Goal: Information Seeking & Learning: Learn about a topic

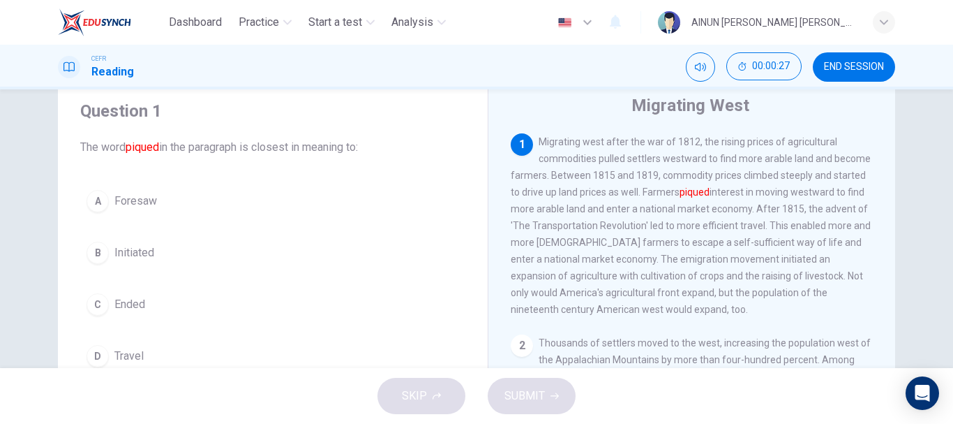
scroll to position [70, 0]
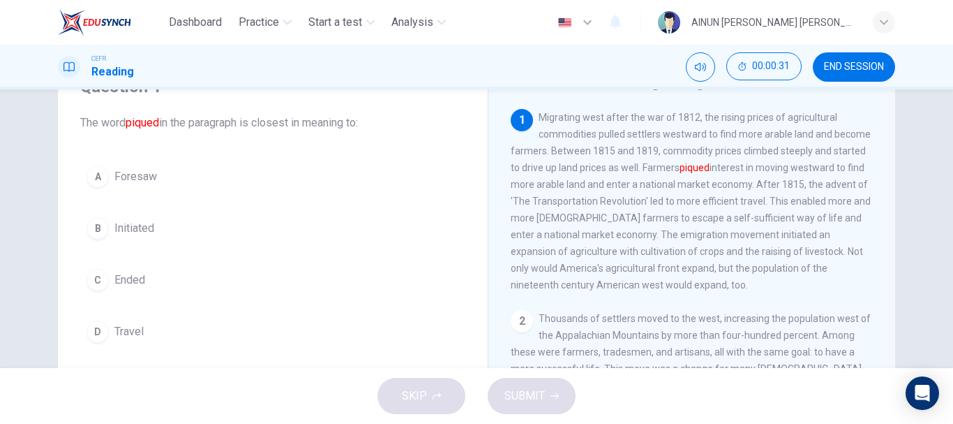
click at [91, 228] on div "B" at bounding box center [98, 228] width 22 height 22
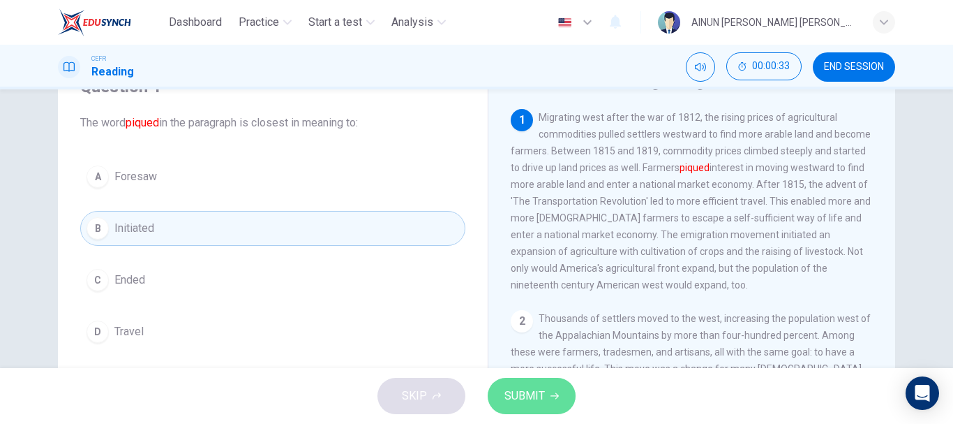
click at [533, 395] on span "SUBMIT" at bounding box center [525, 396] width 40 height 20
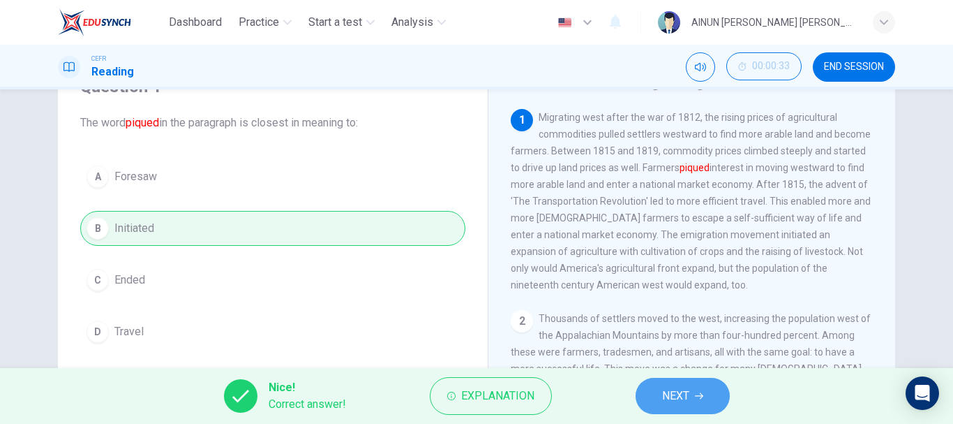
click at [691, 396] on button "NEXT" at bounding box center [683, 396] width 94 height 36
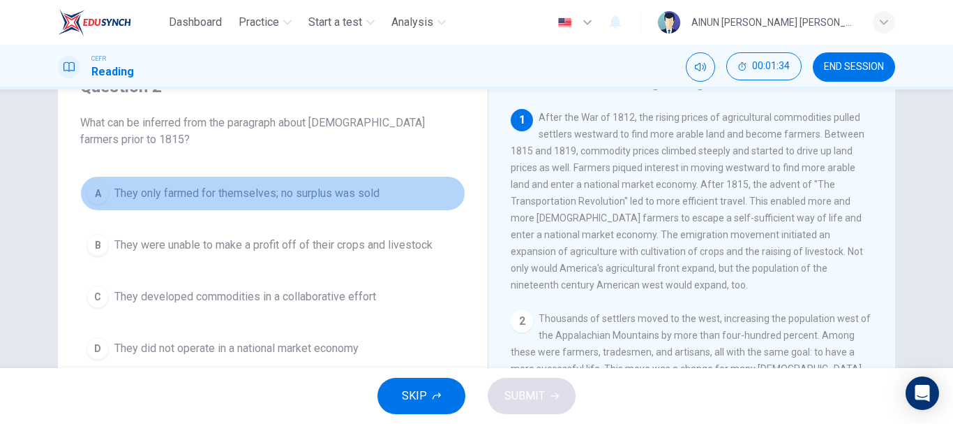
click at [101, 190] on div "A" at bounding box center [98, 193] width 22 height 22
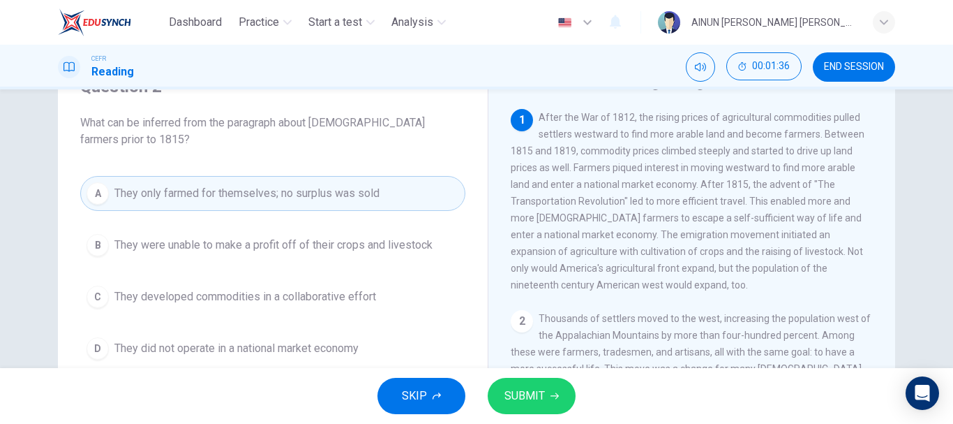
click at [516, 398] on span "SUBMIT" at bounding box center [525, 396] width 40 height 20
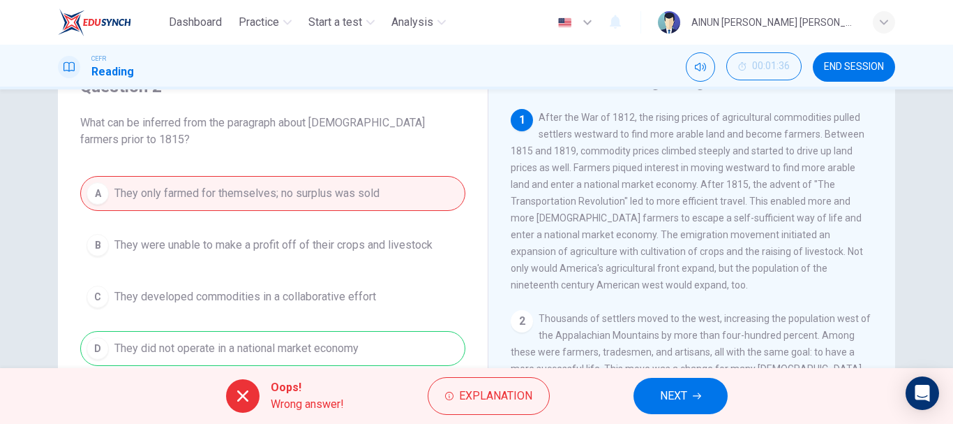
click at [690, 398] on button "NEXT" at bounding box center [681, 396] width 94 height 36
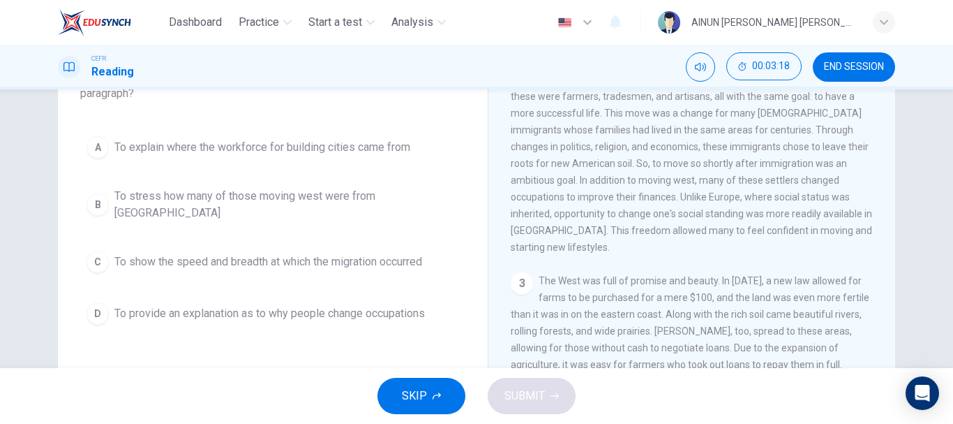
scroll to position [140, 0]
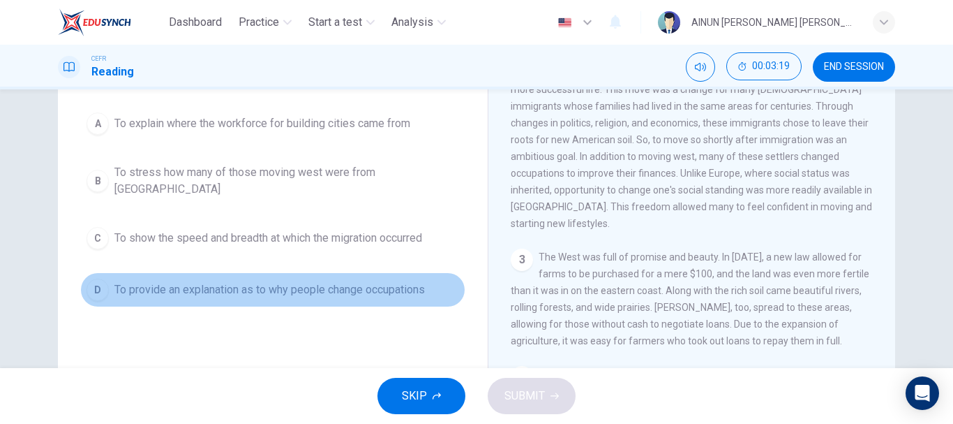
click at [94, 280] on div "D" at bounding box center [98, 289] width 22 height 22
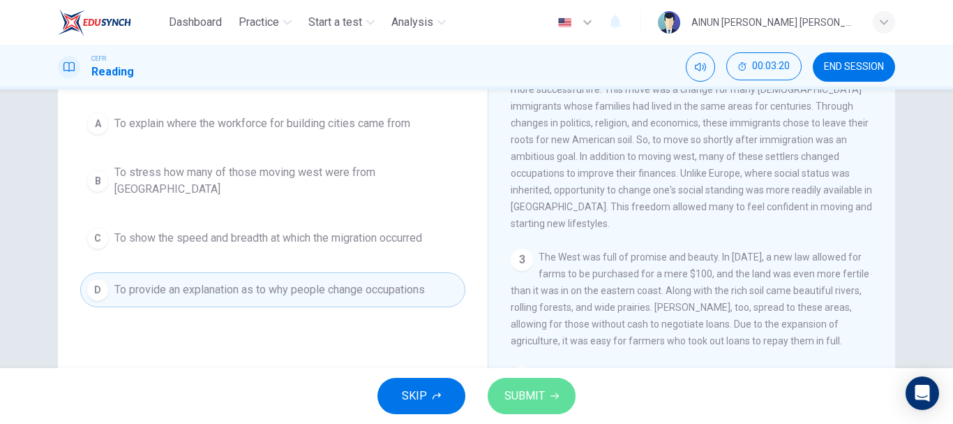
click at [551, 401] on button "SUBMIT" at bounding box center [532, 396] width 88 height 36
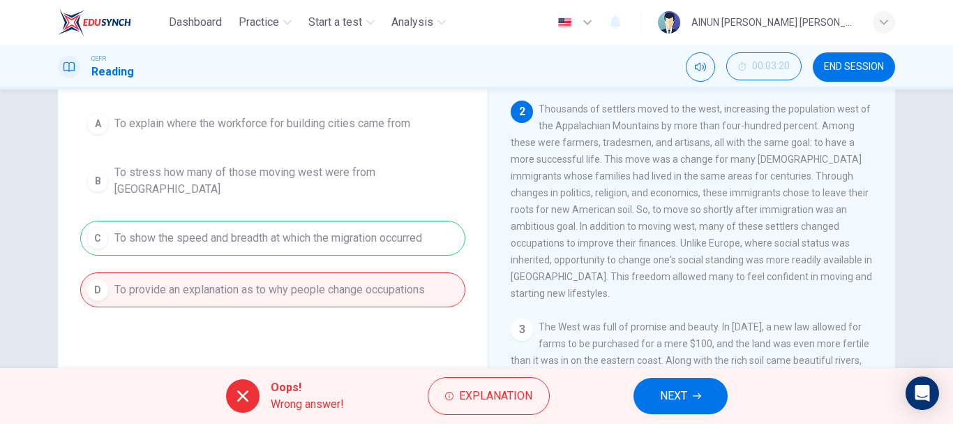
click at [679, 386] on span "NEXT" at bounding box center [673, 396] width 27 height 20
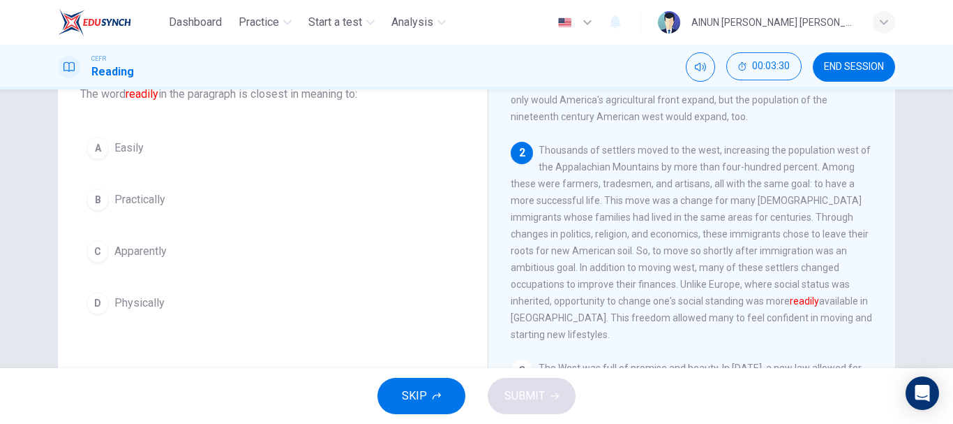
scroll to position [123, 0]
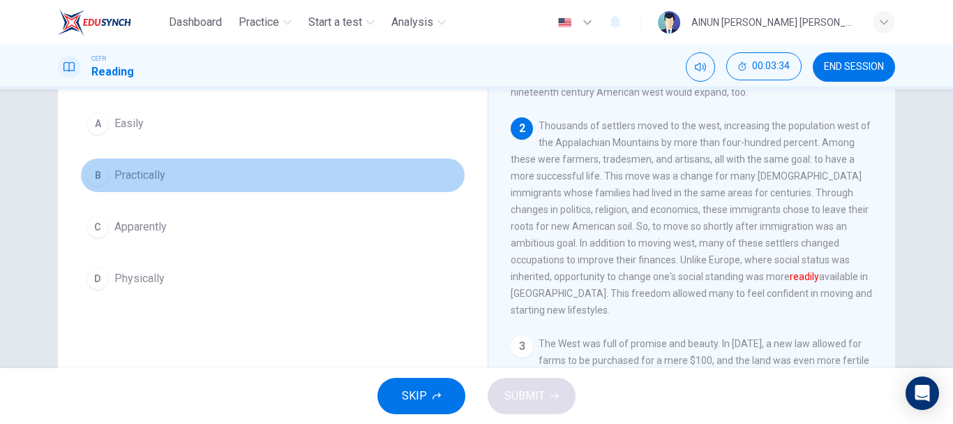
click at [102, 175] on div "B" at bounding box center [98, 175] width 22 height 22
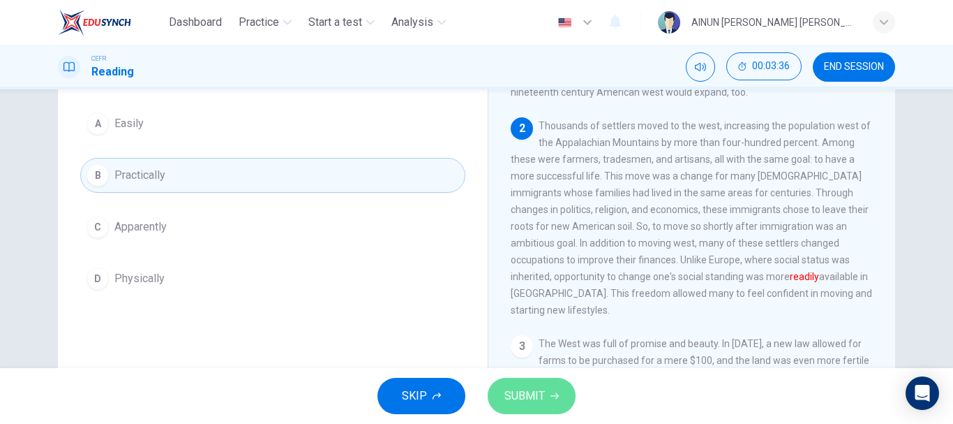
click at [526, 411] on button "SUBMIT" at bounding box center [532, 396] width 88 height 36
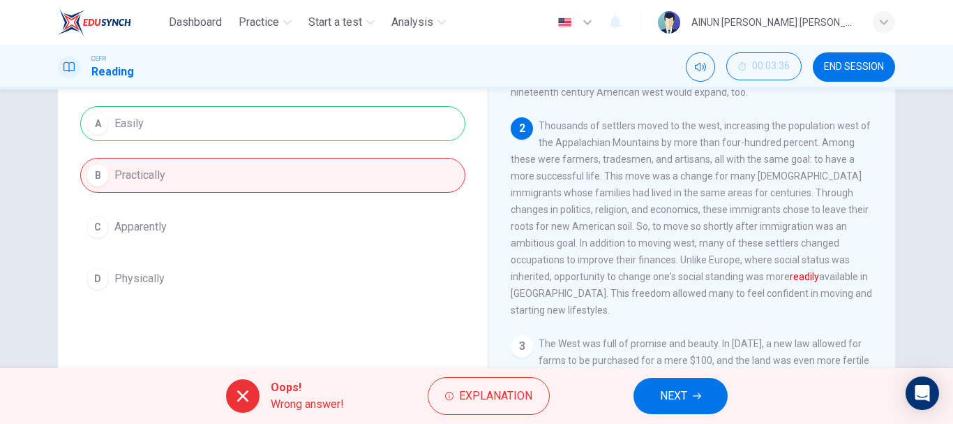
click at [701, 407] on button "NEXT" at bounding box center [681, 396] width 94 height 36
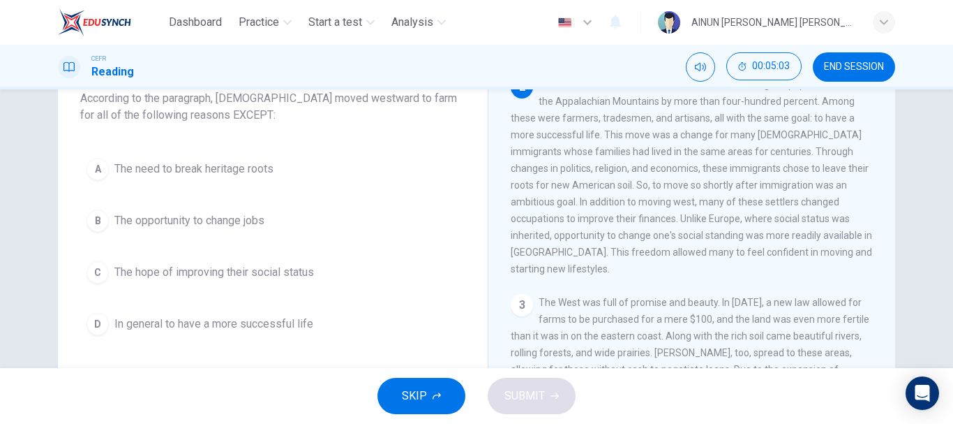
scroll to position [70, 0]
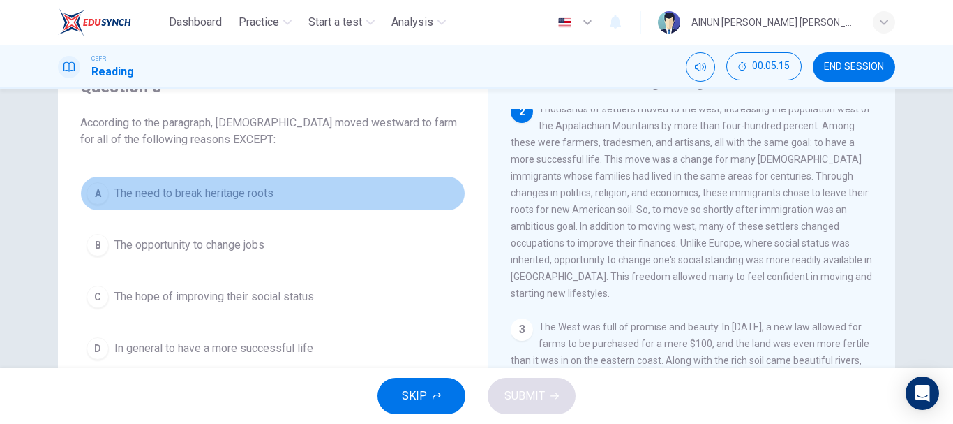
click at [103, 192] on div "A" at bounding box center [98, 193] width 22 height 22
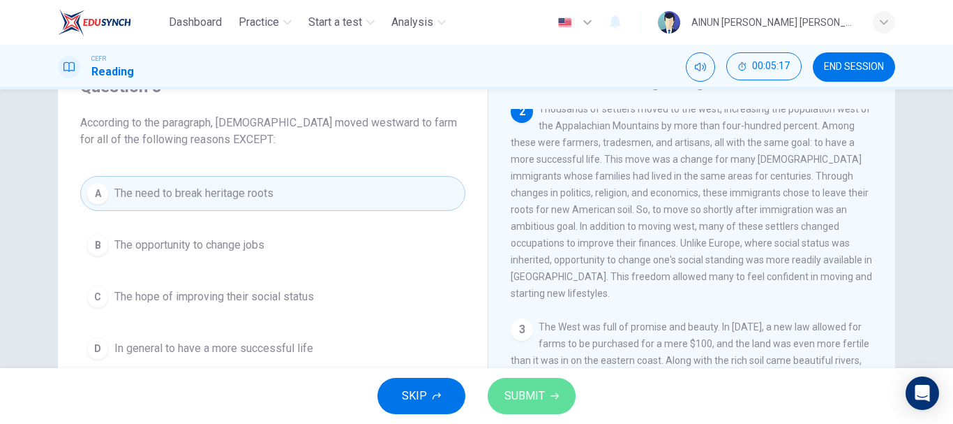
click at [521, 387] on span "SUBMIT" at bounding box center [525, 396] width 40 height 20
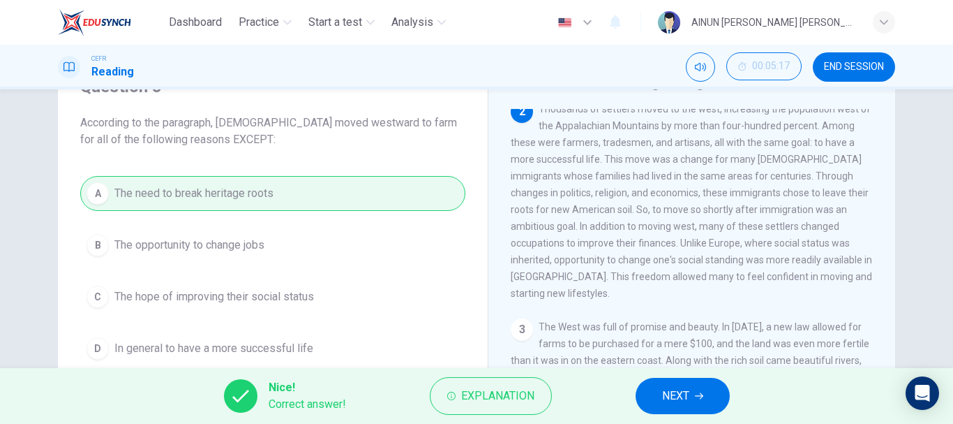
click at [692, 393] on button "NEXT" at bounding box center [683, 396] width 94 height 36
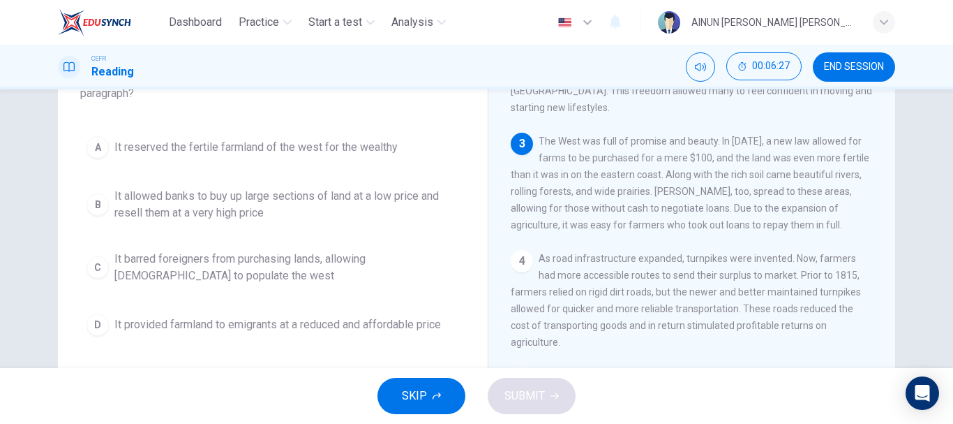
scroll to position [140, 0]
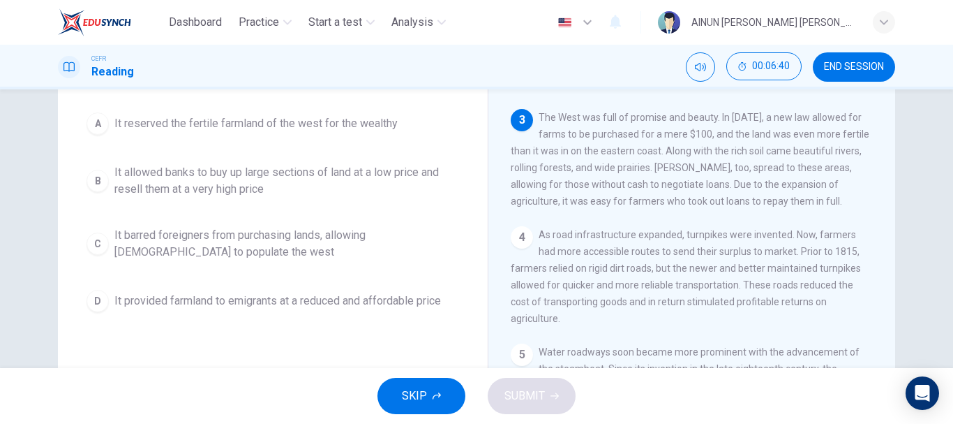
click at [80, 297] on button "D It provided farmland to emigrants at a reduced and affordable price" at bounding box center [272, 300] width 385 height 35
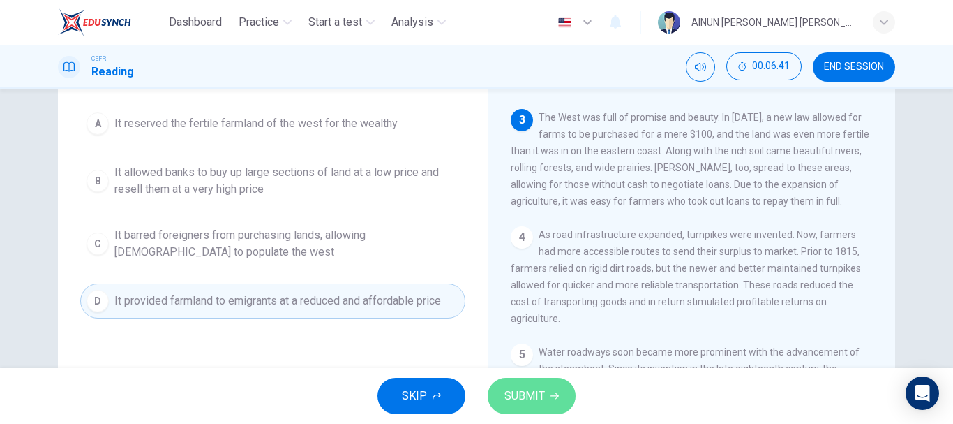
click at [535, 396] on span "SUBMIT" at bounding box center [525, 396] width 40 height 20
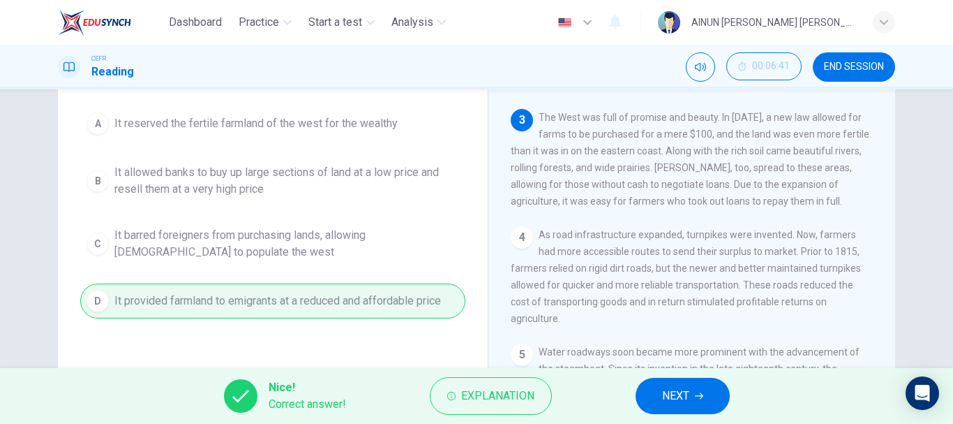
click at [669, 399] on span "NEXT" at bounding box center [675, 396] width 27 height 20
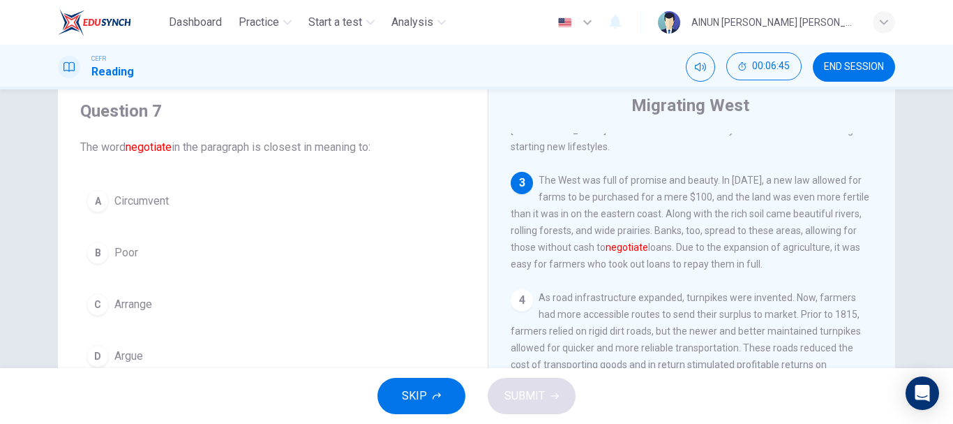
scroll to position [70, 0]
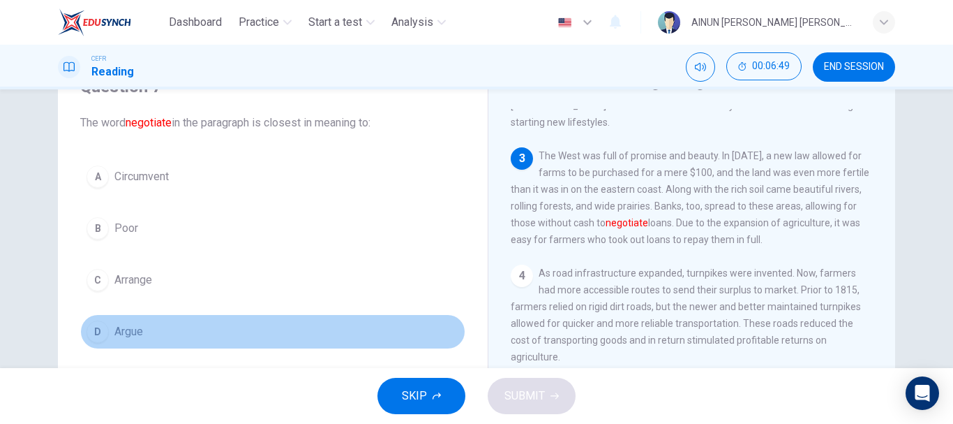
click at [95, 332] on div "D" at bounding box center [98, 331] width 22 height 22
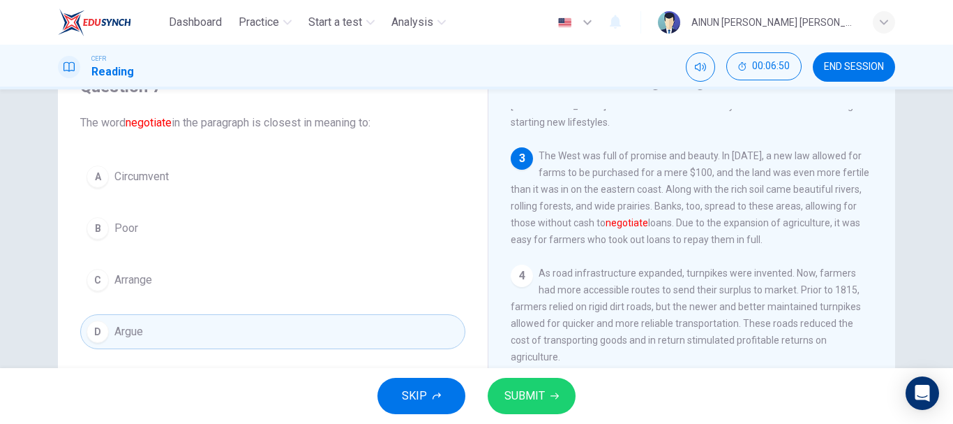
click at [535, 392] on span "SUBMIT" at bounding box center [525, 396] width 40 height 20
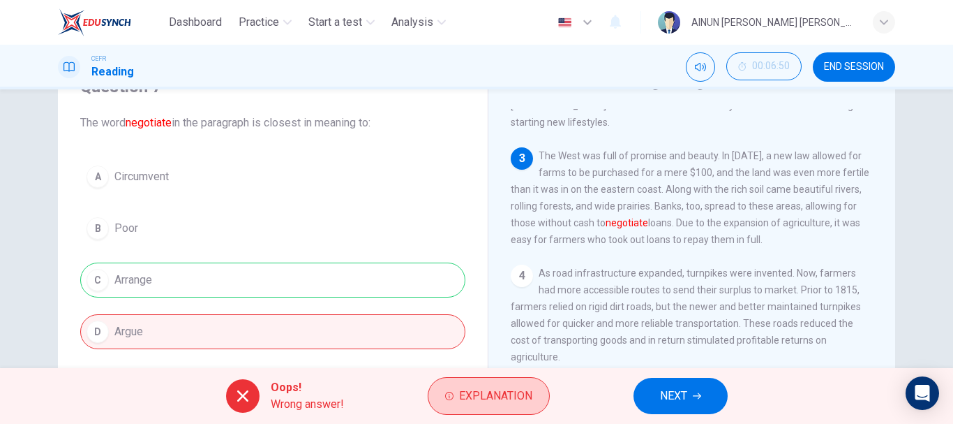
click at [537, 390] on button "Explanation" at bounding box center [489, 396] width 122 height 38
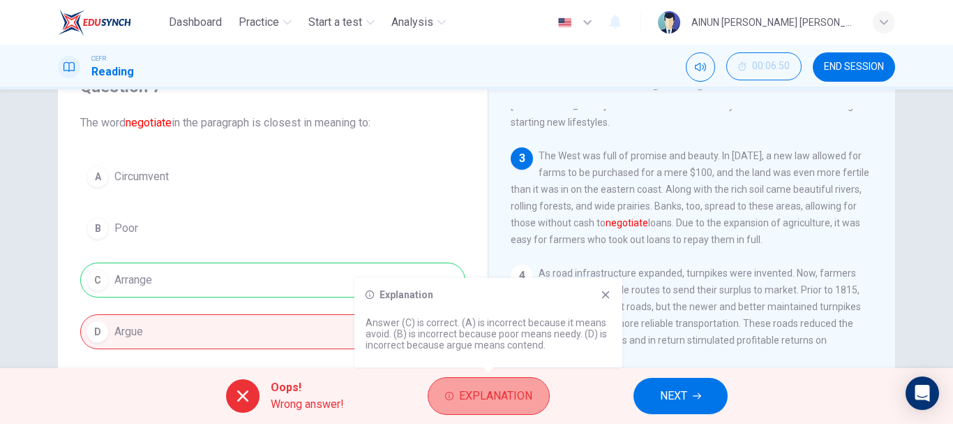
click at [536, 390] on button "Explanation" at bounding box center [489, 396] width 122 height 38
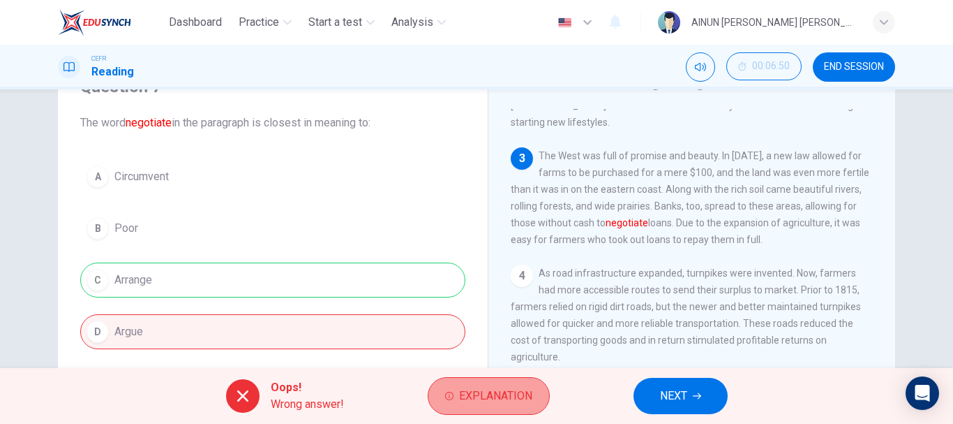
click at [536, 390] on button "Explanation" at bounding box center [489, 396] width 122 height 38
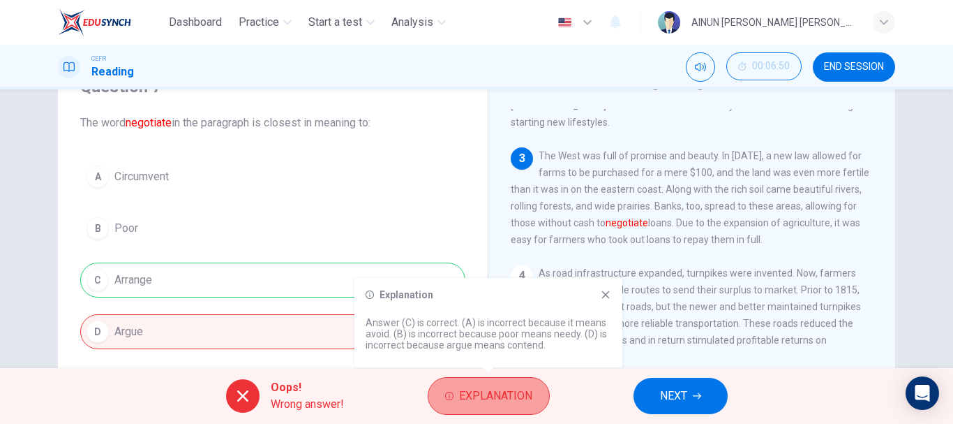
click at [536, 390] on button "Explanation" at bounding box center [489, 396] width 122 height 38
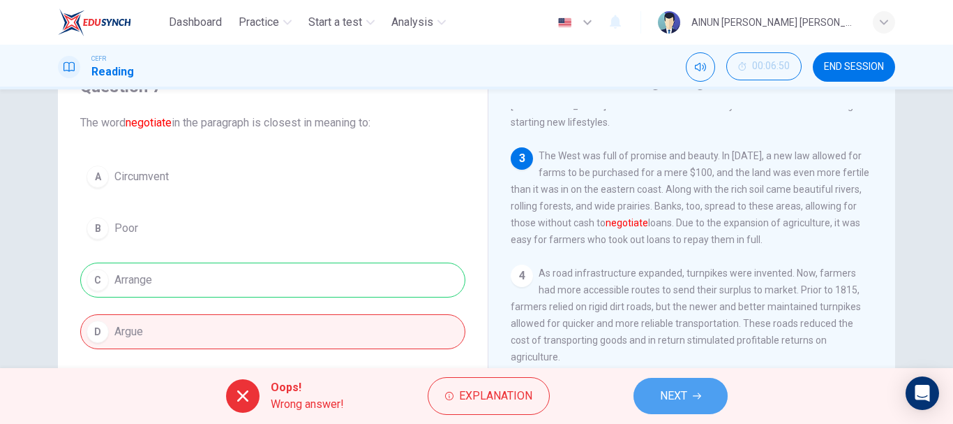
click at [673, 399] on span "NEXT" at bounding box center [673, 396] width 27 height 20
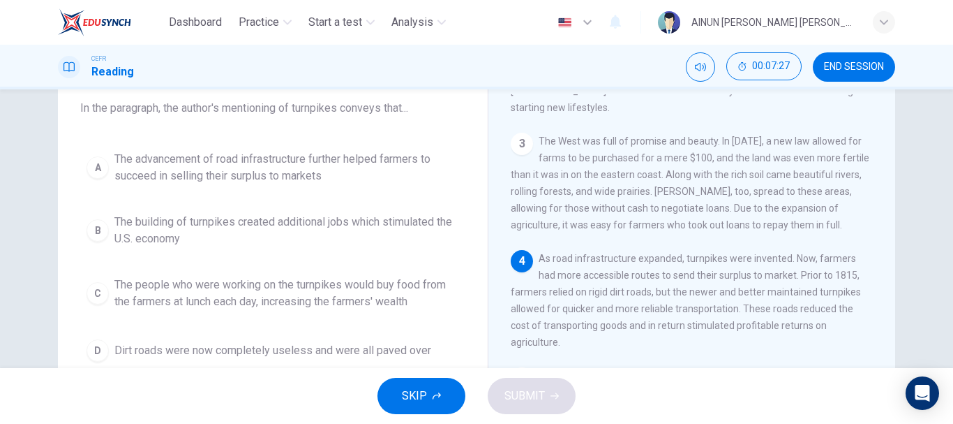
scroll to position [0, 0]
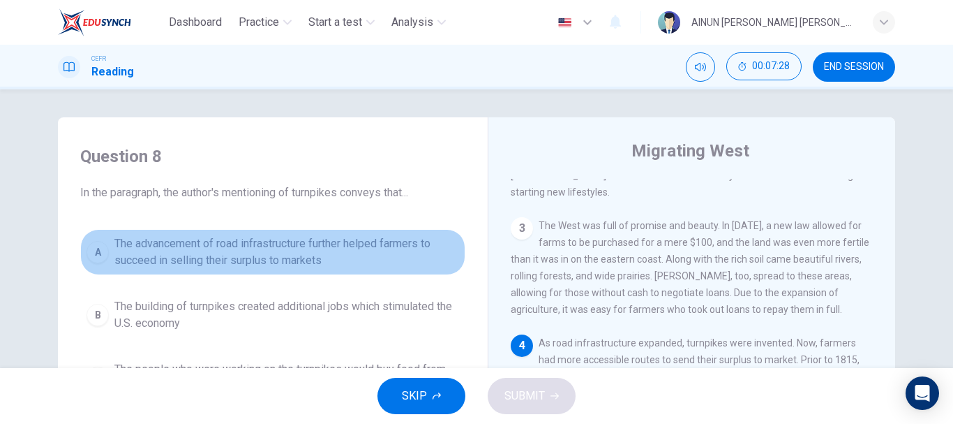
click at [92, 237] on button "A The advancement of road infrastructure further helped farmers to succeed in s…" at bounding box center [272, 252] width 385 height 46
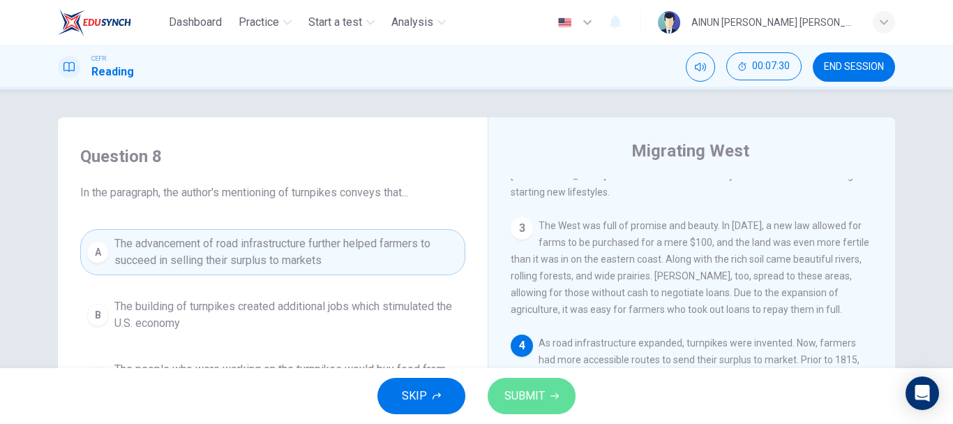
click at [537, 398] on span "SUBMIT" at bounding box center [525, 396] width 40 height 20
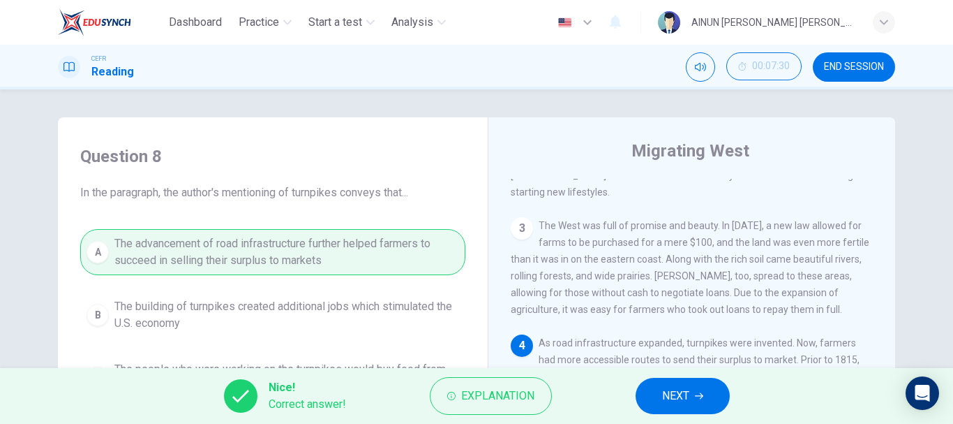
click at [680, 396] on span "NEXT" at bounding box center [675, 396] width 27 height 20
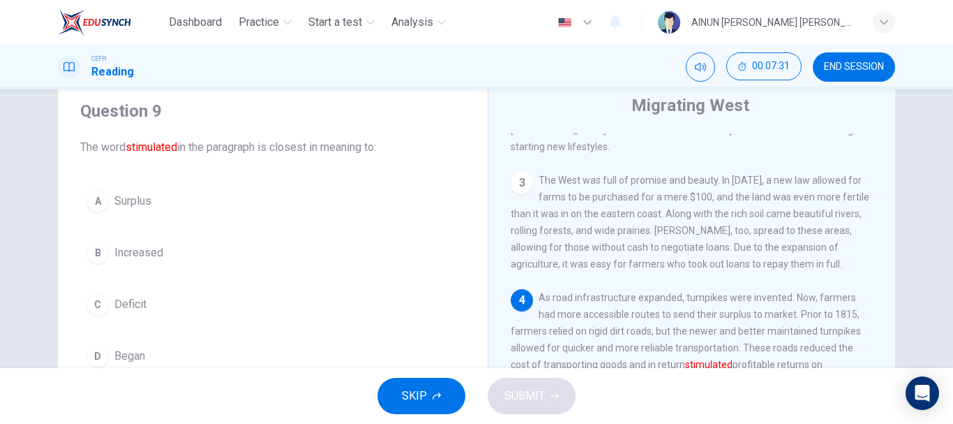
scroll to position [70, 0]
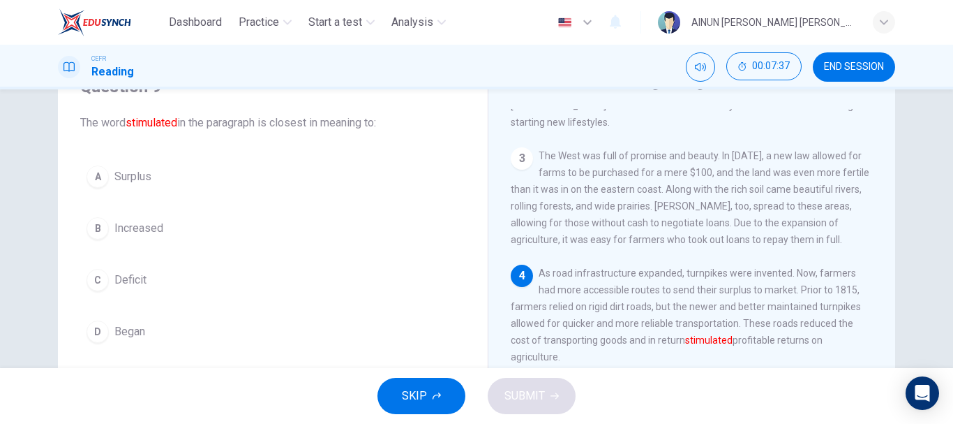
click at [88, 233] on div "B" at bounding box center [98, 228] width 22 height 22
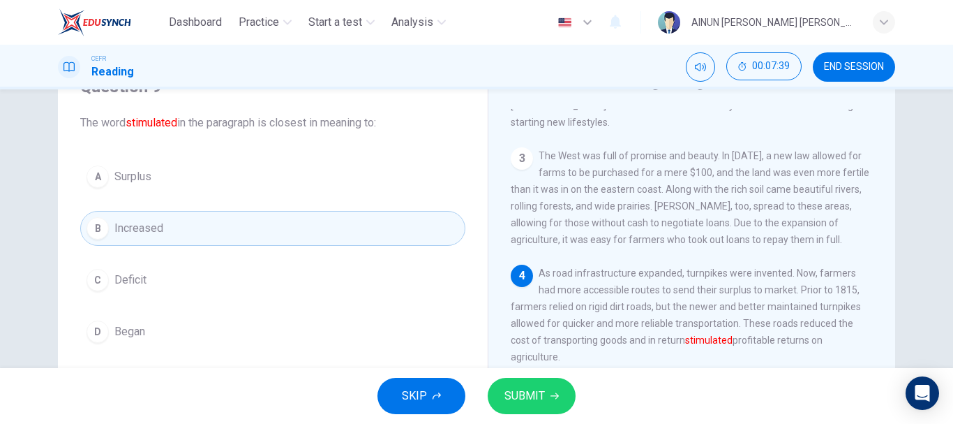
click at [528, 387] on span "SUBMIT" at bounding box center [525, 396] width 40 height 20
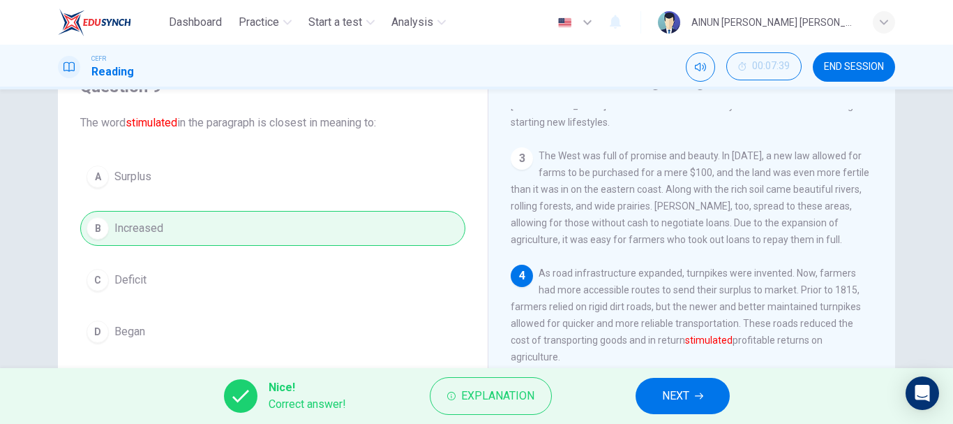
click at [683, 387] on span "NEXT" at bounding box center [675, 396] width 27 height 20
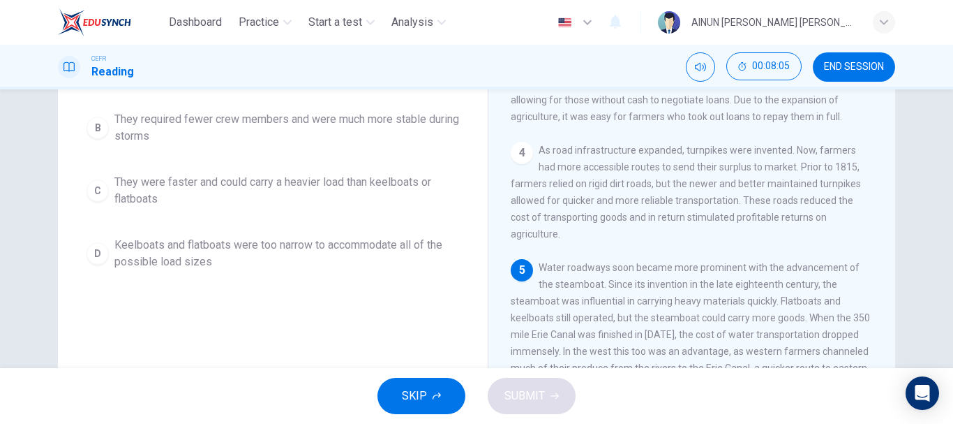
scroll to position [123, 0]
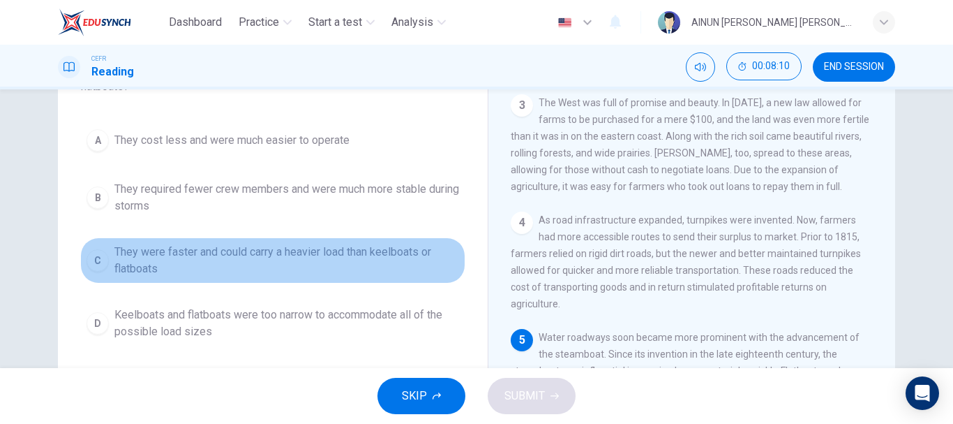
click at [87, 260] on div "C" at bounding box center [98, 260] width 22 height 22
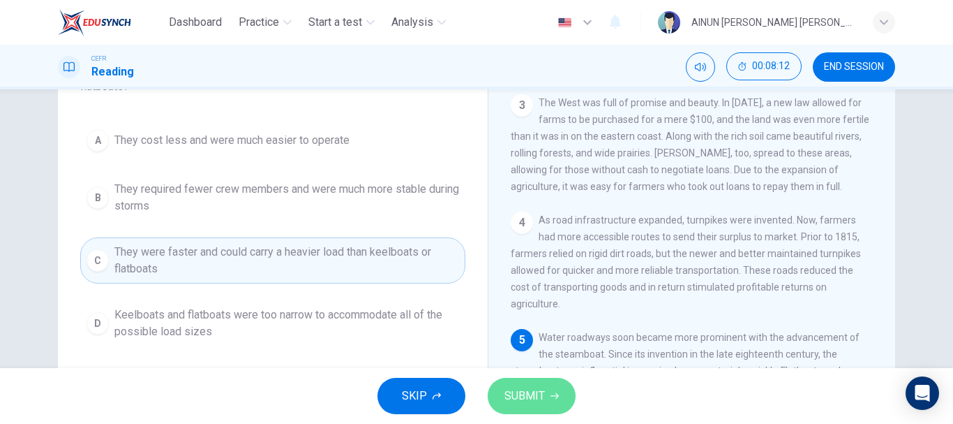
click at [510, 384] on button "SUBMIT" at bounding box center [532, 396] width 88 height 36
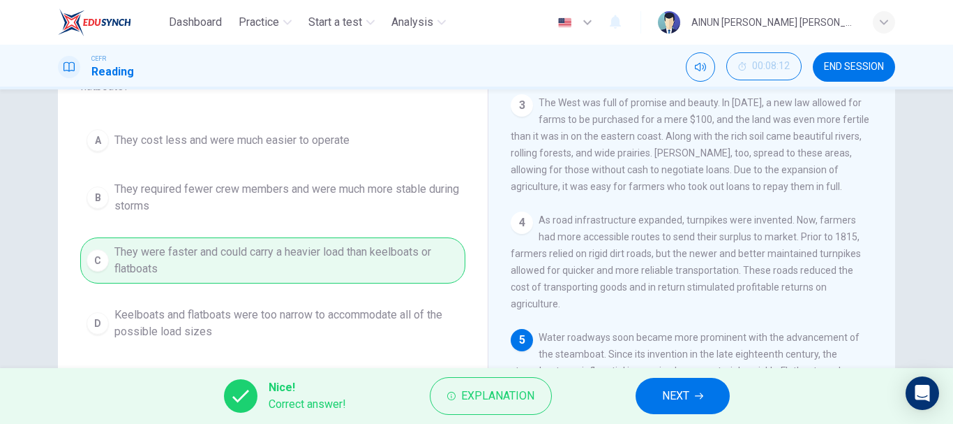
drag, startPoint x: 692, startPoint y: 393, endPoint x: 693, endPoint y: 382, distance: 10.5
click at [693, 382] on button "NEXT" at bounding box center [683, 396] width 94 height 36
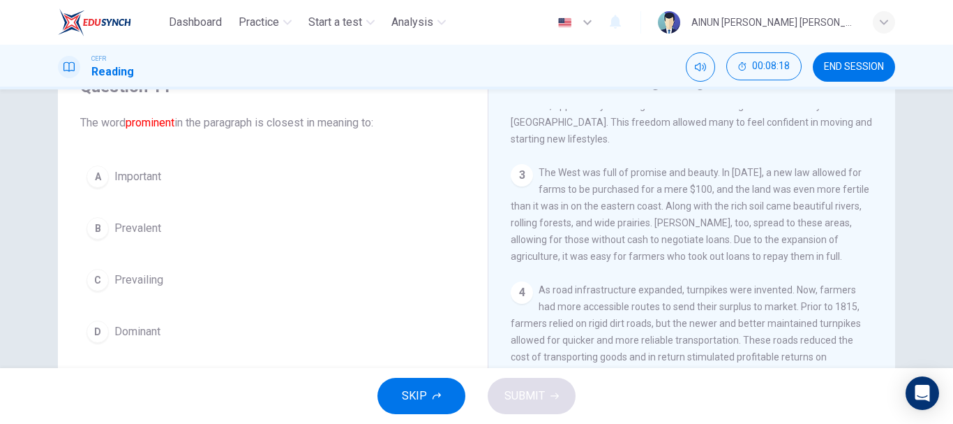
scroll to position [140, 0]
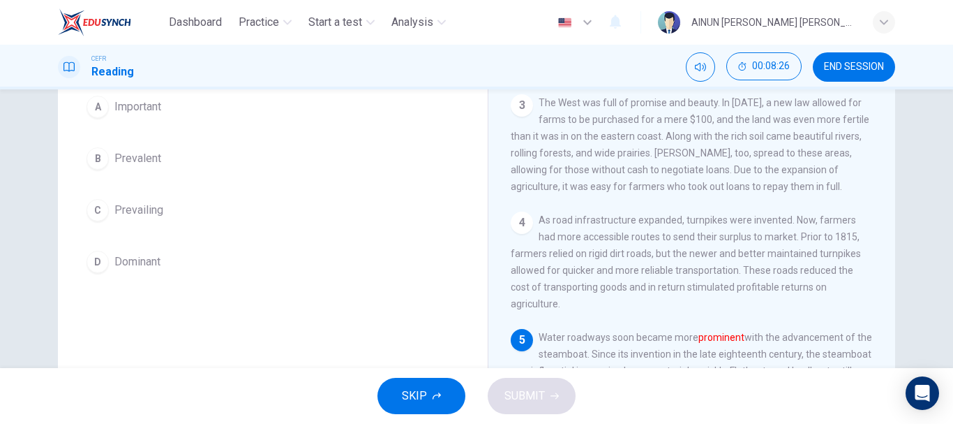
click at [91, 109] on div "A" at bounding box center [98, 107] width 22 height 22
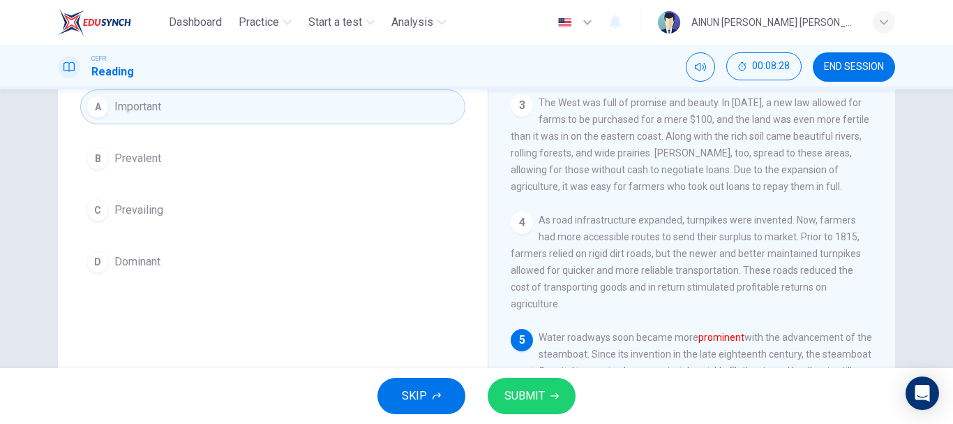
click at [491, 389] on button "SUBMIT" at bounding box center [532, 396] width 88 height 36
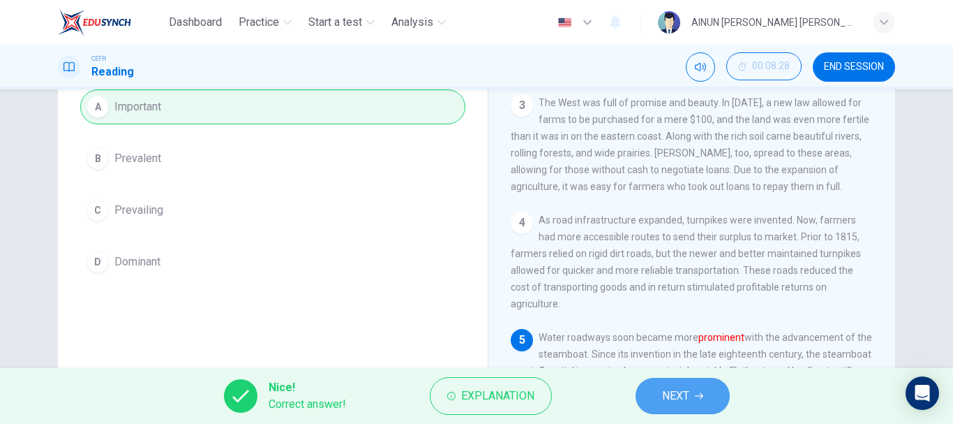
click at [684, 399] on span "NEXT" at bounding box center [675, 396] width 27 height 20
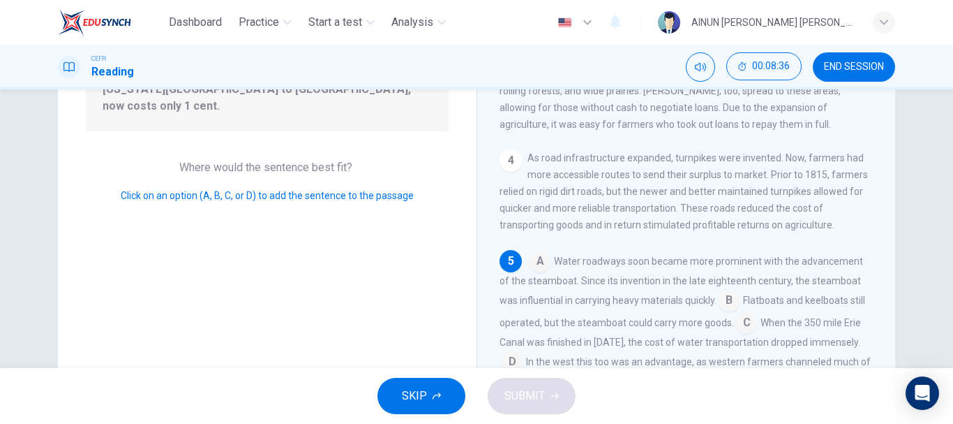
scroll to position [209, 0]
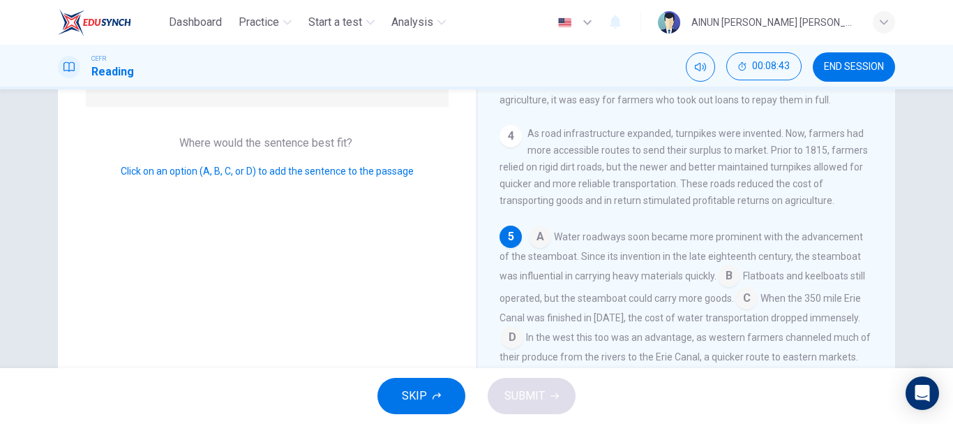
click at [507, 327] on input at bounding box center [512, 338] width 22 height 22
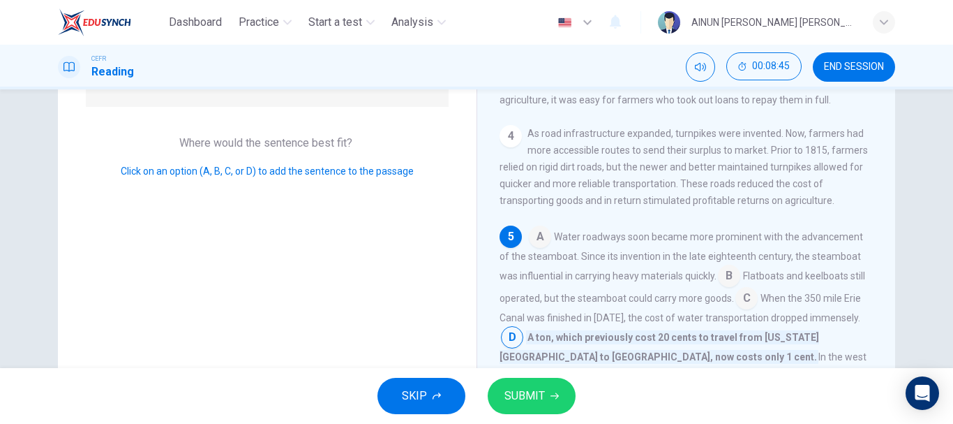
scroll to position [414, 0]
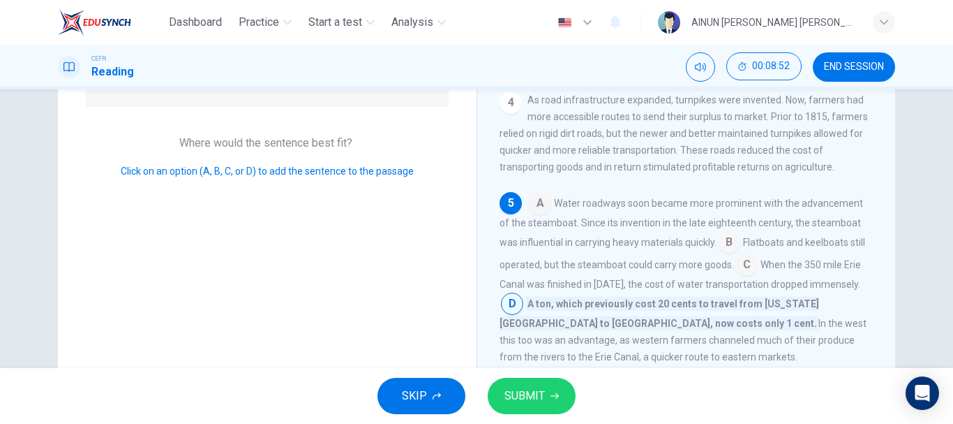
click at [535, 395] on span "SUBMIT" at bounding box center [525, 396] width 40 height 20
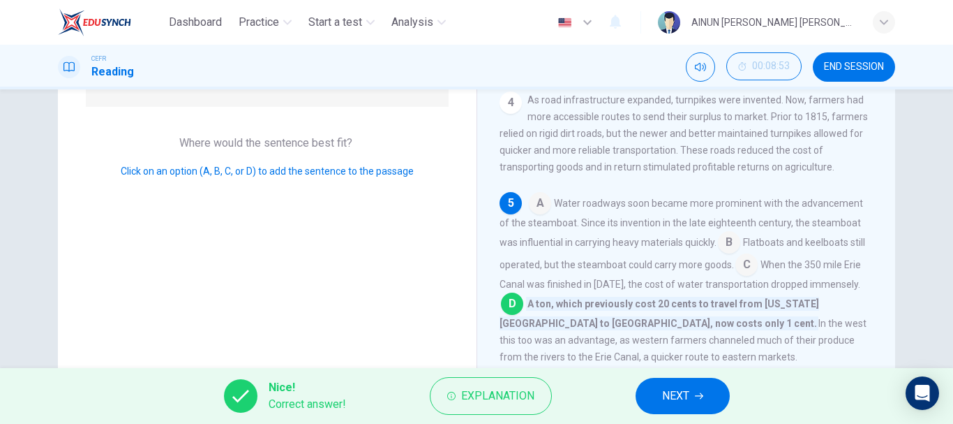
click at [680, 397] on span "NEXT" at bounding box center [675, 396] width 27 height 20
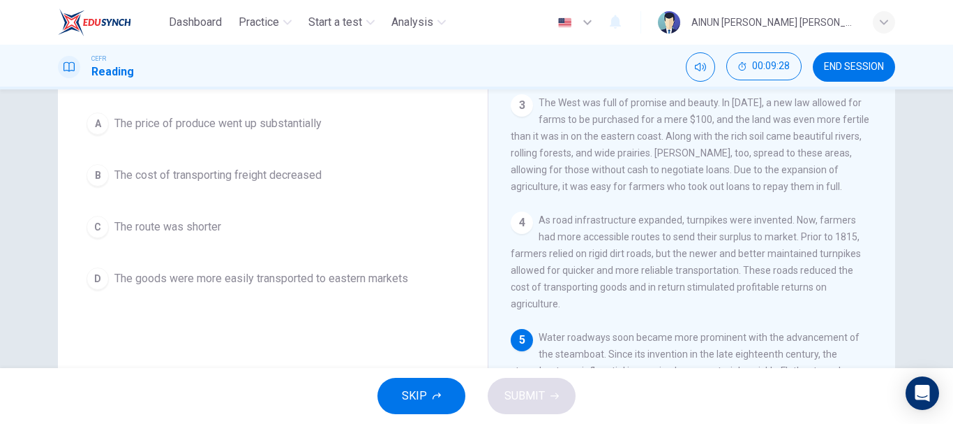
scroll to position [53, 0]
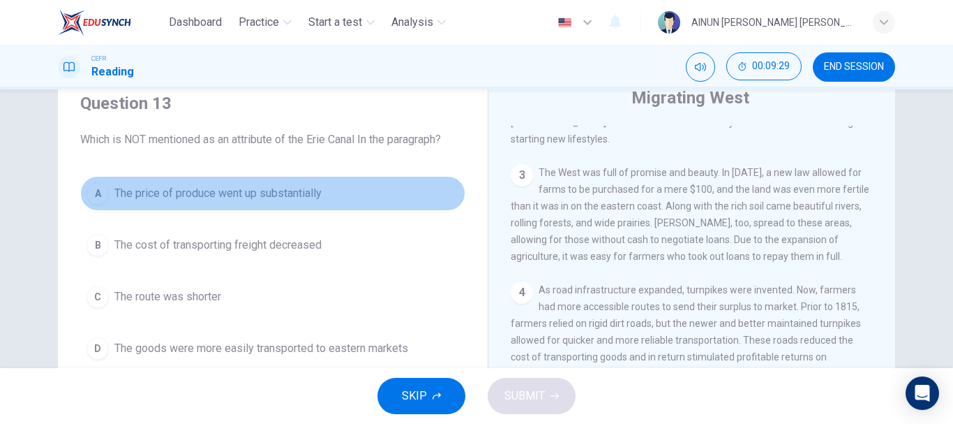
click at [98, 198] on div "A" at bounding box center [98, 193] width 22 height 22
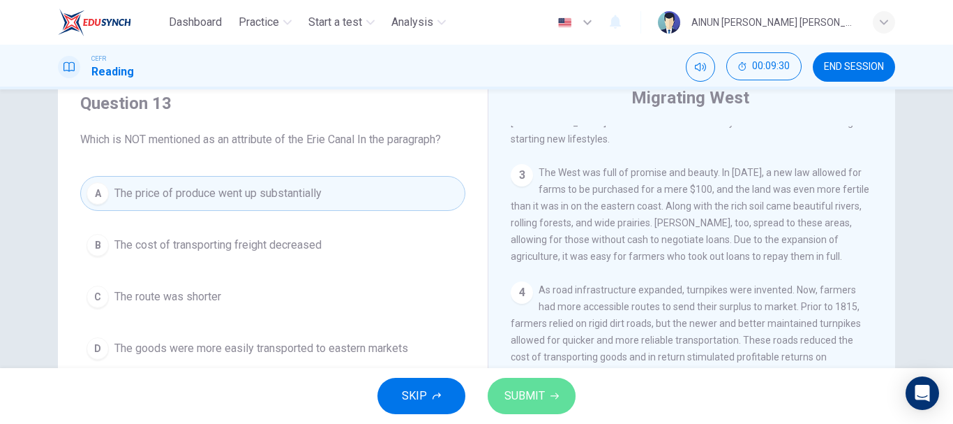
click at [538, 394] on span "SUBMIT" at bounding box center [525, 396] width 40 height 20
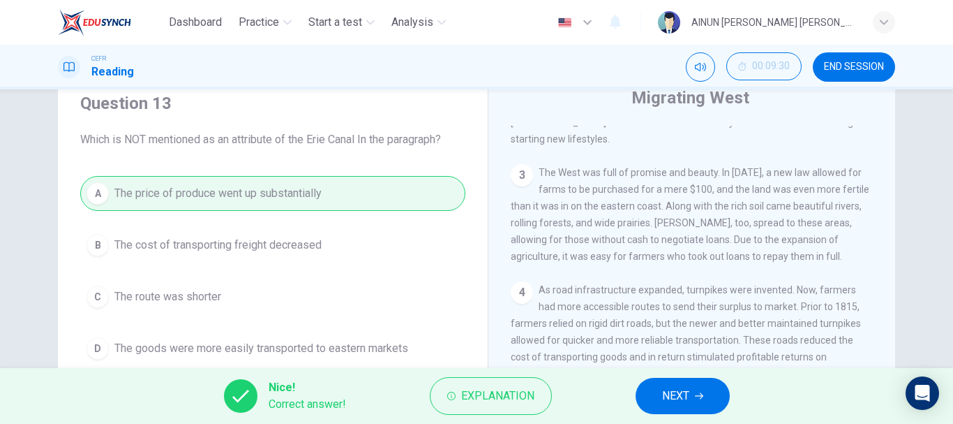
click at [655, 392] on button "NEXT" at bounding box center [683, 396] width 94 height 36
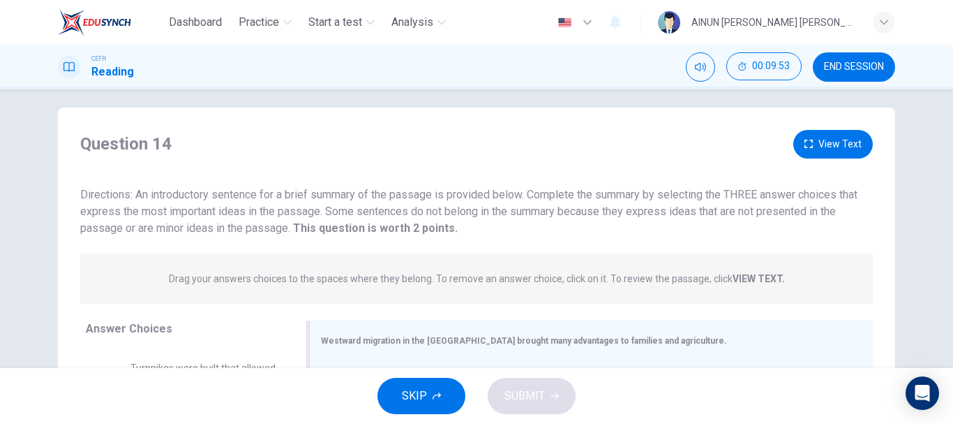
scroll to position [0, 0]
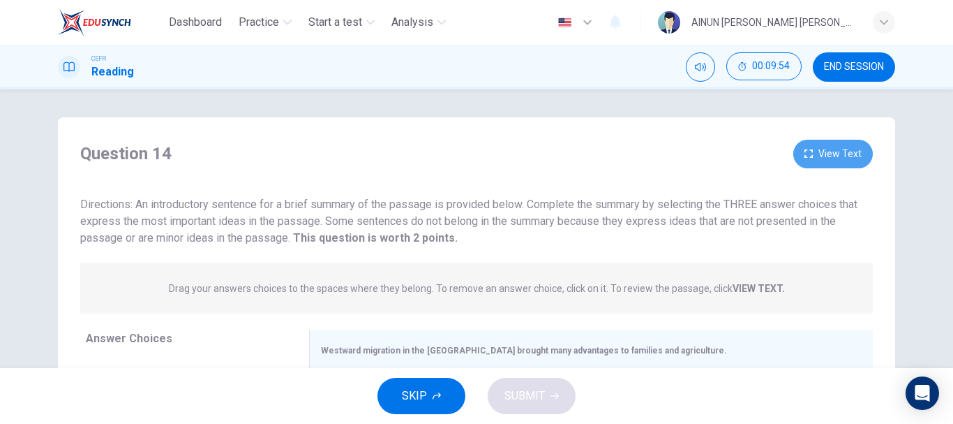
click at [821, 150] on button "View Text" at bounding box center [834, 154] width 80 height 29
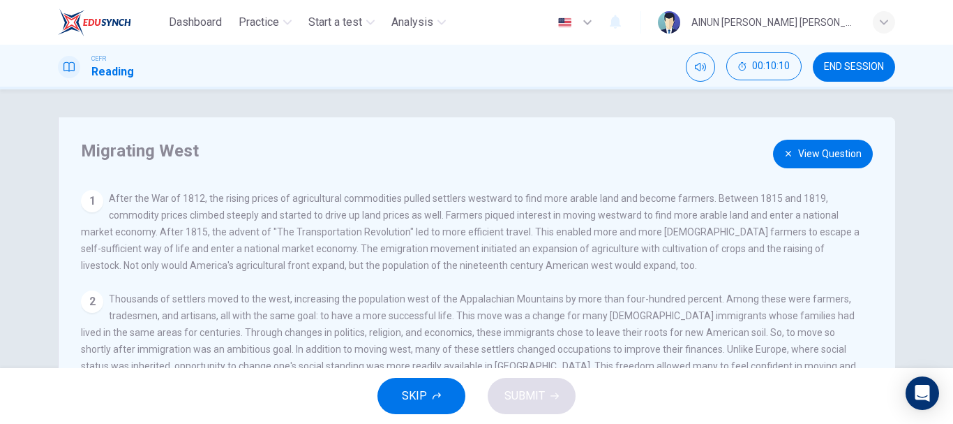
click at [826, 144] on button "View Question" at bounding box center [823, 154] width 100 height 29
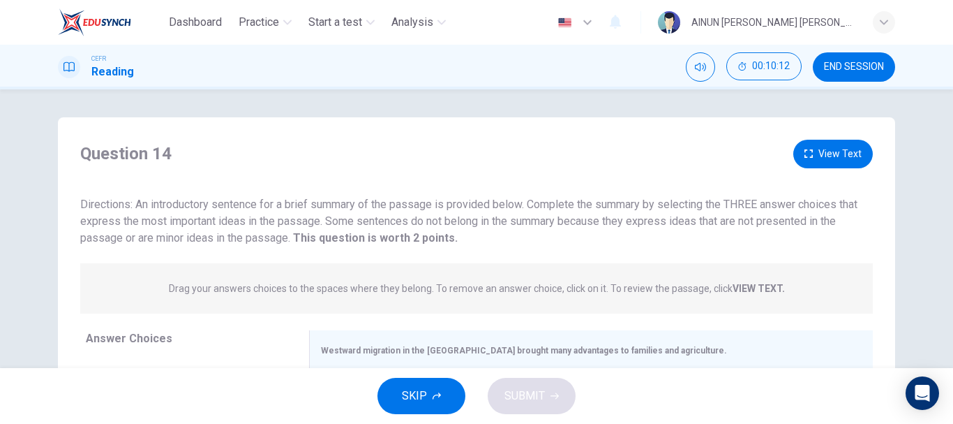
scroll to position [209, 0]
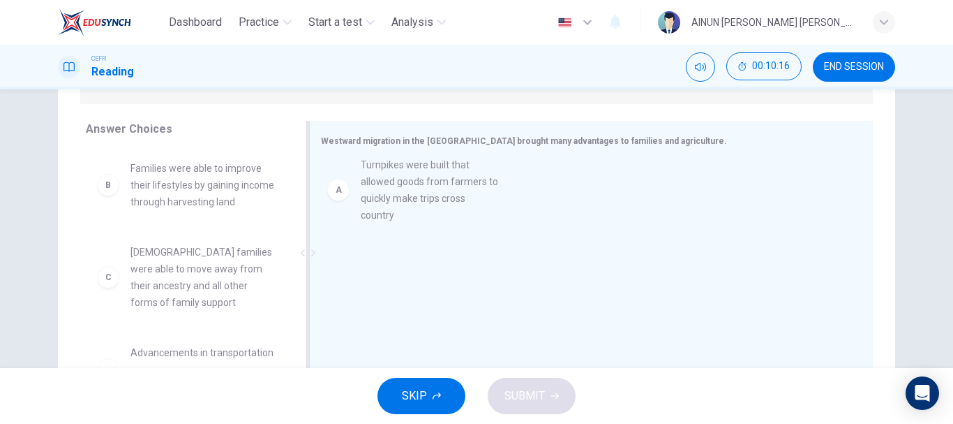
drag, startPoint x: 168, startPoint y: 202, endPoint x: 405, endPoint y: 199, distance: 237.3
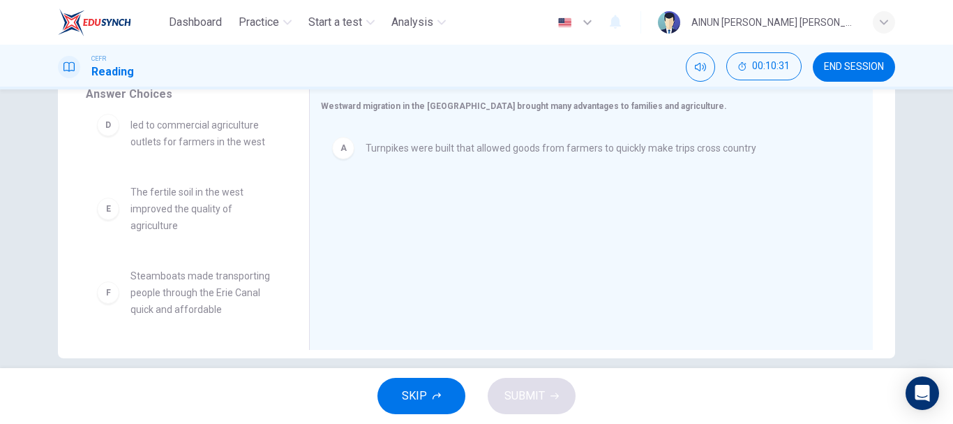
scroll to position [262, 0]
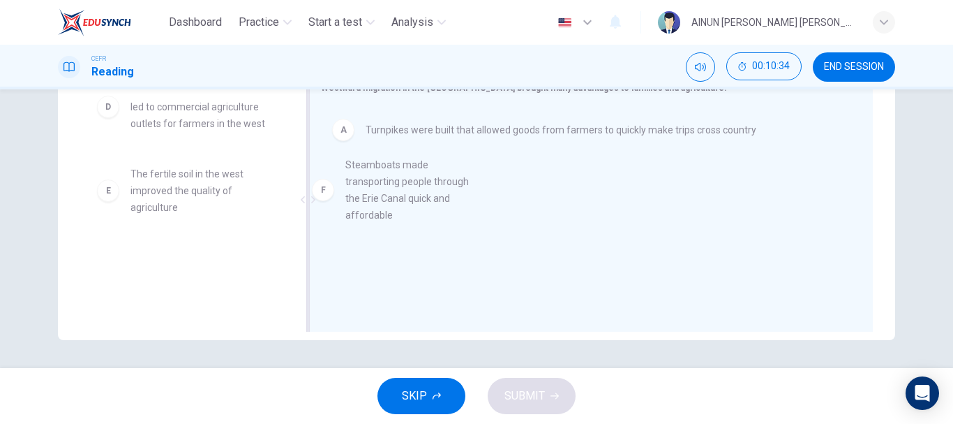
drag, startPoint x: 189, startPoint y: 281, endPoint x: 415, endPoint y: 188, distance: 244.4
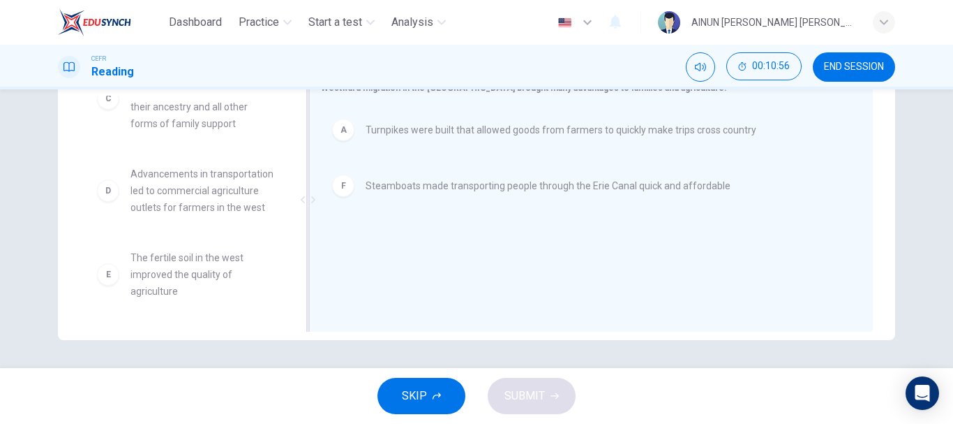
scroll to position [0, 0]
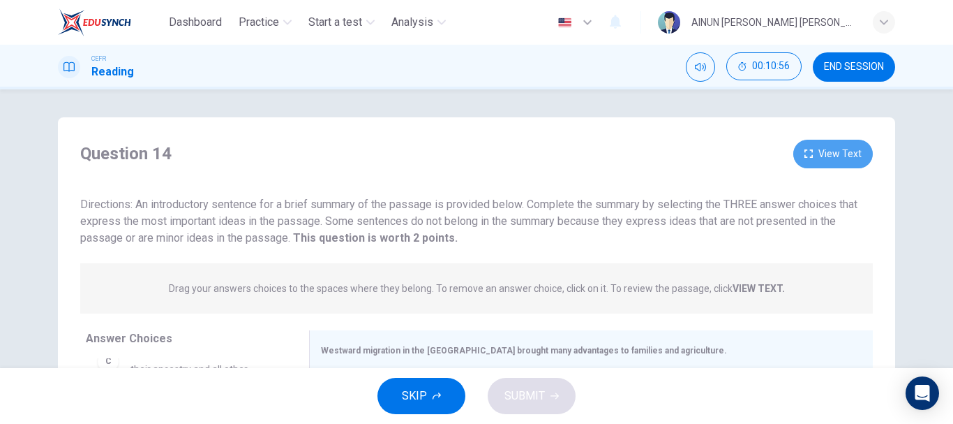
click at [857, 142] on button "View Text" at bounding box center [834, 154] width 80 height 29
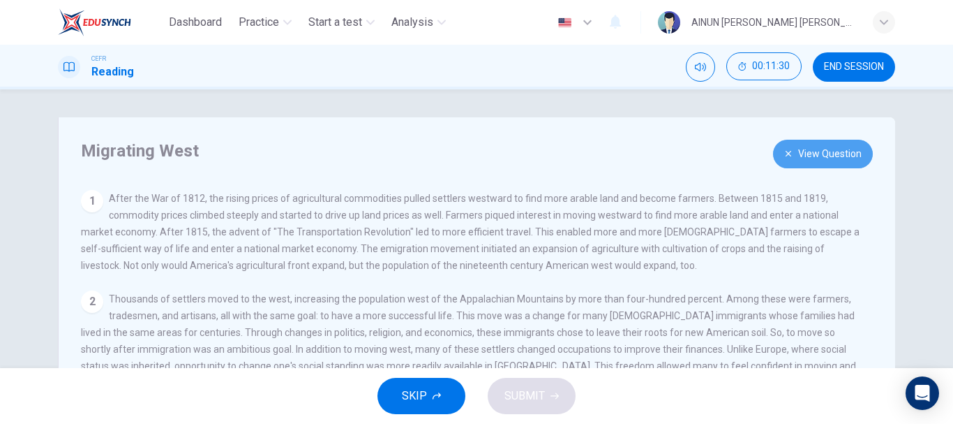
click at [788, 154] on icon "button" at bounding box center [788, 153] width 8 height 8
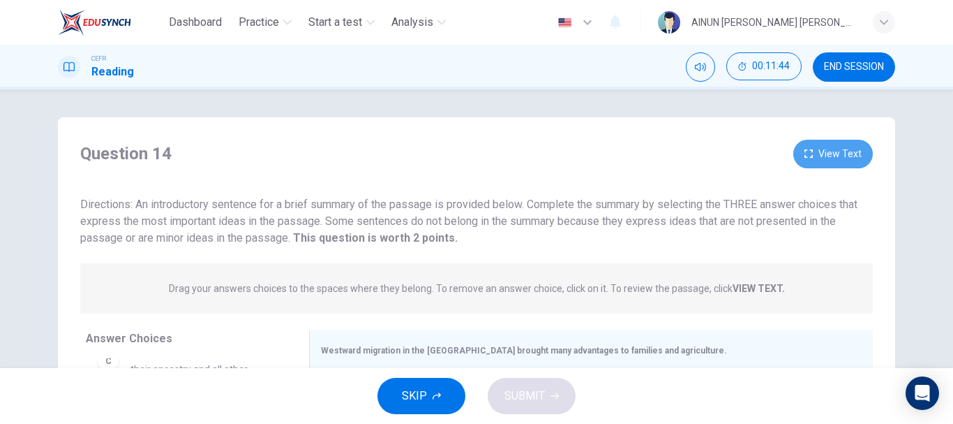
click at [814, 158] on button "View Text" at bounding box center [834, 154] width 80 height 29
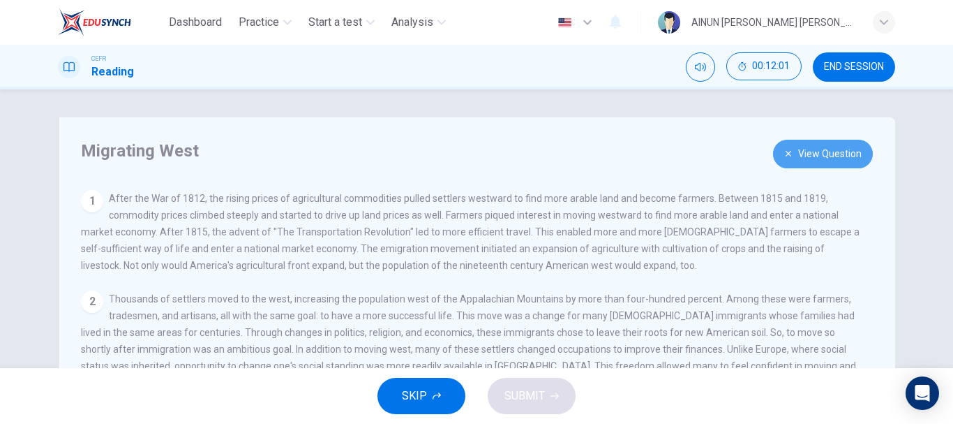
click at [801, 149] on button "View Question" at bounding box center [823, 154] width 100 height 29
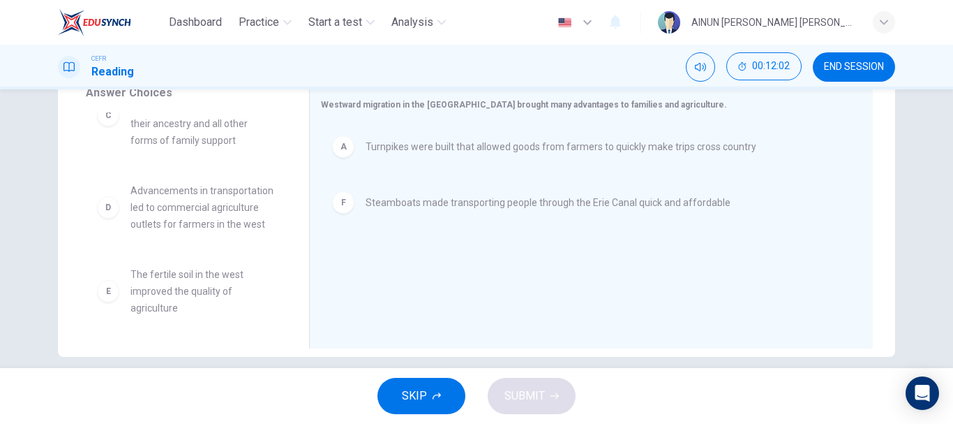
scroll to position [262, 0]
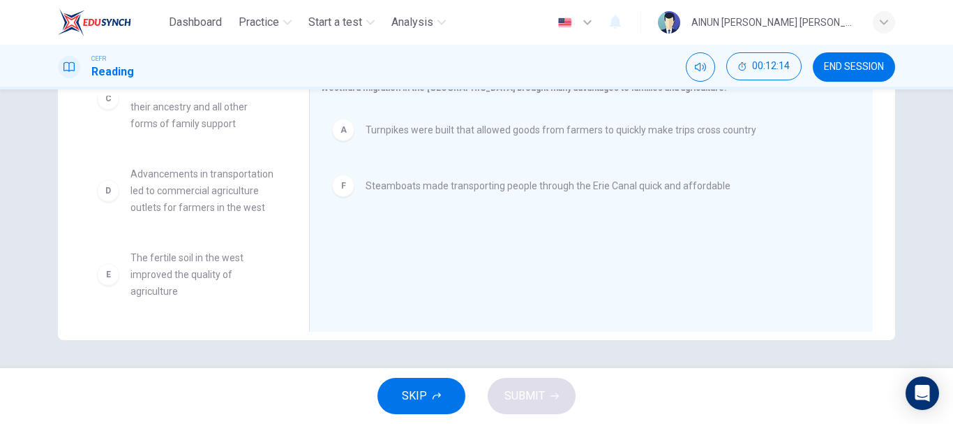
click at [107, 283] on div "E" at bounding box center [108, 274] width 22 height 22
drag, startPoint x: 107, startPoint y: 283, endPoint x: 128, endPoint y: 276, distance: 22.3
drag, startPoint x: 152, startPoint y: 271, endPoint x: 262, endPoint y: 256, distance: 111.3
click at [265, 255] on div "B Families were able to improve their lifestyles by gaining income through harv…" at bounding box center [192, 203] width 212 height 215
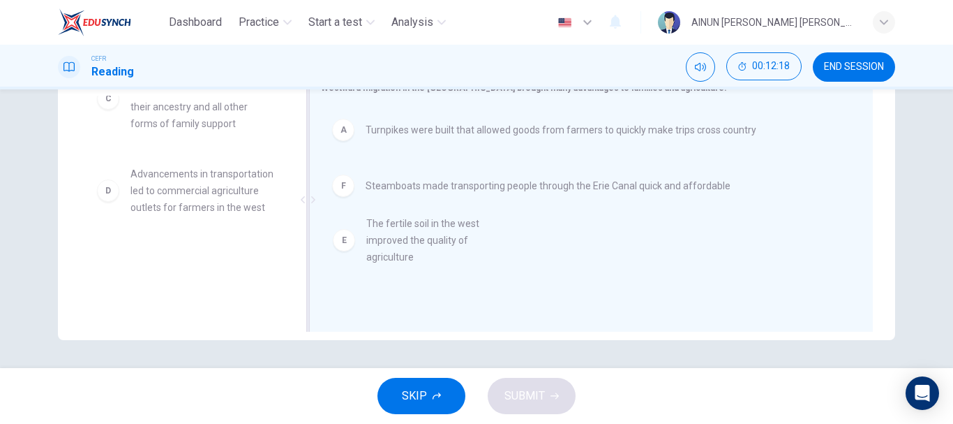
drag, startPoint x: 107, startPoint y: 276, endPoint x: 354, endPoint y: 239, distance: 249.9
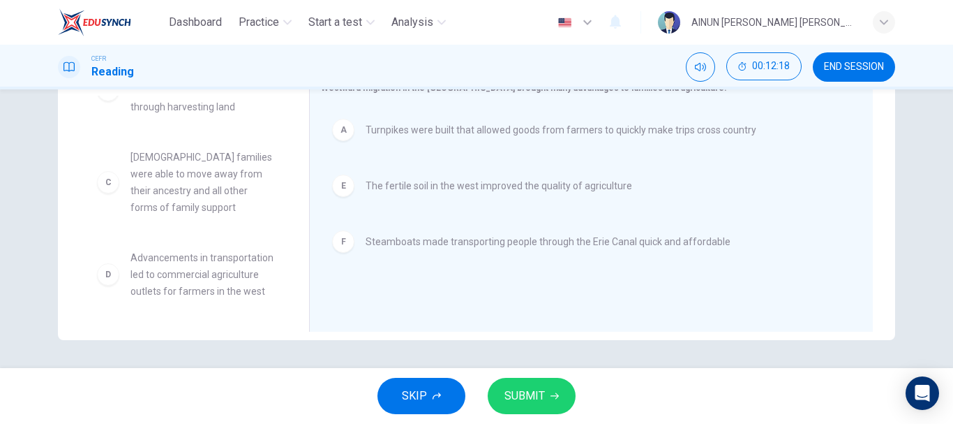
scroll to position [59, 0]
click at [519, 403] on span "SUBMIT" at bounding box center [525, 396] width 40 height 20
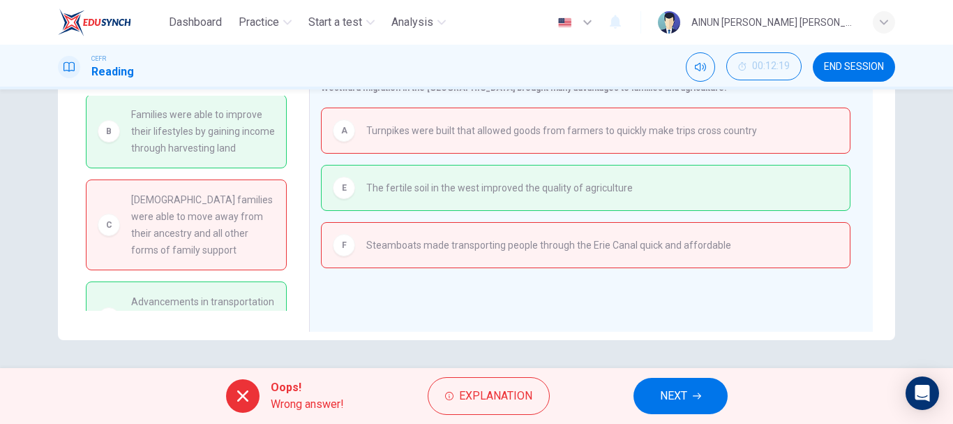
scroll to position [0, 0]
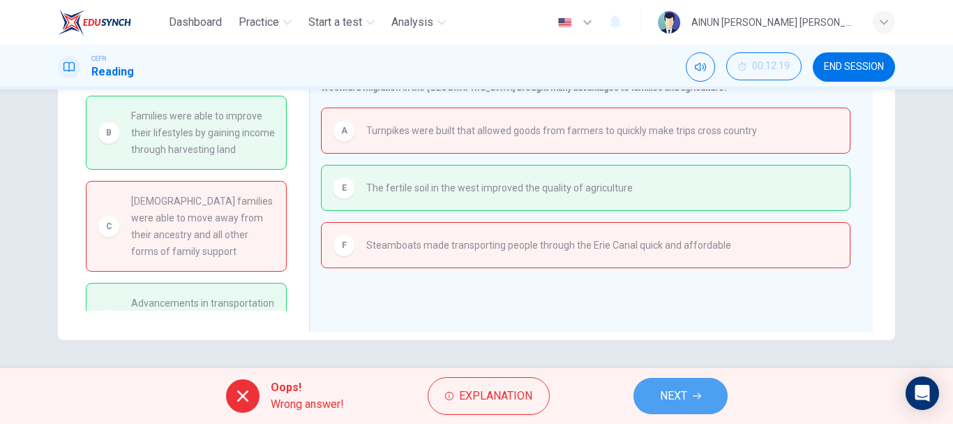
click at [635, 387] on button "NEXT" at bounding box center [681, 396] width 94 height 36
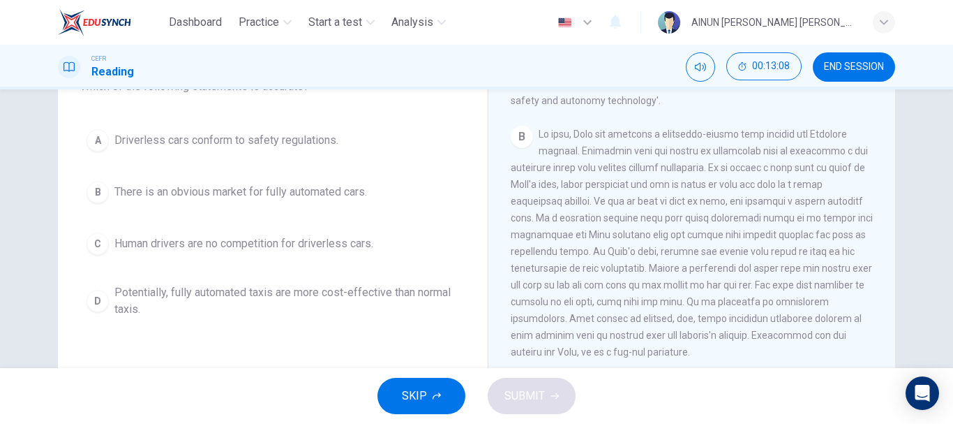
scroll to position [349, 0]
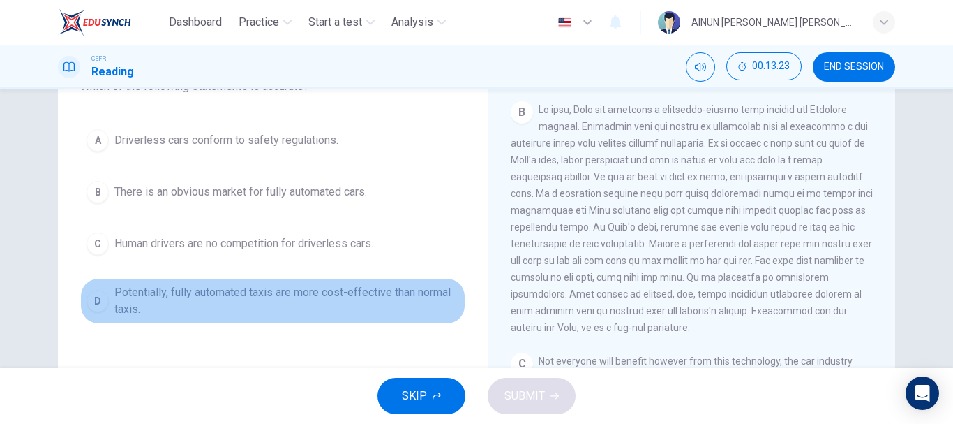
click at [89, 299] on div "D" at bounding box center [98, 301] width 22 height 22
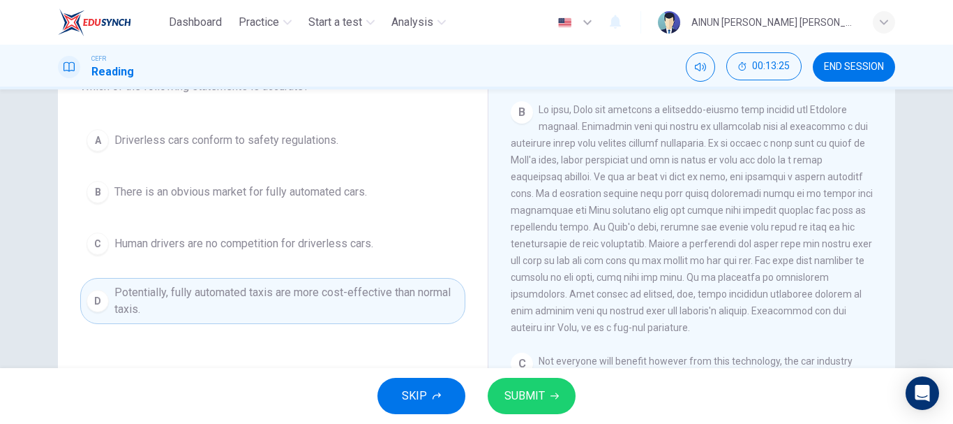
click at [505, 392] on span "SUBMIT" at bounding box center [525, 396] width 40 height 20
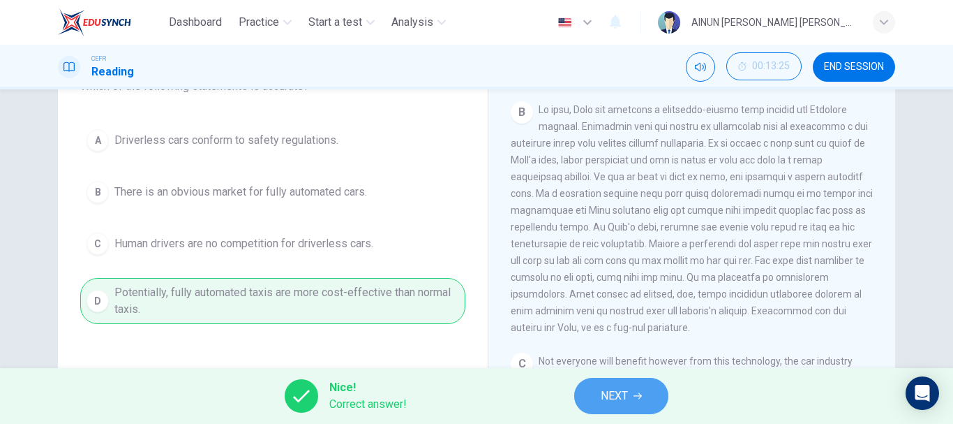
click at [593, 396] on button "NEXT" at bounding box center [621, 396] width 94 height 36
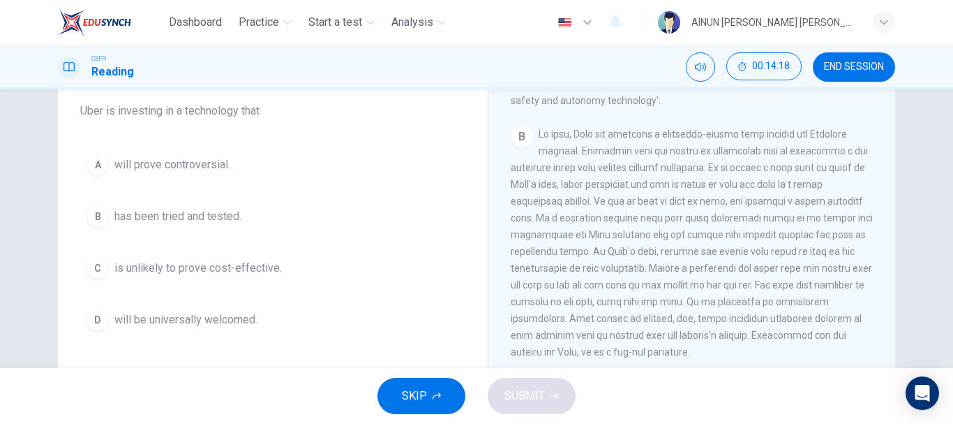
scroll to position [140, 0]
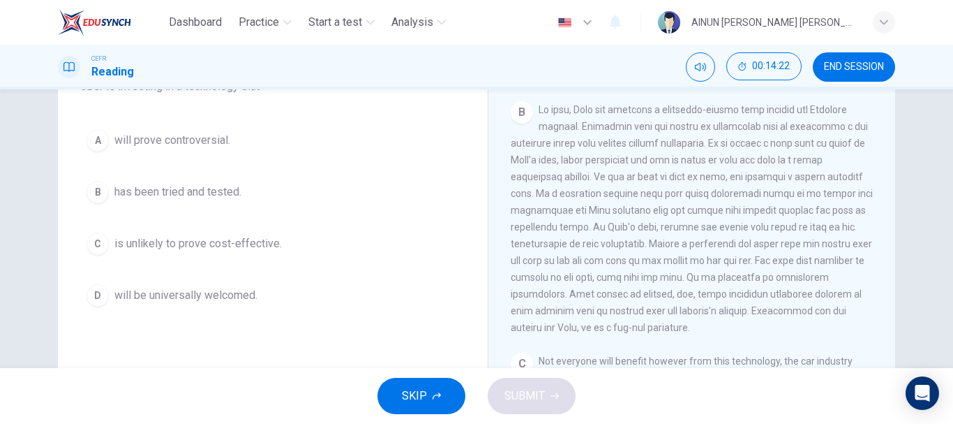
click at [98, 139] on div "A" at bounding box center [98, 140] width 22 height 22
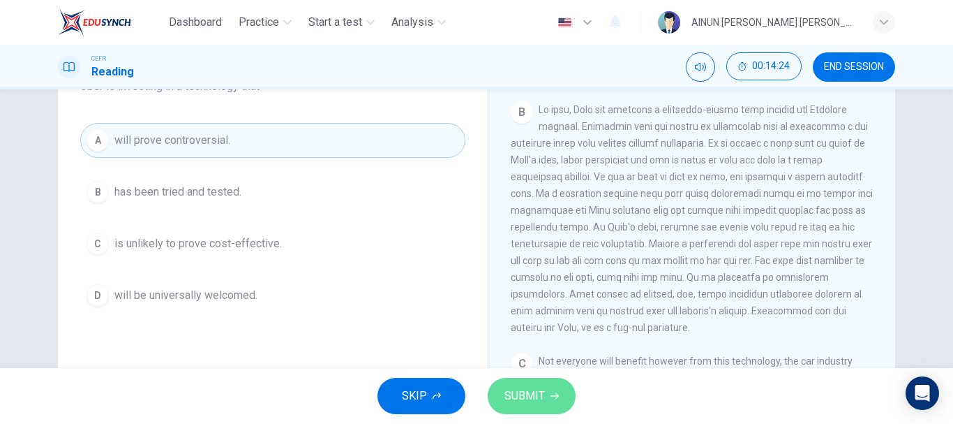
click at [557, 394] on icon "button" at bounding box center [555, 396] width 8 height 8
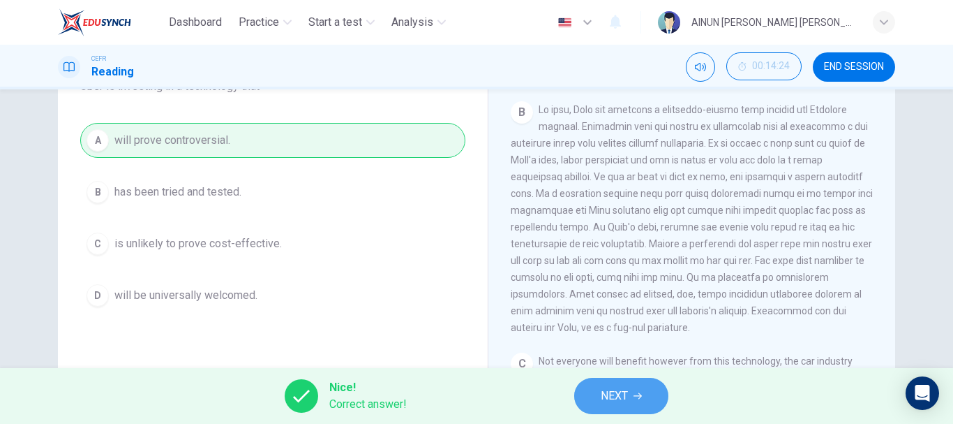
click at [596, 394] on button "NEXT" at bounding box center [621, 396] width 94 height 36
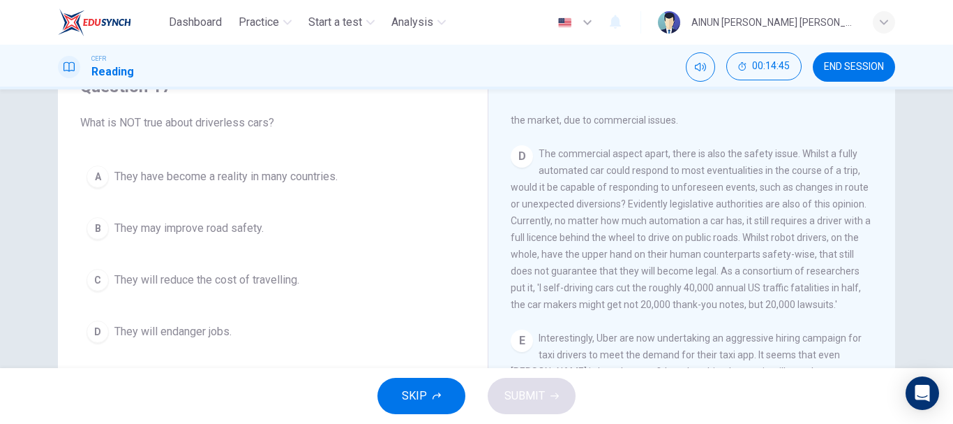
scroll to position [768, 0]
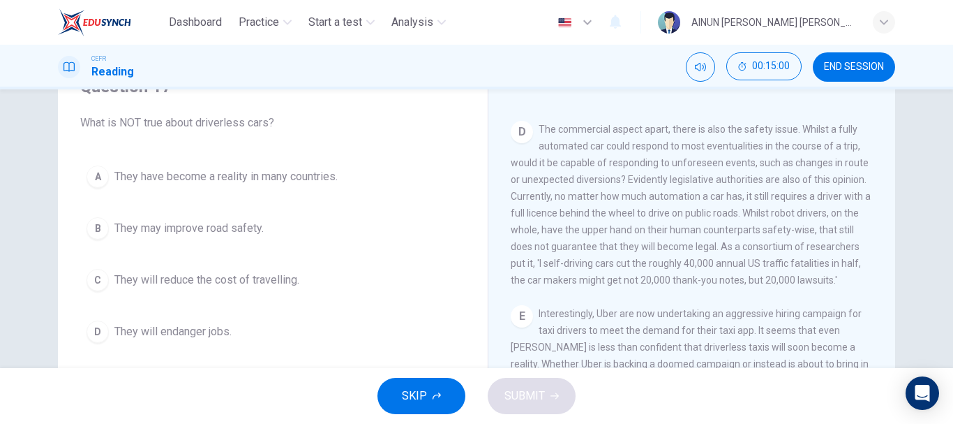
click at [91, 230] on div "B" at bounding box center [98, 228] width 22 height 22
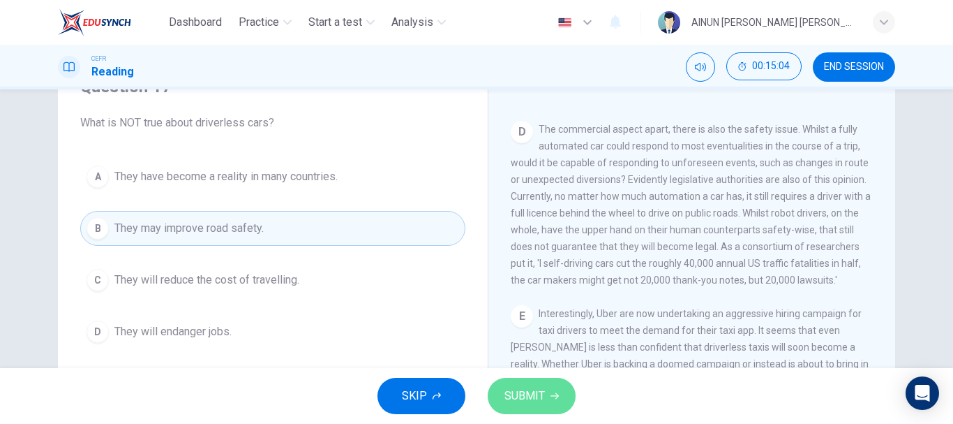
click at [527, 394] on span "SUBMIT" at bounding box center [525, 396] width 40 height 20
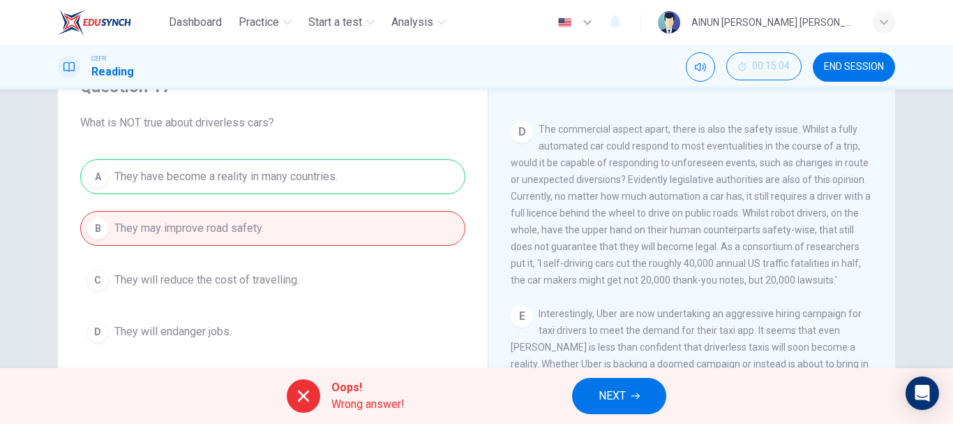
click at [634, 400] on button "NEXT" at bounding box center [619, 396] width 94 height 36
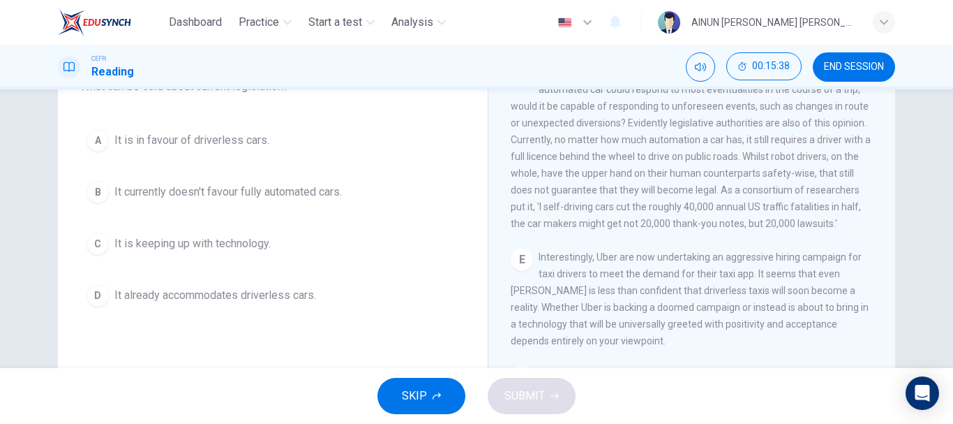
scroll to position [70, 0]
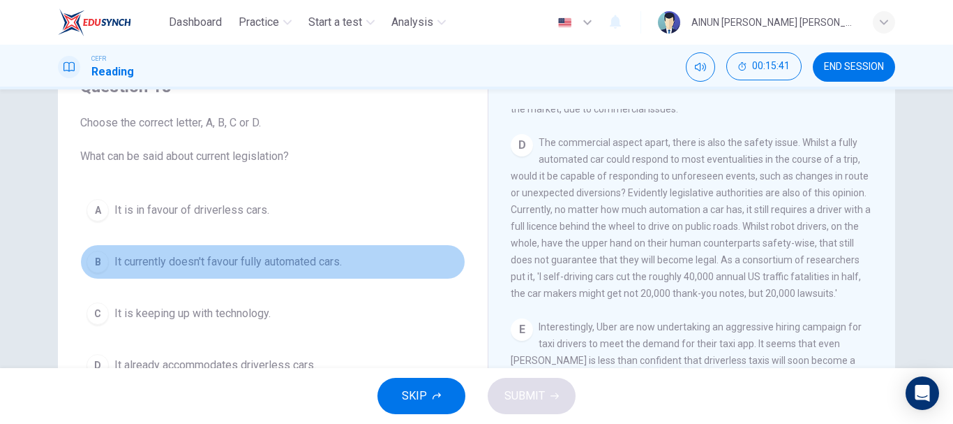
click at [98, 265] on div "B" at bounding box center [98, 262] width 22 height 22
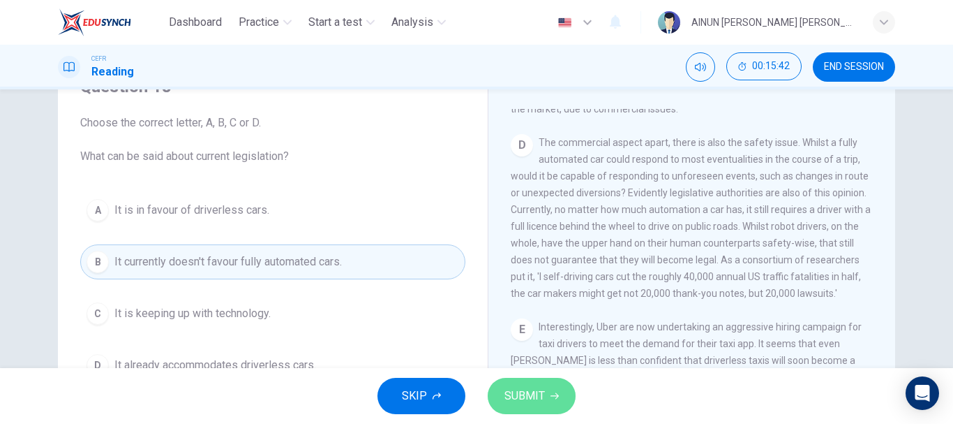
click at [530, 381] on button "SUBMIT" at bounding box center [532, 396] width 88 height 36
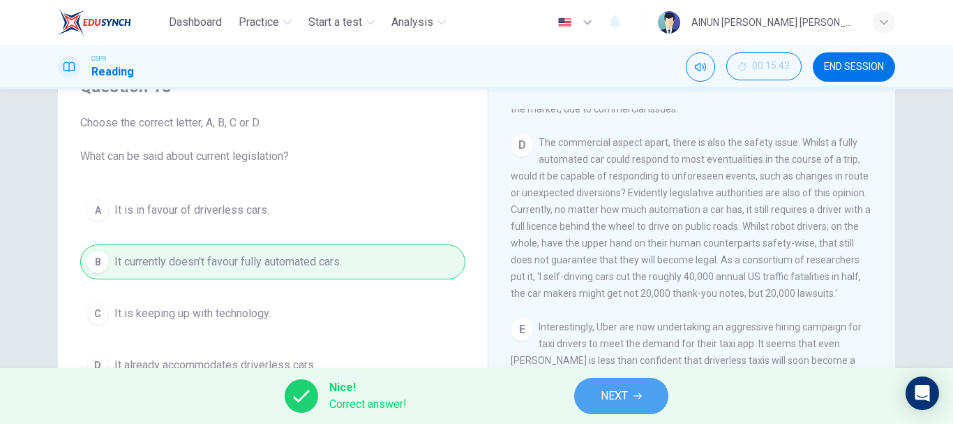
click at [637, 387] on button "NEXT" at bounding box center [621, 396] width 94 height 36
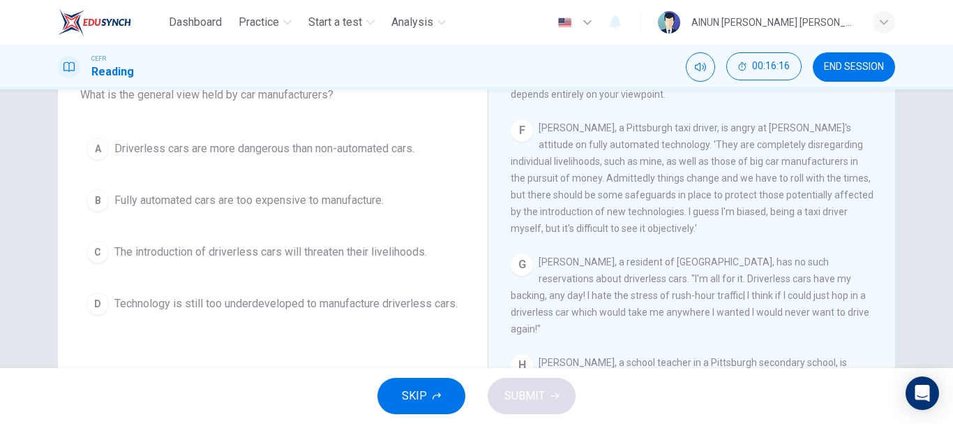
scroll to position [140, 0]
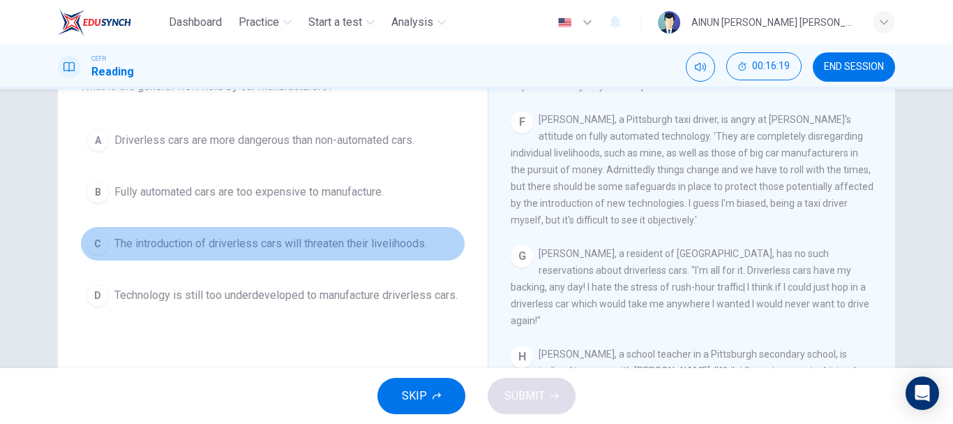
click at [101, 251] on div "C" at bounding box center [98, 243] width 22 height 22
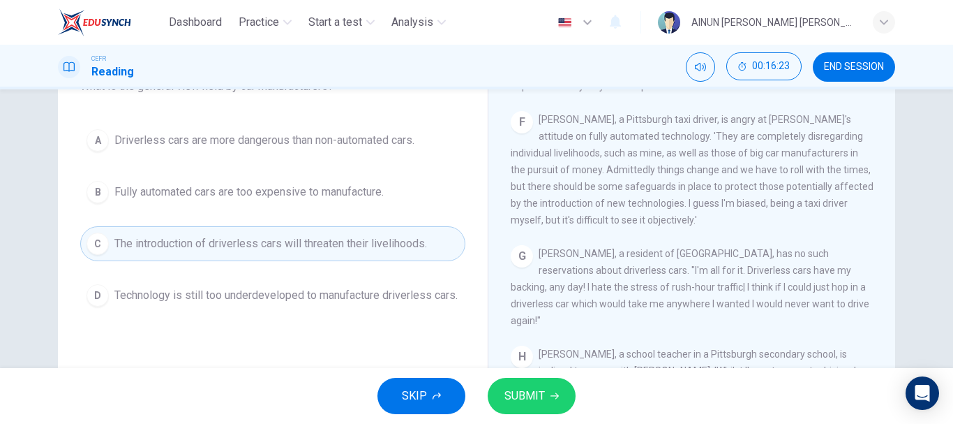
click at [527, 394] on span "SUBMIT" at bounding box center [525, 396] width 40 height 20
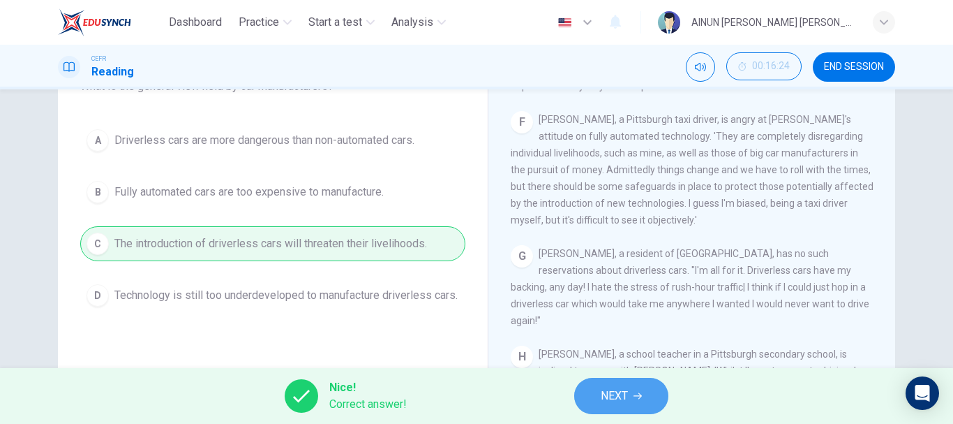
click at [606, 389] on span "NEXT" at bounding box center [614, 396] width 27 height 20
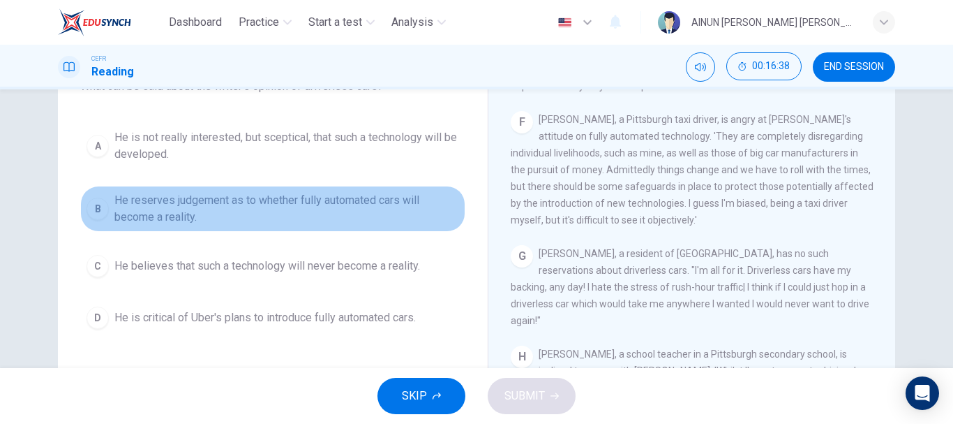
click at [92, 213] on div "B" at bounding box center [98, 209] width 22 height 22
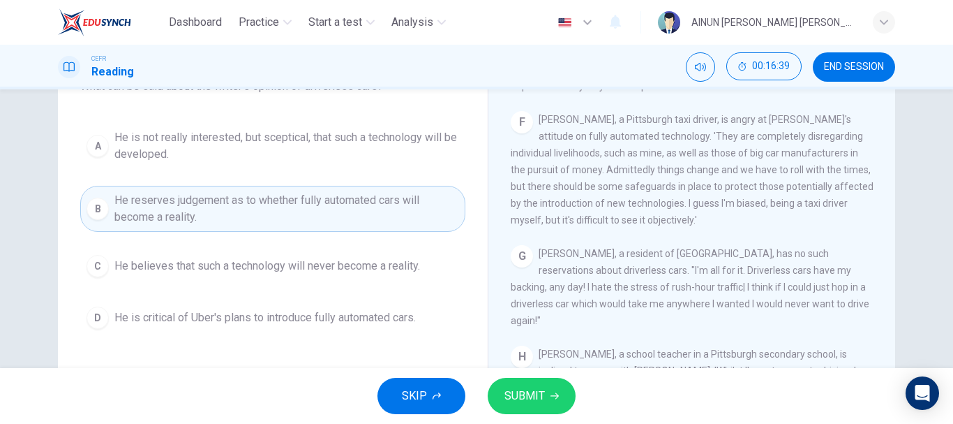
click at [527, 388] on span "SUBMIT" at bounding box center [525, 396] width 40 height 20
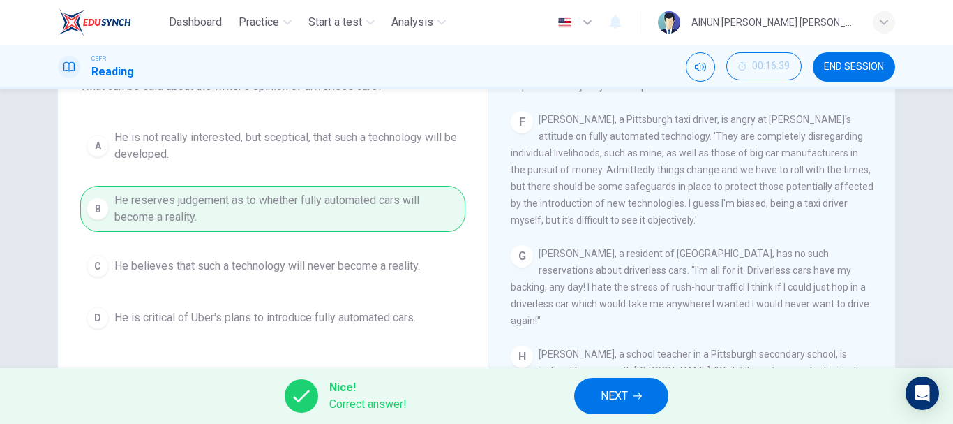
click at [597, 394] on button "NEXT" at bounding box center [621, 396] width 94 height 36
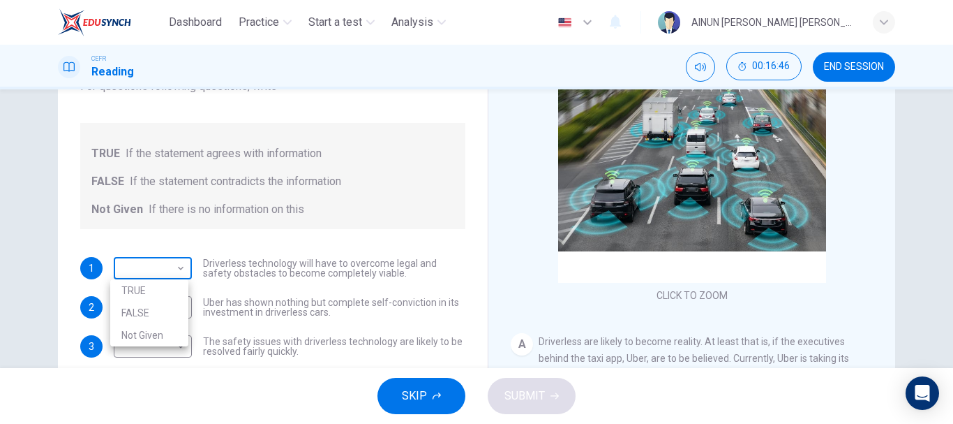
click at [170, 269] on body "Dashboard Practice Start a test Analysis English en ​ AINUN FARAHANI ADIBA BINT…" at bounding box center [476, 212] width 953 height 424
click at [169, 288] on li "TRUE" at bounding box center [149, 290] width 78 height 22
type input "TRUE"
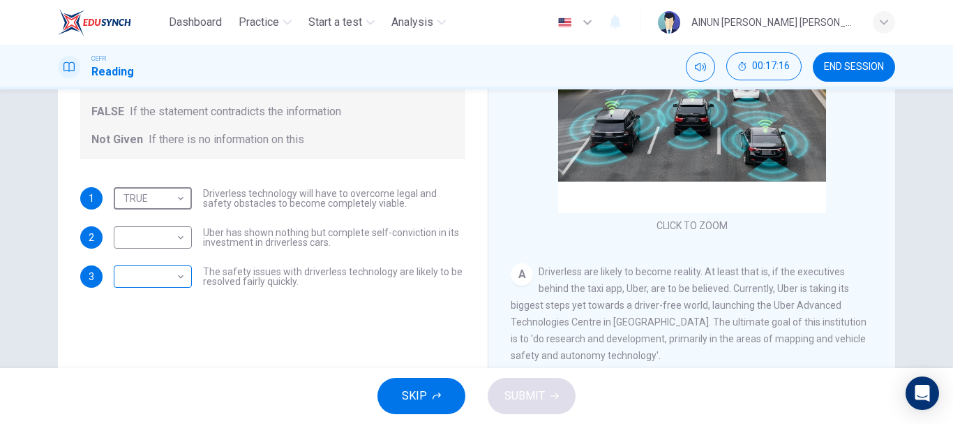
click at [171, 279] on body "Dashboard Practice Start a test Analysis English en ​ AINUN FARAHANI ADIBA BINT…" at bounding box center [476, 212] width 953 height 424
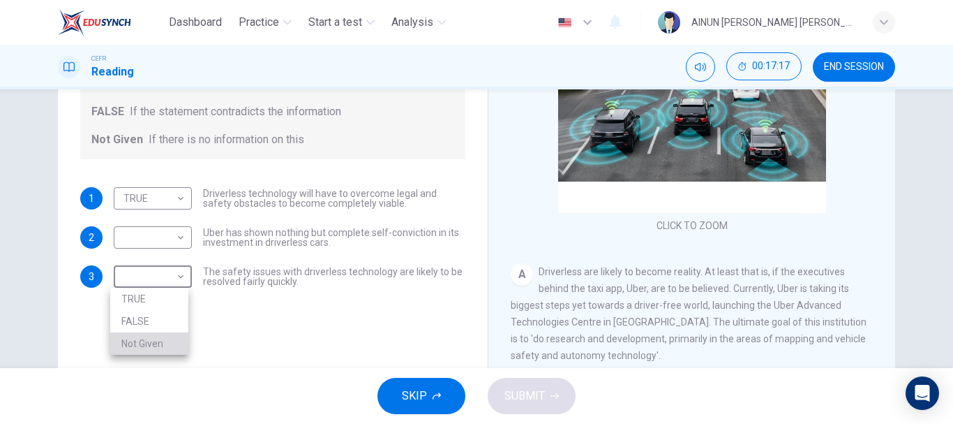
click at [182, 343] on li "Not Given" at bounding box center [149, 343] width 78 height 22
type input "Not Given"
click at [179, 237] on body "Dashboard Practice Start a test Analysis English en ​ AINUN FARAHANI ADIBA BINT…" at bounding box center [476, 212] width 953 height 424
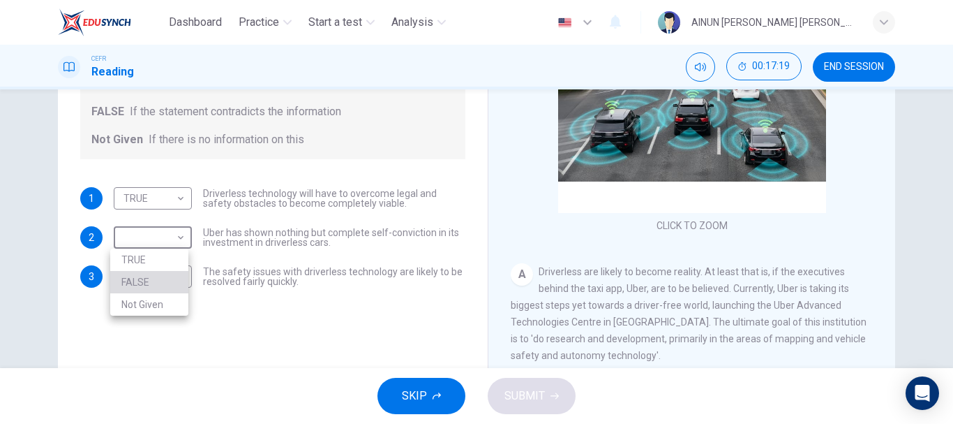
click at [157, 283] on li "FALSE" at bounding box center [149, 282] width 78 height 22
type input "FALSE"
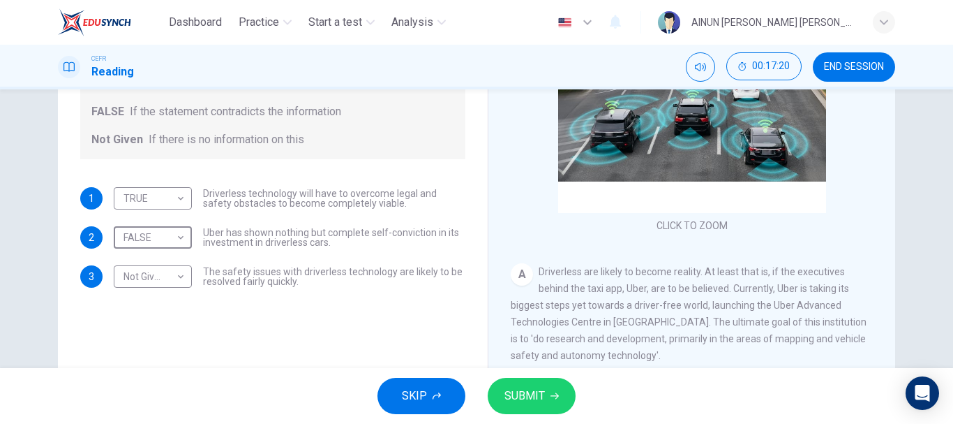
click at [536, 408] on button "SUBMIT" at bounding box center [532, 396] width 88 height 36
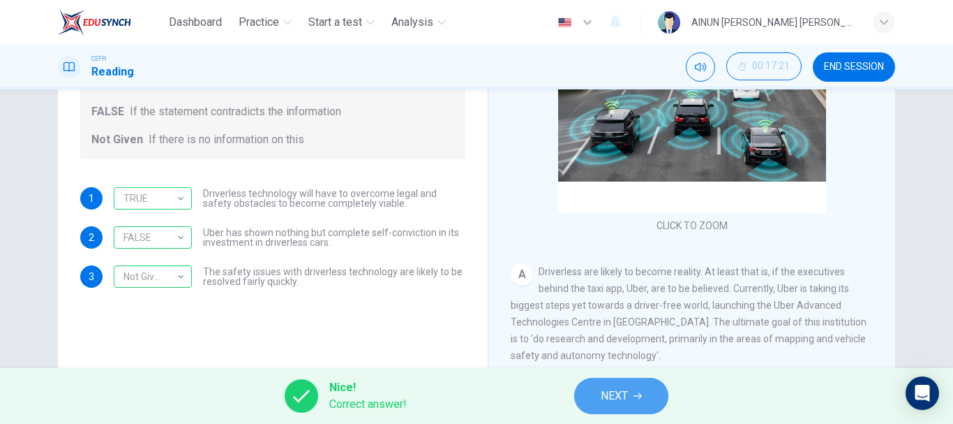
drag, startPoint x: 600, startPoint y: 399, endPoint x: 611, endPoint y: 390, distance: 14.5
click at [600, 398] on button "NEXT" at bounding box center [621, 396] width 94 height 36
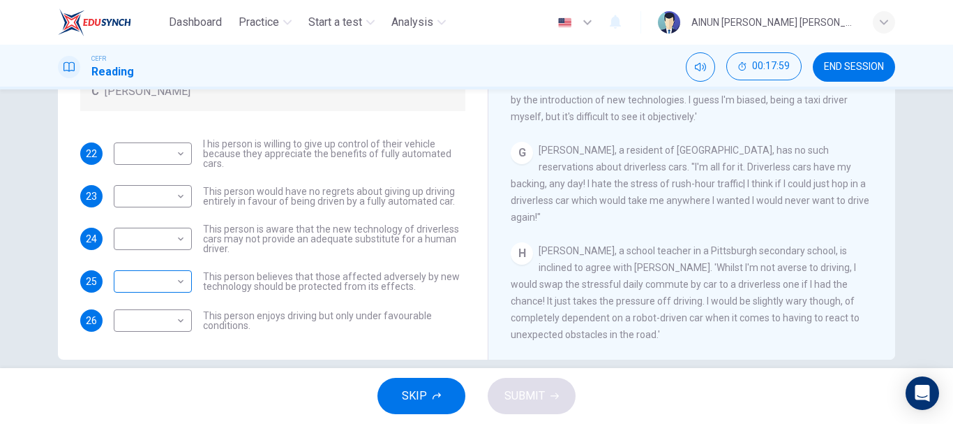
scroll to position [0, 0]
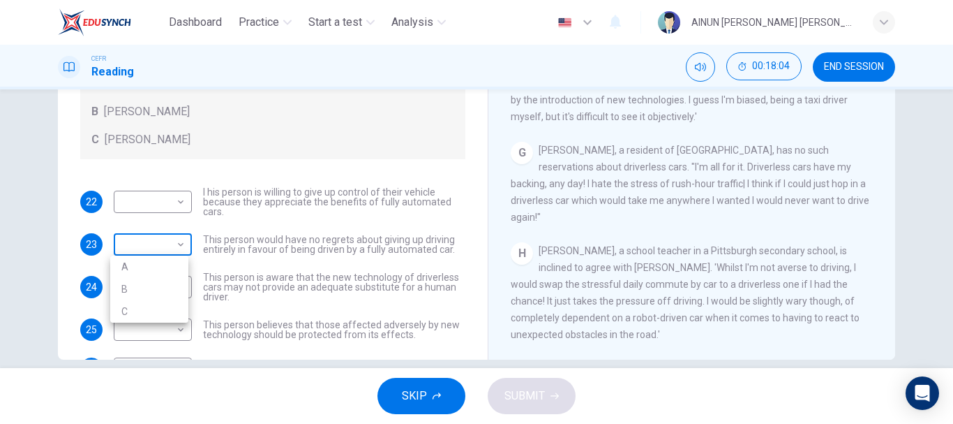
click at [152, 246] on body "Dashboard Practice Start a test Analysis English en ​ AINUN FARAHANI ADIBA BINT…" at bounding box center [476, 212] width 953 height 424
click at [135, 289] on li "B" at bounding box center [149, 289] width 78 height 22
type input "B"
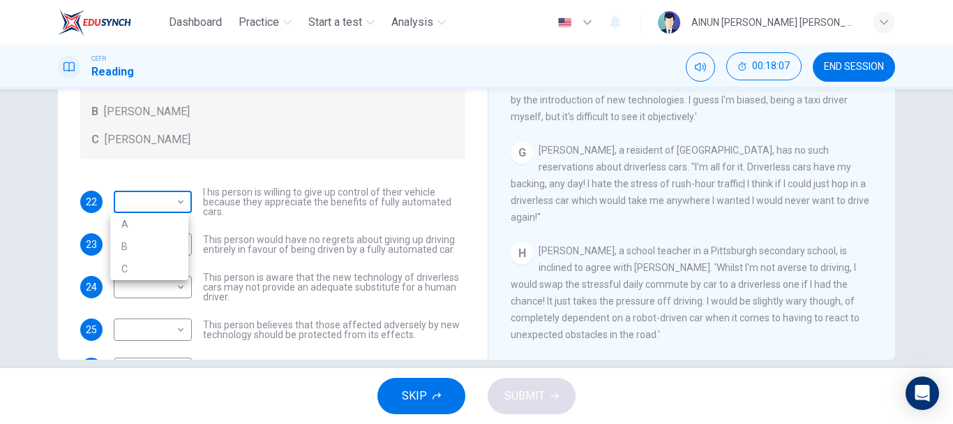
click at [173, 195] on body "Dashboard Practice Start a test Analysis English en ​ AINUN FARAHANI ADIBA BINT…" at bounding box center [476, 212] width 953 height 424
click at [137, 270] on li "C" at bounding box center [149, 269] width 78 height 22
type input "C"
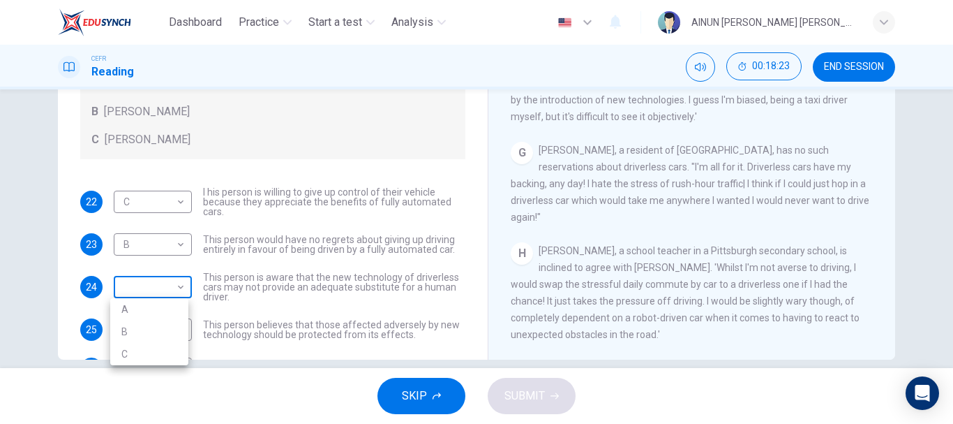
click at [163, 287] on body "Dashboard Practice Start a test Analysis English en ​ AINUN FARAHANI ADIBA BINT…" at bounding box center [476, 212] width 953 height 424
click at [145, 347] on li "C" at bounding box center [149, 354] width 78 height 22
type input "C"
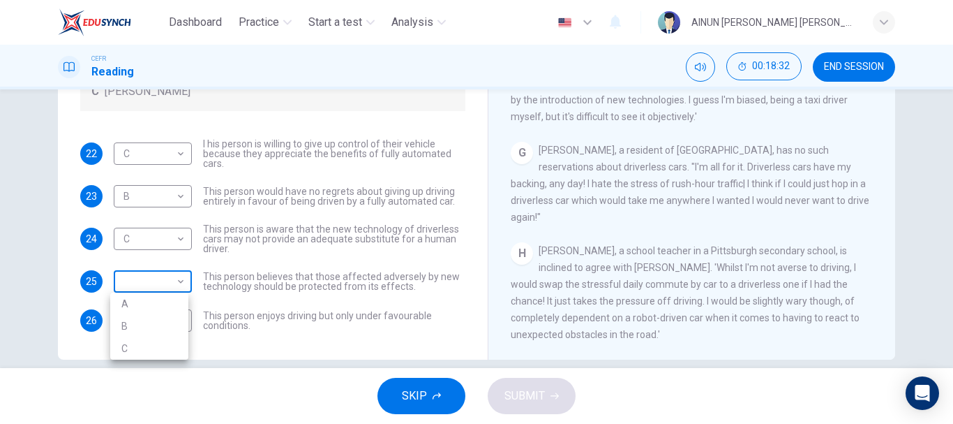
click at [168, 278] on body "Dashboard Practice Start a test Analysis English en ​ AINUN FARAHANI ADIBA BINT…" at bounding box center [476, 212] width 953 height 424
click at [165, 300] on li "A" at bounding box center [149, 303] width 78 height 22
type input "A"
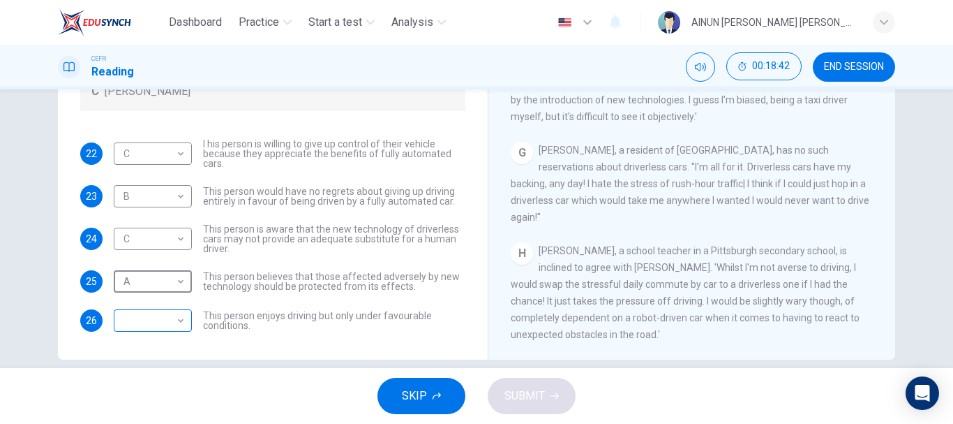
click at [165, 313] on body "Dashboard Practice Start a test Analysis English en ​ AINUN FARAHANI ADIBA BINT…" at bounding box center [476, 212] width 953 height 424
click at [403, 325] on div at bounding box center [476, 212] width 953 height 424
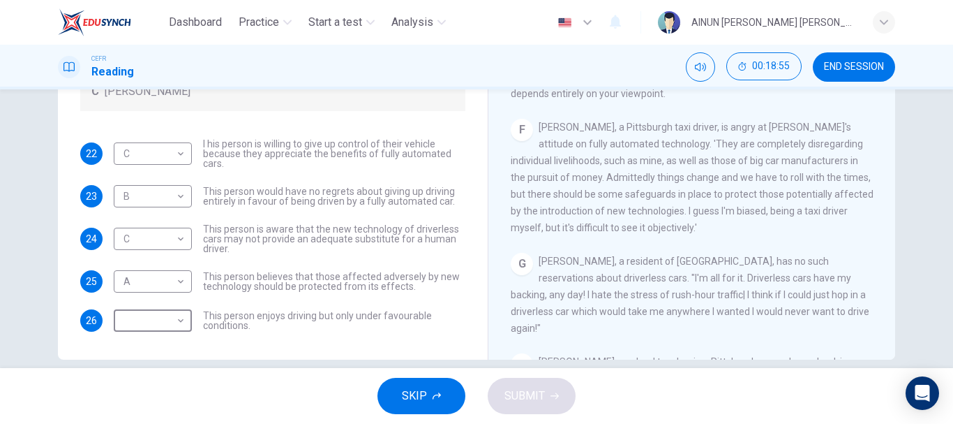
scroll to position [894, 0]
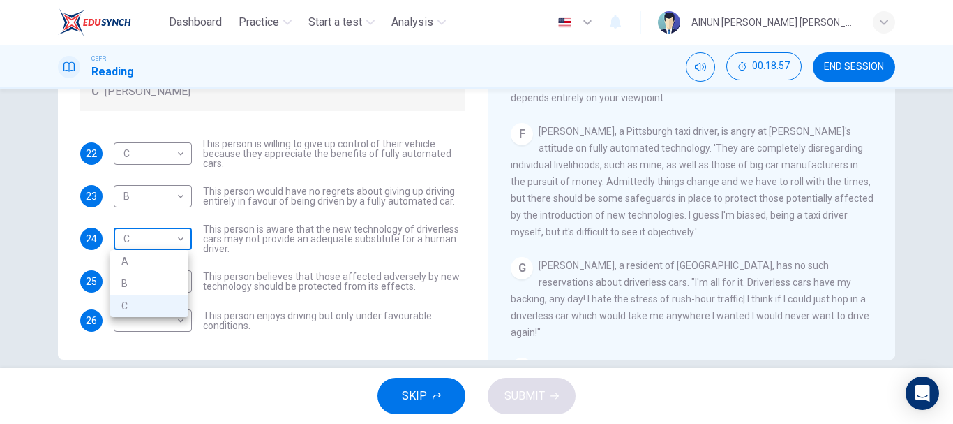
click at [158, 239] on body "Dashboard Practice Start a test Analysis English en ​ AINUN FARAHANI ADIBA BINT…" at bounding box center [476, 212] width 953 height 424
click at [153, 263] on li "A" at bounding box center [149, 261] width 78 height 22
type input "A"
click at [162, 325] on body "Dashboard Practice Start a test Analysis English en ​ AINUN FARAHANI ADIBA BINT…" at bounding box center [476, 212] width 953 height 424
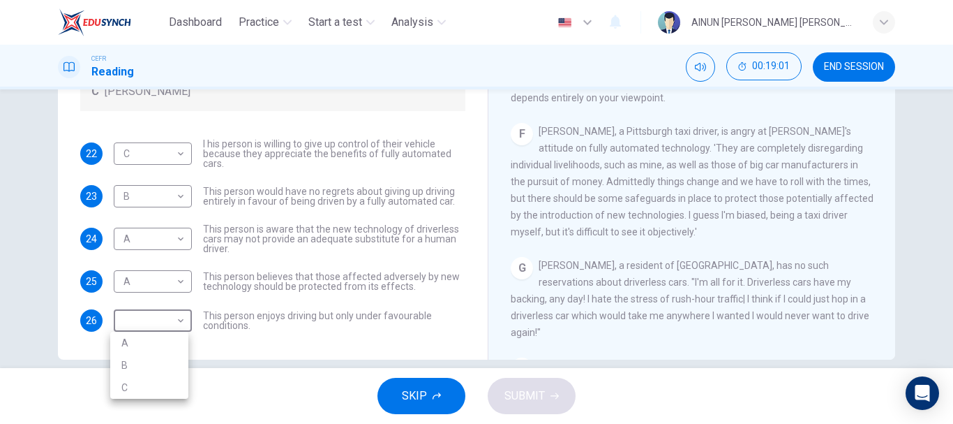
click at [141, 393] on li "C" at bounding box center [149, 387] width 78 height 22
type input "C"
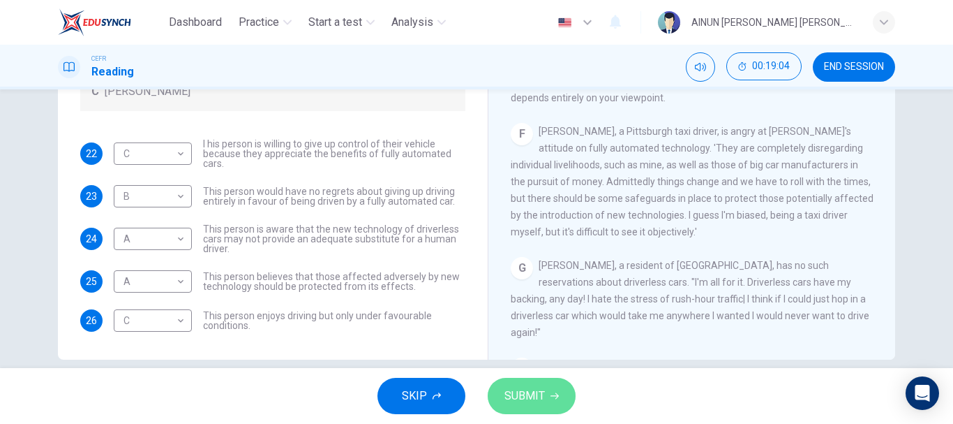
click at [519, 401] on span "SUBMIT" at bounding box center [525, 396] width 40 height 20
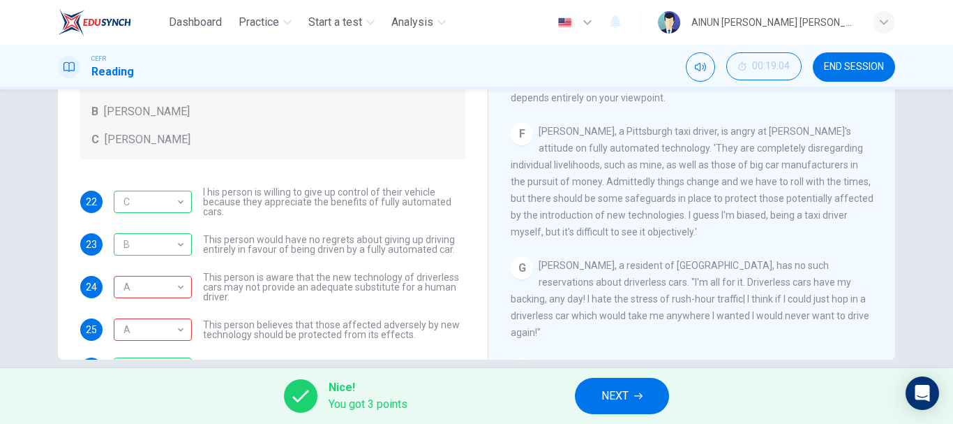
scroll to position [48, 0]
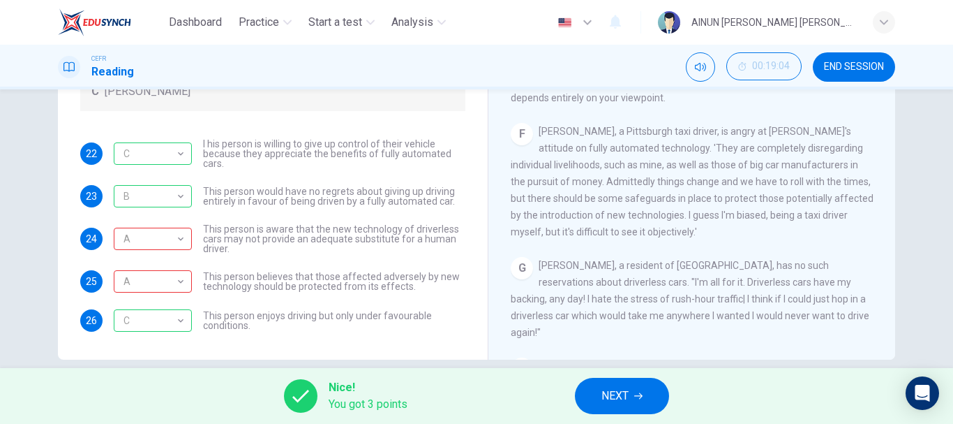
click at [620, 390] on span "NEXT" at bounding box center [615, 396] width 27 height 20
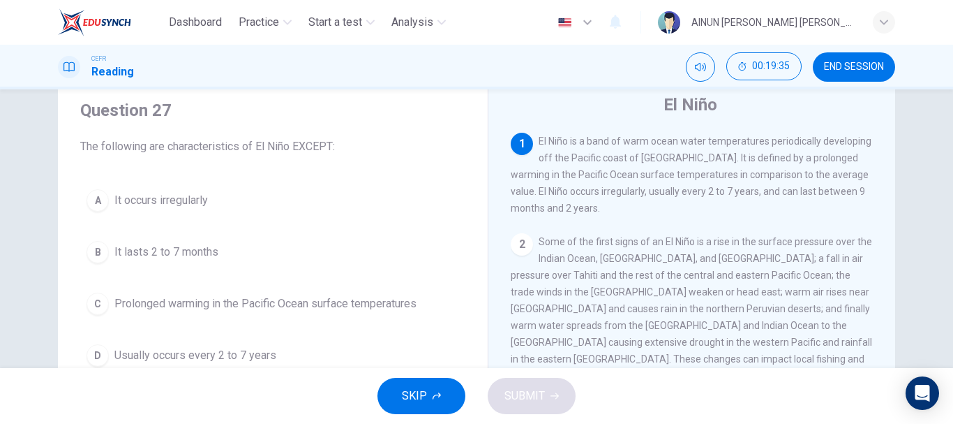
scroll to position [70, 0]
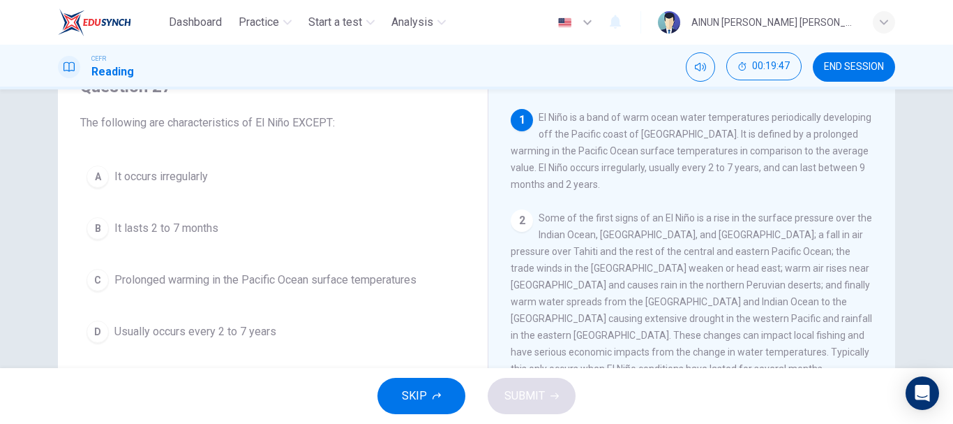
click at [100, 225] on div "B" at bounding box center [98, 228] width 22 height 22
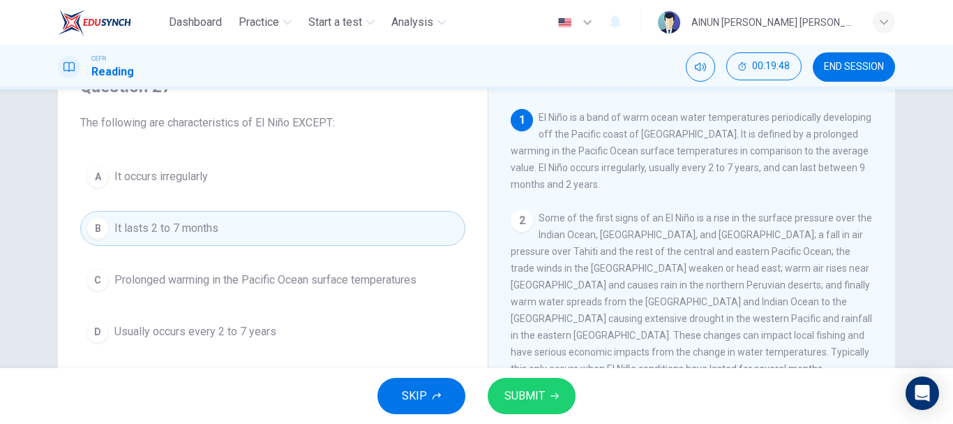
click at [510, 396] on span "SUBMIT" at bounding box center [525, 396] width 40 height 20
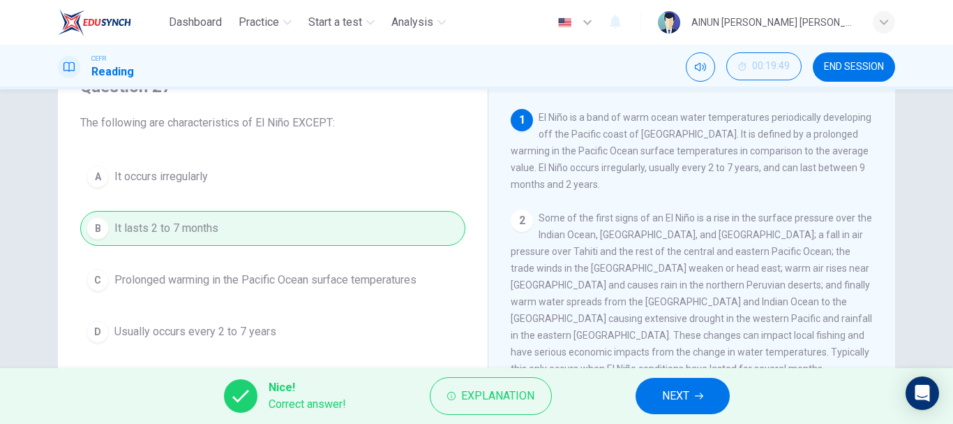
click at [693, 396] on button "NEXT" at bounding box center [683, 396] width 94 height 36
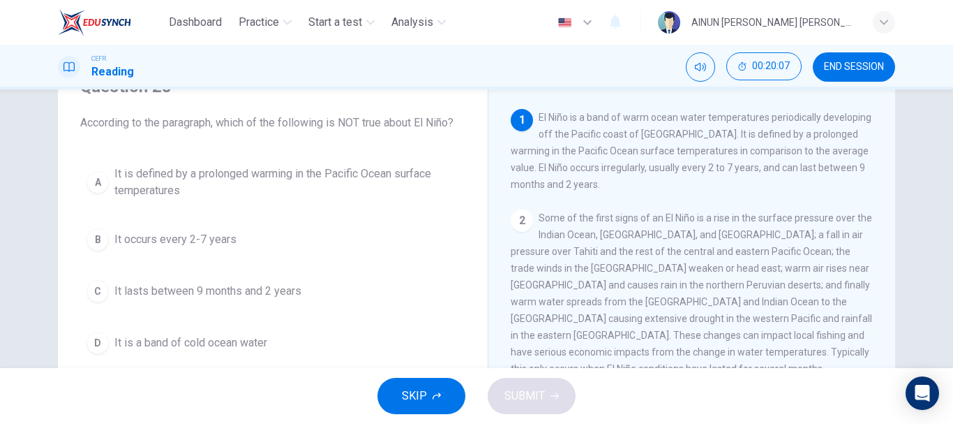
click at [105, 347] on button "D It is a band of cold ocean water" at bounding box center [272, 342] width 385 height 35
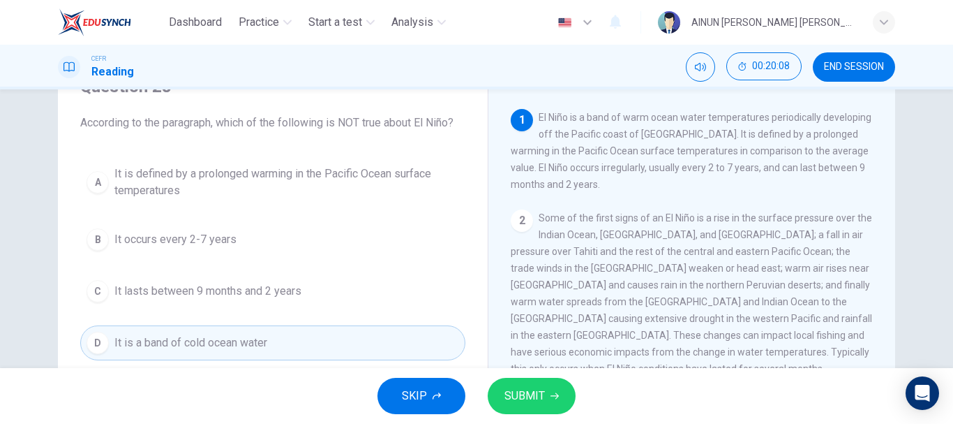
click at [533, 387] on span "SUBMIT" at bounding box center [525, 396] width 40 height 20
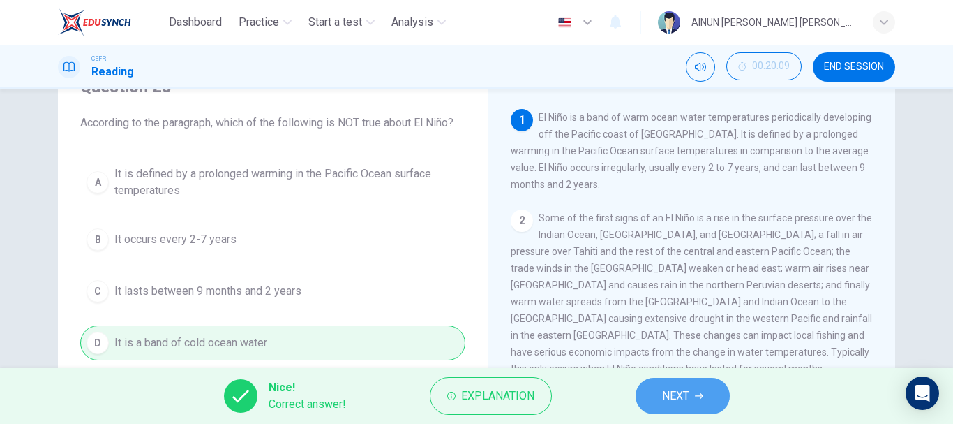
click at [661, 400] on button "NEXT" at bounding box center [683, 396] width 94 height 36
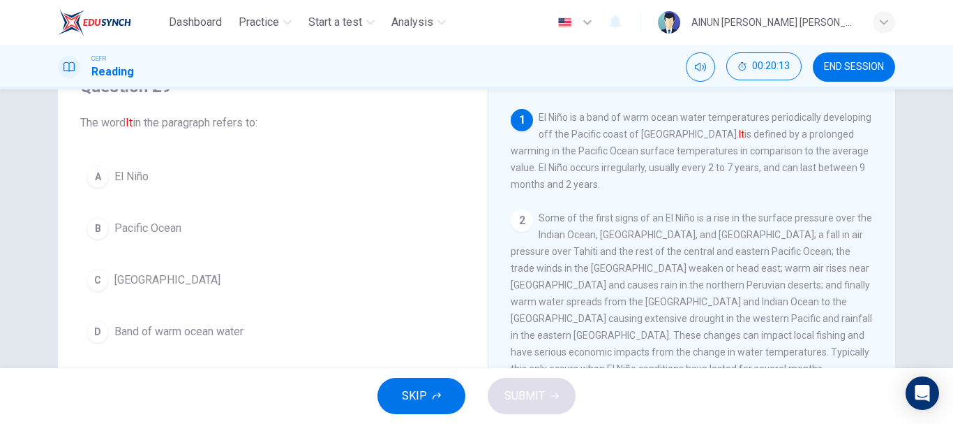
click at [88, 182] on div "A" at bounding box center [98, 176] width 22 height 22
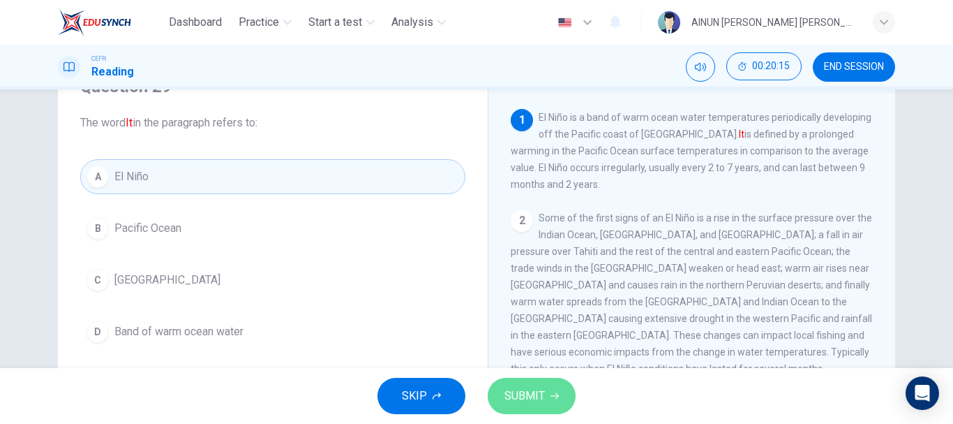
click at [521, 394] on span "SUBMIT" at bounding box center [525, 396] width 40 height 20
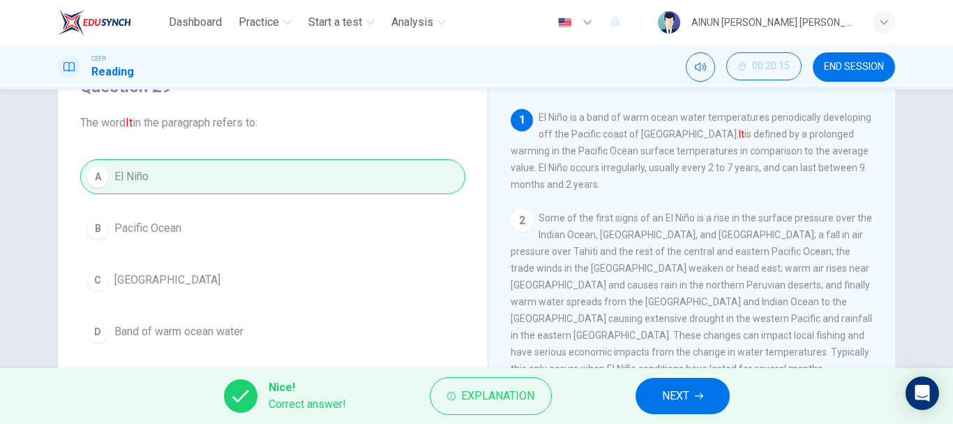
click at [681, 389] on span "NEXT" at bounding box center [675, 396] width 27 height 20
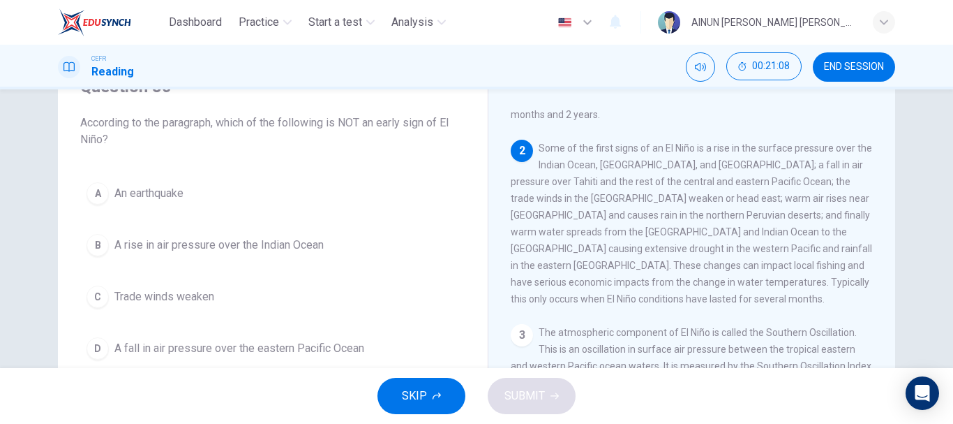
click at [102, 191] on div "A" at bounding box center [98, 193] width 22 height 22
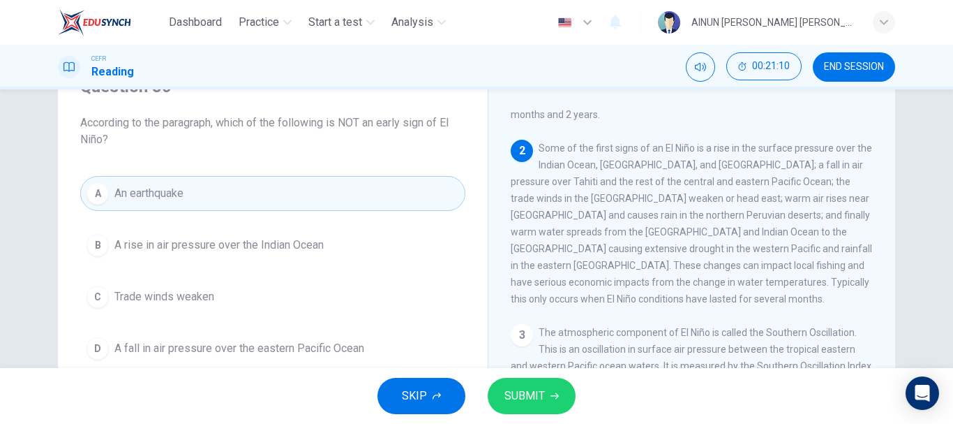
click at [528, 395] on span "SUBMIT" at bounding box center [525, 396] width 40 height 20
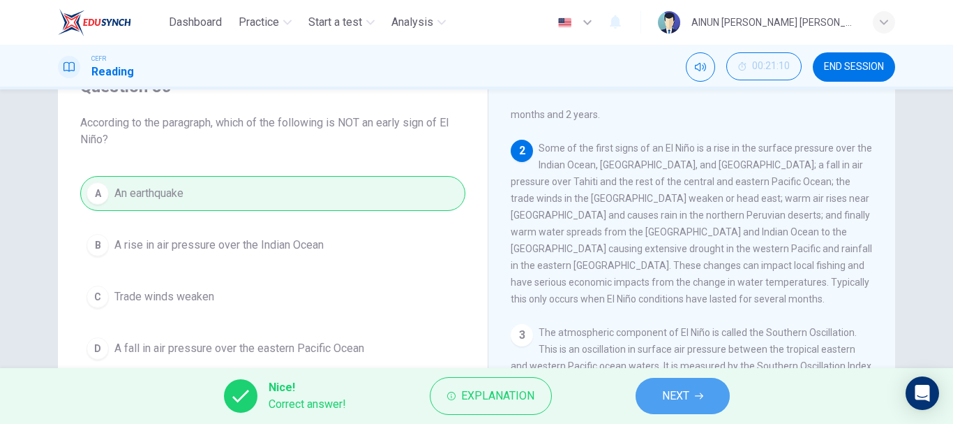
click at [704, 404] on button "NEXT" at bounding box center [683, 396] width 94 height 36
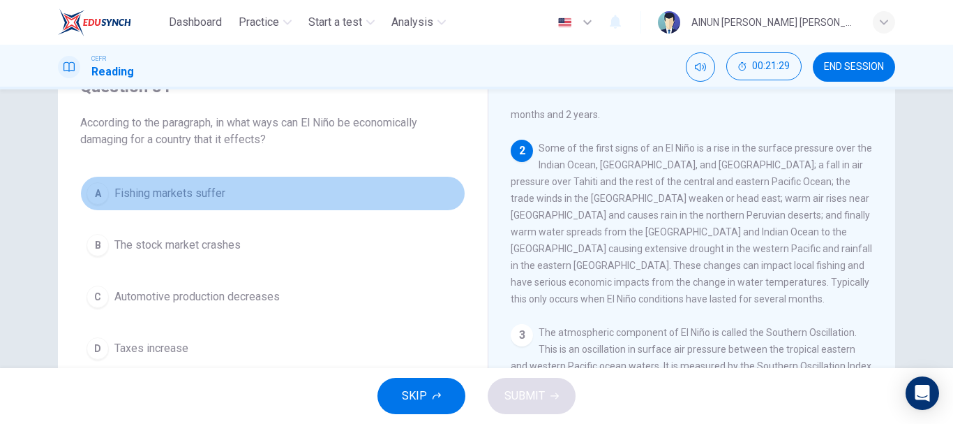
click at [138, 186] on span "Fishing markets suffer" at bounding box center [169, 193] width 111 height 17
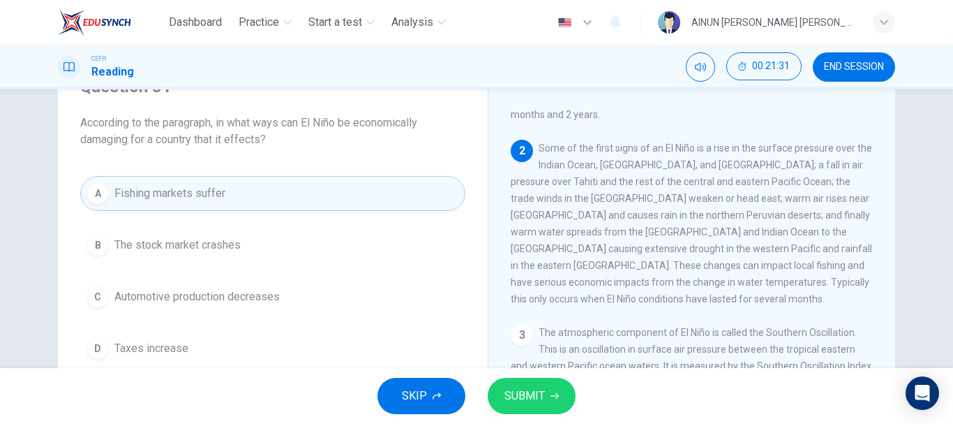
click at [523, 389] on span "SUBMIT" at bounding box center [525, 396] width 40 height 20
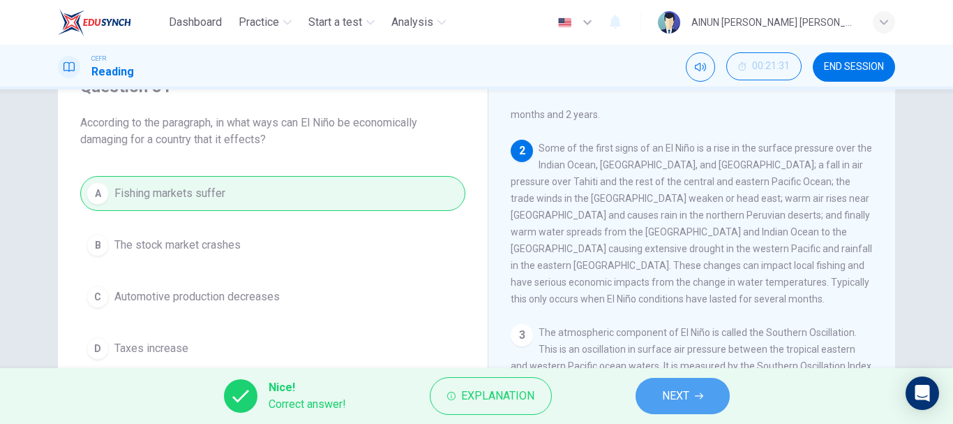
click at [683, 399] on span "NEXT" at bounding box center [675, 396] width 27 height 20
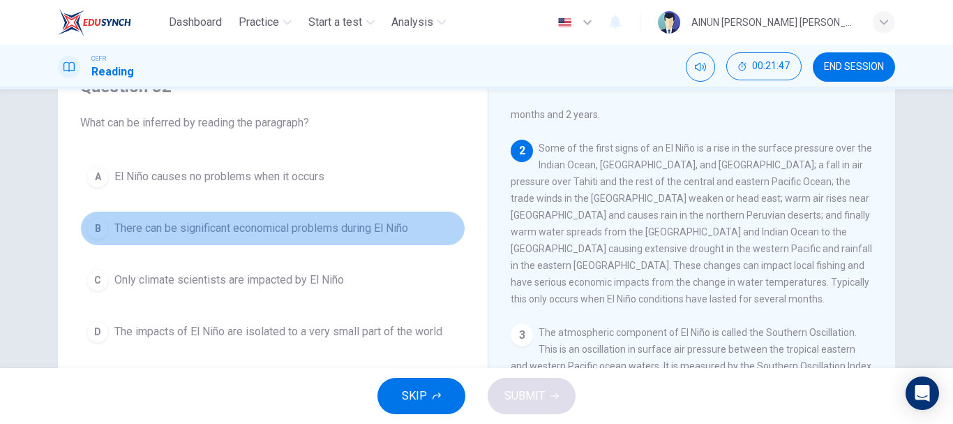
click at [99, 225] on div "B" at bounding box center [98, 228] width 22 height 22
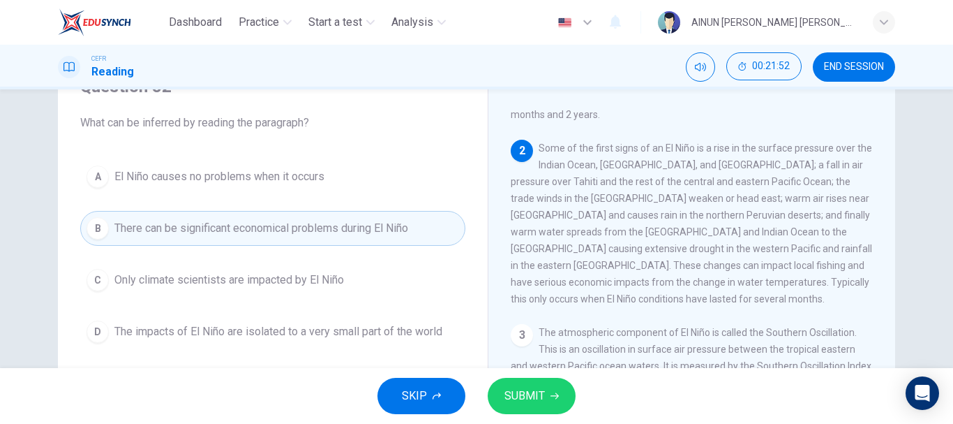
click at [531, 389] on span "SUBMIT" at bounding box center [525, 396] width 40 height 20
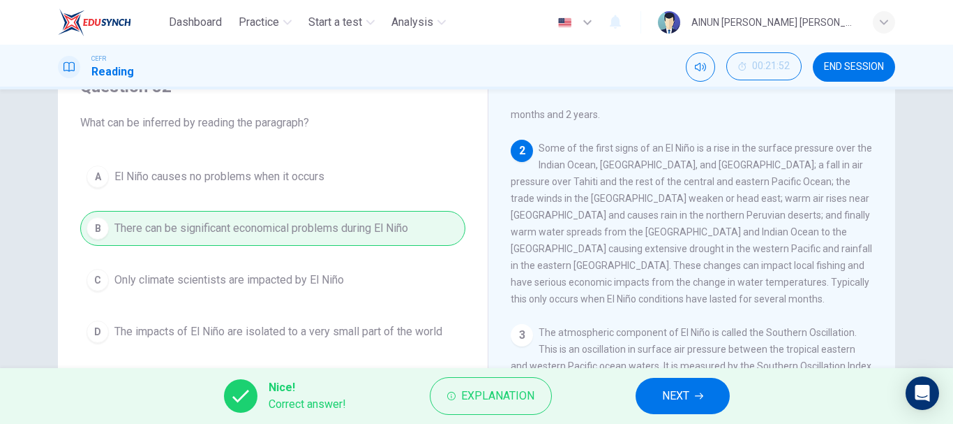
click at [694, 399] on button "NEXT" at bounding box center [683, 396] width 94 height 36
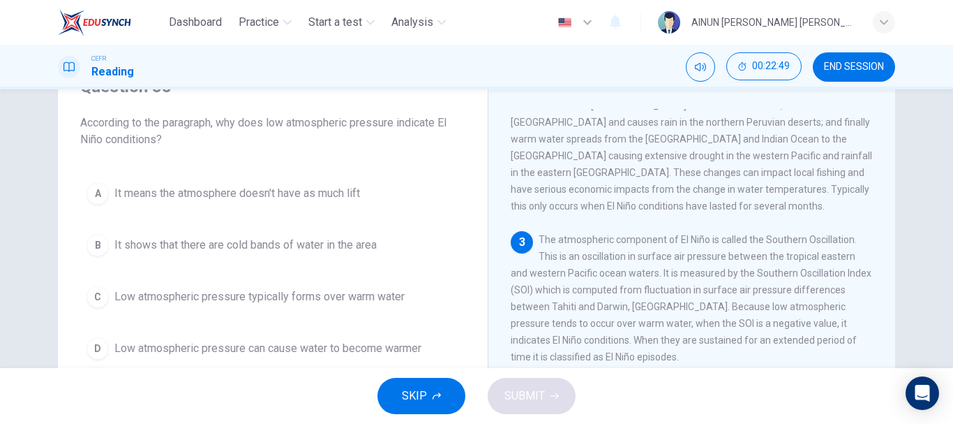
click at [89, 301] on div "C" at bounding box center [98, 296] width 22 height 22
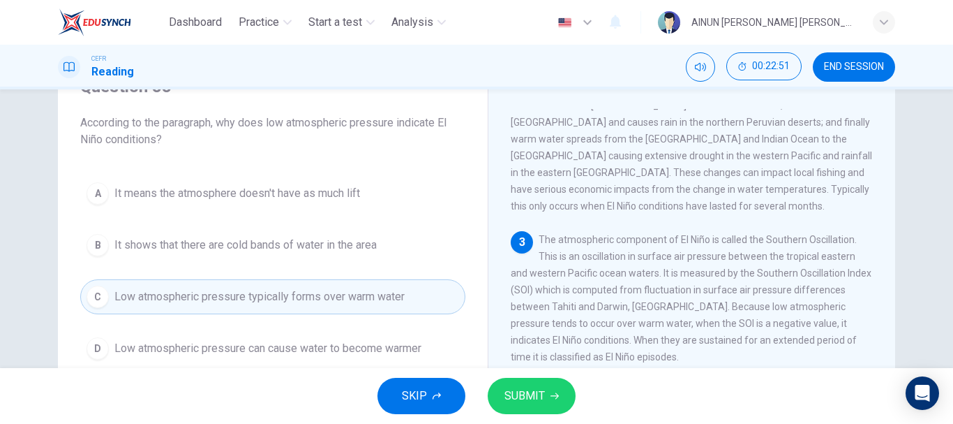
click at [520, 396] on span "SUBMIT" at bounding box center [525, 396] width 40 height 20
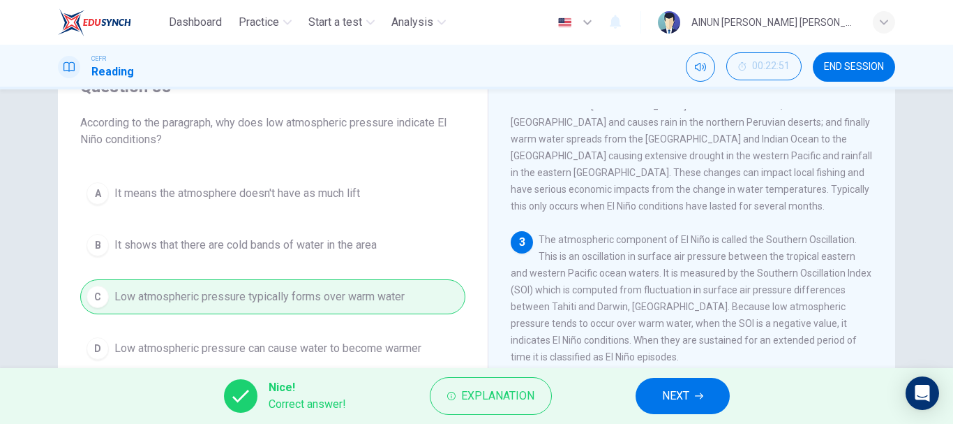
click at [692, 394] on button "NEXT" at bounding box center [683, 396] width 94 height 36
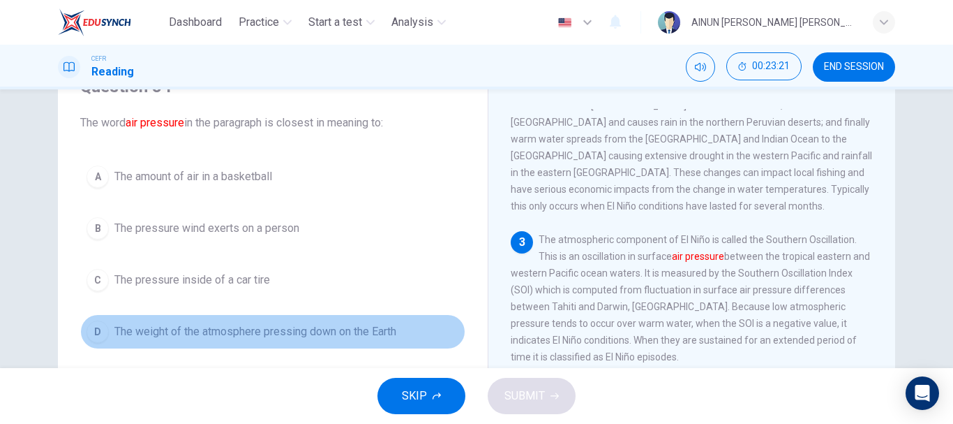
click at [103, 332] on div "D" at bounding box center [98, 331] width 22 height 22
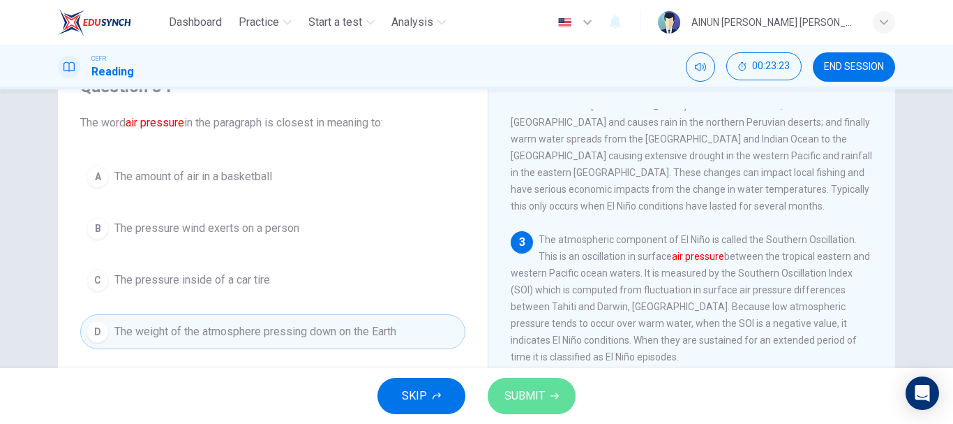
click at [526, 399] on span "SUBMIT" at bounding box center [525, 396] width 40 height 20
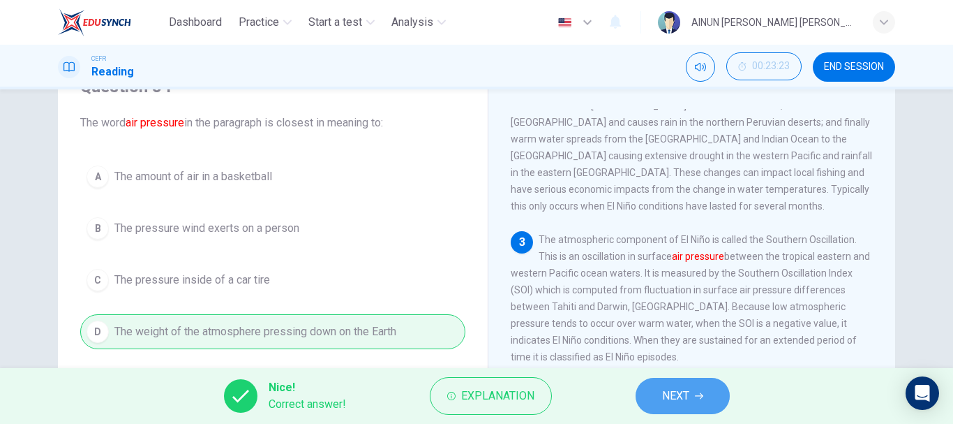
click at [676, 400] on span "NEXT" at bounding box center [675, 396] width 27 height 20
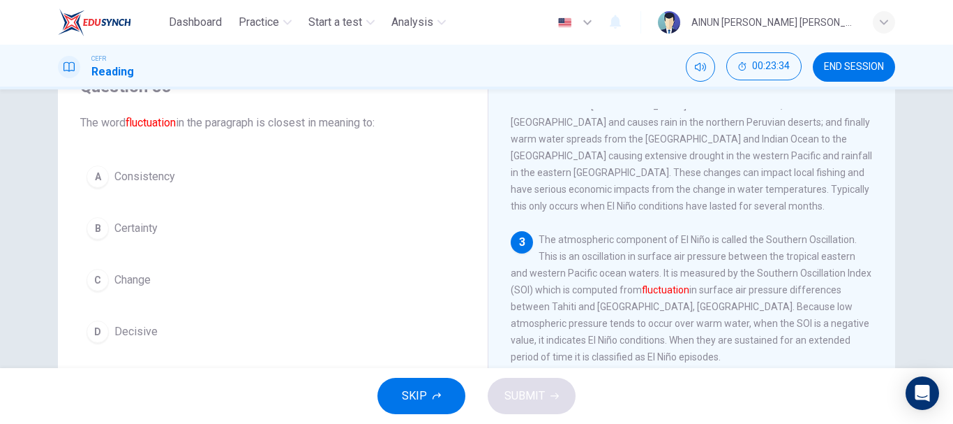
click at [89, 281] on div "C" at bounding box center [98, 280] width 22 height 22
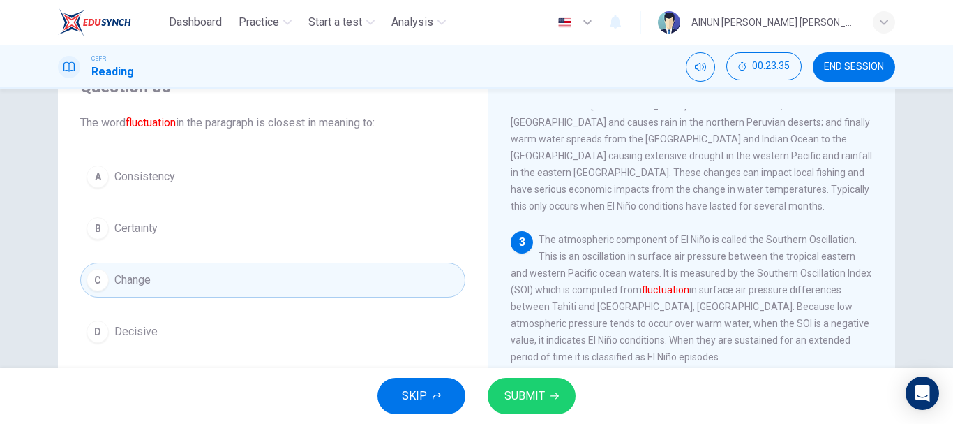
click at [535, 405] on button "SUBMIT" at bounding box center [532, 396] width 88 height 36
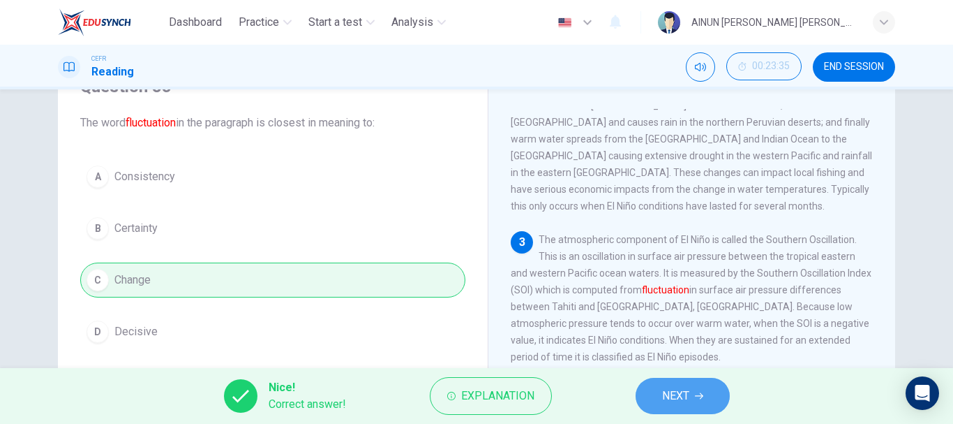
click at [676, 396] on span "NEXT" at bounding box center [675, 396] width 27 height 20
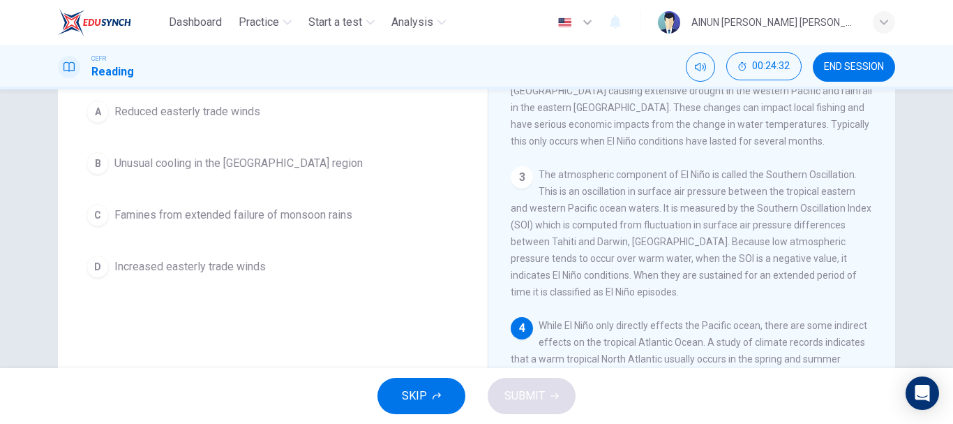
scroll to position [0, 0]
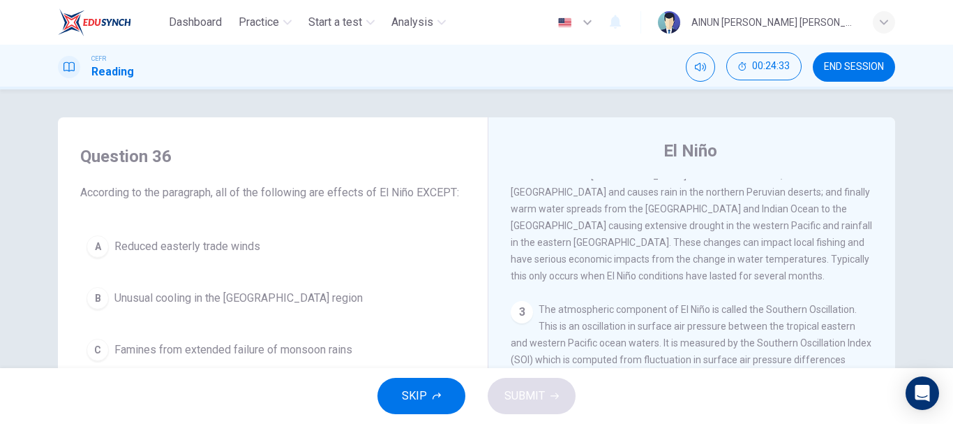
click at [260, 241] on button "A Reduced easterly trade winds" at bounding box center [272, 246] width 385 height 35
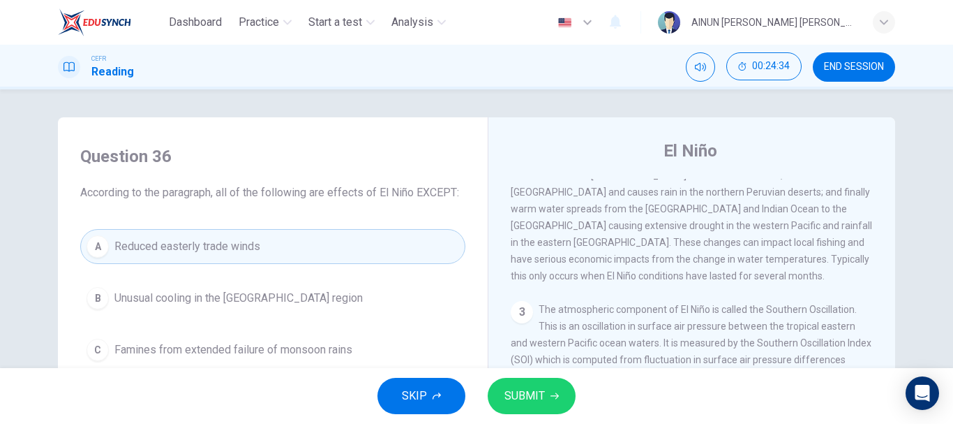
click at [544, 403] on span "SUBMIT" at bounding box center [525, 396] width 40 height 20
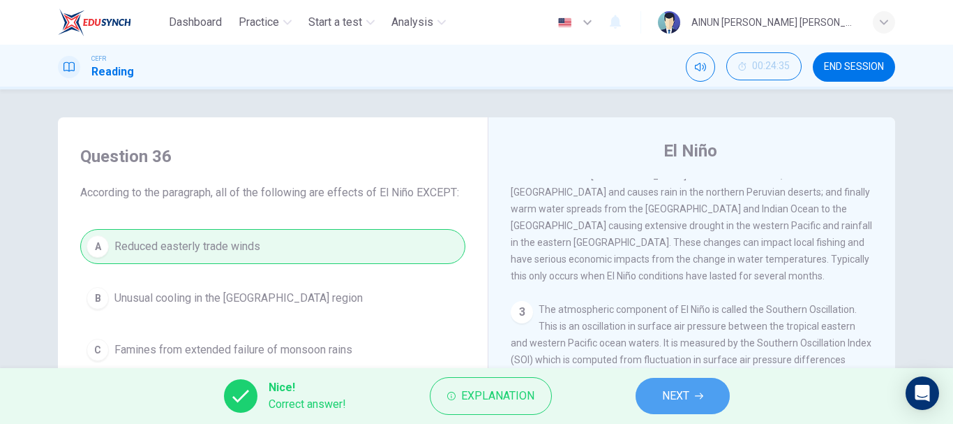
click at [639, 398] on button "NEXT" at bounding box center [683, 396] width 94 height 36
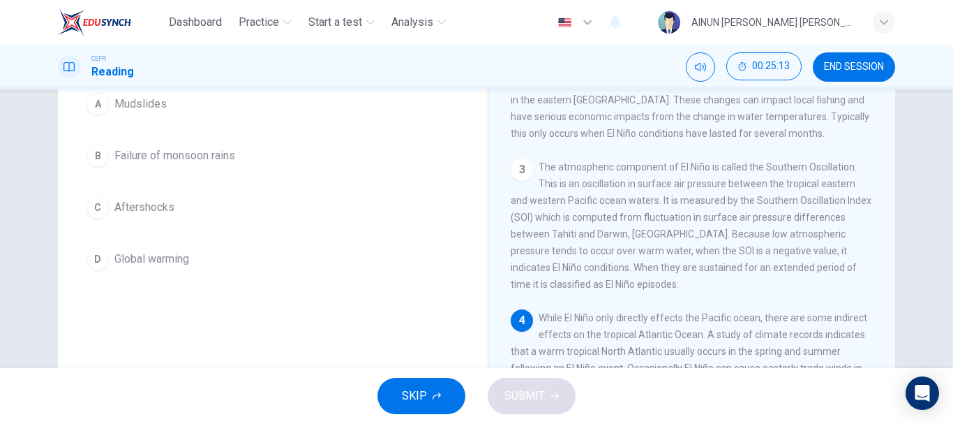
scroll to position [123, 0]
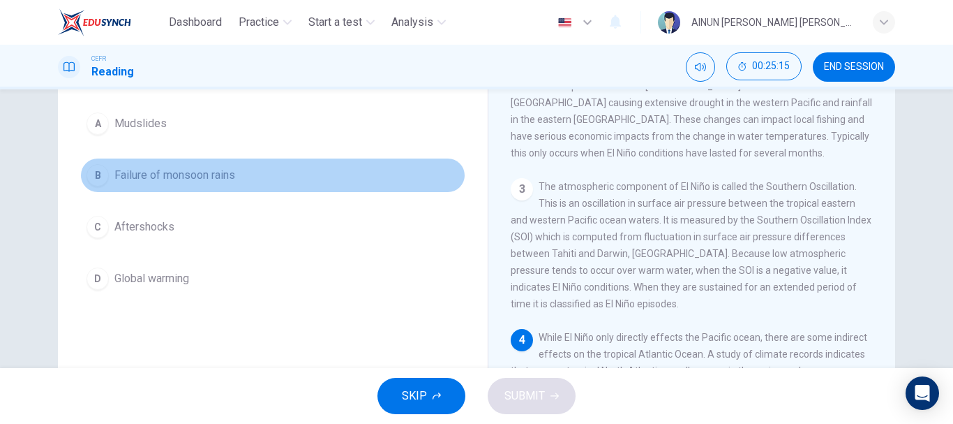
click at [151, 184] on span "Failure of monsoon rains" at bounding box center [174, 175] width 121 height 17
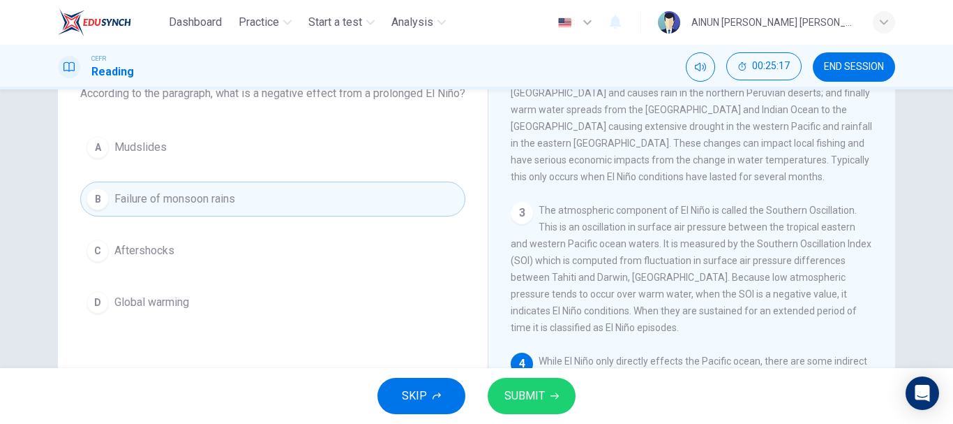
scroll to position [262, 0]
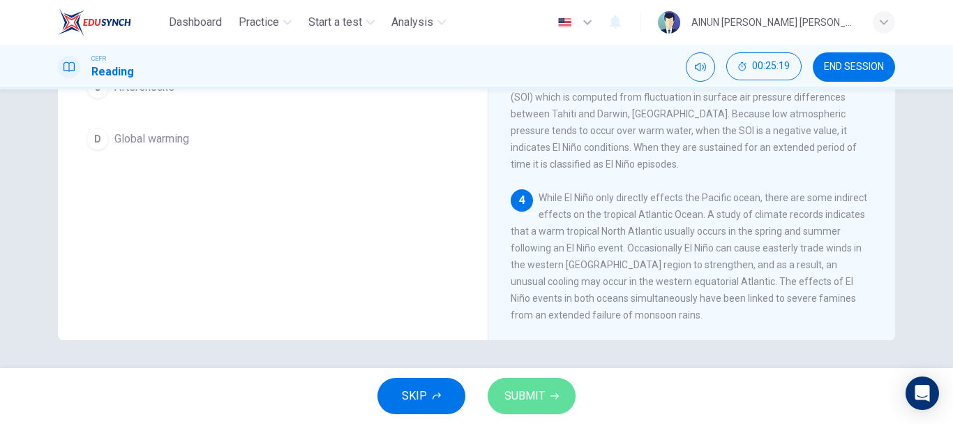
click at [549, 402] on button "SUBMIT" at bounding box center [532, 396] width 88 height 36
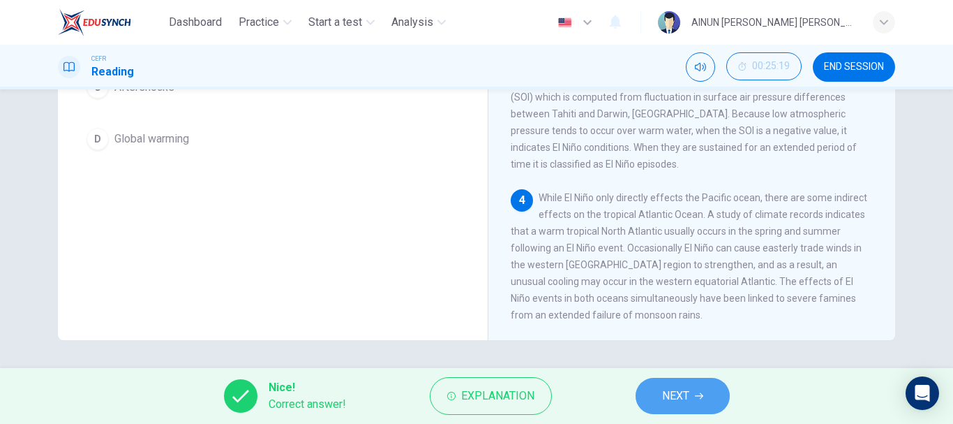
click at [690, 393] on span "NEXT" at bounding box center [675, 396] width 27 height 20
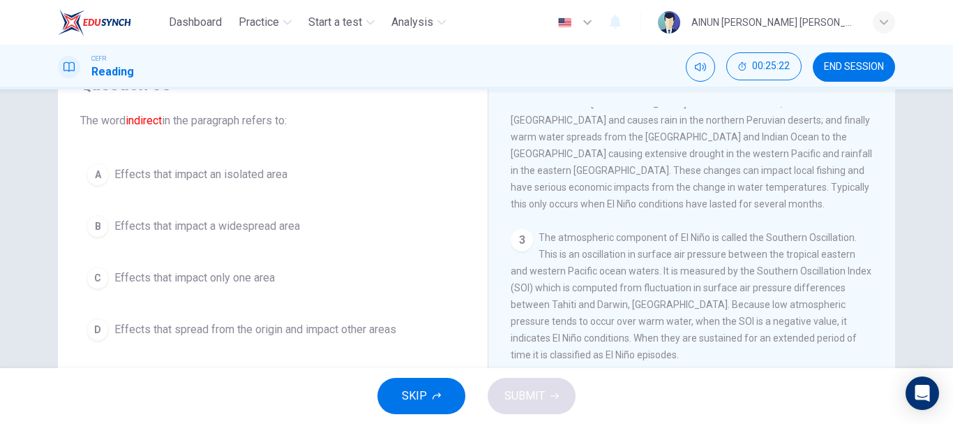
scroll to position [106, 0]
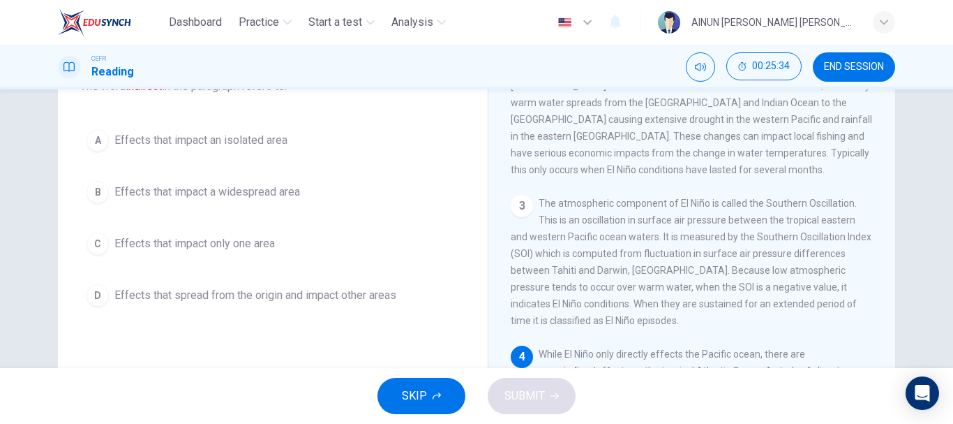
click at [91, 298] on div "D" at bounding box center [98, 295] width 22 height 22
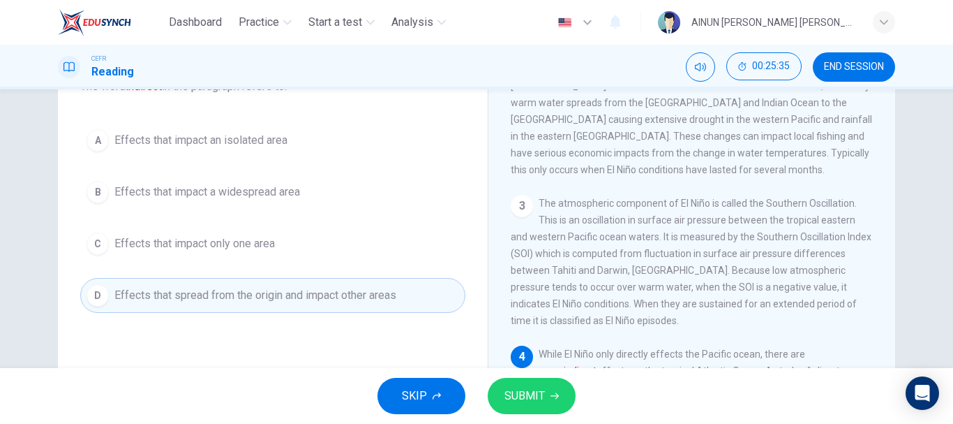
click at [537, 405] on span "SUBMIT" at bounding box center [525, 396] width 40 height 20
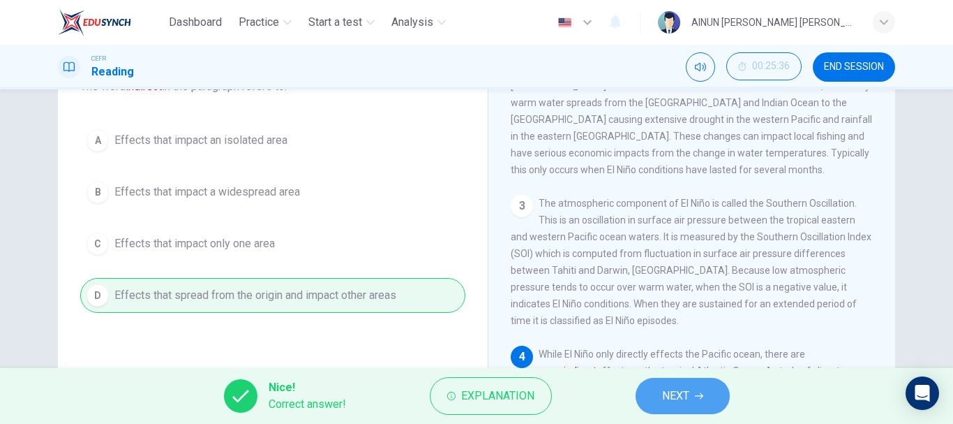
click at [645, 395] on button "NEXT" at bounding box center [683, 396] width 94 height 36
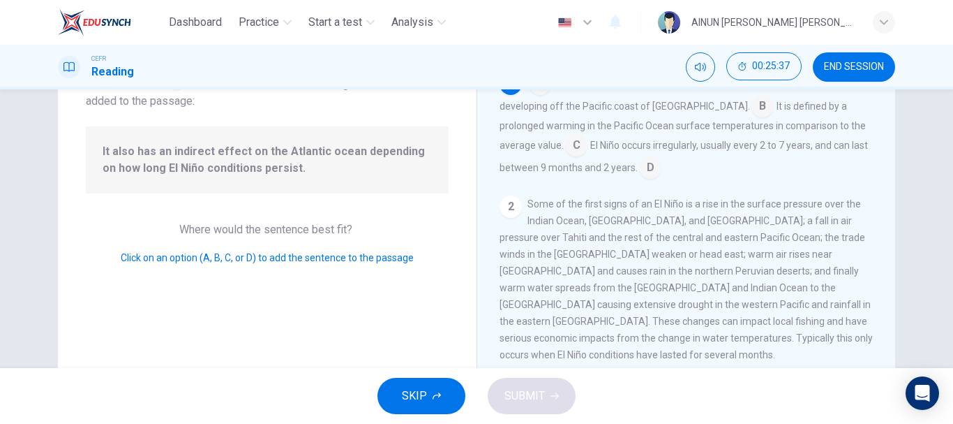
scroll to position [36, 0]
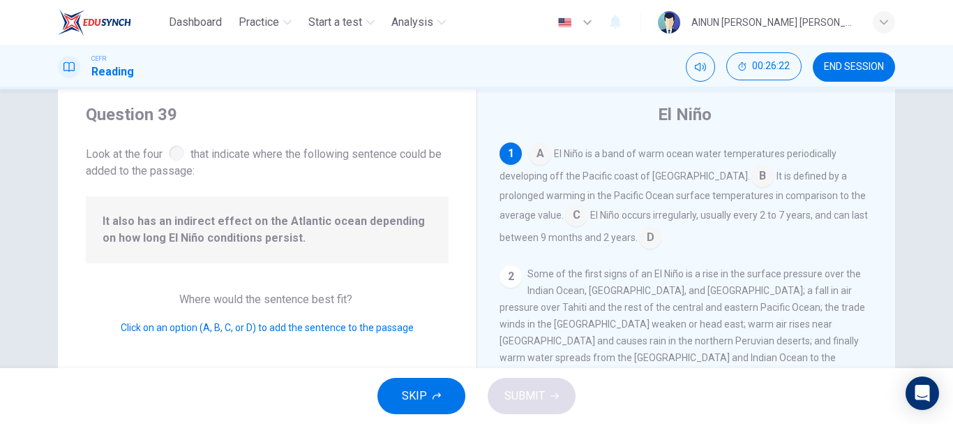
click at [565, 223] on input at bounding box center [576, 216] width 22 height 22
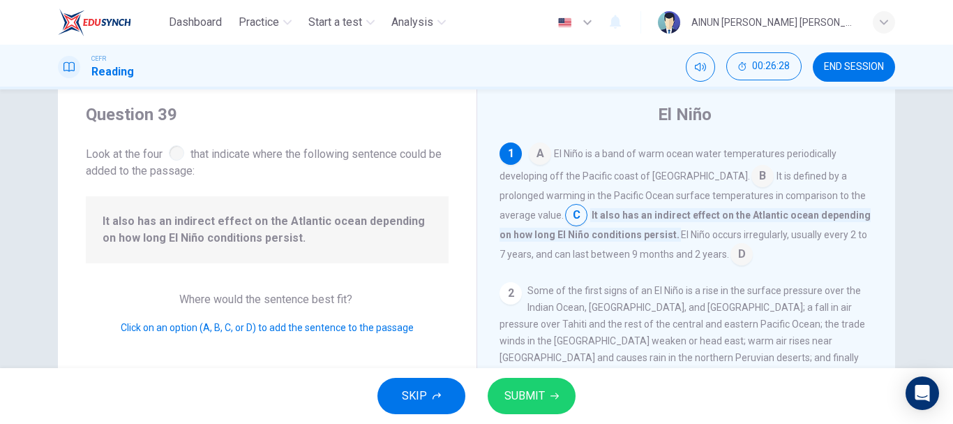
click at [731, 257] on input at bounding box center [742, 255] width 22 height 22
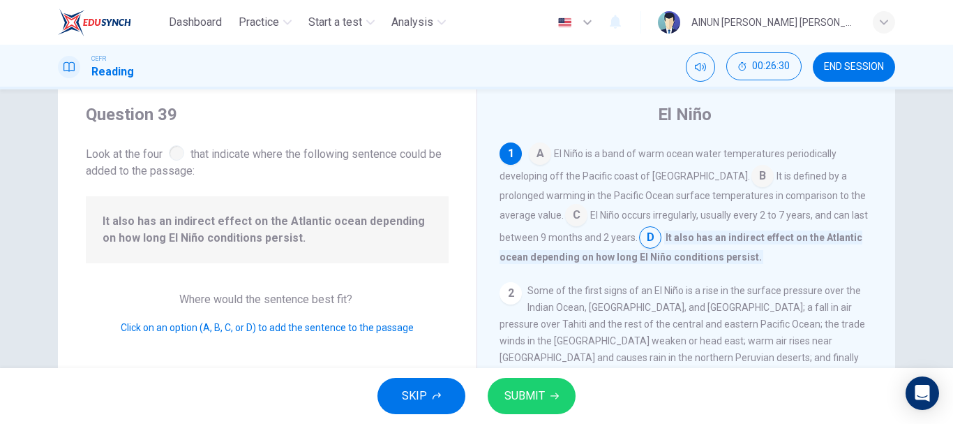
click at [534, 404] on span "SUBMIT" at bounding box center [525, 396] width 40 height 20
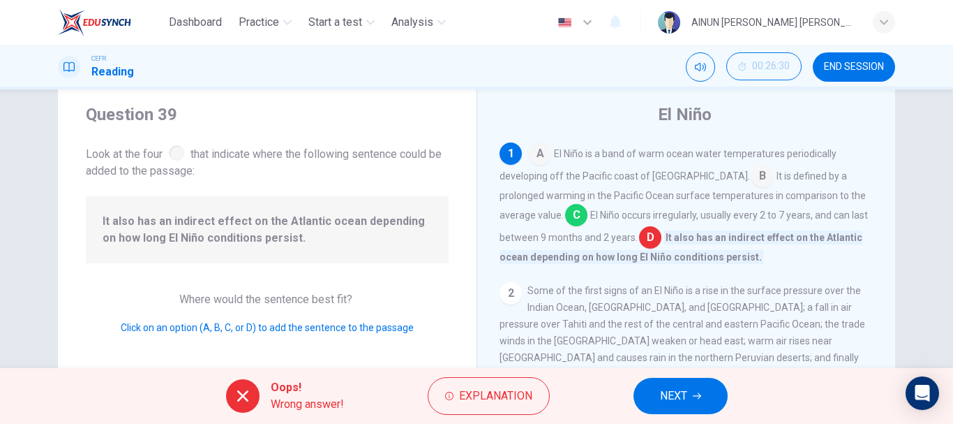
click at [678, 393] on span "NEXT" at bounding box center [673, 396] width 27 height 20
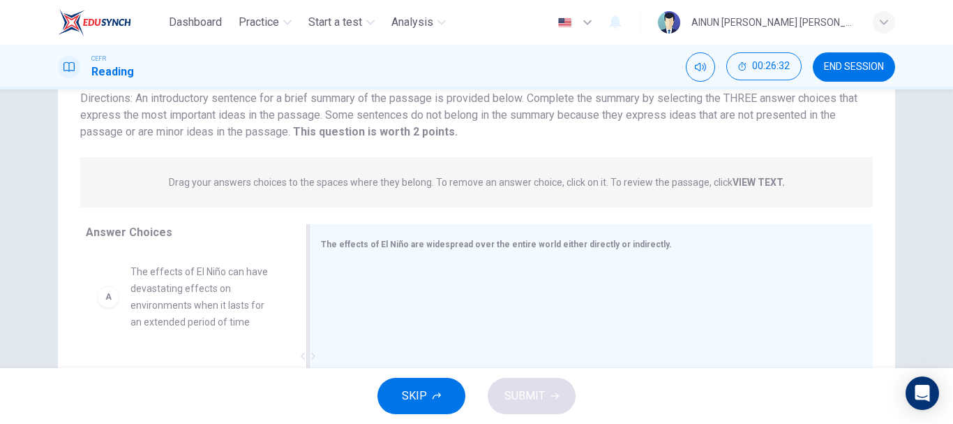
scroll to position [176, 0]
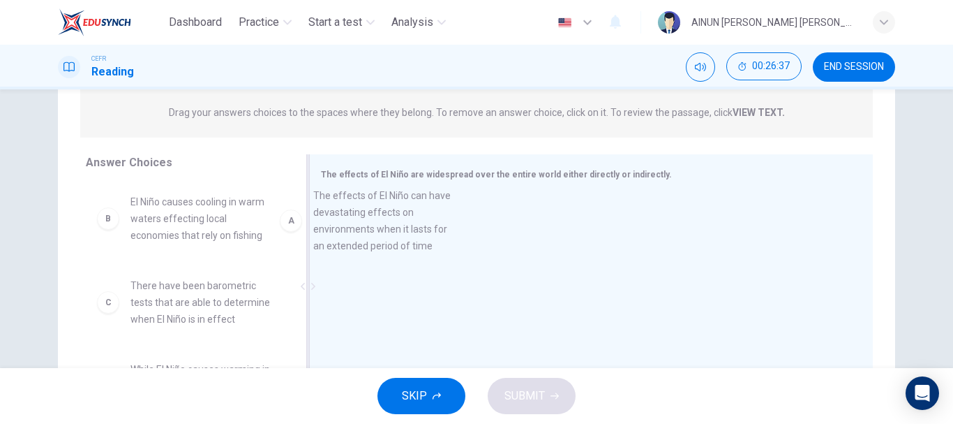
drag, startPoint x: 165, startPoint y: 247, endPoint x: 355, endPoint y: 239, distance: 190.7
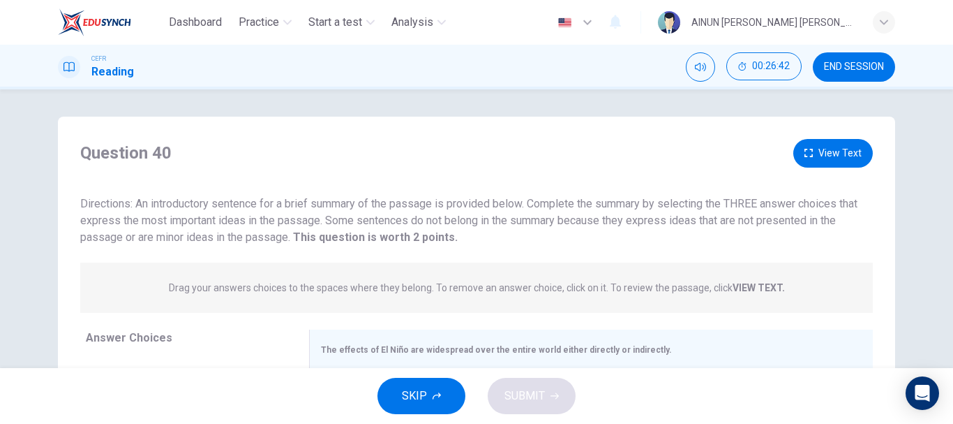
scroll to position [0, 0]
click at [805, 153] on icon "button" at bounding box center [809, 153] width 8 height 8
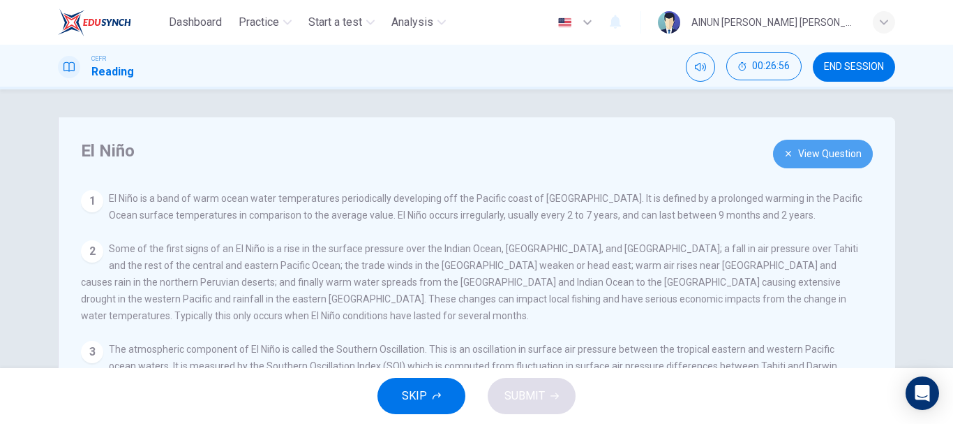
click at [803, 158] on button "View Question" at bounding box center [823, 154] width 100 height 29
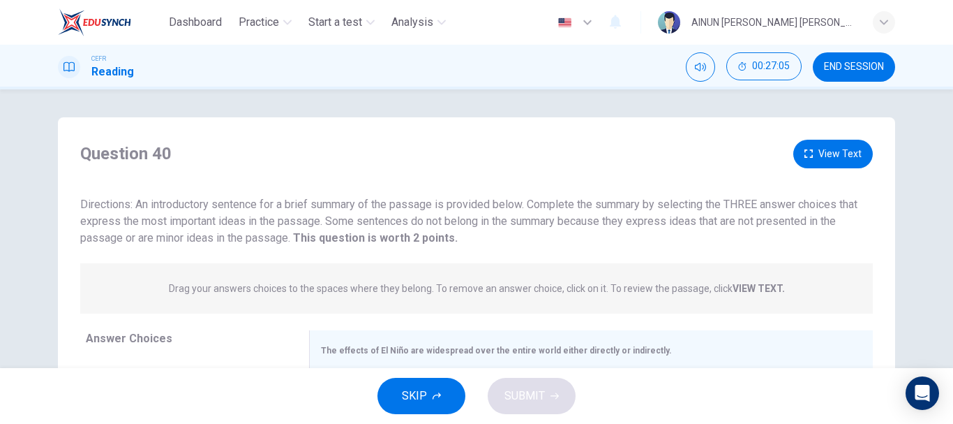
click at [827, 154] on button "View Text" at bounding box center [834, 154] width 80 height 29
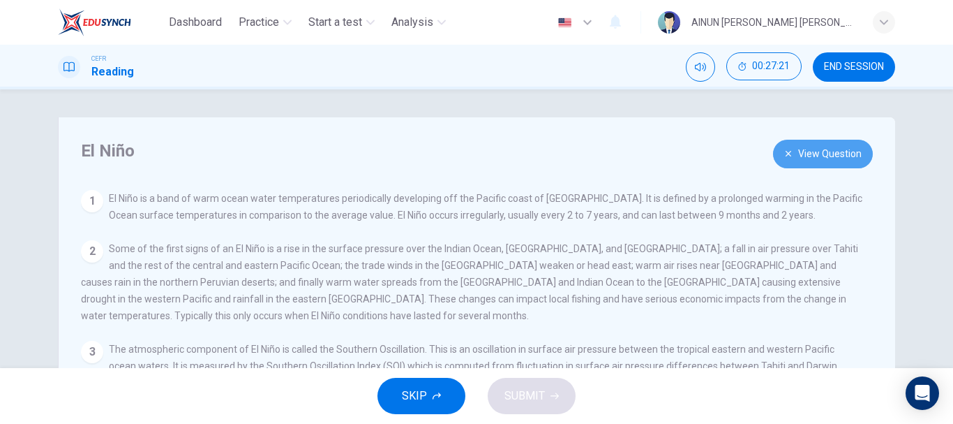
click at [818, 157] on button "View Question" at bounding box center [823, 154] width 100 height 29
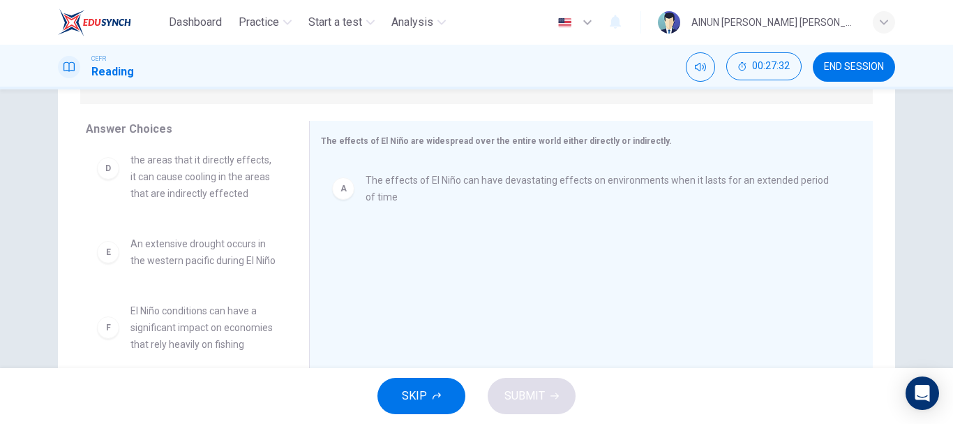
scroll to position [243, 0]
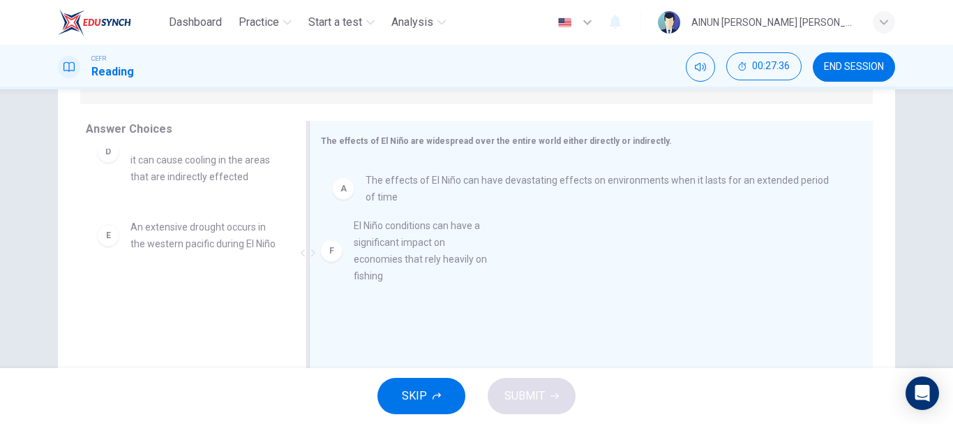
drag, startPoint x: 174, startPoint y: 318, endPoint x: 410, endPoint y: 247, distance: 246.9
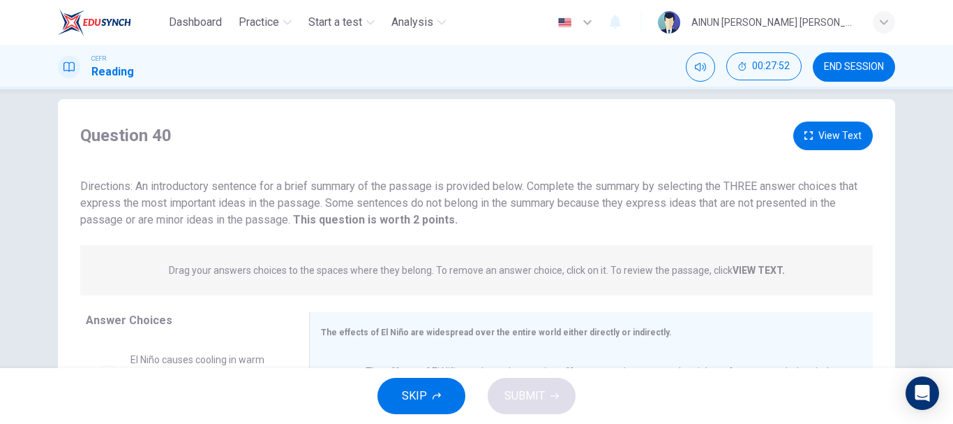
scroll to position [0, 0]
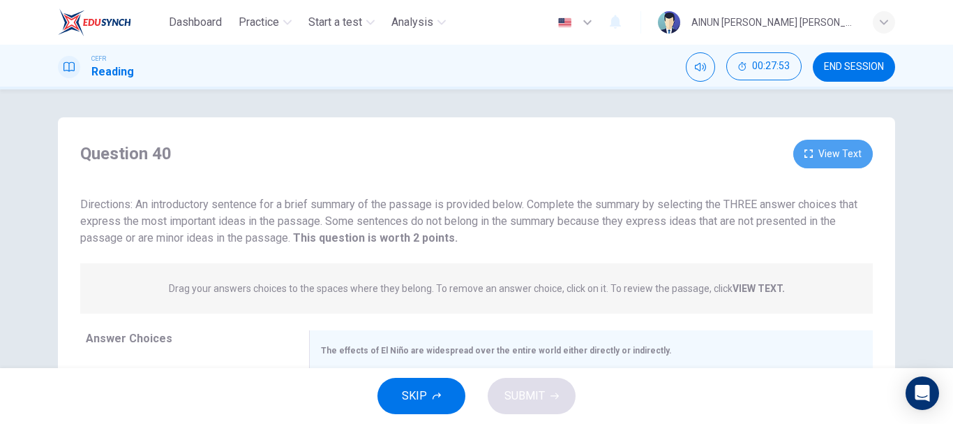
click at [828, 149] on button "View Text" at bounding box center [834, 154] width 80 height 29
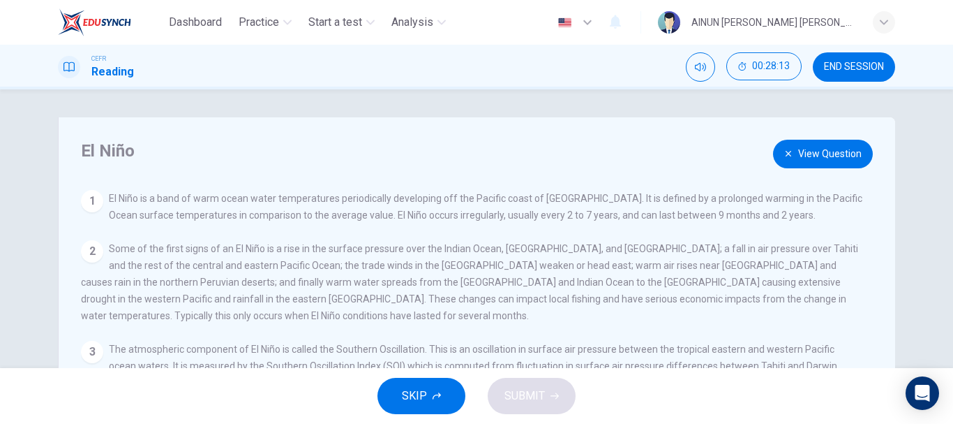
click at [810, 161] on button "View Question" at bounding box center [823, 154] width 100 height 29
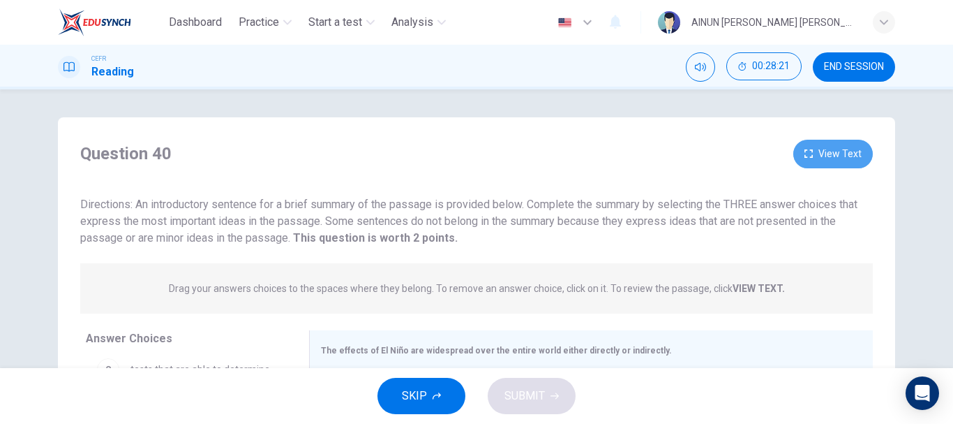
click at [840, 159] on button "View Text" at bounding box center [834, 154] width 80 height 29
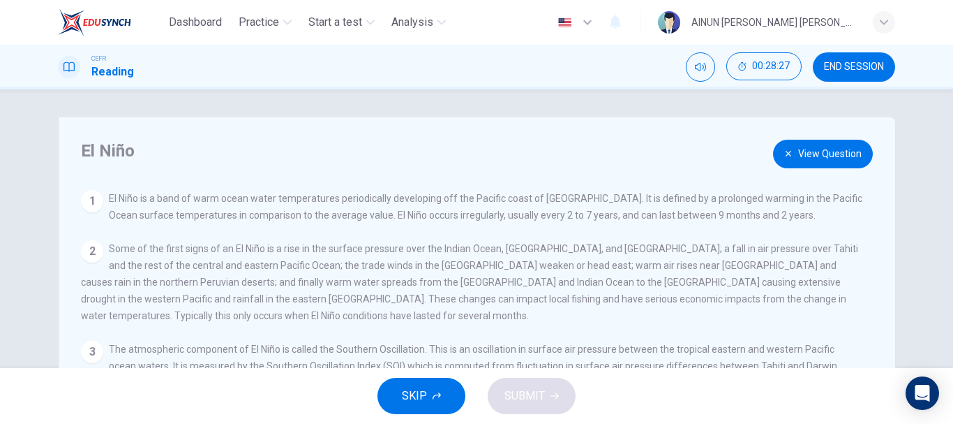
click at [839, 154] on button "View Question" at bounding box center [823, 154] width 100 height 29
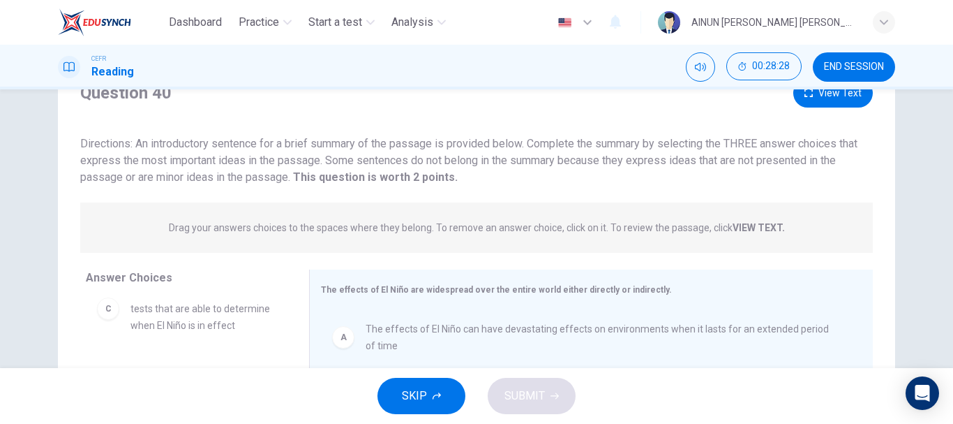
scroll to position [262, 0]
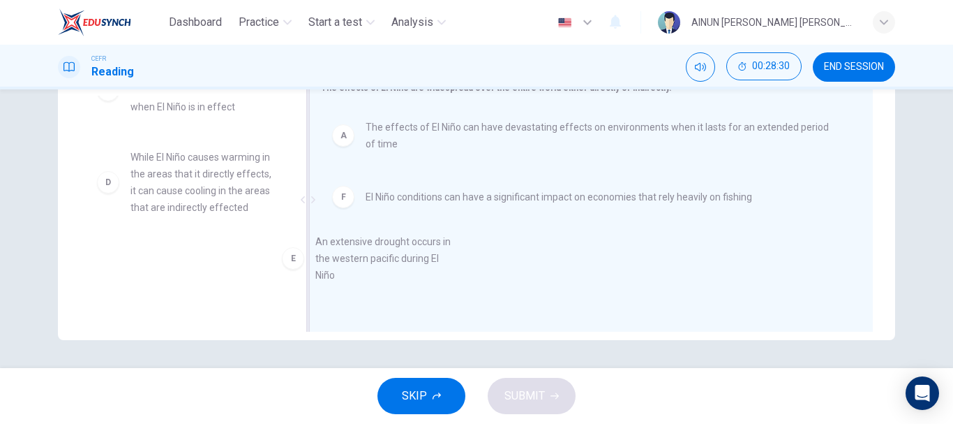
drag, startPoint x: 214, startPoint y: 283, endPoint x: 424, endPoint y: 267, distance: 210.0
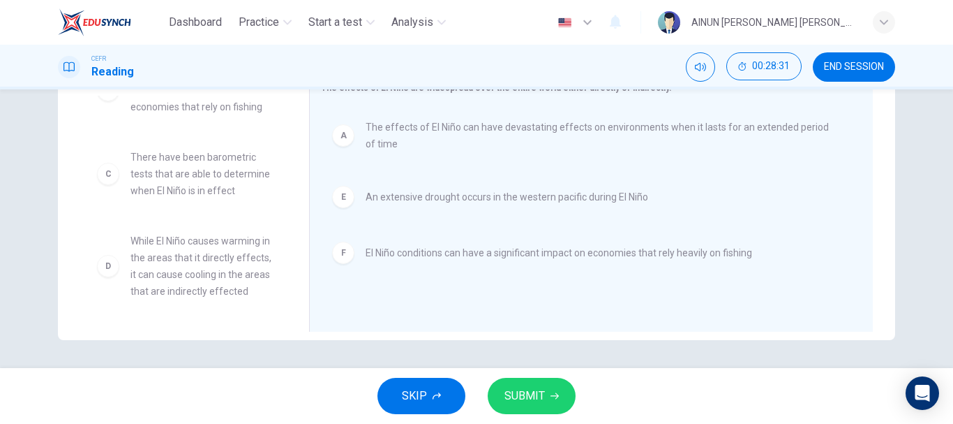
scroll to position [59, 0]
click at [547, 398] on button "SUBMIT" at bounding box center [532, 396] width 88 height 36
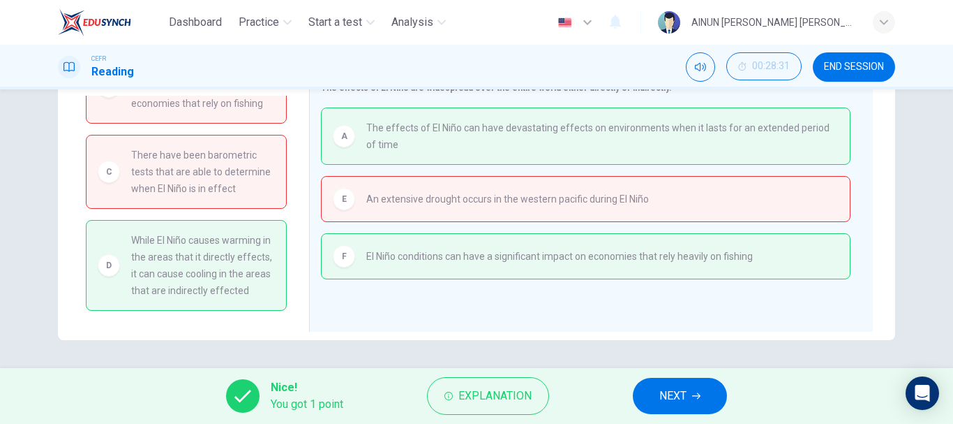
scroll to position [63, 0]
click at [676, 392] on span "NEXT" at bounding box center [673, 396] width 27 height 20
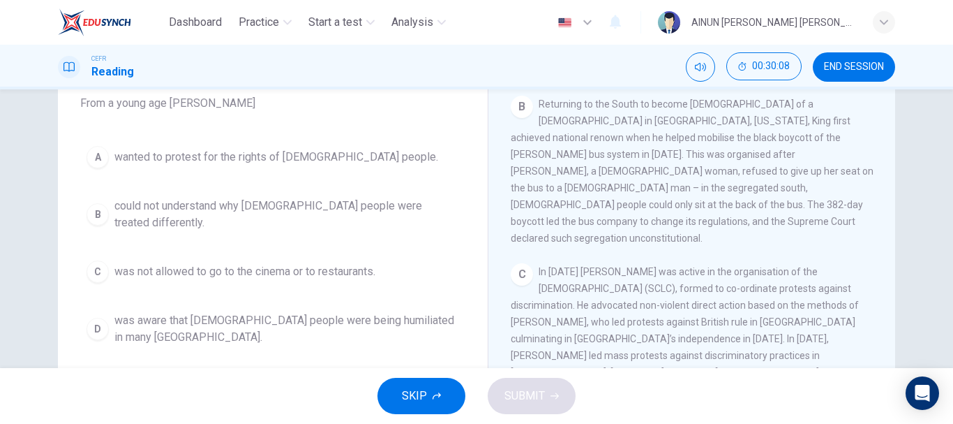
scroll to position [558, 0]
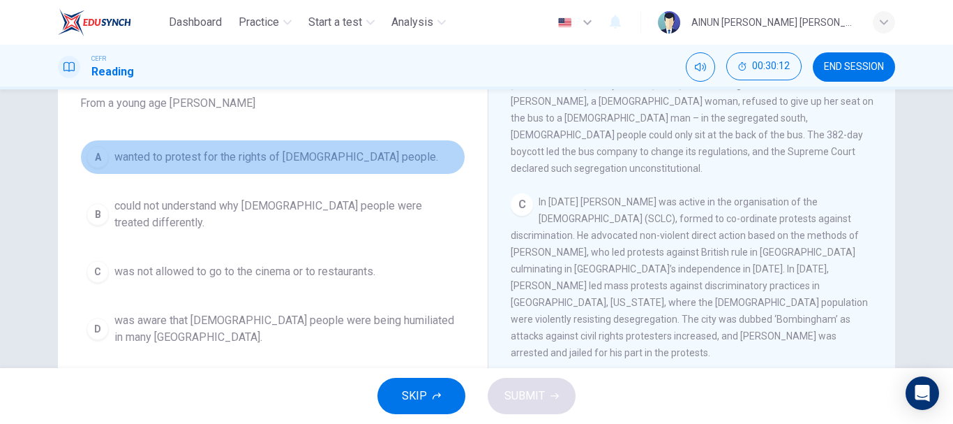
click at [258, 157] on span "wanted to protest for the rights of black people." at bounding box center [276, 157] width 324 height 17
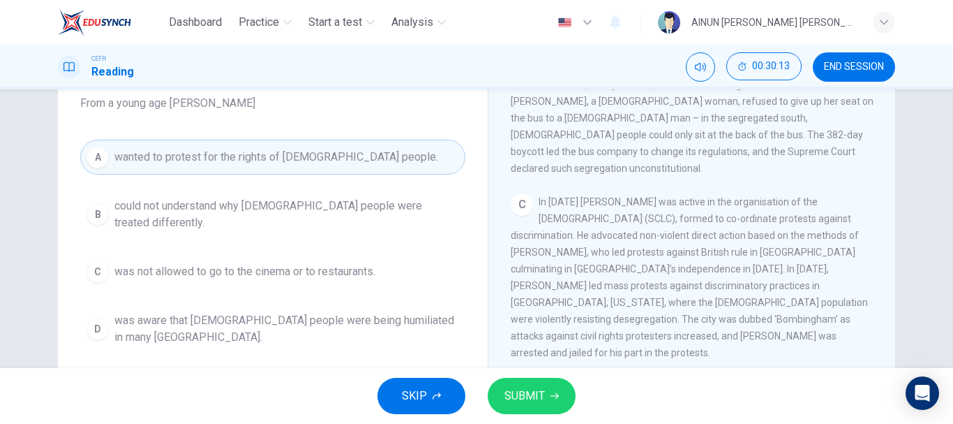
click at [527, 388] on span "SUBMIT" at bounding box center [525, 396] width 40 height 20
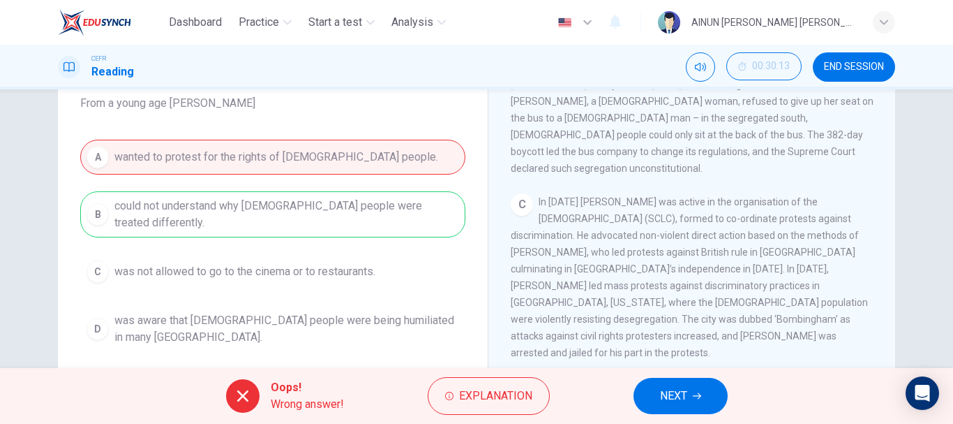
click at [710, 391] on button "NEXT" at bounding box center [681, 396] width 94 height 36
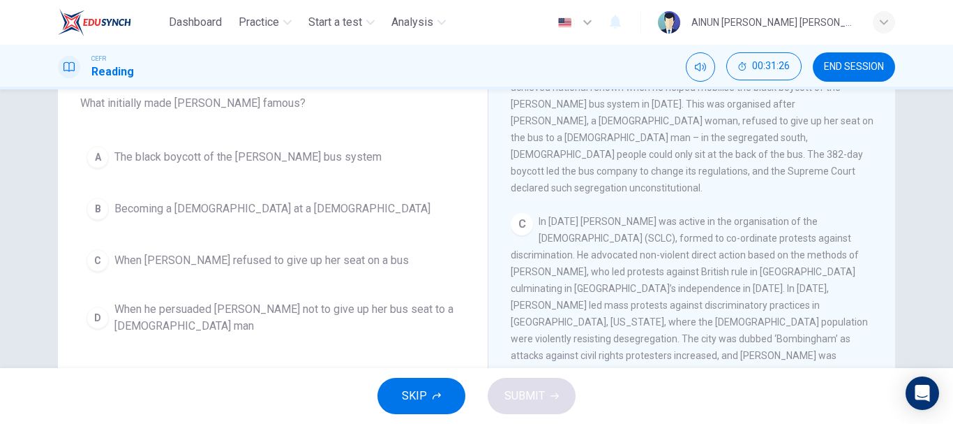
scroll to position [407, 0]
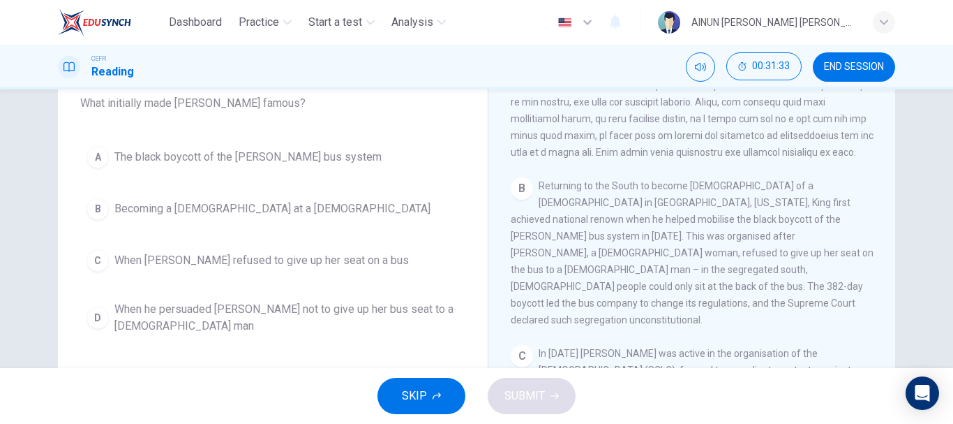
click at [87, 156] on div "A" at bounding box center [98, 157] width 22 height 22
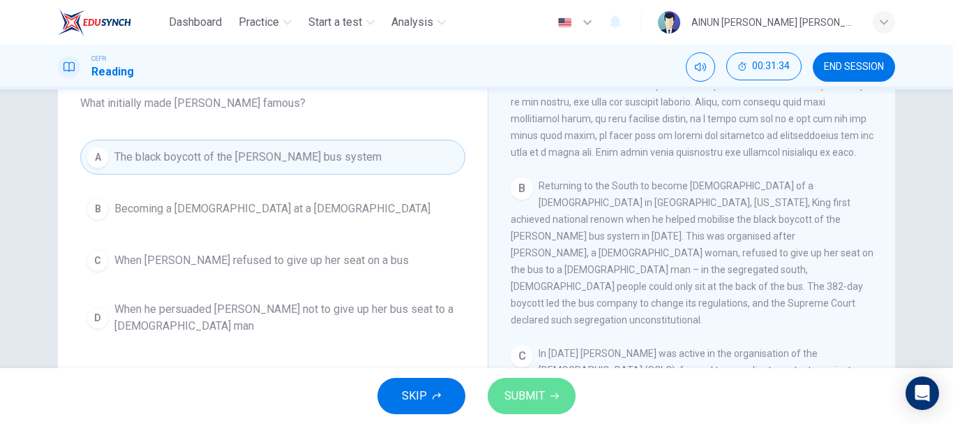
click at [505, 390] on span "SUBMIT" at bounding box center [525, 396] width 40 height 20
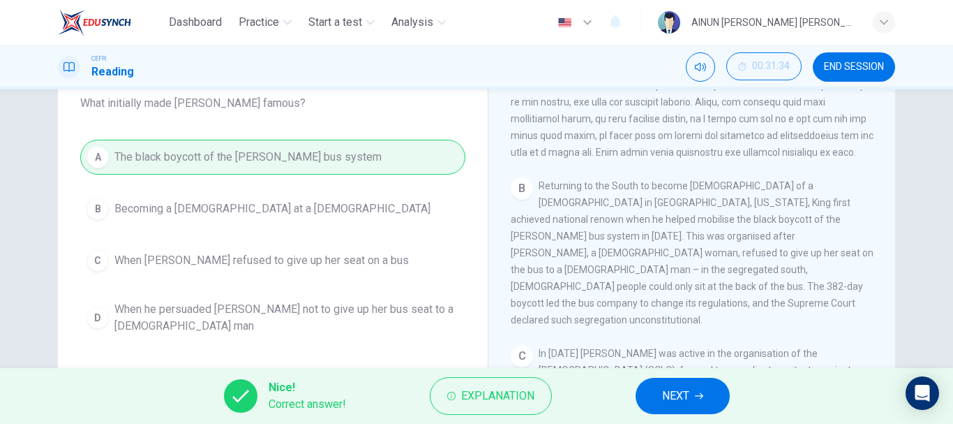
click at [640, 399] on button "NEXT" at bounding box center [683, 396] width 94 height 36
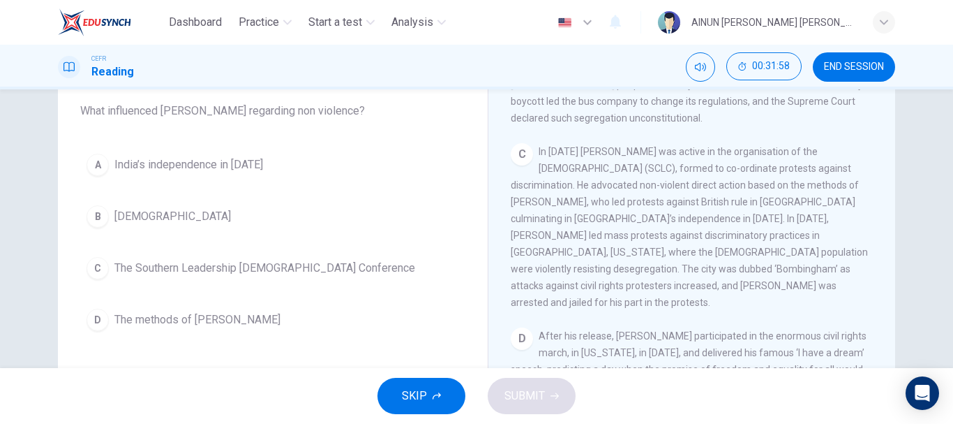
scroll to position [140, 0]
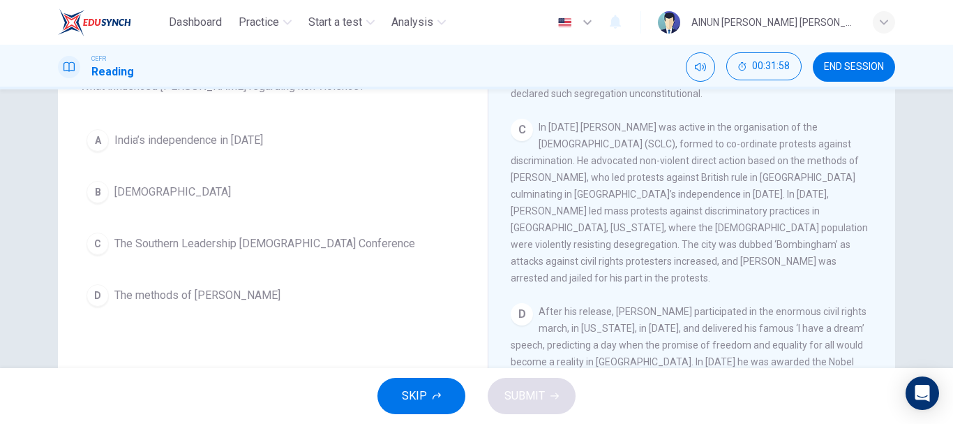
click at [271, 290] on button "D The methods of Gandhi" at bounding box center [272, 295] width 385 height 35
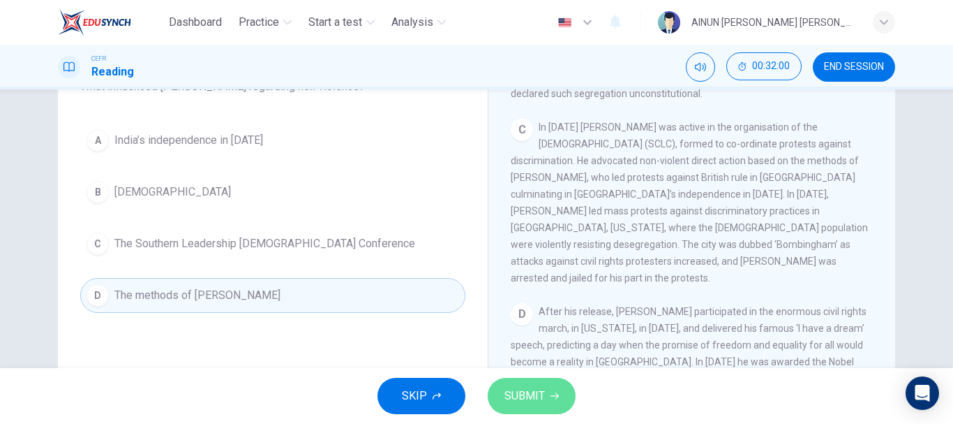
click at [527, 393] on span "SUBMIT" at bounding box center [525, 396] width 40 height 20
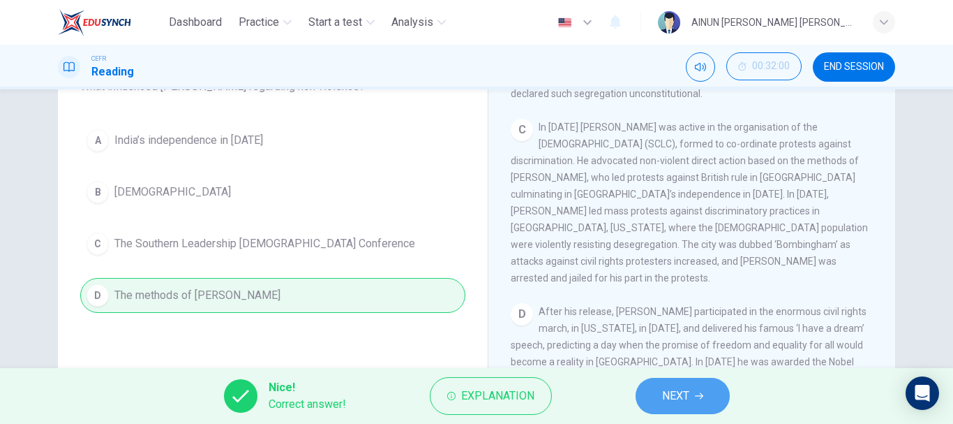
click at [670, 392] on span "NEXT" at bounding box center [675, 396] width 27 height 20
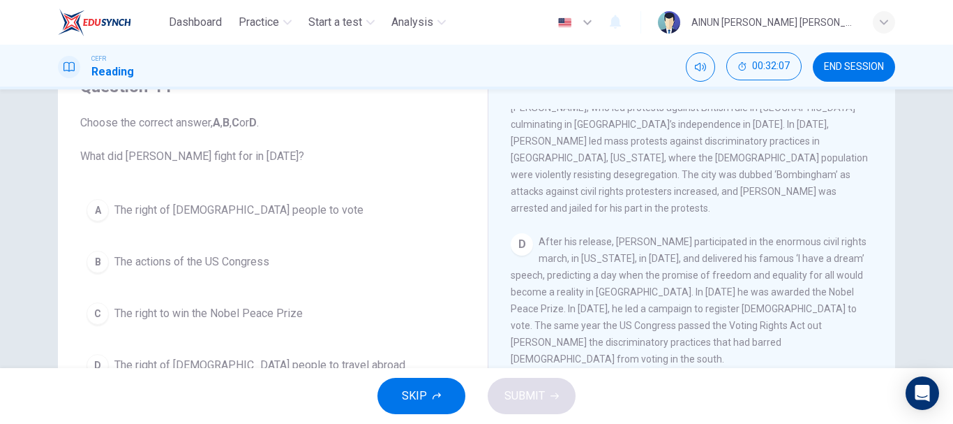
scroll to position [826, 0]
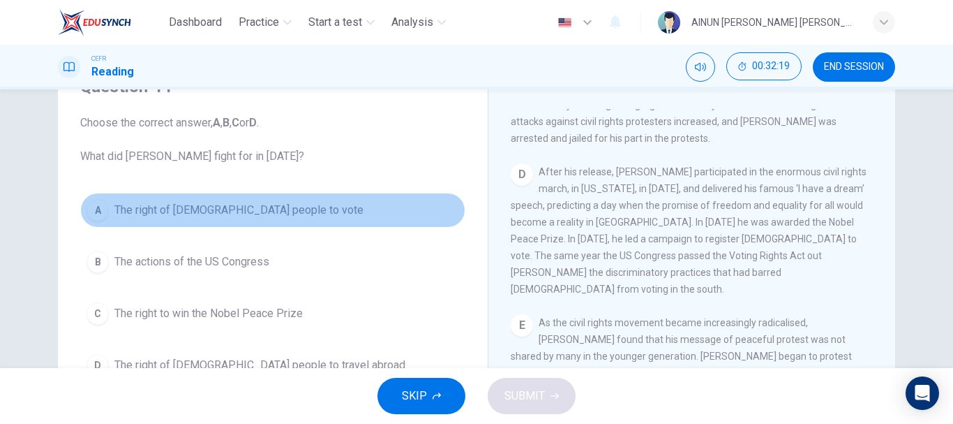
click at [107, 213] on button "A The right of black people to vote" at bounding box center [272, 210] width 385 height 35
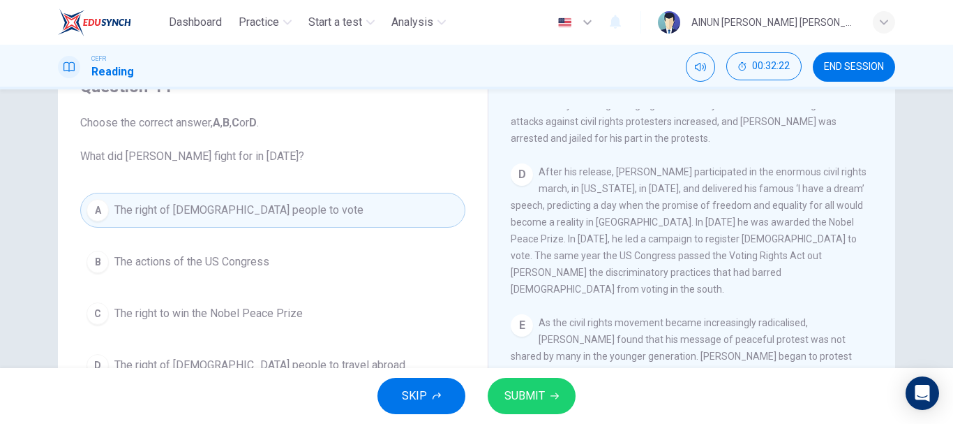
click at [516, 397] on span "SUBMIT" at bounding box center [525, 396] width 40 height 20
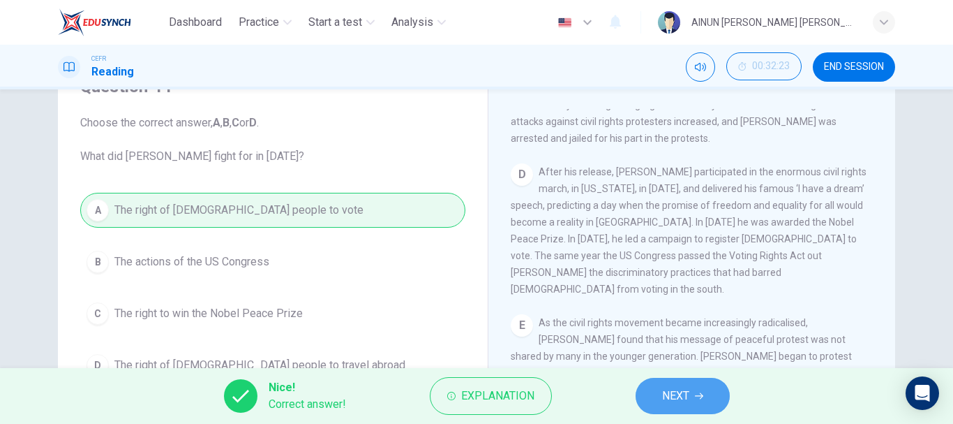
click at [669, 389] on span "NEXT" at bounding box center [675, 396] width 27 height 20
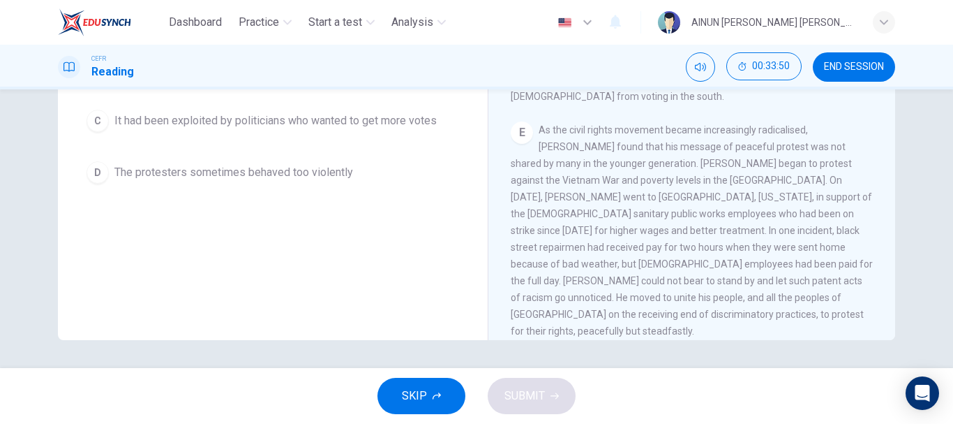
scroll to position [193, 0]
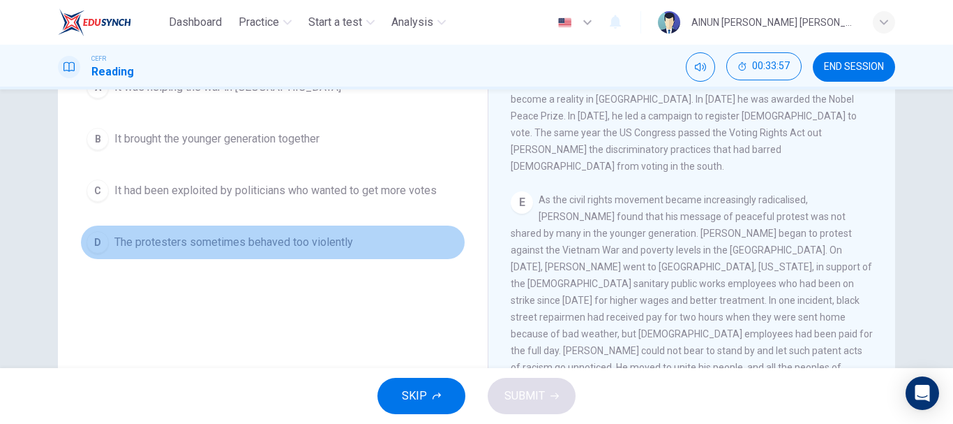
click at [91, 243] on div "D" at bounding box center [98, 242] width 22 height 22
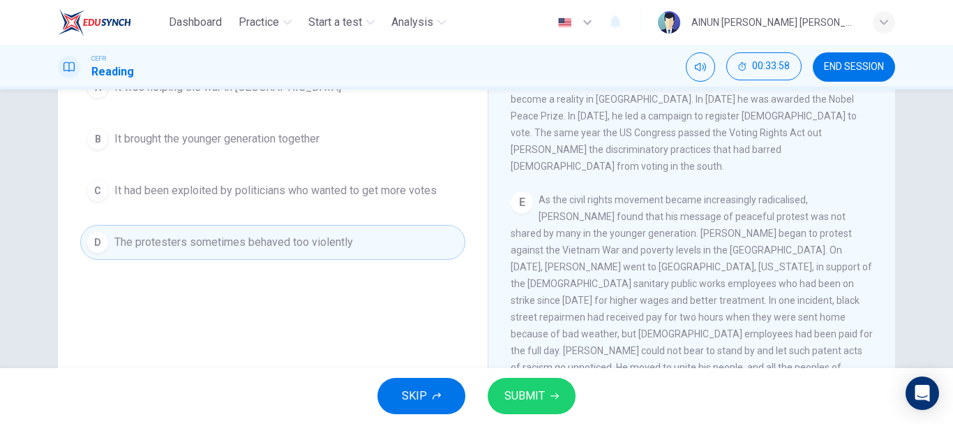
scroll to position [123, 0]
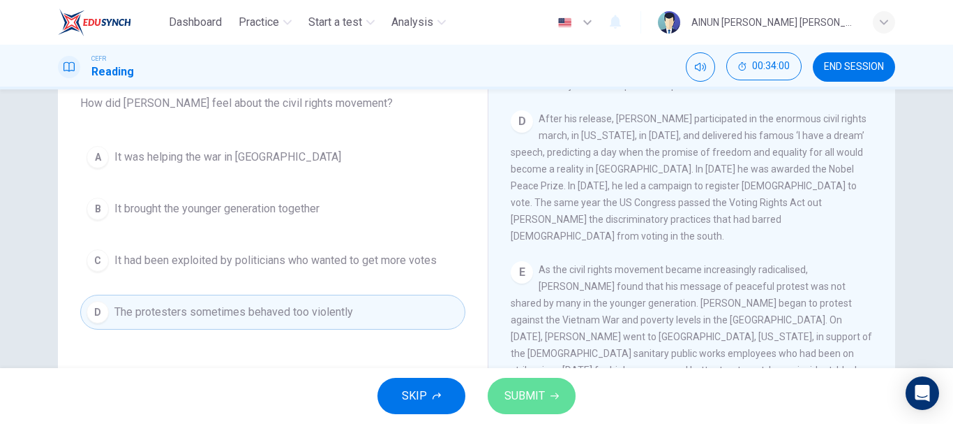
click at [523, 392] on span "SUBMIT" at bounding box center [525, 396] width 40 height 20
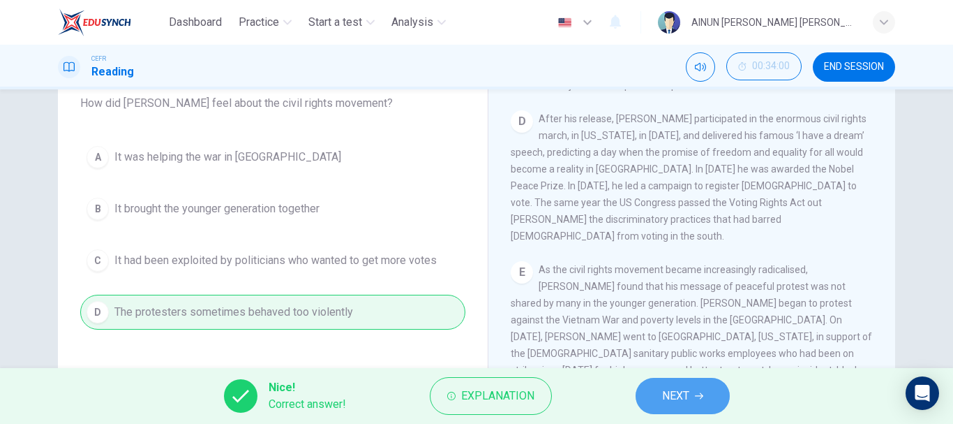
click at [650, 394] on button "NEXT" at bounding box center [683, 396] width 94 height 36
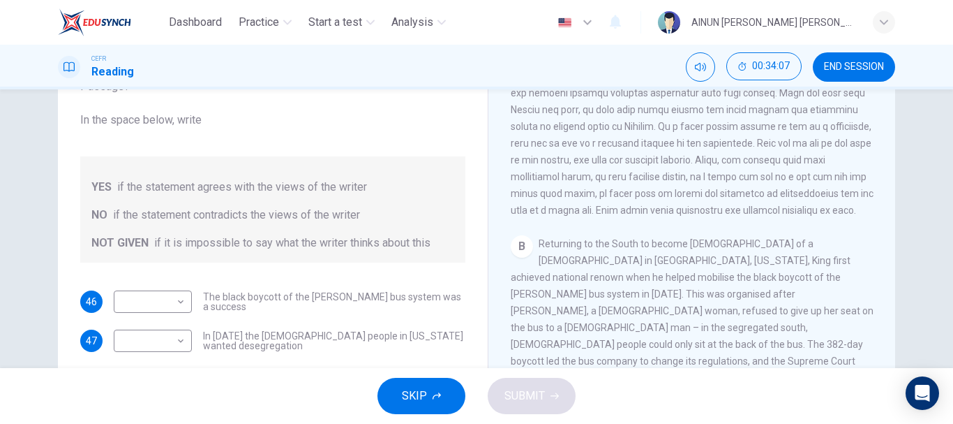
scroll to position [419, 0]
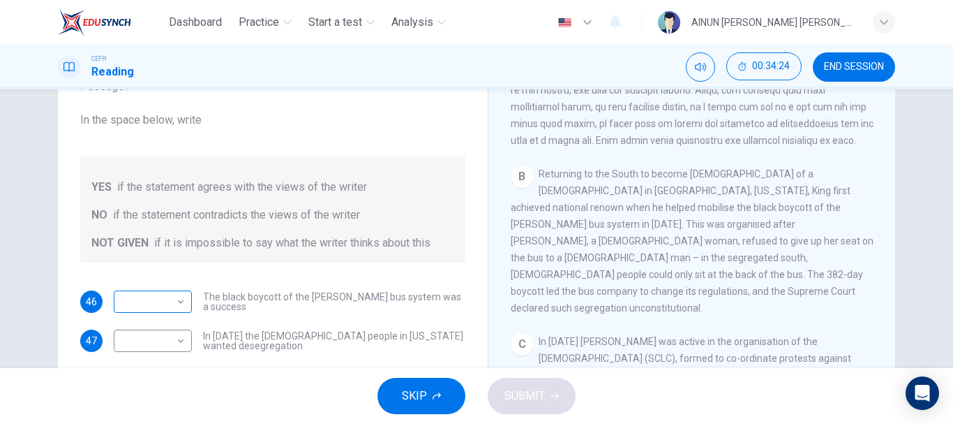
click at [165, 304] on body "Dashboard Practice Start a test Analysis English en ​ AINUN FARAHANI ADIBA BINT…" at bounding box center [476, 212] width 953 height 424
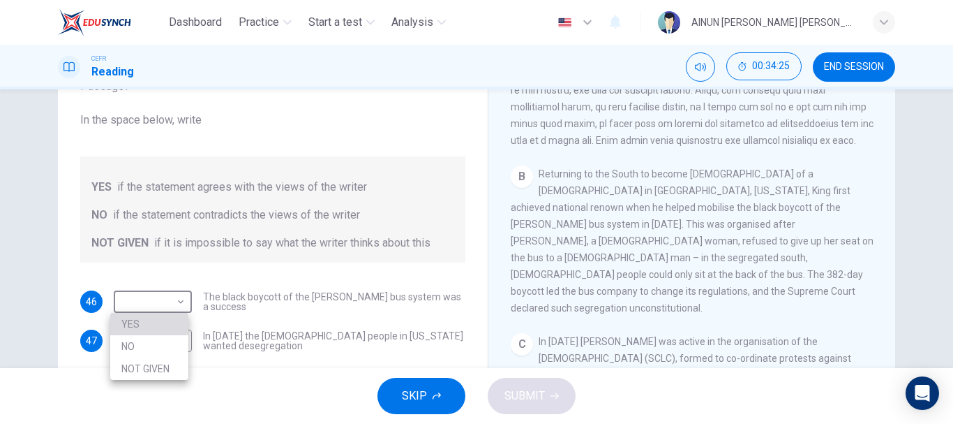
click at [165, 322] on li "YES" at bounding box center [149, 324] width 78 height 22
type input "YES"
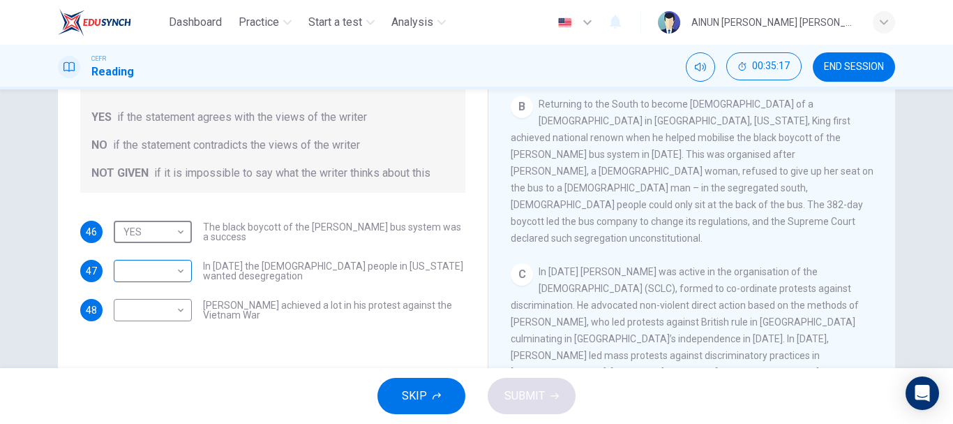
click at [174, 268] on body "Dashboard Practice Start a test Analysis English en ​ AINUN FARAHANI ADIBA BINT…" at bounding box center [476, 212] width 953 height 424
click at [154, 312] on li "NO" at bounding box center [149, 315] width 78 height 22
type input "NO"
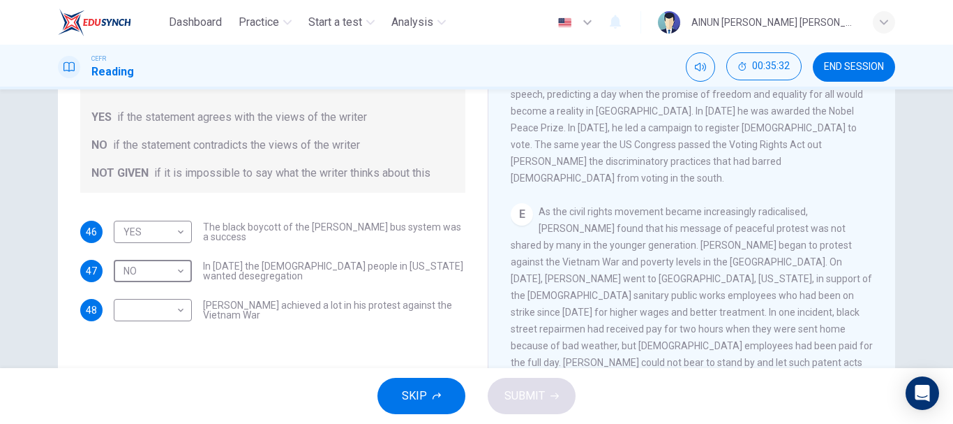
scroll to position [838, 0]
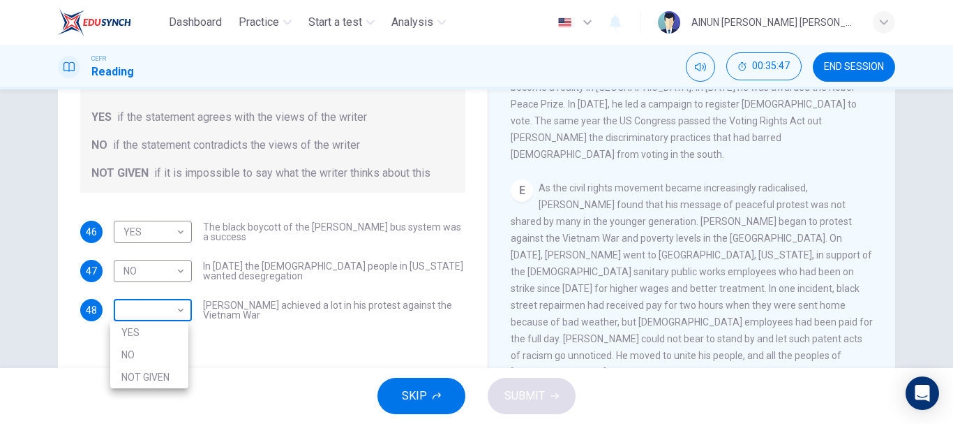
click at [149, 311] on body "Dashboard Practice Start a test Analysis English en ​ AINUN FARAHANI ADIBA BINT…" at bounding box center [476, 212] width 953 height 424
drag, startPoint x: 157, startPoint y: 384, endPoint x: 169, endPoint y: 380, distance: 12.4
click at [156, 385] on li "NOT GIVEN" at bounding box center [149, 377] width 78 height 22
type input "NOT GIVEN"
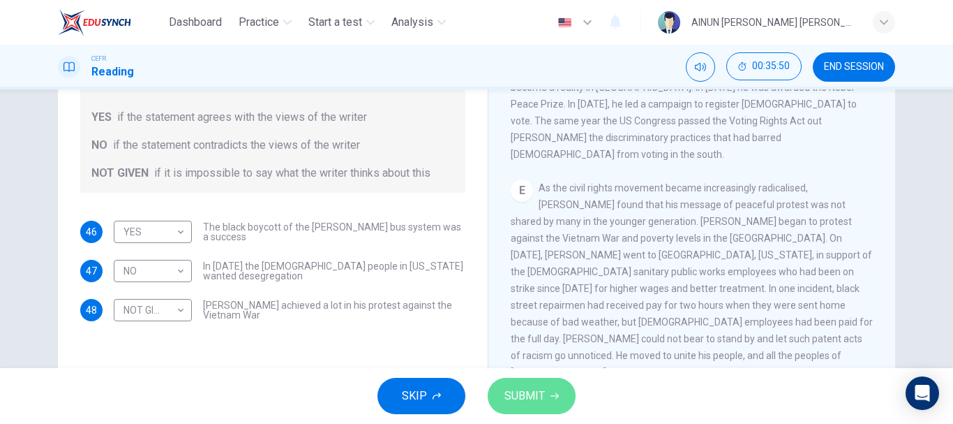
click at [565, 401] on button "SUBMIT" at bounding box center [532, 396] width 88 height 36
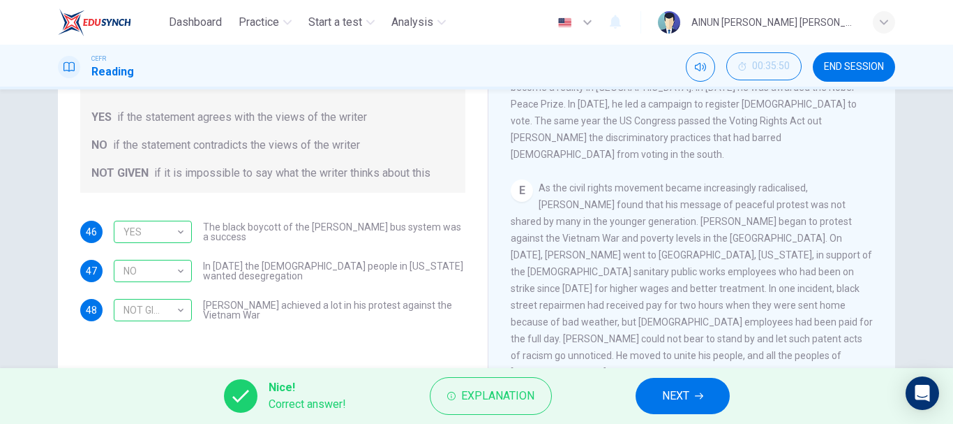
click at [671, 397] on span "NEXT" at bounding box center [675, 396] width 27 height 20
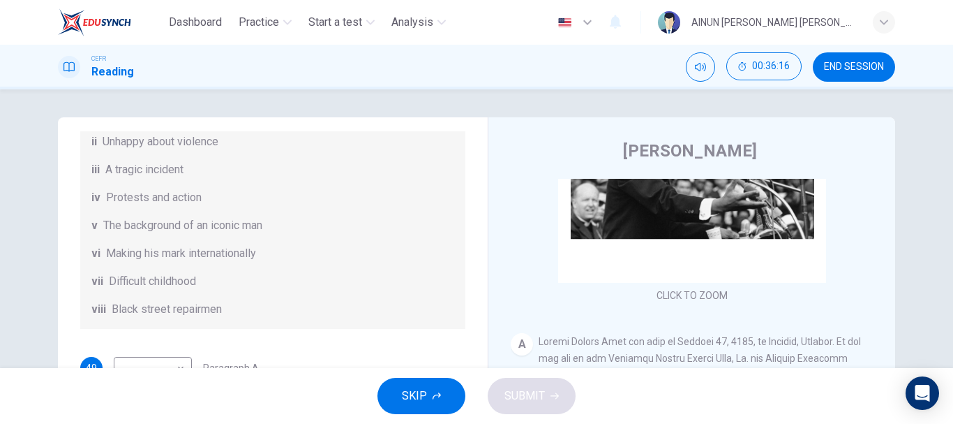
scroll to position [70, 0]
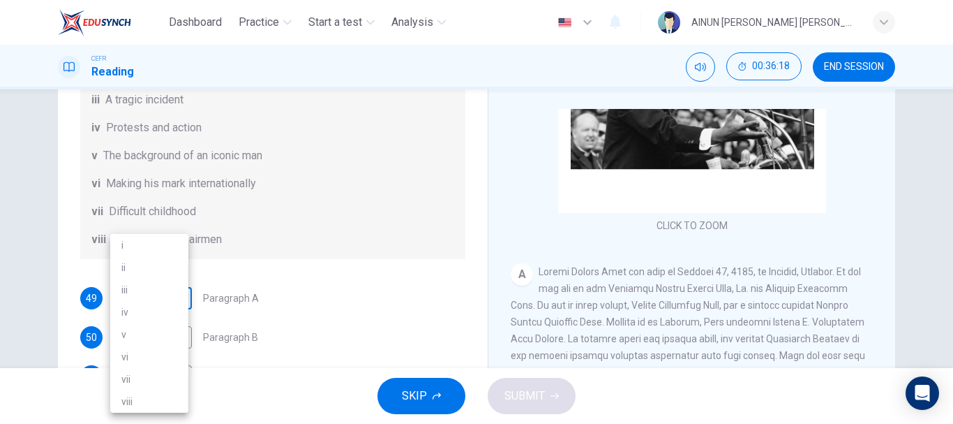
click at [181, 306] on body "Dashboard Practice Start a test Analysis English en ​ AINUN FARAHANI ADIBA BINT…" at bounding box center [476, 212] width 953 height 424
click at [163, 341] on li "v" at bounding box center [149, 334] width 78 height 22
type input "v"
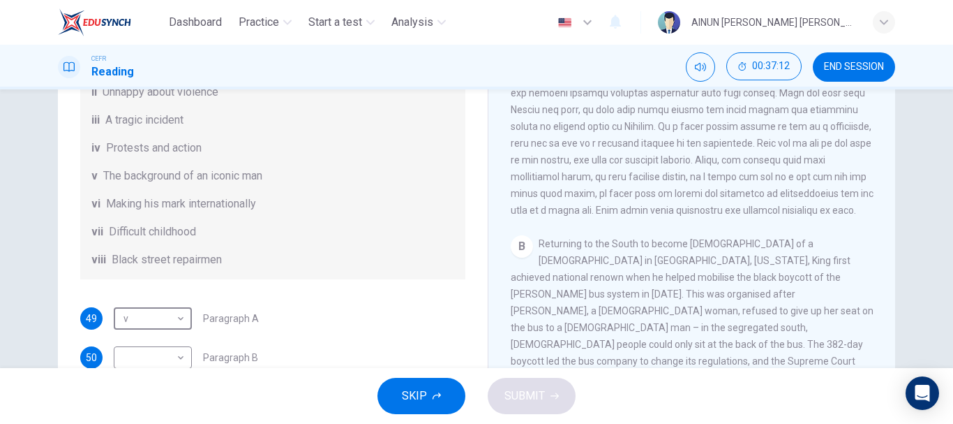
scroll to position [209, 0]
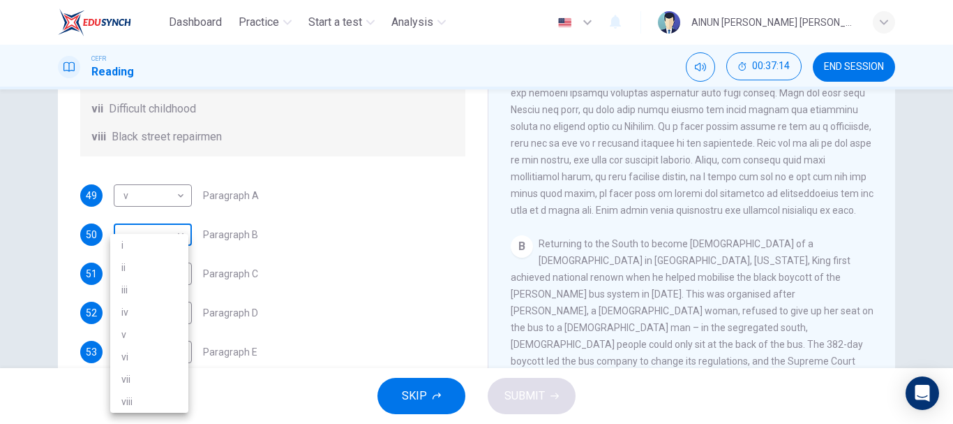
click at [163, 254] on body "Dashboard Practice Start a test Analysis English en ​ AINUN FARAHANI ADIBA BINT…" at bounding box center [476, 212] width 953 height 424
click at [168, 356] on li "vi" at bounding box center [149, 356] width 78 height 22
type input "vi"
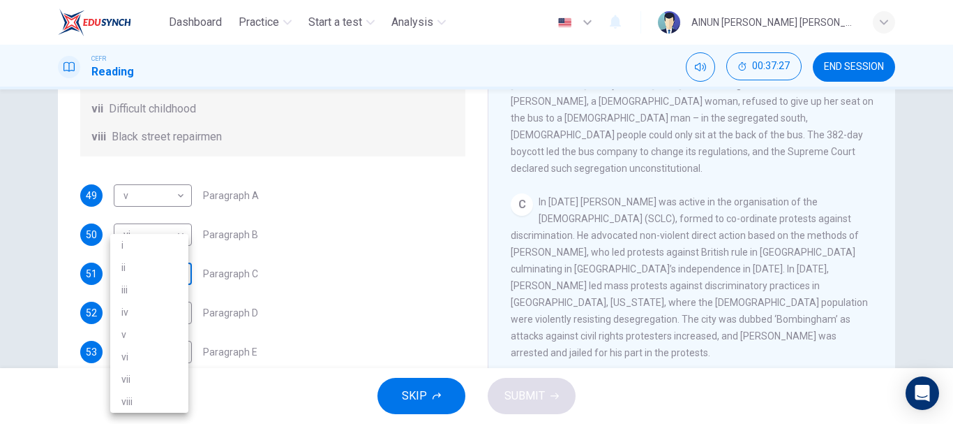
click at [158, 294] on body "Dashboard Practice Start a test Analysis English en ​ AINUN FARAHANI ADIBA BINT…" at bounding box center [476, 212] width 953 height 424
click at [157, 260] on li "ii" at bounding box center [149, 267] width 78 height 22
type input "ii"
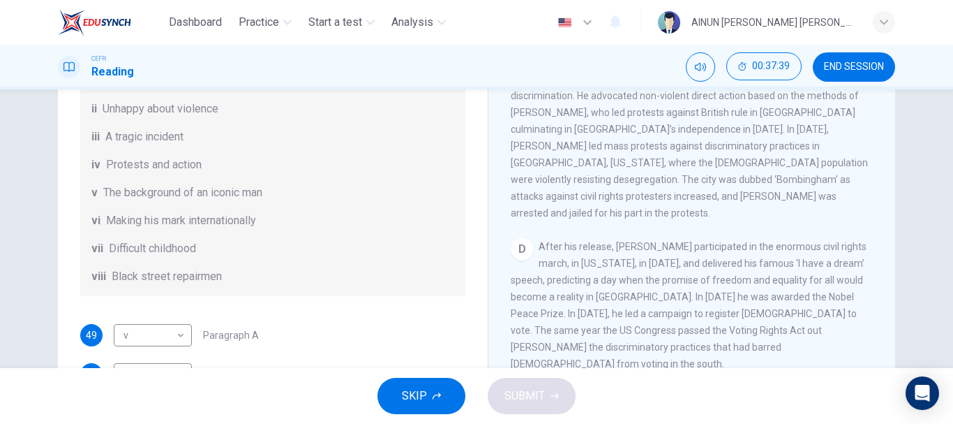
scroll to position [246, 0]
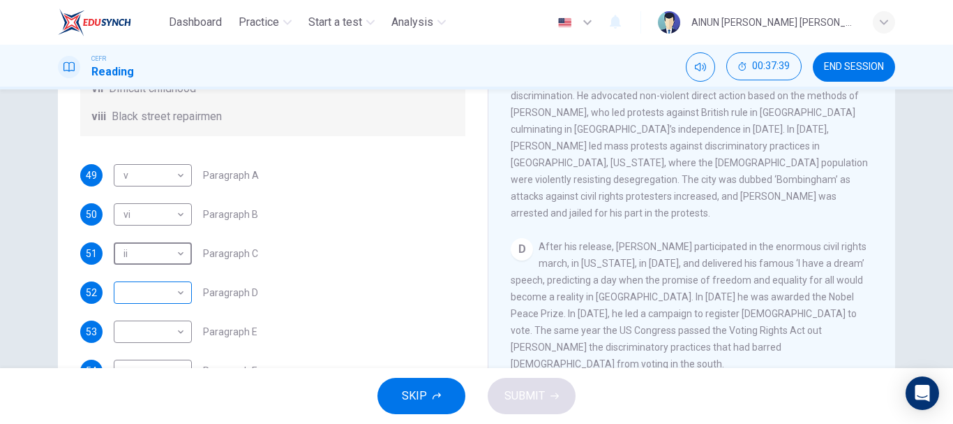
click at [172, 292] on body "Dashboard Practice Start a test Analysis English en ​ AINUN FARAHANI ADIBA BINT…" at bounding box center [476, 212] width 953 height 424
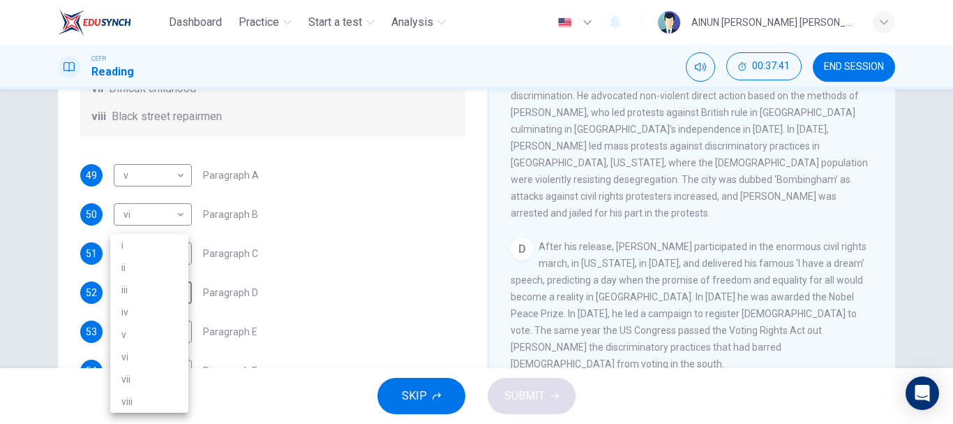
click at [163, 245] on li "i" at bounding box center [149, 245] width 78 height 22
type input "i"
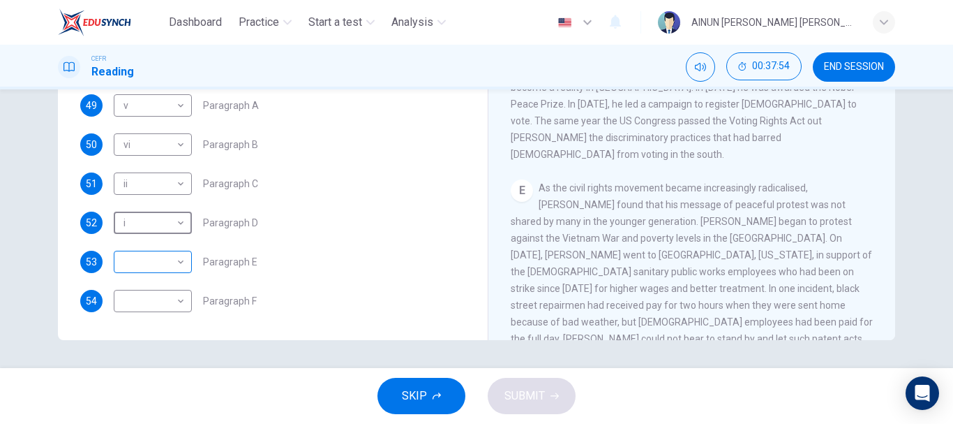
click at [179, 261] on body "Dashboard Practice Start a test Analysis English en ​ AINUN FARAHANI ADIBA BINT…" at bounding box center [476, 212] width 953 height 424
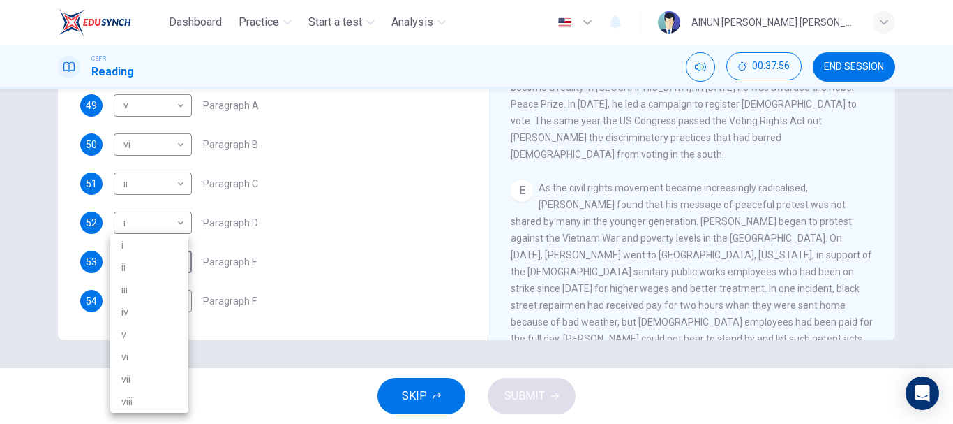
click at [169, 387] on li "vii" at bounding box center [149, 379] width 78 height 22
click at [149, 257] on body "Dashboard Practice Start a test Analysis English en ​ AINUN FARAHANI ADIBA BINT…" at bounding box center [476, 212] width 953 height 424
click at [161, 397] on li "viii" at bounding box center [149, 401] width 78 height 22
type input "viii"
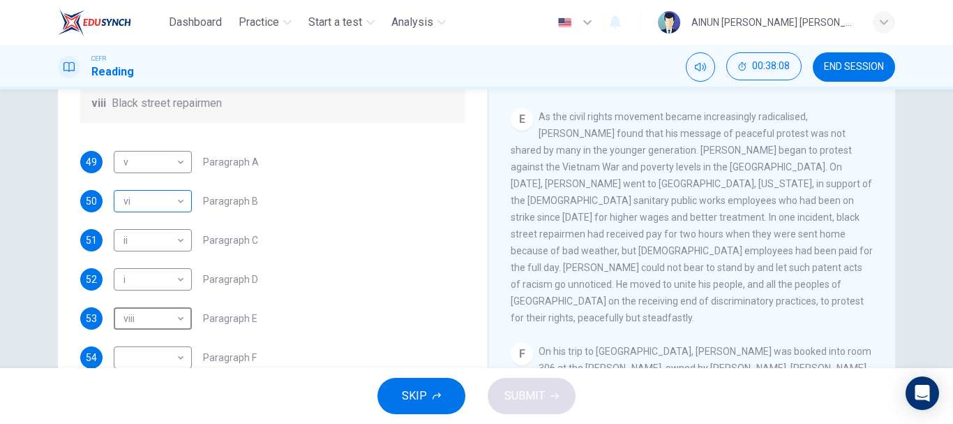
scroll to position [262, 0]
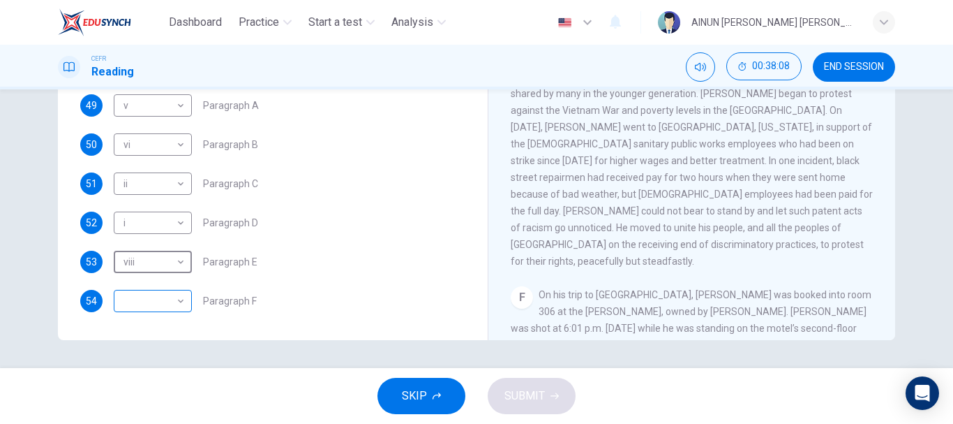
click at [174, 302] on body "Dashboard Practice Start a test Analysis English en ​ AINUN FARAHANI ADIBA BINT…" at bounding box center [476, 212] width 953 height 424
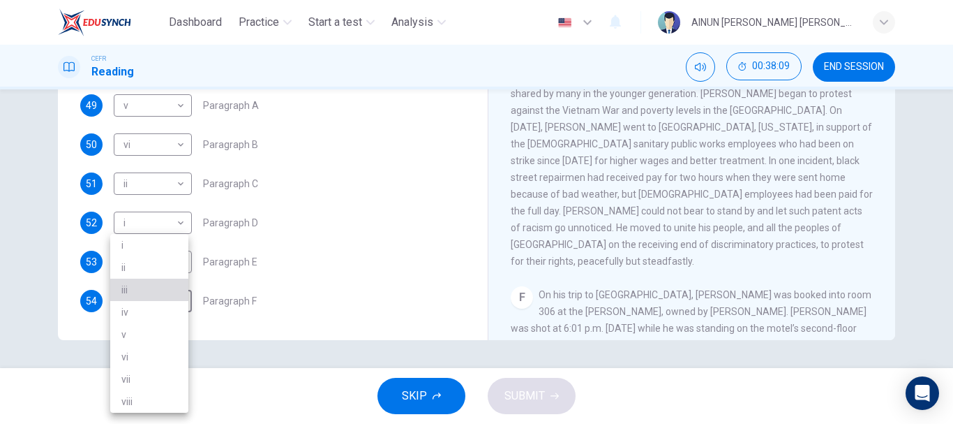
click at [172, 295] on li "iii" at bounding box center [149, 289] width 78 height 22
type input "iii"
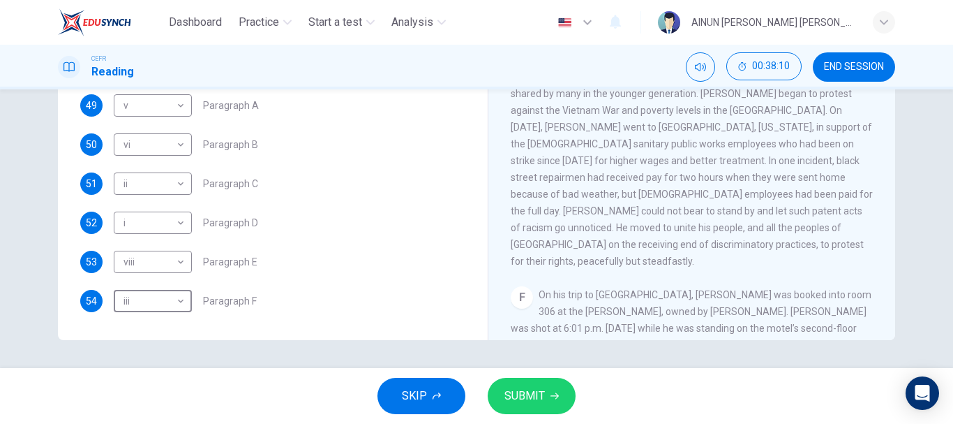
click at [538, 403] on span "SUBMIT" at bounding box center [525, 396] width 40 height 20
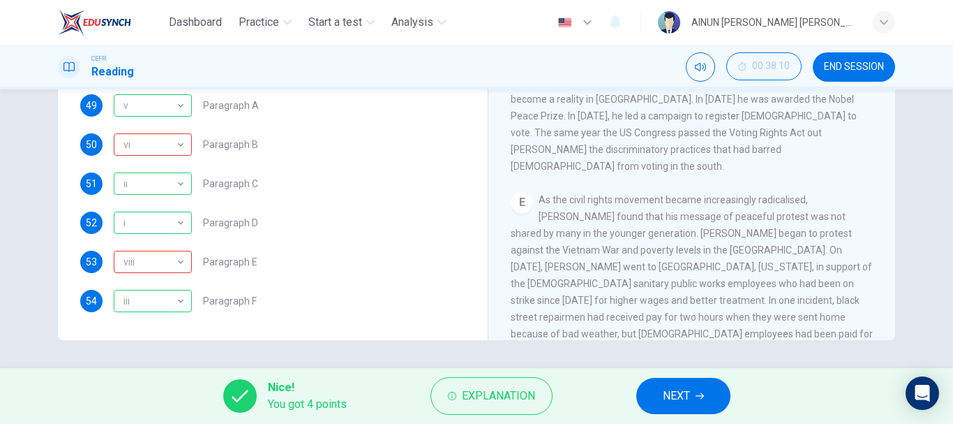
scroll to position [826, 0]
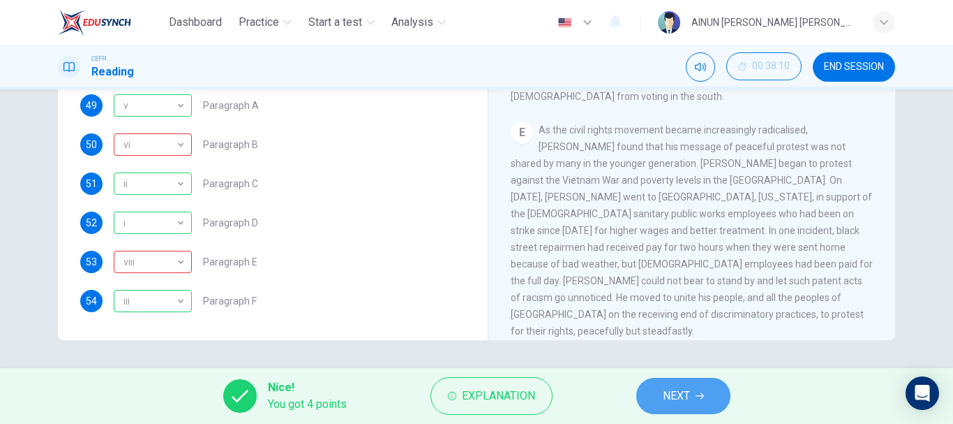
click at [664, 400] on span "NEXT" at bounding box center [676, 396] width 27 height 20
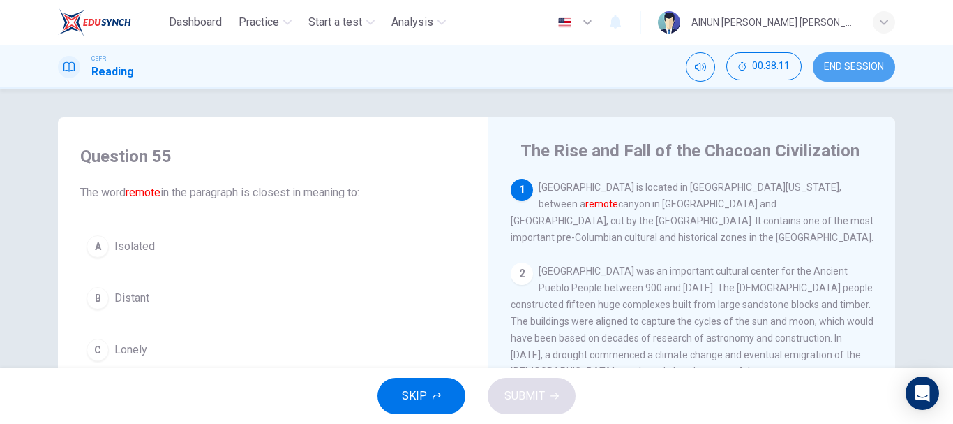
click at [848, 64] on span "END SESSION" at bounding box center [854, 66] width 60 height 11
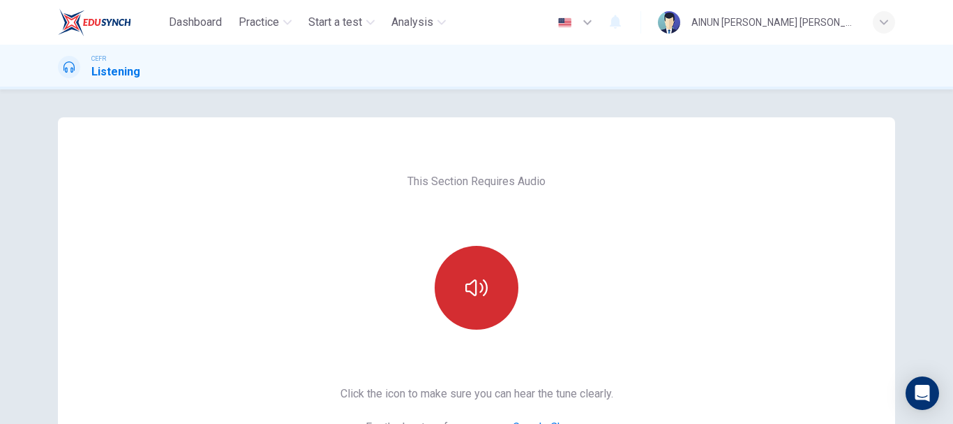
click at [476, 298] on icon "button" at bounding box center [477, 287] width 22 height 22
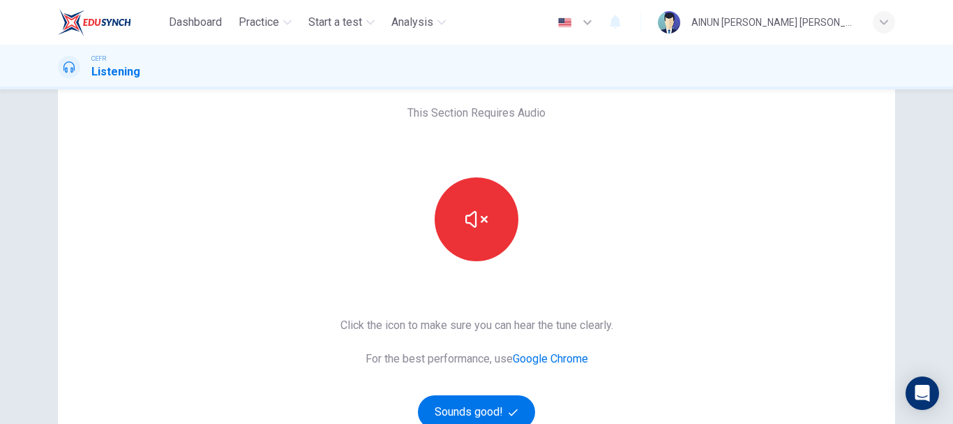
scroll to position [140, 0]
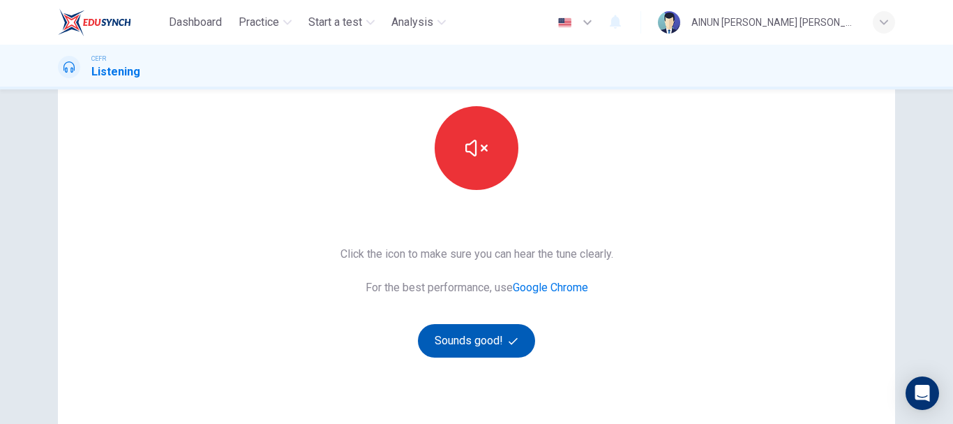
click at [503, 341] on button "Sounds good!" at bounding box center [476, 341] width 117 height 34
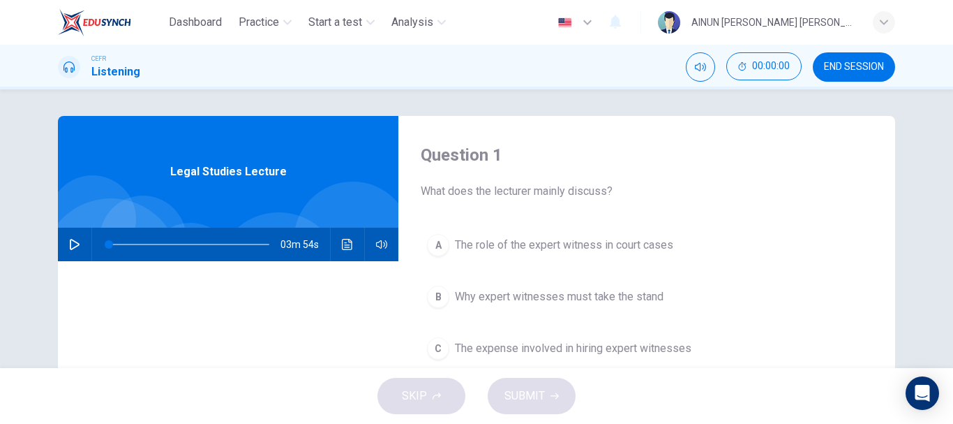
scroll to position [0, 0]
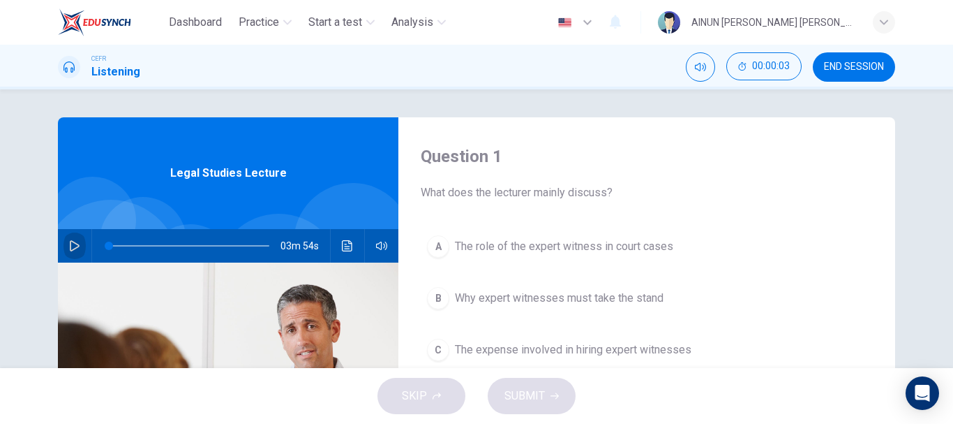
click at [65, 246] on button "button" at bounding box center [75, 246] width 22 height 34
type input "0"
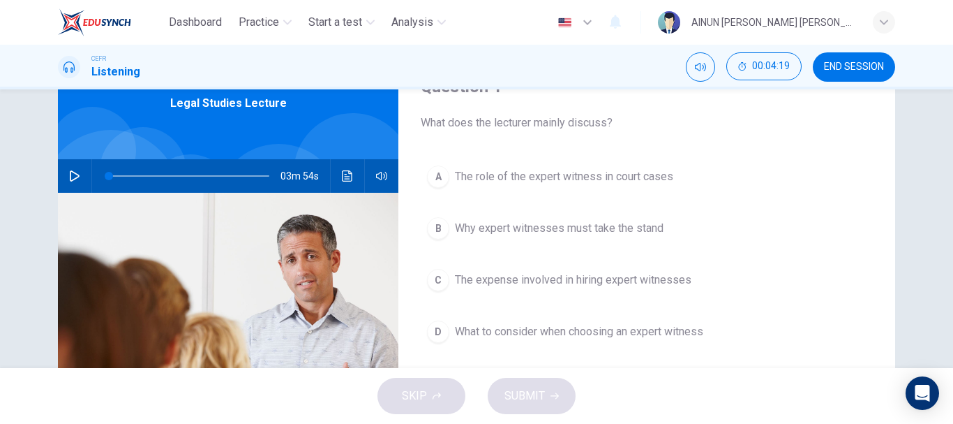
click at [442, 322] on button "D What to consider when choosing an expert witness" at bounding box center [647, 331] width 452 height 35
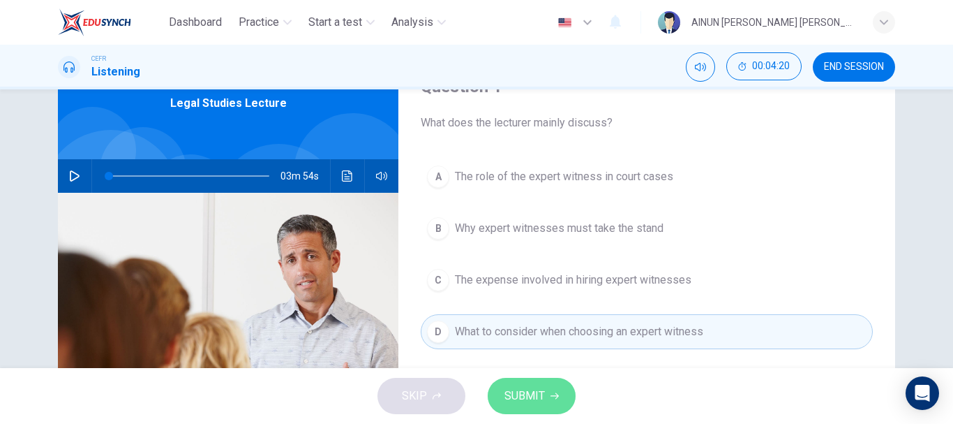
click at [549, 392] on button "SUBMIT" at bounding box center [532, 396] width 88 height 36
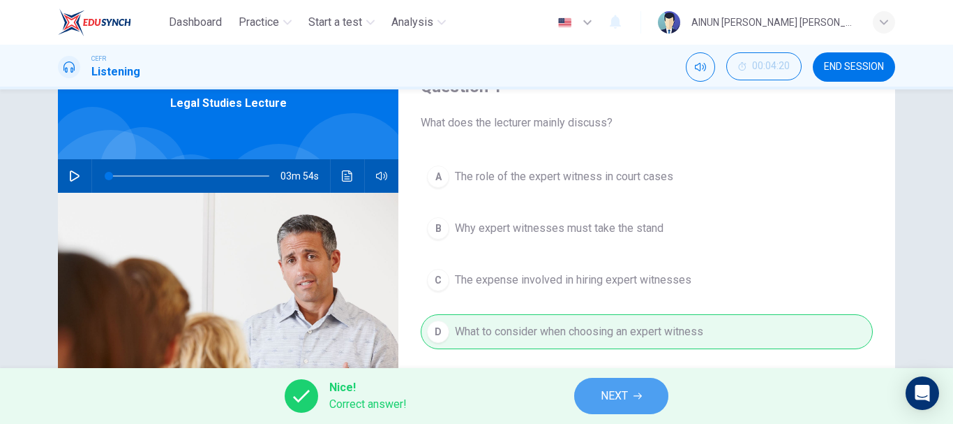
click at [616, 390] on span "NEXT" at bounding box center [614, 396] width 27 height 20
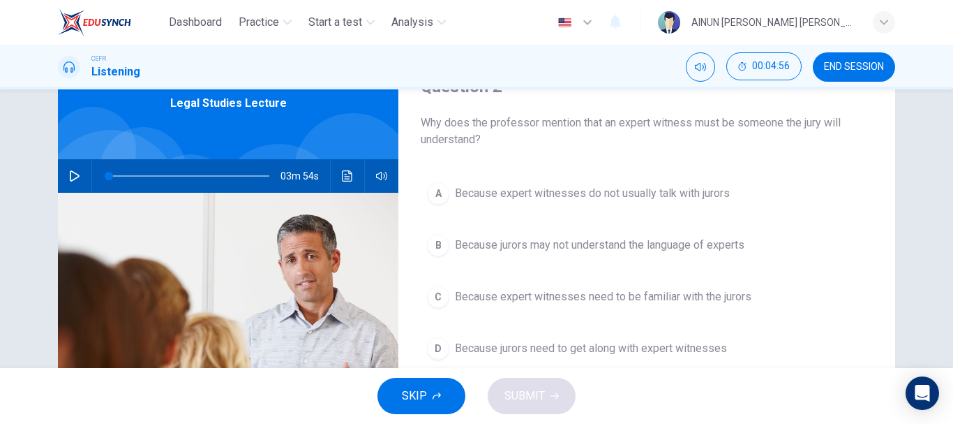
scroll to position [140, 0]
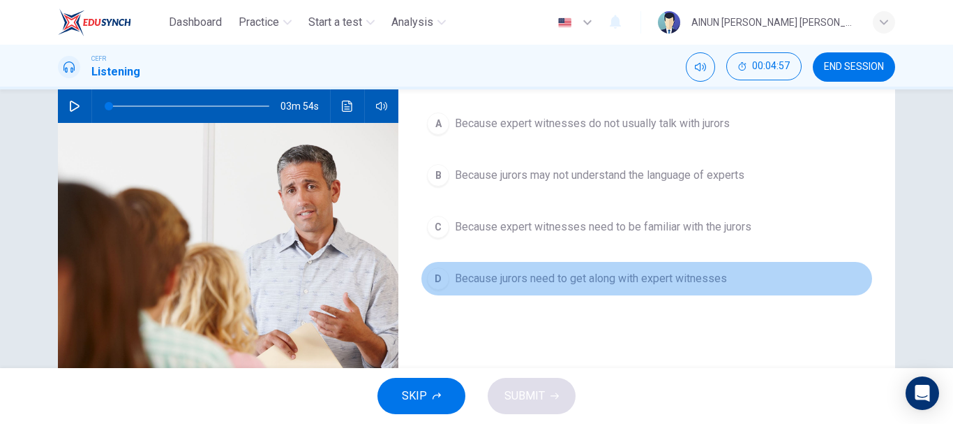
click at [429, 278] on div "D" at bounding box center [438, 278] width 22 height 22
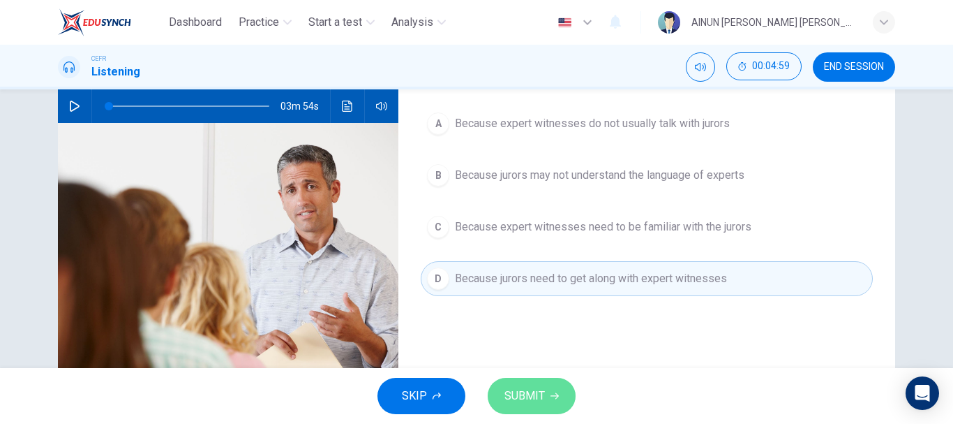
click at [509, 405] on span "SUBMIT" at bounding box center [525, 396] width 40 height 20
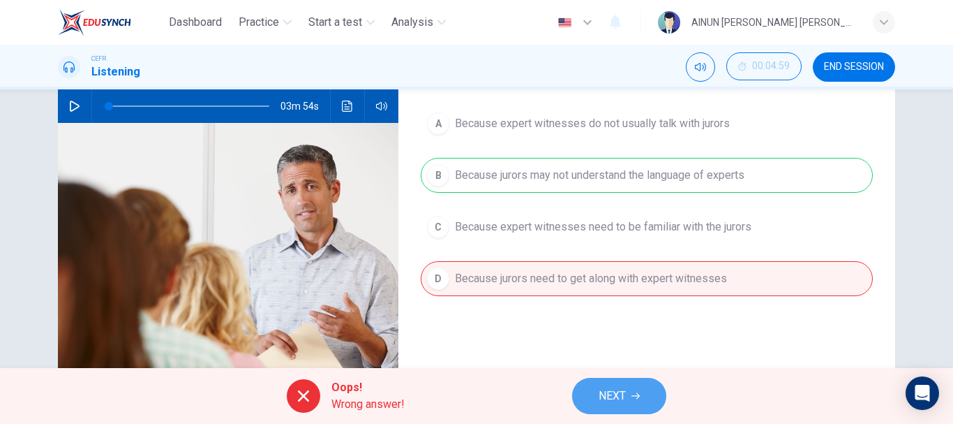
click at [624, 382] on button "NEXT" at bounding box center [619, 396] width 94 height 36
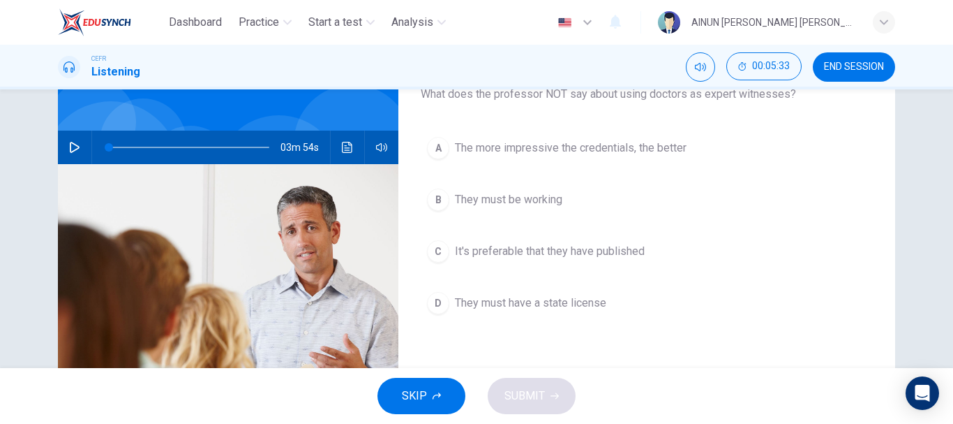
scroll to position [123, 0]
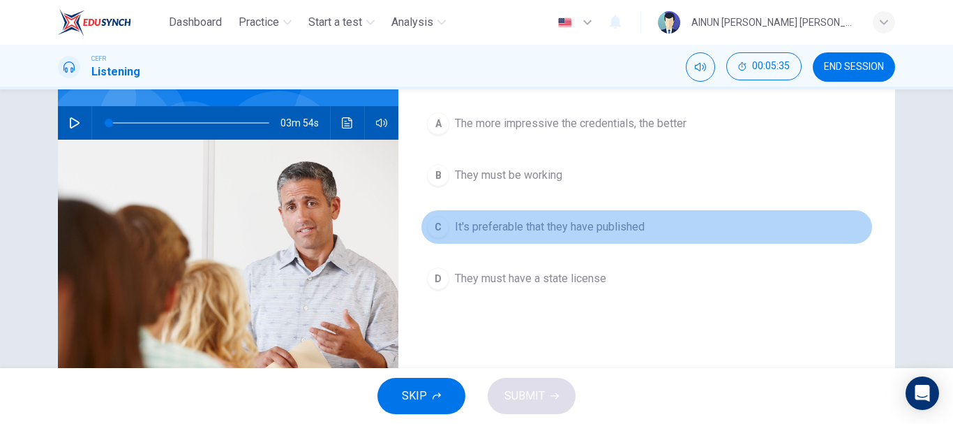
click at [435, 223] on div "C" at bounding box center [438, 227] width 22 height 22
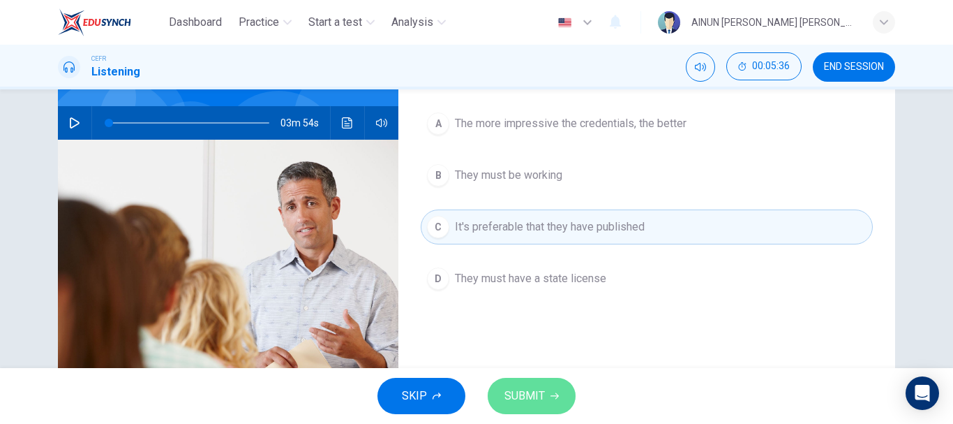
click at [535, 399] on span "SUBMIT" at bounding box center [525, 396] width 40 height 20
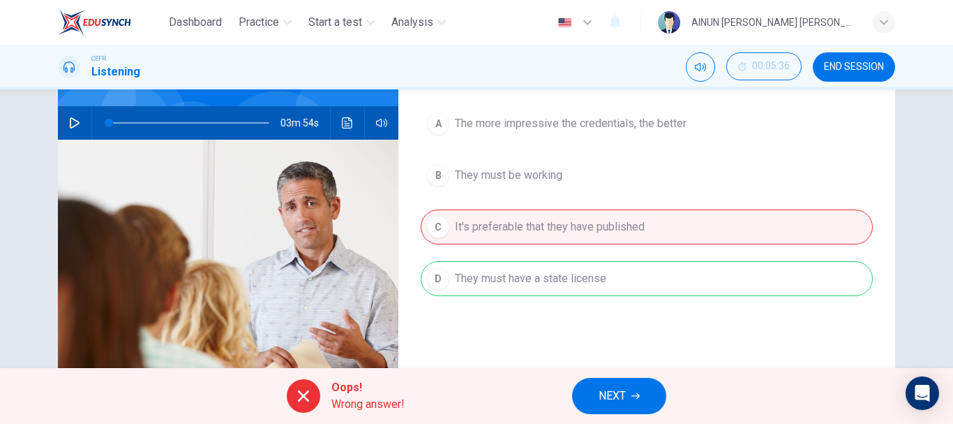
click at [606, 385] on button "NEXT" at bounding box center [619, 396] width 94 height 36
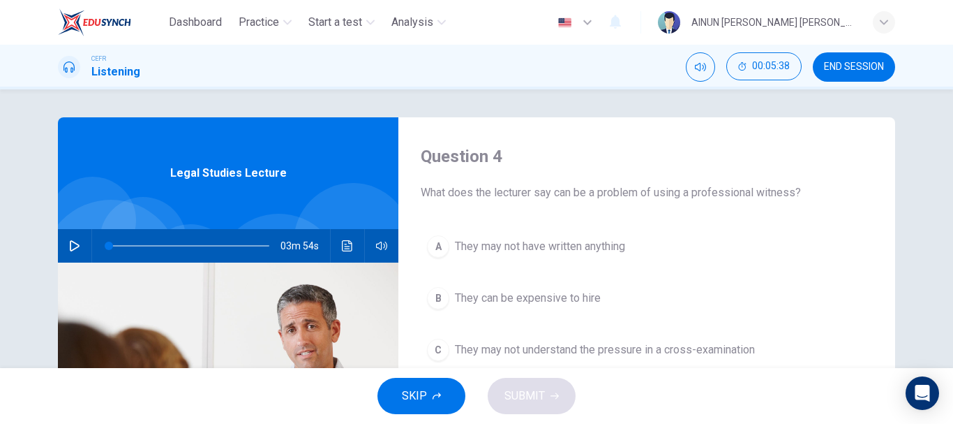
scroll to position [70, 0]
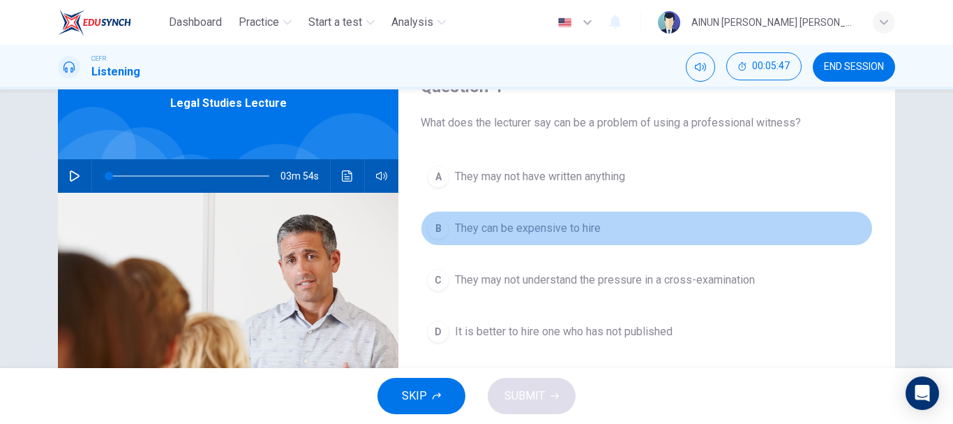
click at [428, 226] on div "B" at bounding box center [438, 228] width 22 height 22
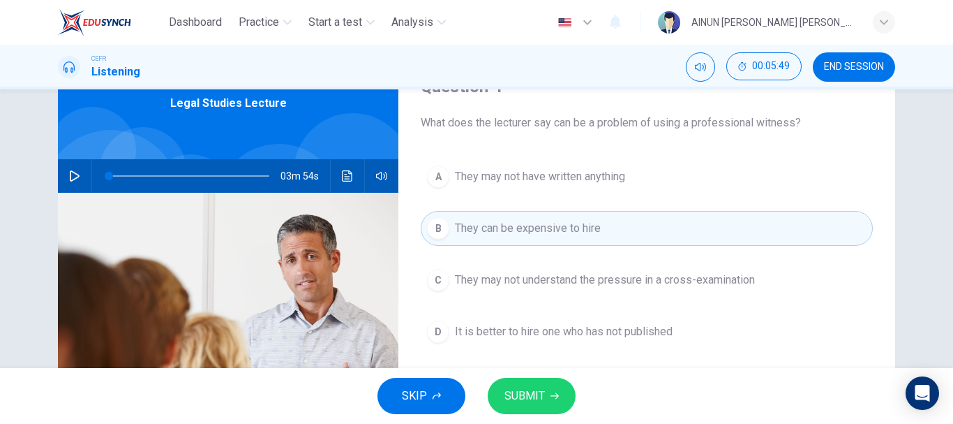
click at [528, 399] on span "SUBMIT" at bounding box center [525, 396] width 40 height 20
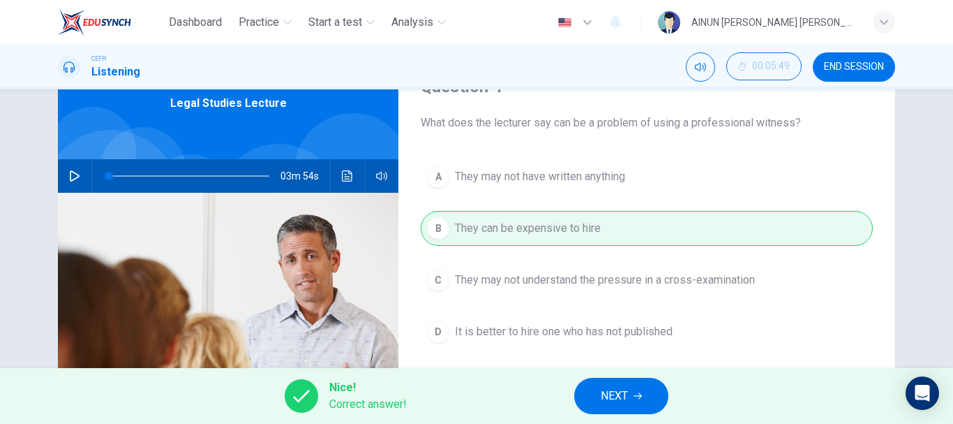
click at [603, 389] on span "NEXT" at bounding box center [614, 396] width 27 height 20
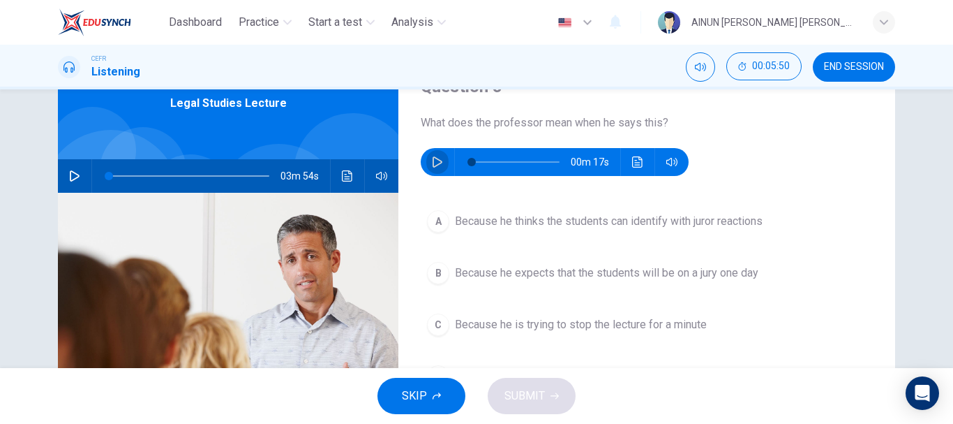
click at [441, 165] on button "button" at bounding box center [437, 162] width 22 height 28
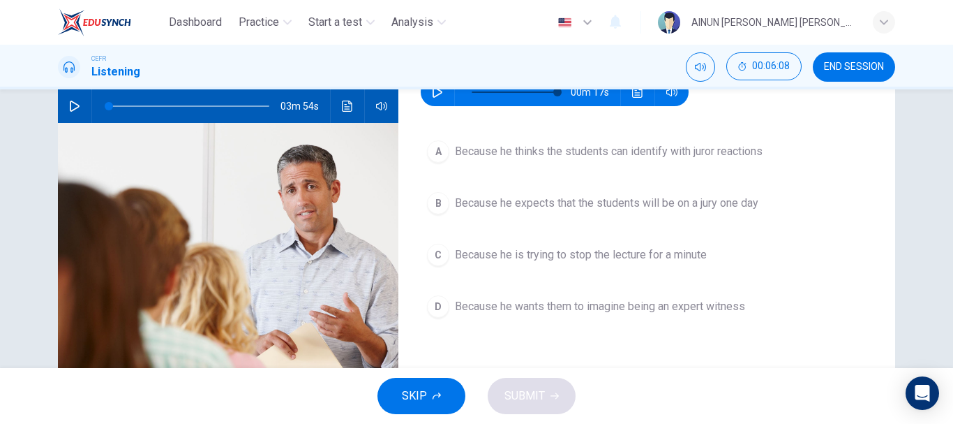
type input "0"
click at [449, 159] on button "A Because he thinks the students can identify with juror reactions" at bounding box center [647, 151] width 452 height 35
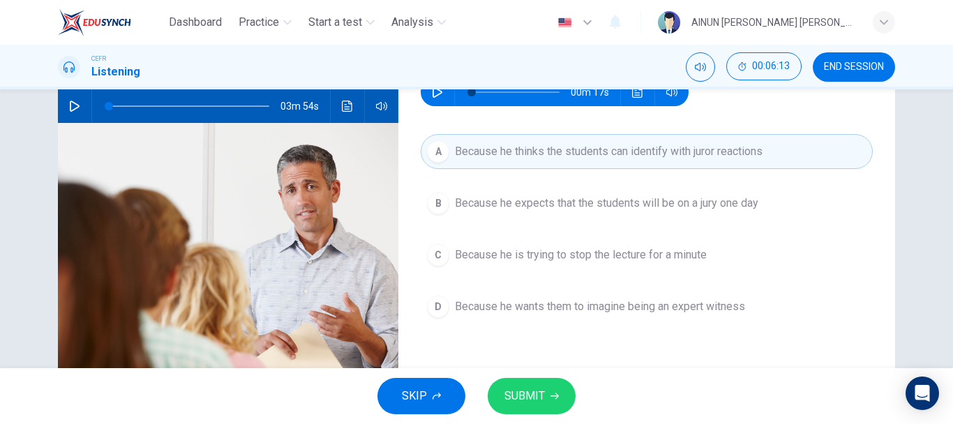
click at [536, 399] on span "SUBMIT" at bounding box center [525, 396] width 40 height 20
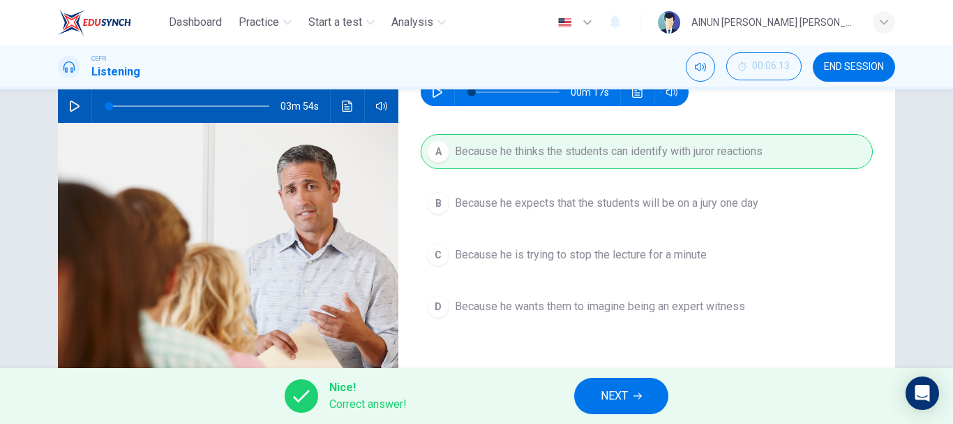
click at [607, 385] on button "NEXT" at bounding box center [621, 396] width 94 height 36
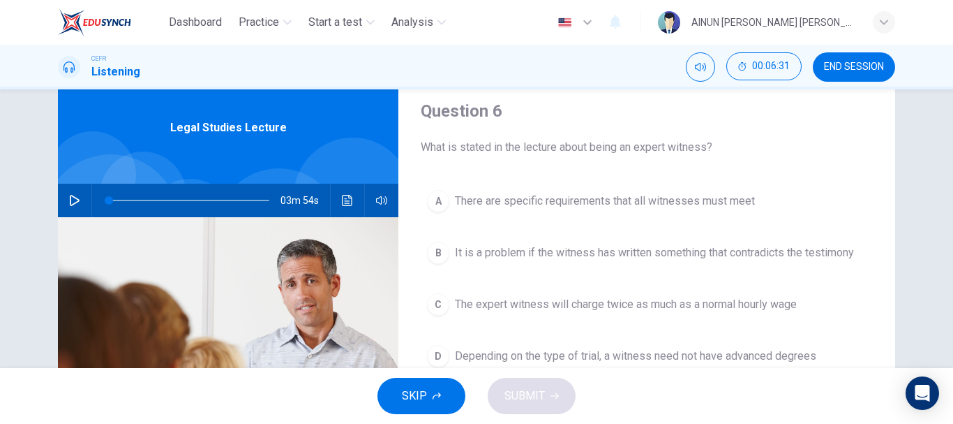
scroll to position [70, 0]
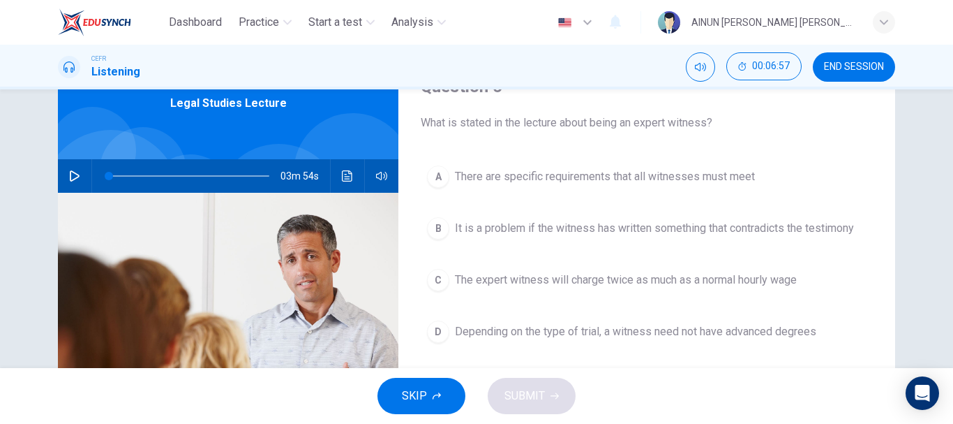
click at [435, 228] on div "B" at bounding box center [438, 228] width 22 height 22
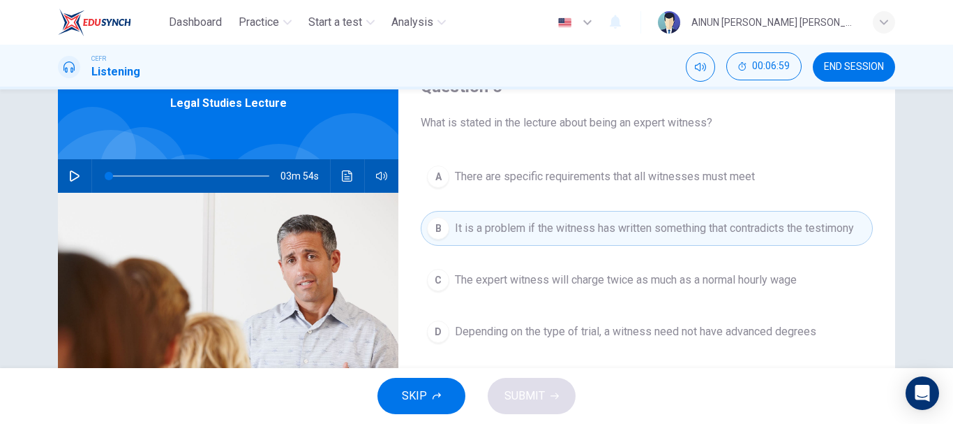
click at [481, 181] on span "There are specific requirements that all witnesses must meet" at bounding box center [605, 176] width 300 height 17
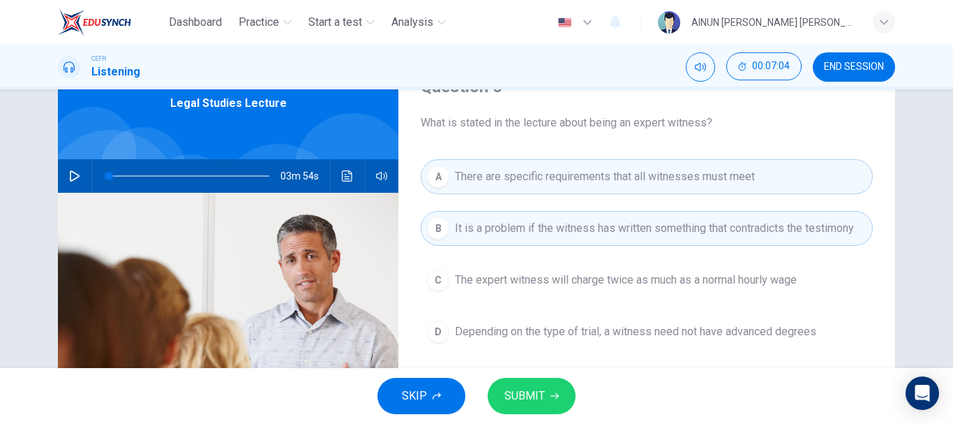
click at [539, 396] on span "SUBMIT" at bounding box center [525, 396] width 40 height 20
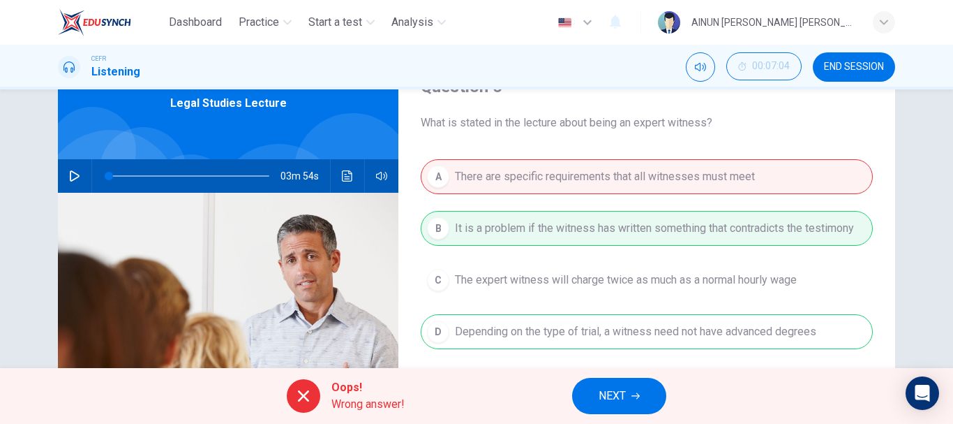
click at [609, 394] on span "NEXT" at bounding box center [612, 396] width 27 height 20
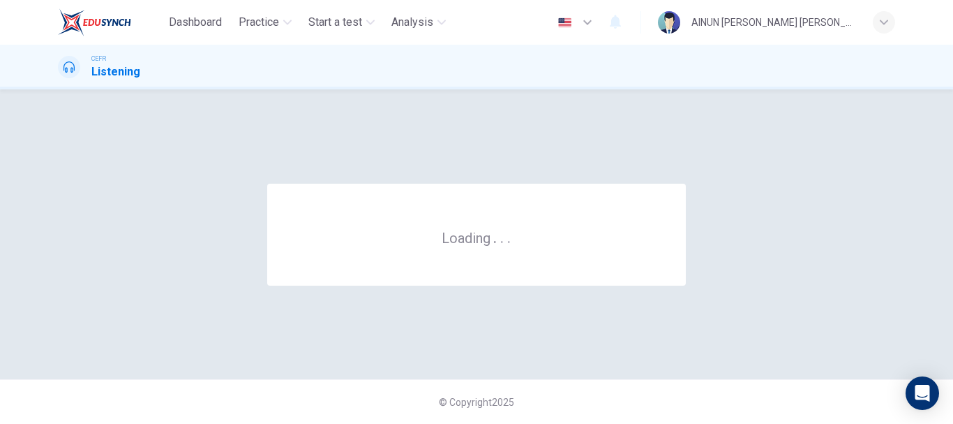
scroll to position [0, 0]
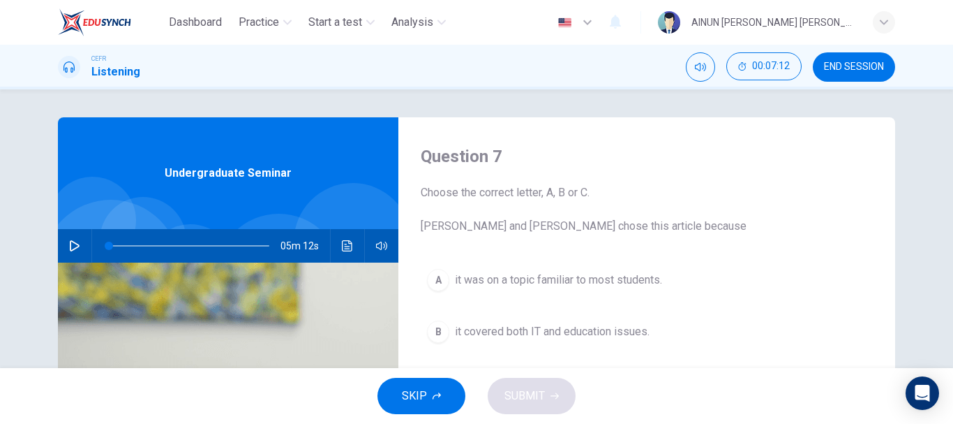
click at [69, 246] on icon "button" at bounding box center [74, 245] width 11 height 11
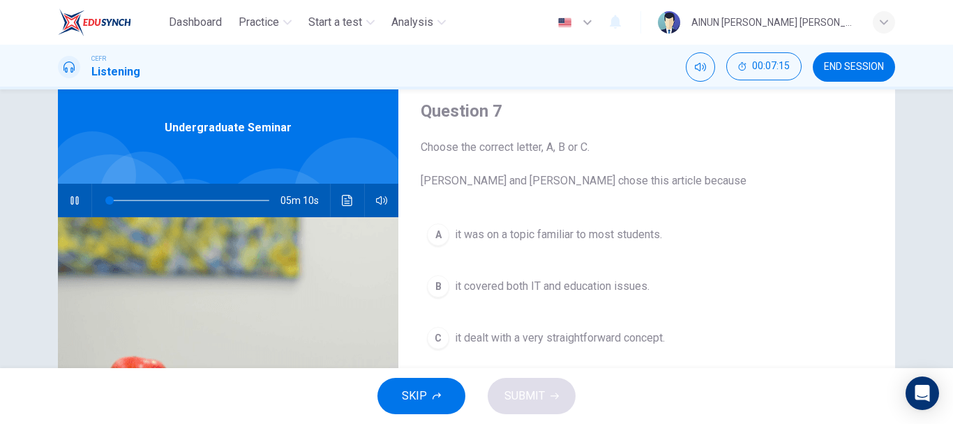
scroll to position [70, 0]
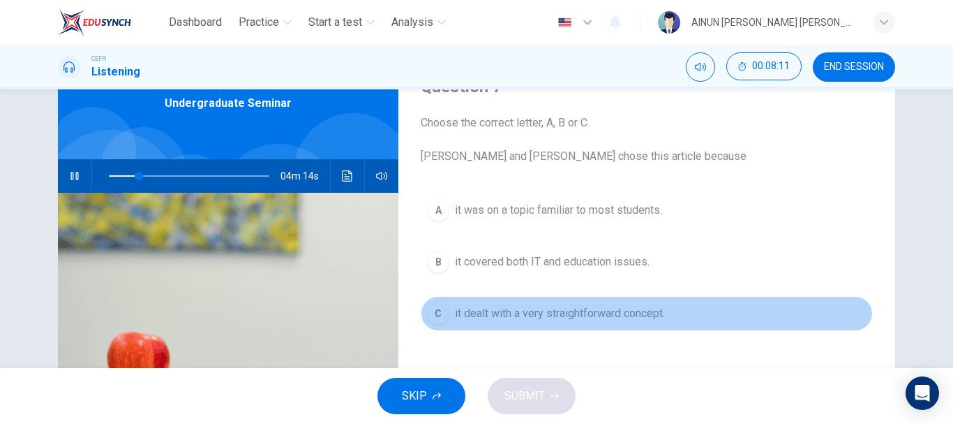
click at [441, 313] on div "C" at bounding box center [438, 313] width 22 height 22
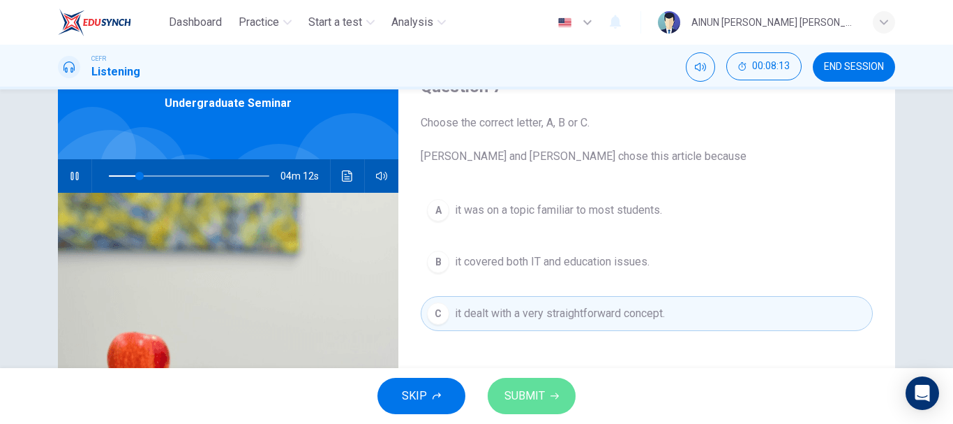
click at [535, 397] on span "SUBMIT" at bounding box center [525, 396] width 40 height 20
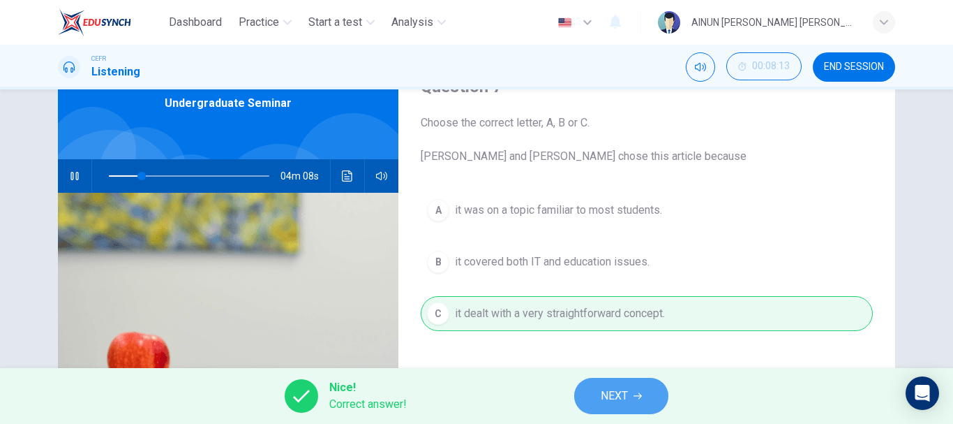
click at [600, 401] on button "NEXT" at bounding box center [621, 396] width 94 height 36
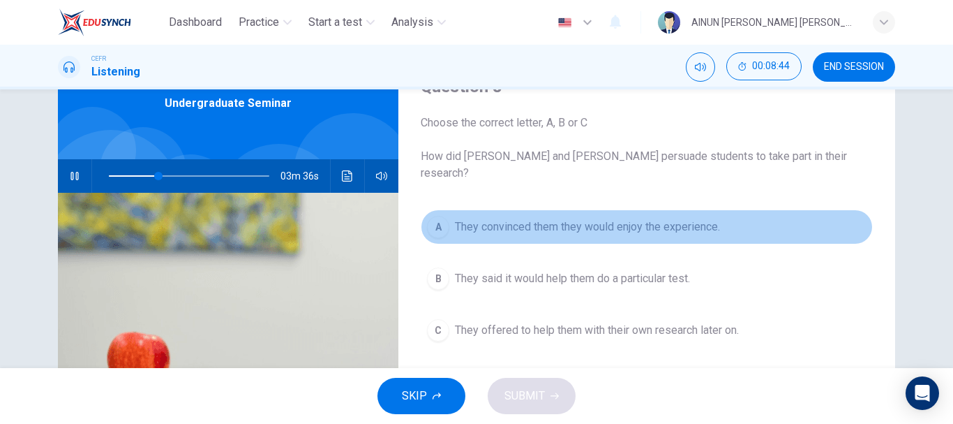
click at [436, 216] on div "A" at bounding box center [438, 227] width 22 height 22
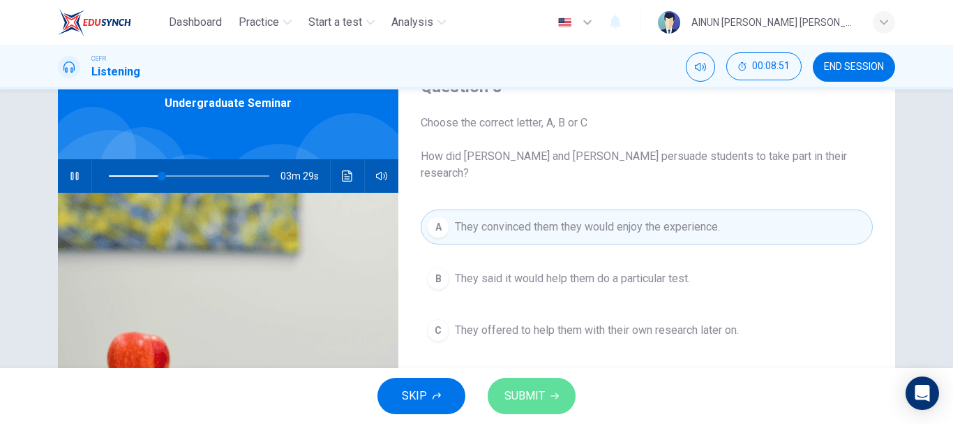
click at [542, 396] on span "SUBMIT" at bounding box center [525, 396] width 40 height 20
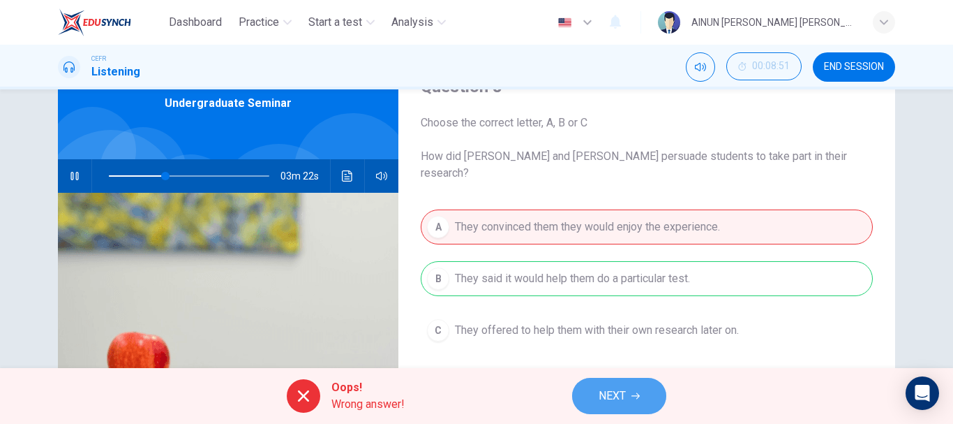
click at [586, 394] on button "NEXT" at bounding box center [619, 396] width 94 height 36
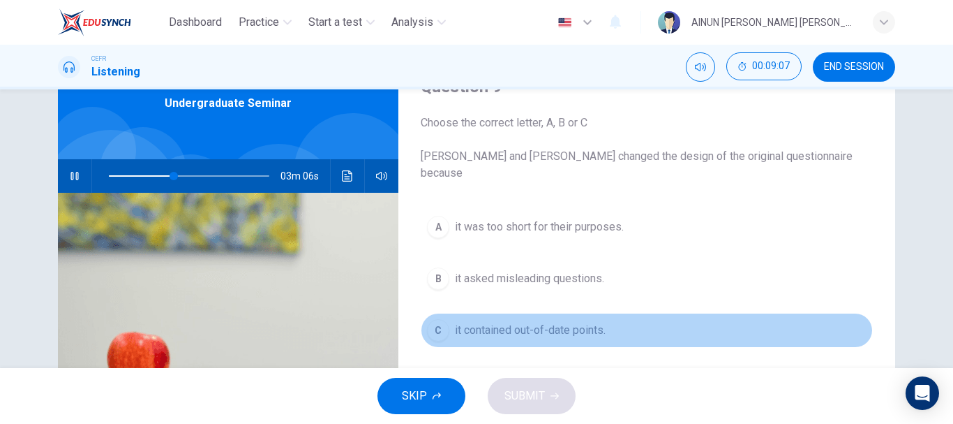
click at [429, 319] on div "C" at bounding box center [438, 330] width 22 height 22
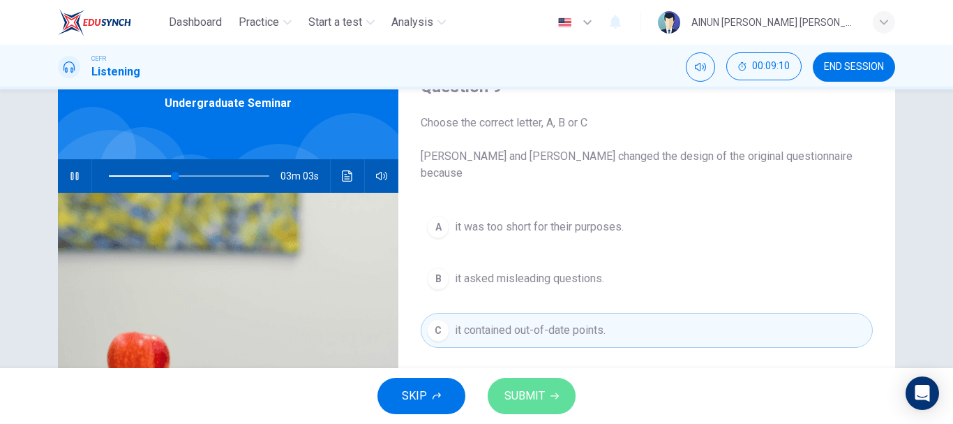
click at [544, 387] on button "SUBMIT" at bounding box center [532, 396] width 88 height 36
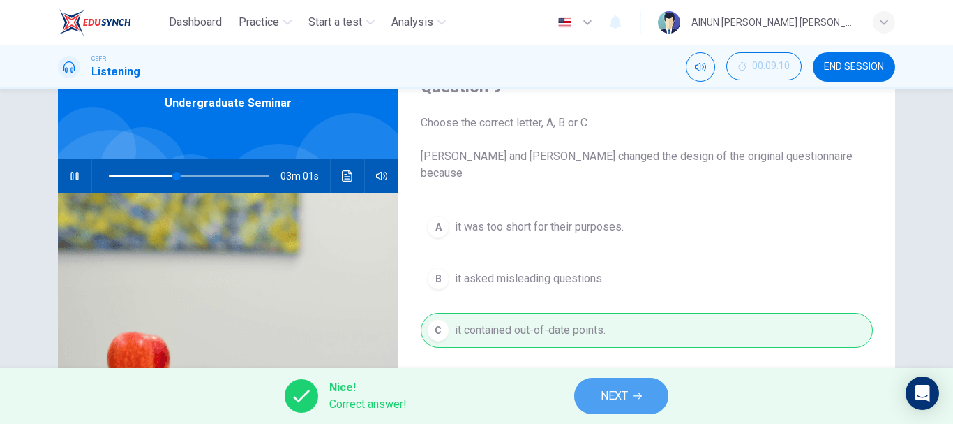
click at [593, 388] on button "NEXT" at bounding box center [621, 396] width 94 height 36
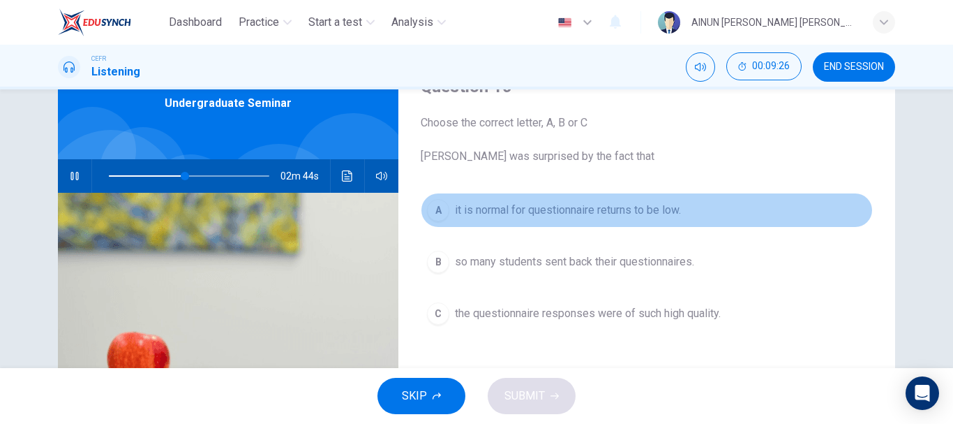
click at [466, 215] on span "it is normal for questionnaire returns to be low." at bounding box center [568, 210] width 226 height 17
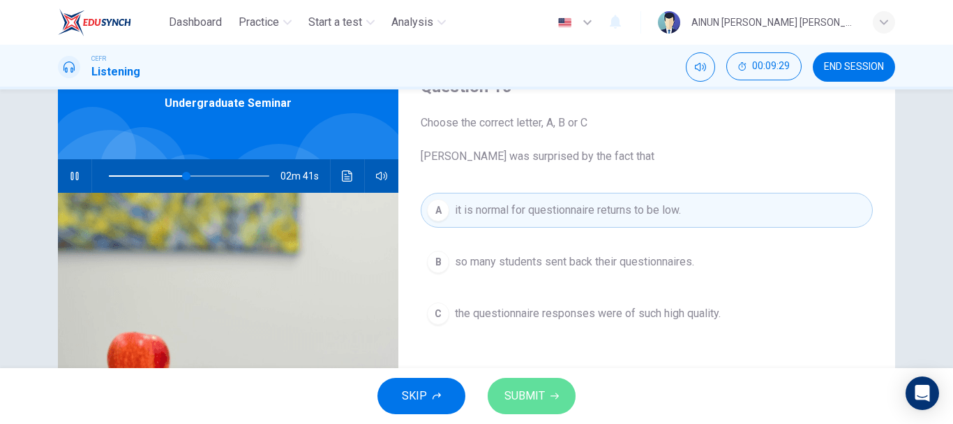
click at [528, 394] on span "SUBMIT" at bounding box center [525, 396] width 40 height 20
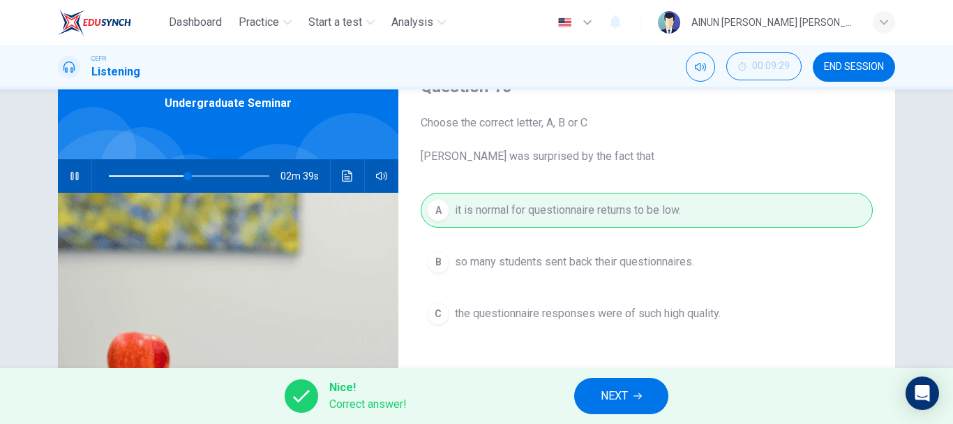
click at [609, 389] on span "NEXT" at bounding box center [614, 396] width 27 height 20
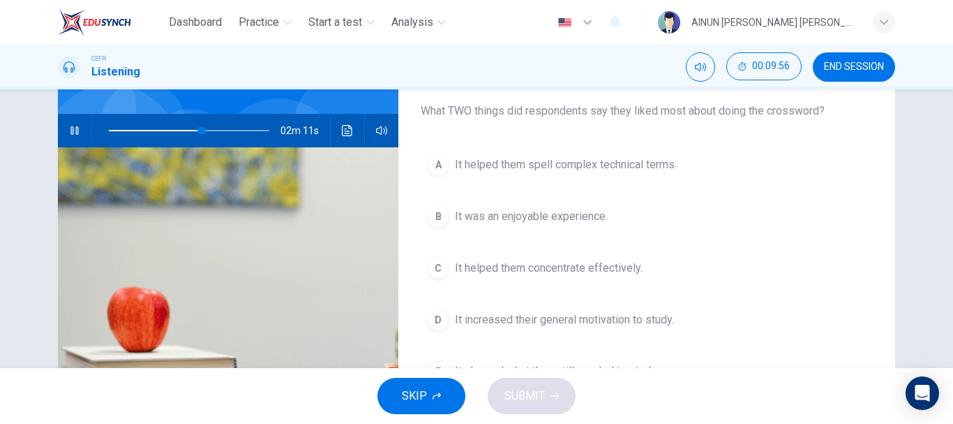
scroll to position [140, 0]
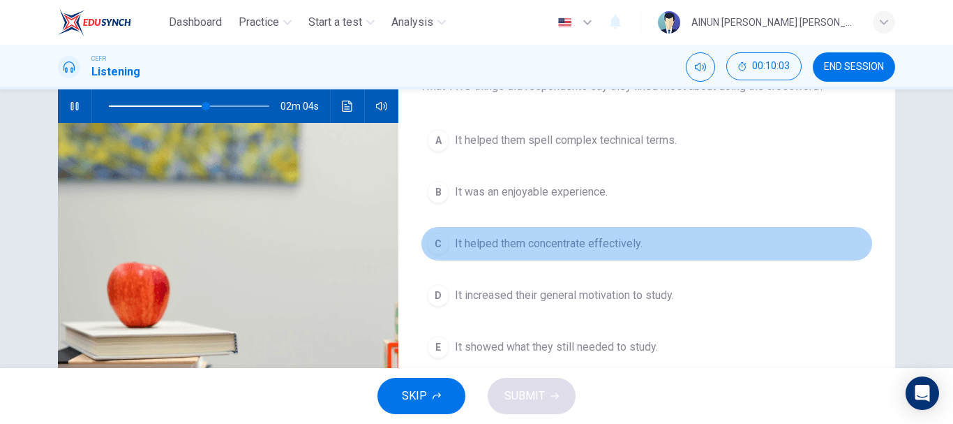
click at [572, 246] on span "It helped them concentrate effectively." at bounding box center [549, 243] width 188 height 17
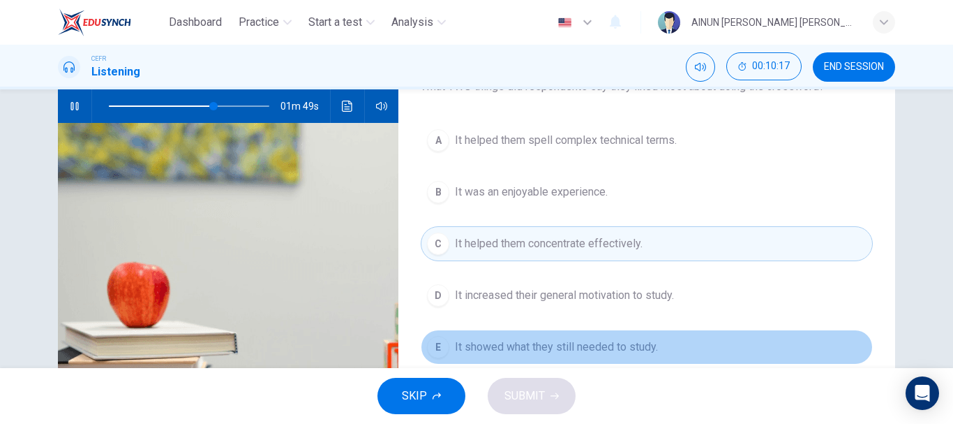
click at [641, 359] on button "E It showed what they still needed to study." at bounding box center [647, 346] width 452 height 35
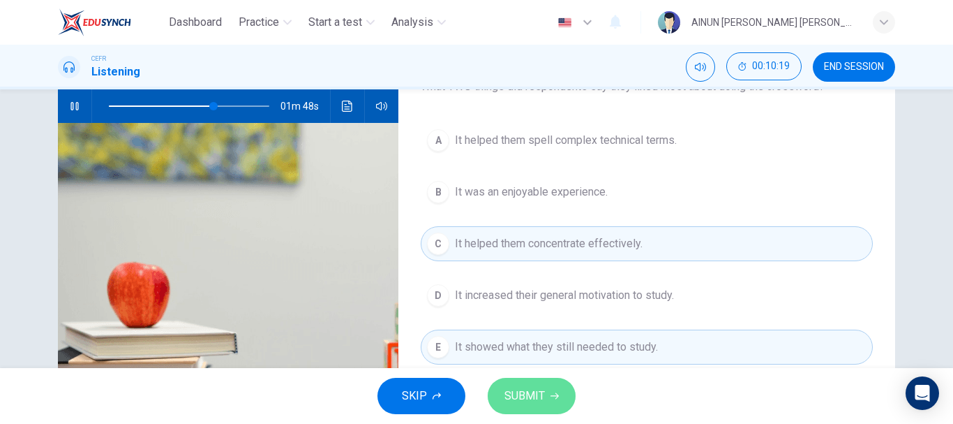
click at [542, 401] on span "SUBMIT" at bounding box center [525, 396] width 40 height 20
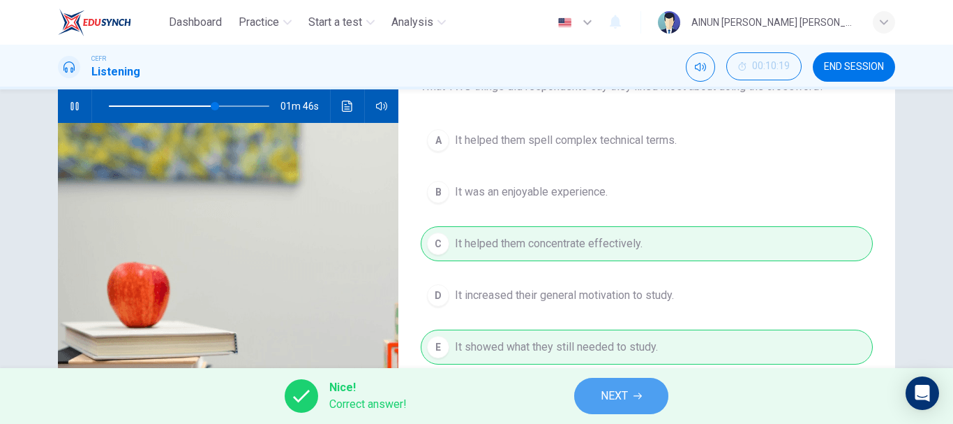
click at [613, 394] on span "NEXT" at bounding box center [614, 396] width 27 height 20
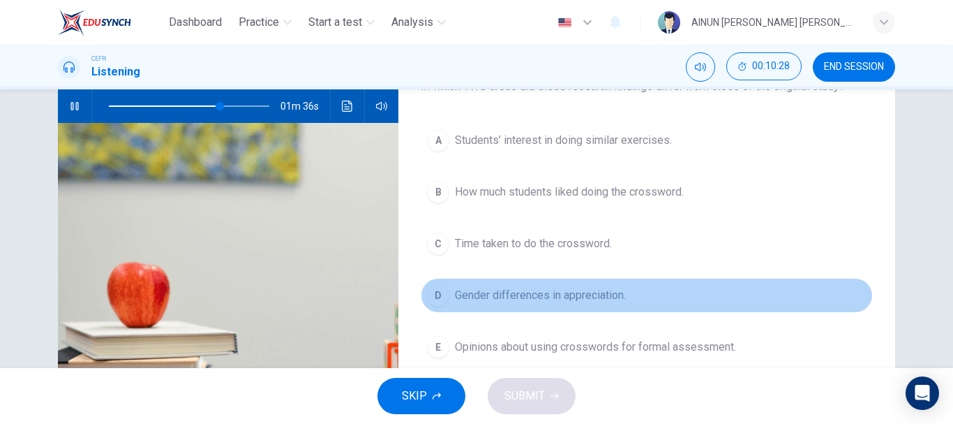
click at [541, 297] on span "Gender differences in appreciation." at bounding box center [540, 295] width 171 height 17
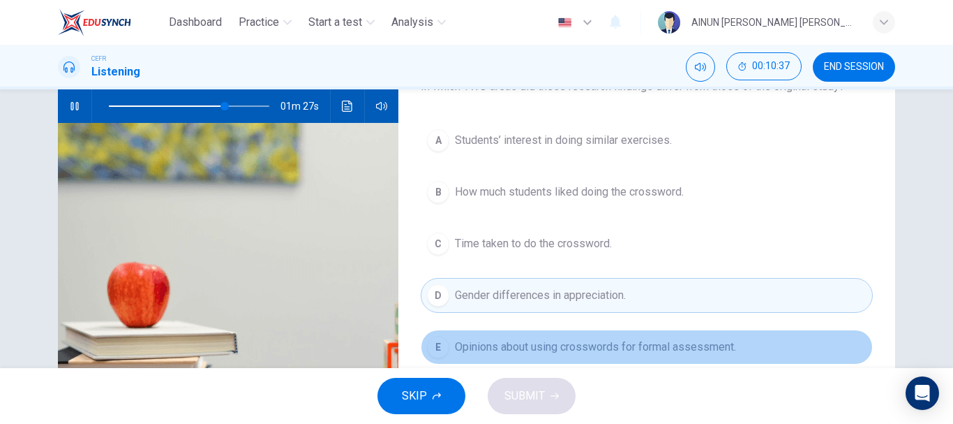
click at [600, 343] on span "Opinions about using crosswords for formal assessment." at bounding box center [595, 346] width 281 height 17
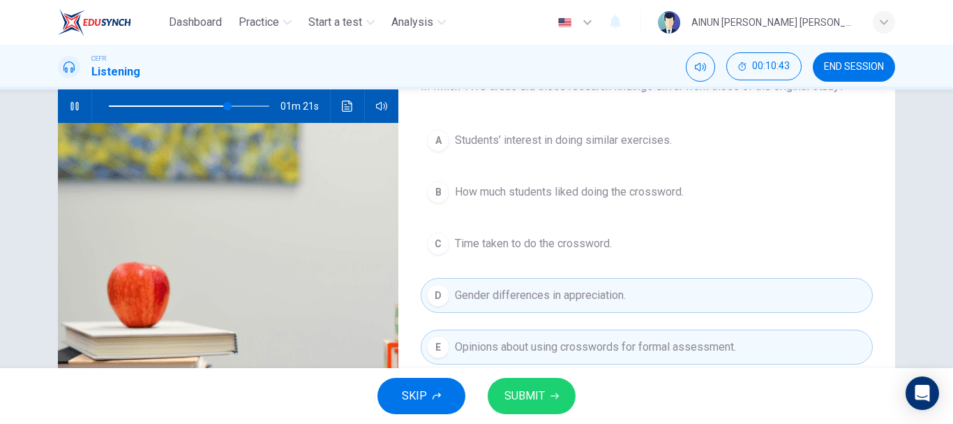
click at [528, 392] on span "SUBMIT" at bounding box center [525, 396] width 40 height 20
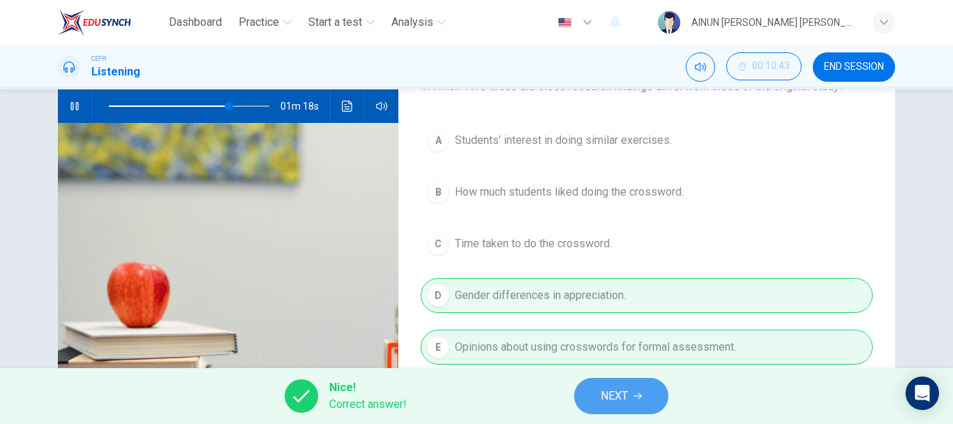
click at [623, 395] on span "NEXT" at bounding box center [614, 396] width 27 height 20
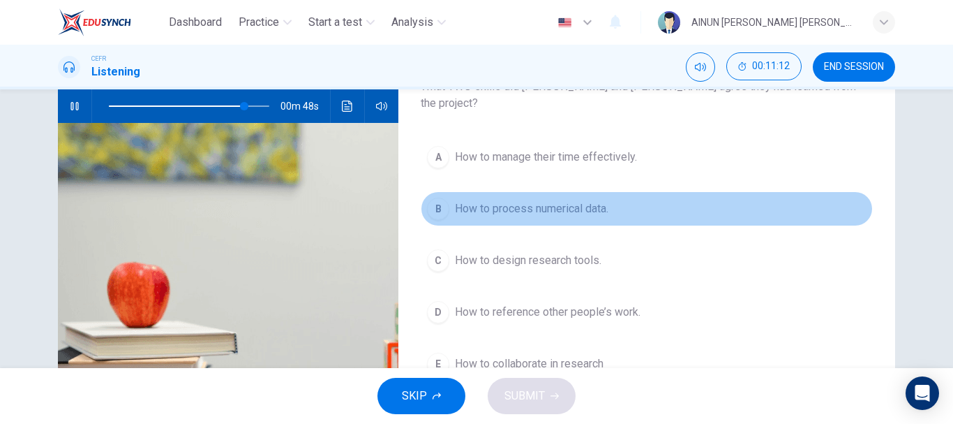
click at [436, 198] on div "B" at bounding box center [438, 209] width 22 height 22
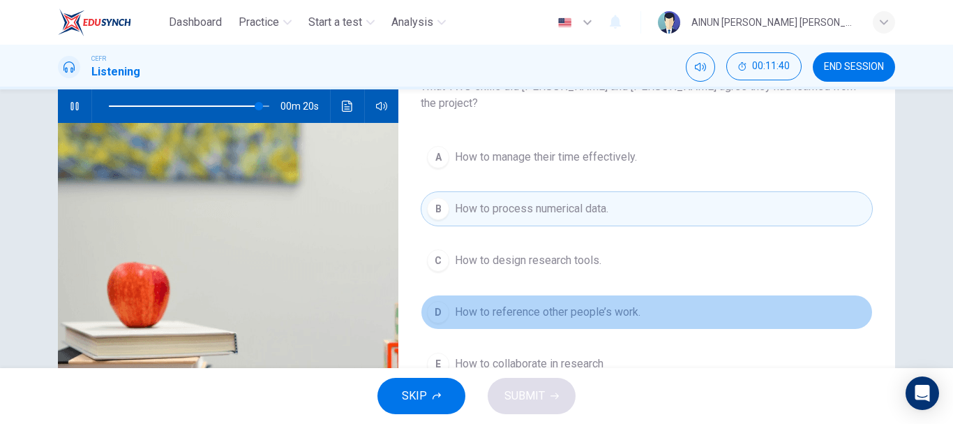
click at [602, 304] on span "How to reference other people’s work." at bounding box center [548, 312] width 186 height 17
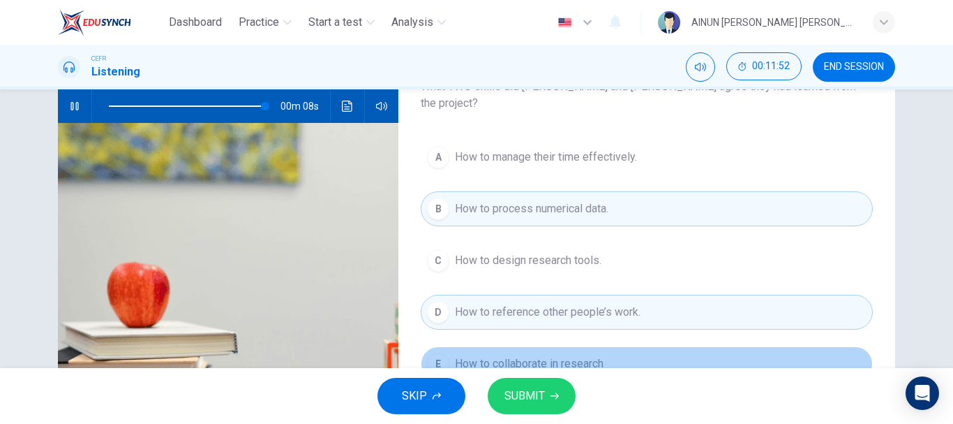
click at [609, 350] on button "E How to collaborate in research" at bounding box center [647, 363] width 452 height 35
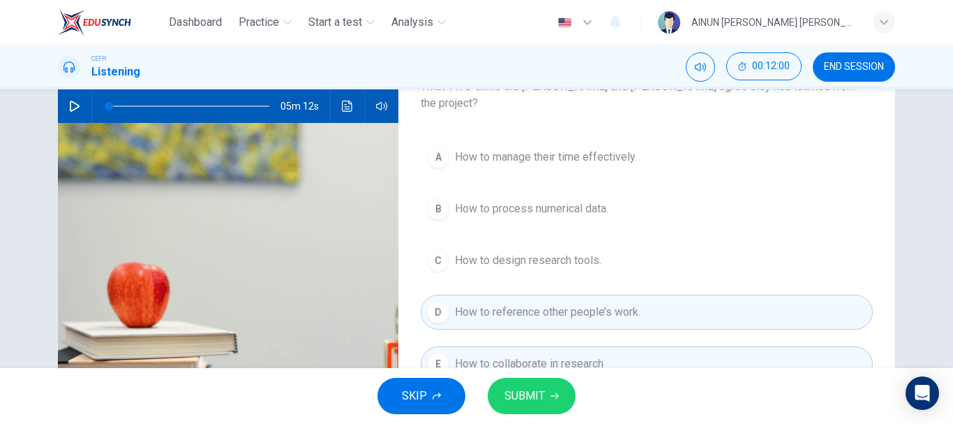
type input "0"
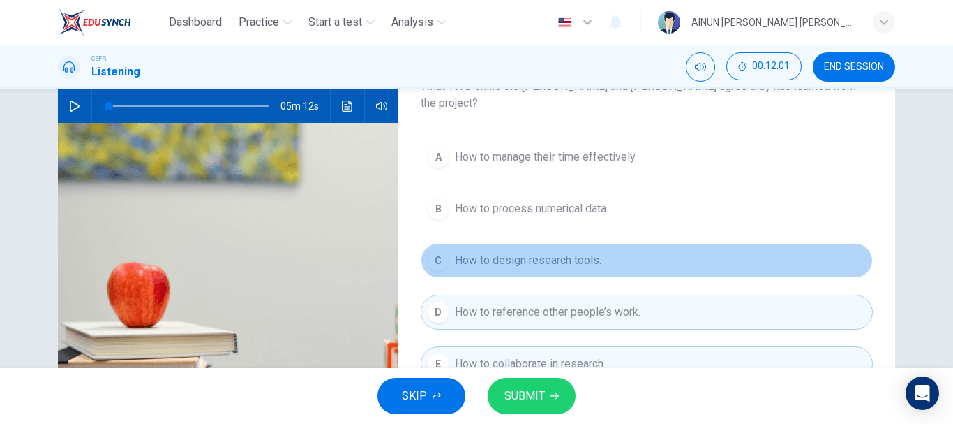
click at [534, 252] on span "How to design research tools." at bounding box center [528, 260] width 147 height 17
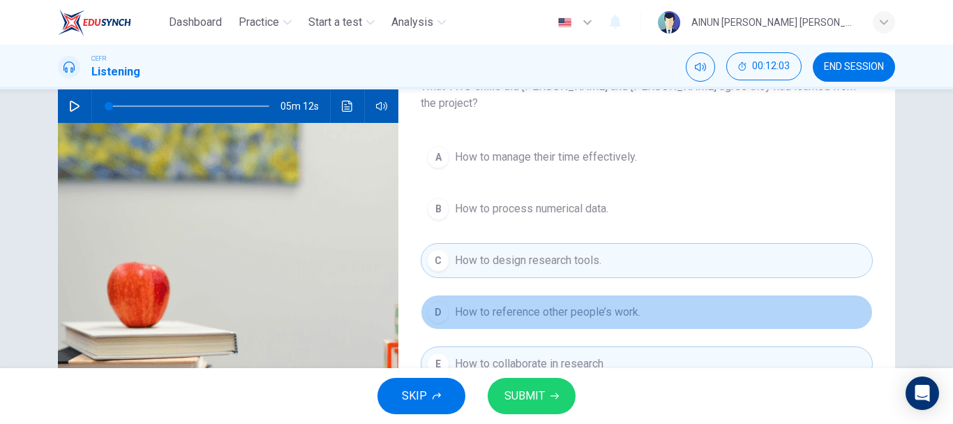
click at [536, 304] on span "How to reference other people’s work." at bounding box center [548, 312] width 186 height 17
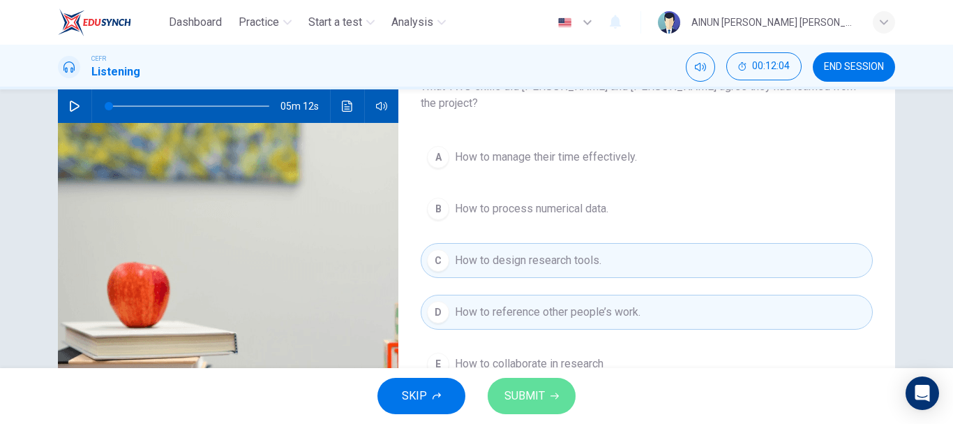
click at [543, 385] on button "SUBMIT" at bounding box center [532, 396] width 88 height 36
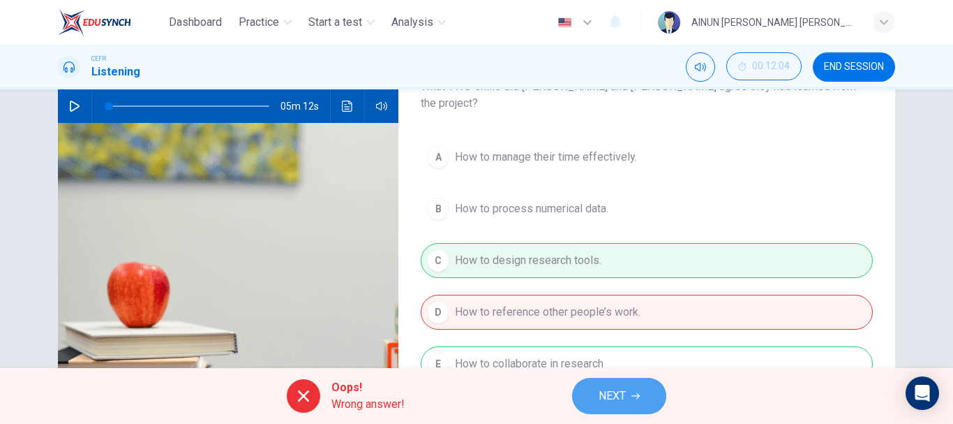
click at [623, 397] on span "NEXT" at bounding box center [612, 396] width 27 height 20
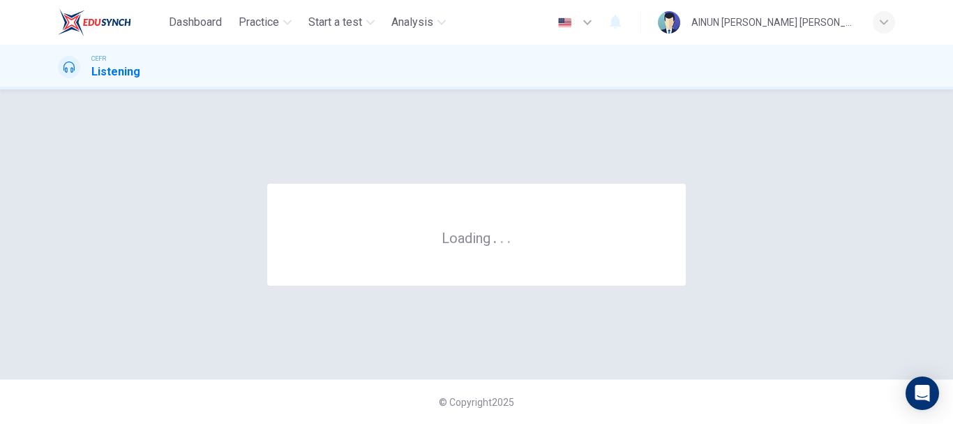
scroll to position [0, 0]
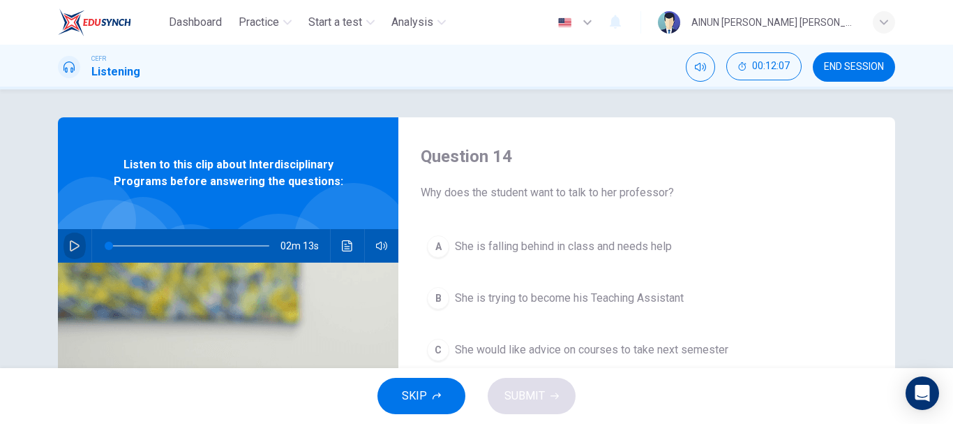
click at [70, 247] on icon "button" at bounding box center [74, 245] width 11 height 11
type input "0"
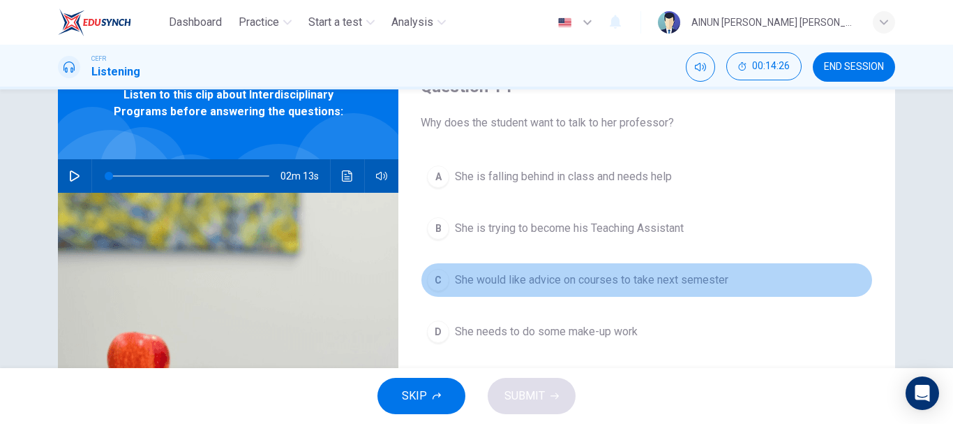
click at [475, 278] on span "She would like advice on courses to take next semester" at bounding box center [592, 279] width 274 height 17
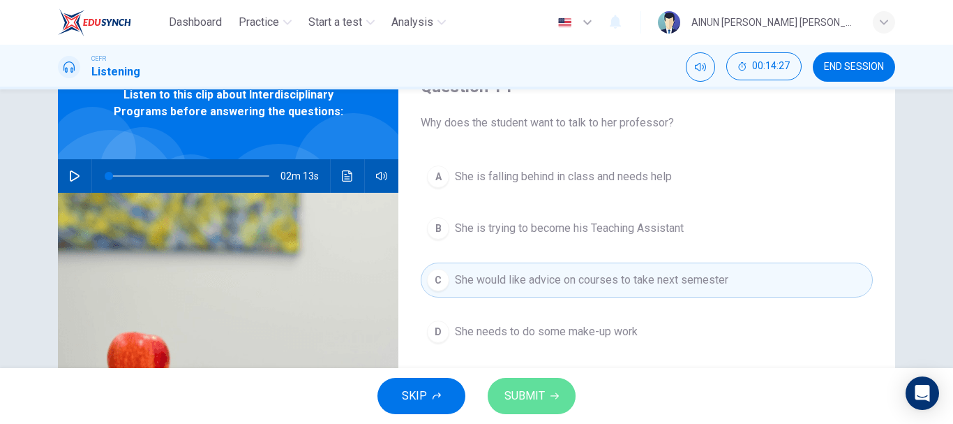
click at [521, 388] on span "SUBMIT" at bounding box center [525, 396] width 40 height 20
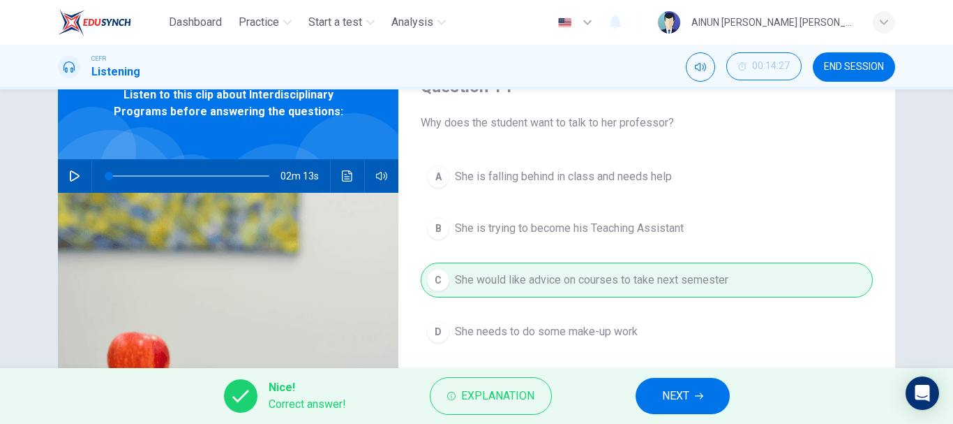
click at [669, 396] on span "NEXT" at bounding box center [675, 396] width 27 height 20
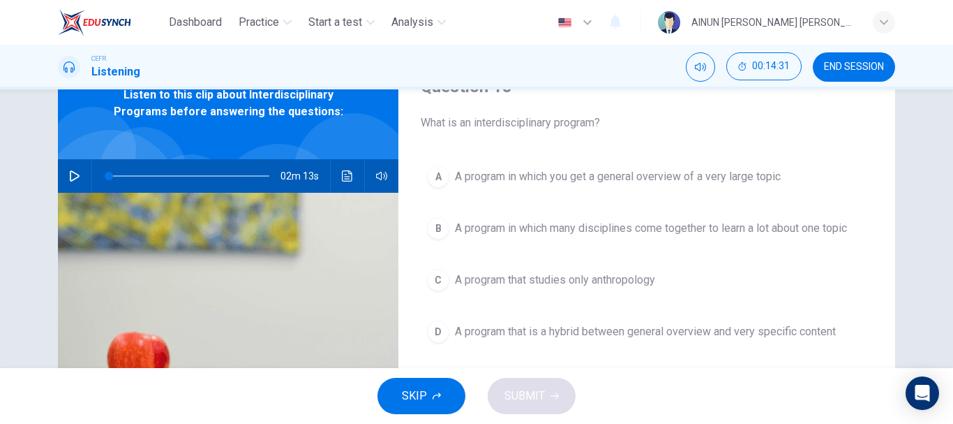
click at [434, 228] on div "B" at bounding box center [438, 228] width 22 height 22
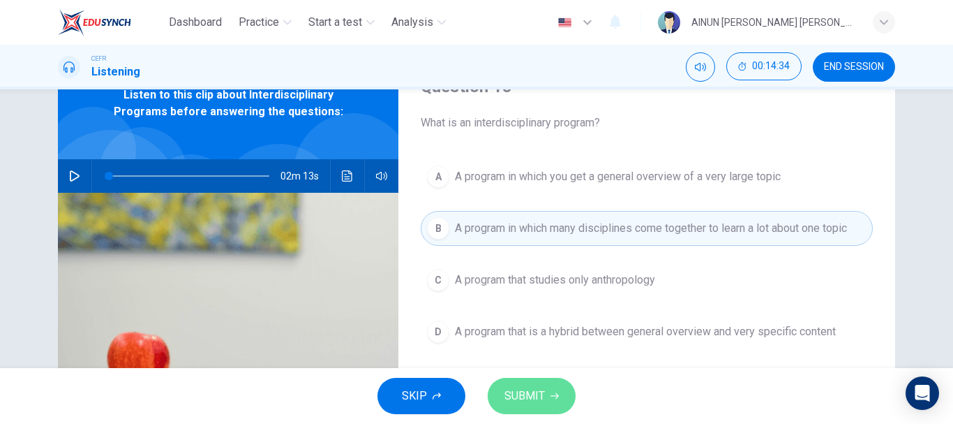
click at [534, 394] on span "SUBMIT" at bounding box center [525, 396] width 40 height 20
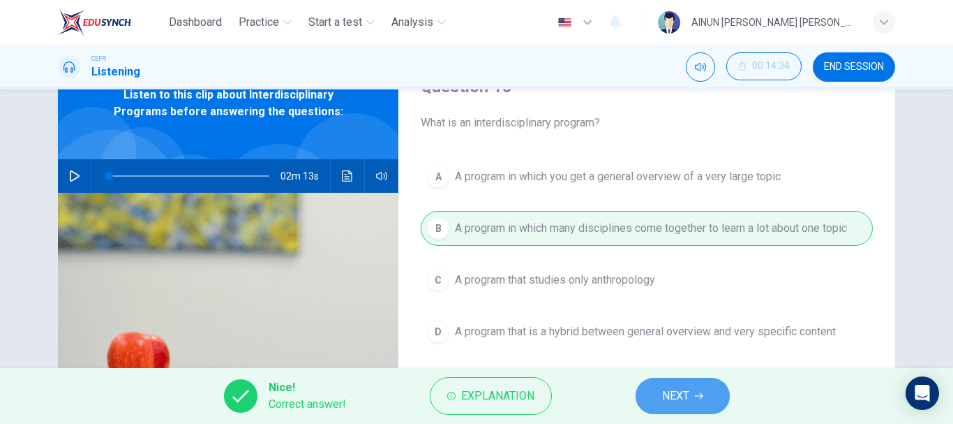
click at [659, 387] on button "NEXT" at bounding box center [683, 396] width 94 height 36
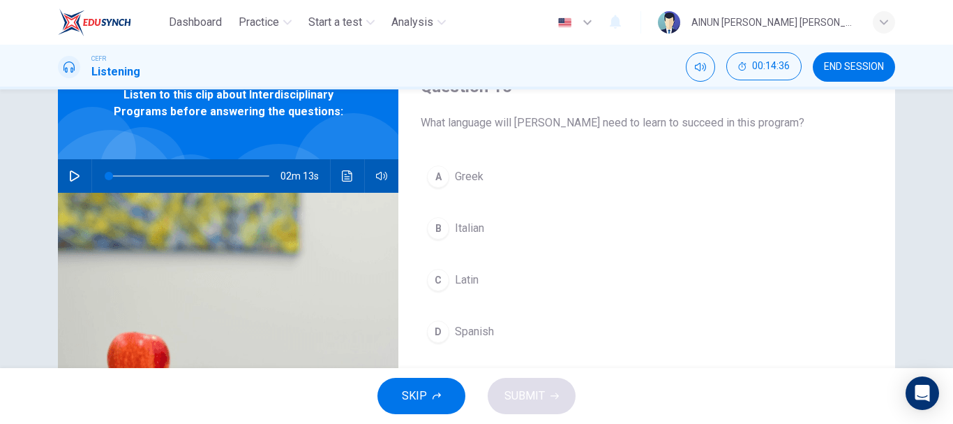
click at [433, 284] on div "C" at bounding box center [438, 280] width 22 height 22
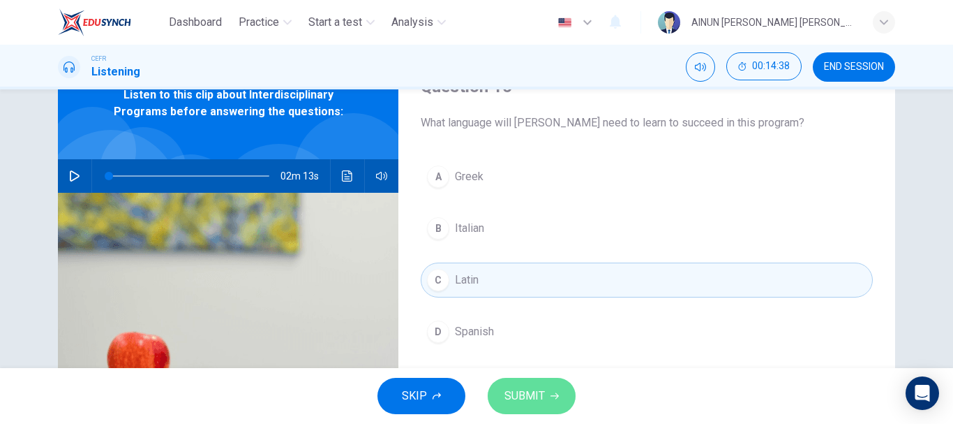
click at [527, 386] on span "SUBMIT" at bounding box center [525, 396] width 40 height 20
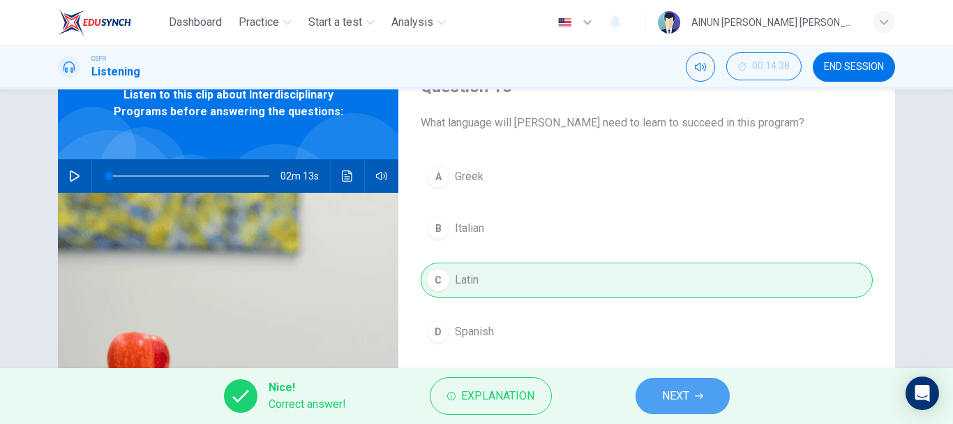
click at [680, 396] on span "NEXT" at bounding box center [675, 396] width 27 height 20
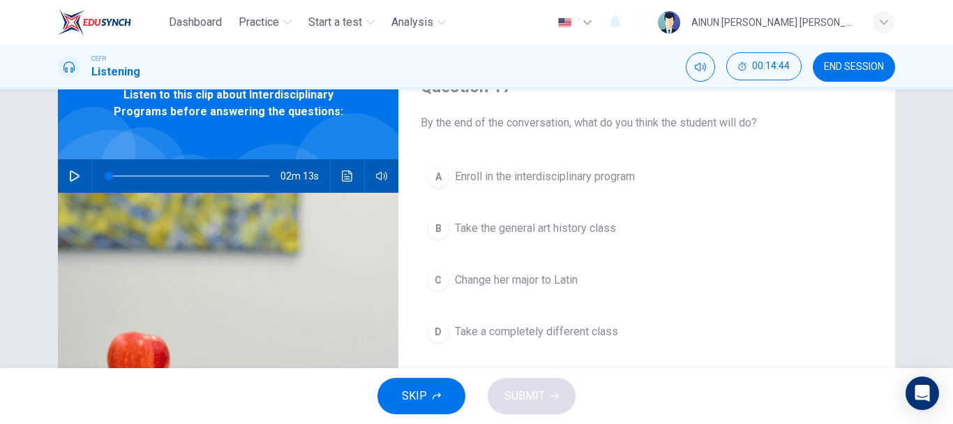
click at [574, 176] on span "Enroll in the interdisciplinary program" at bounding box center [545, 176] width 180 height 17
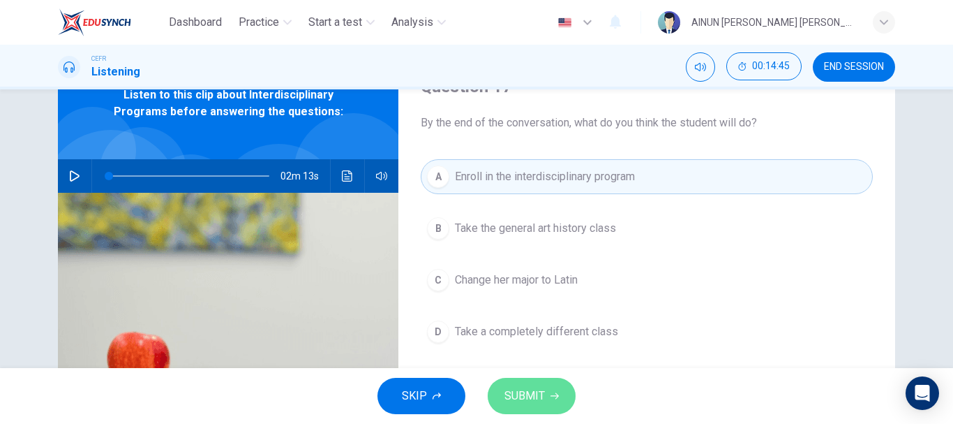
click at [540, 394] on span "SUBMIT" at bounding box center [525, 396] width 40 height 20
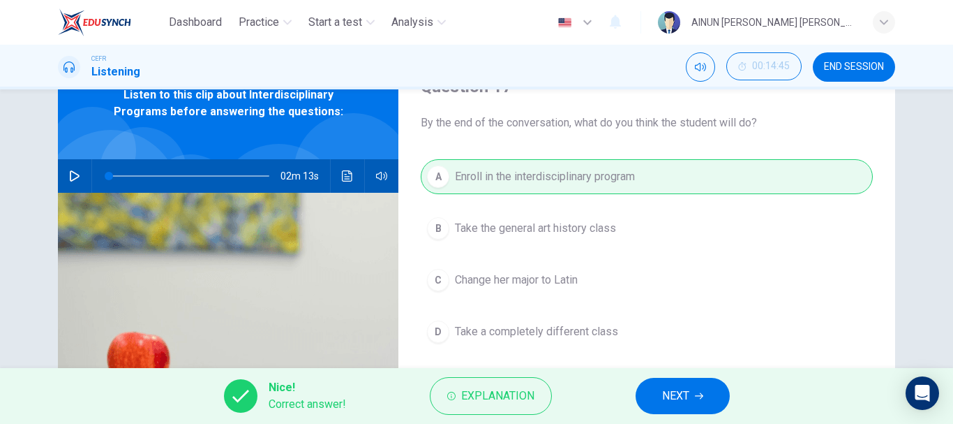
click at [671, 392] on span "NEXT" at bounding box center [675, 396] width 27 height 20
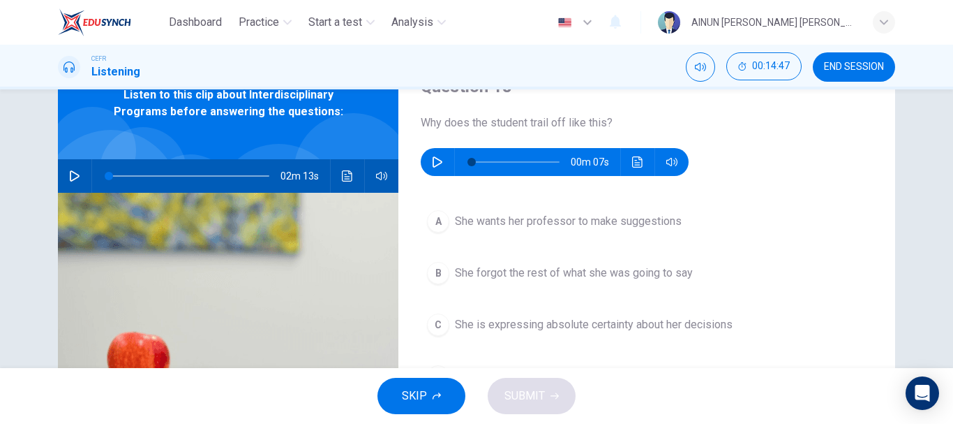
click at [442, 162] on button "button" at bounding box center [437, 162] width 22 height 28
type input "0"
click at [590, 217] on span "She wants her professor to make suggestions" at bounding box center [568, 221] width 227 height 17
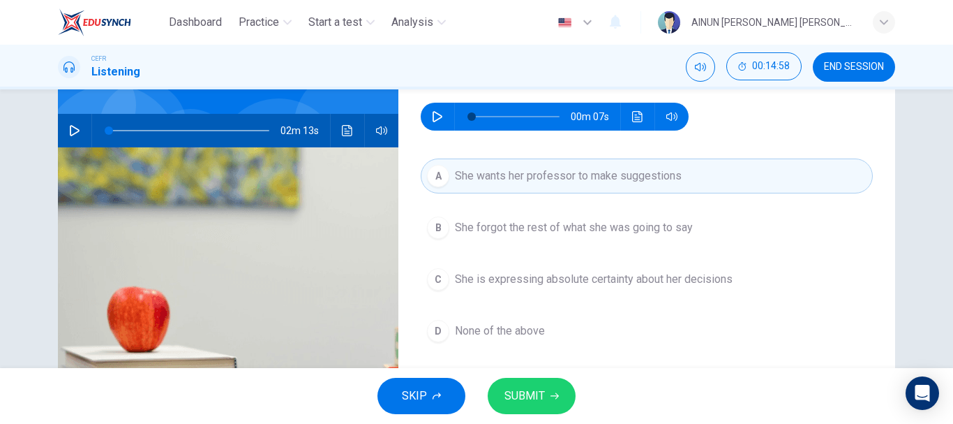
scroll to position [140, 0]
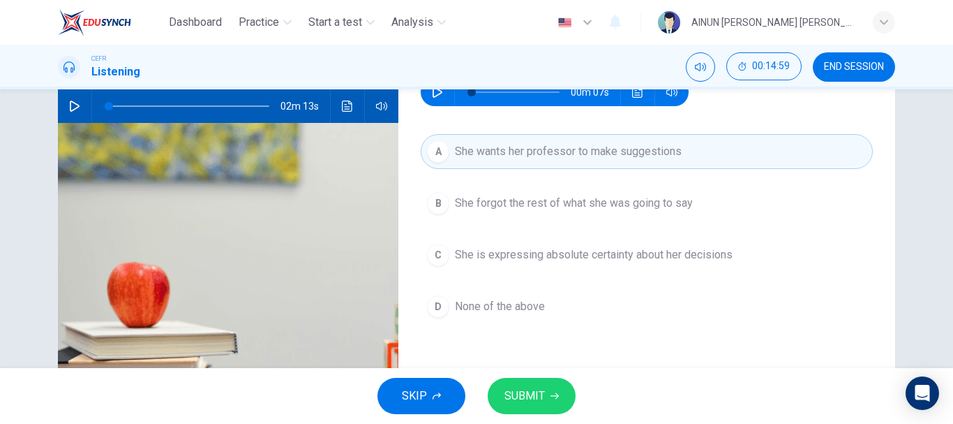
click at [531, 394] on span "SUBMIT" at bounding box center [525, 396] width 40 height 20
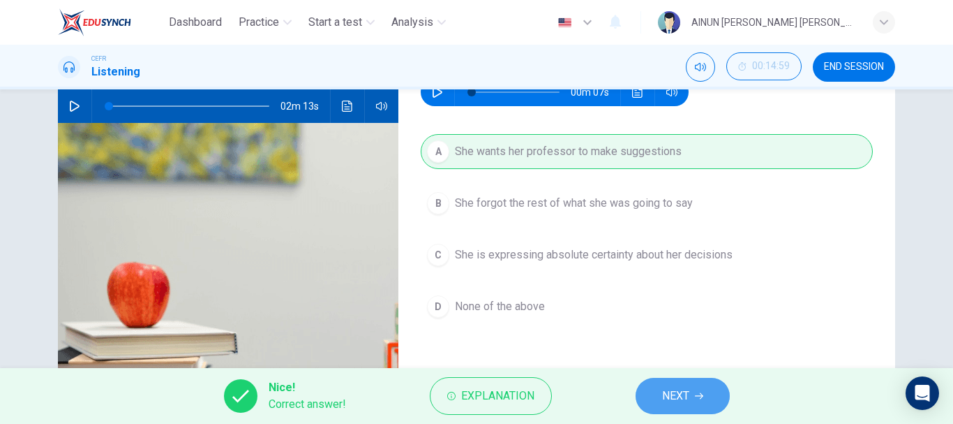
click at [699, 392] on icon "button" at bounding box center [699, 396] width 8 height 8
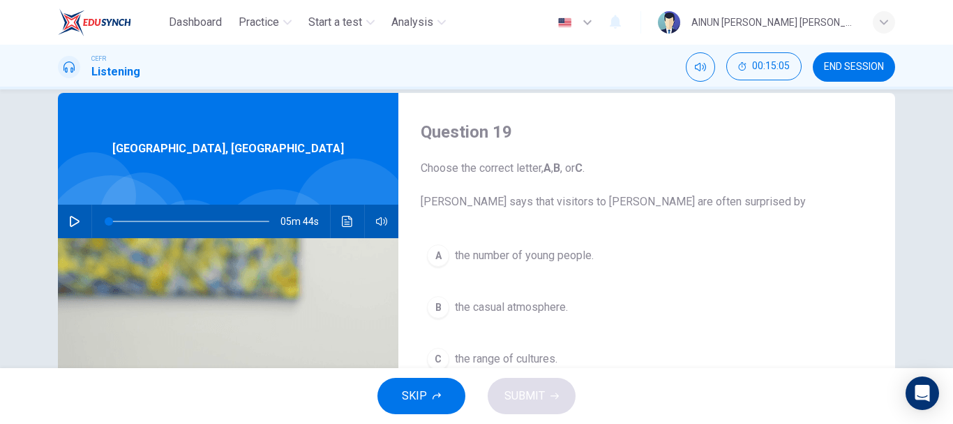
scroll to position [0, 0]
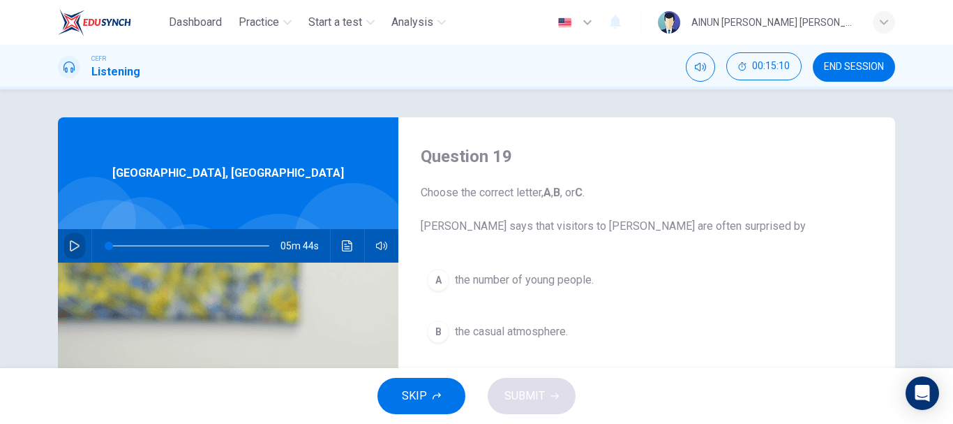
click at [67, 239] on button "button" at bounding box center [75, 246] width 22 height 34
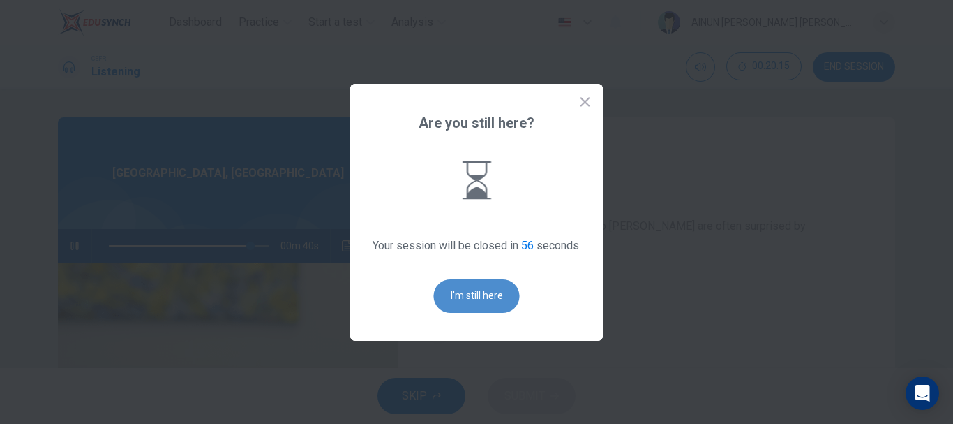
click at [472, 292] on button "I'm still here" at bounding box center [477, 296] width 86 height 34
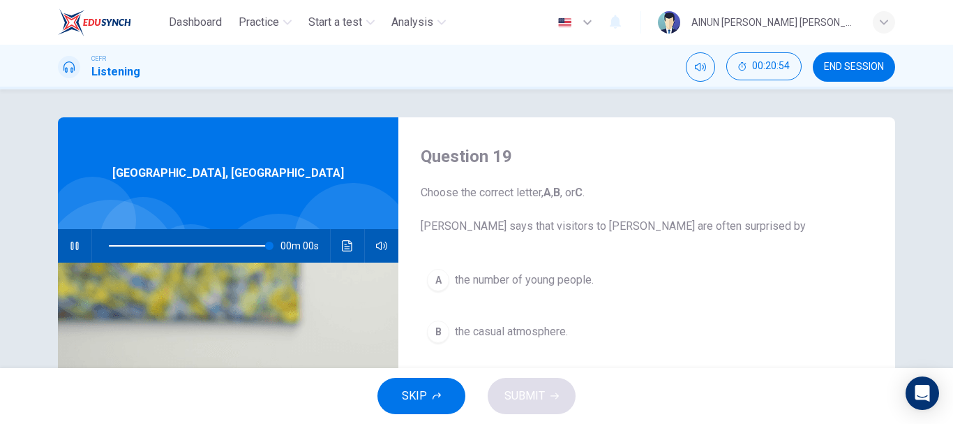
type input "0"
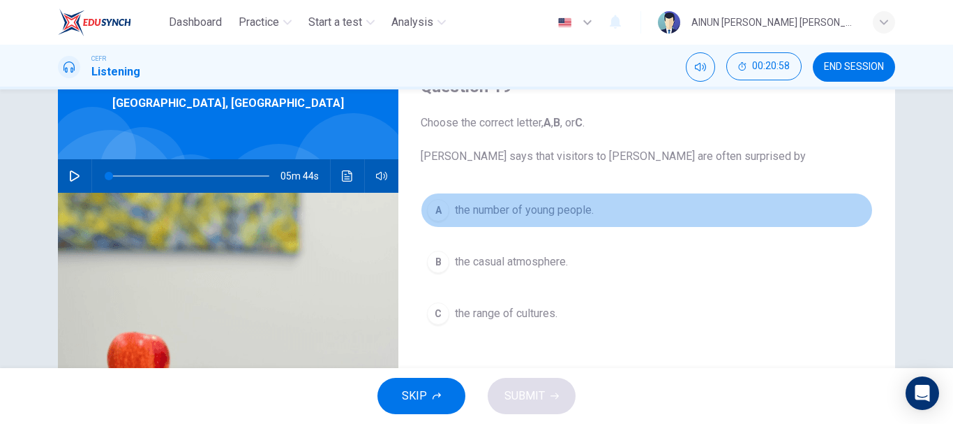
click at [436, 211] on div "A" at bounding box center [438, 210] width 22 height 22
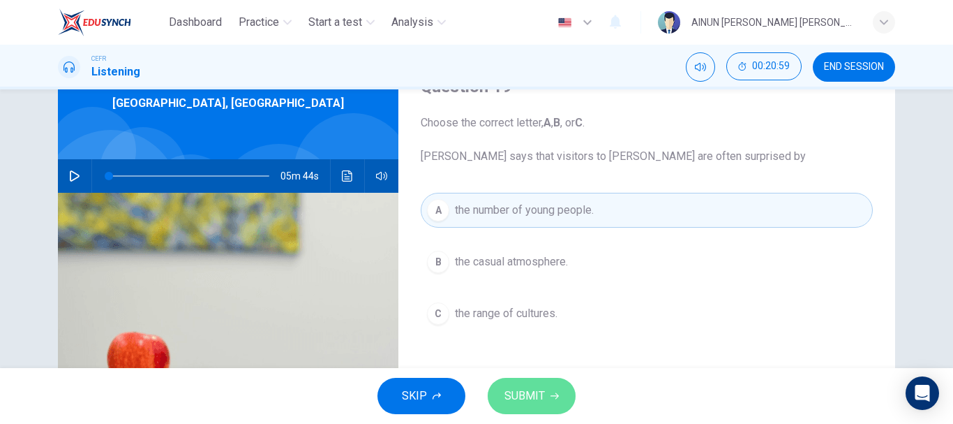
click at [544, 396] on button "SUBMIT" at bounding box center [532, 396] width 88 height 36
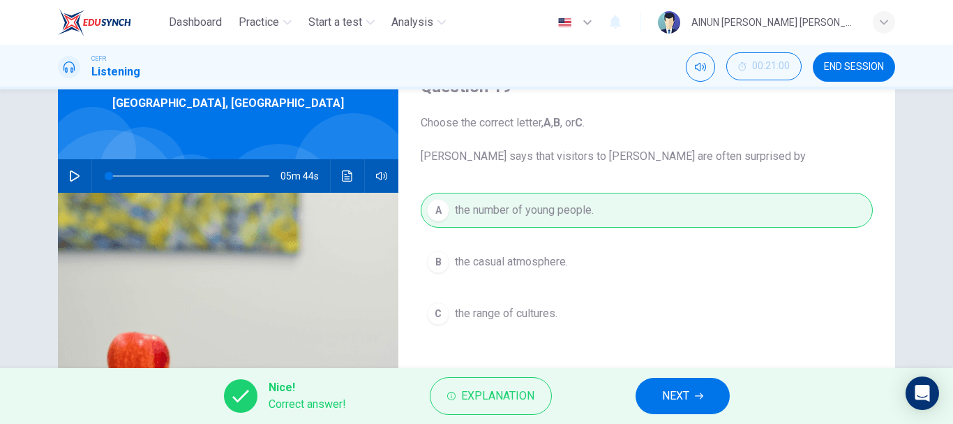
click at [690, 405] on button "NEXT" at bounding box center [683, 396] width 94 height 36
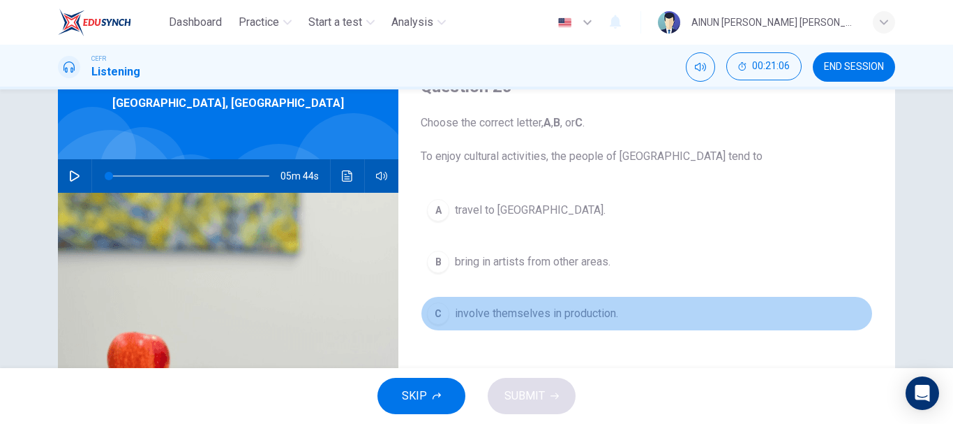
click at [487, 311] on span "involve themselves in production." at bounding box center [536, 313] width 163 height 17
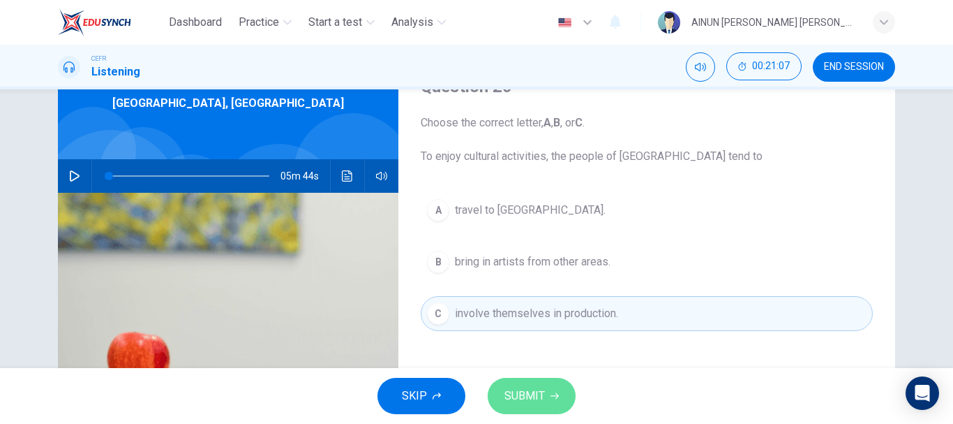
click at [519, 392] on span "SUBMIT" at bounding box center [525, 396] width 40 height 20
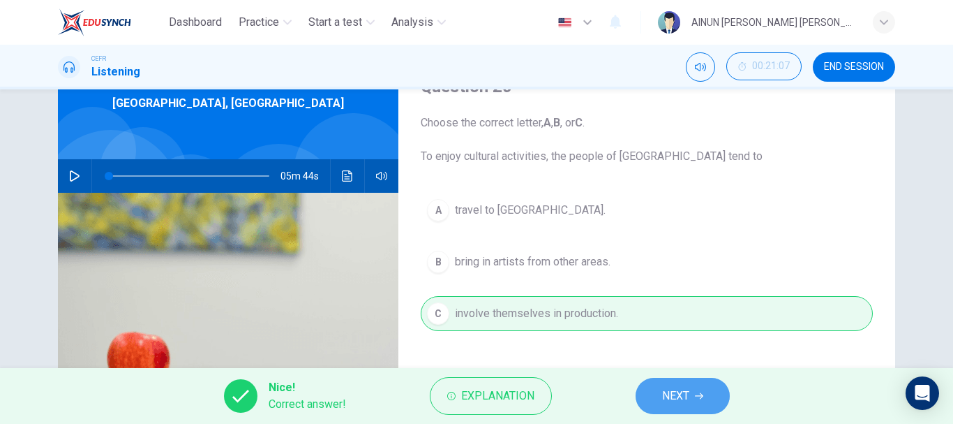
click at [685, 394] on span "NEXT" at bounding box center [675, 396] width 27 height 20
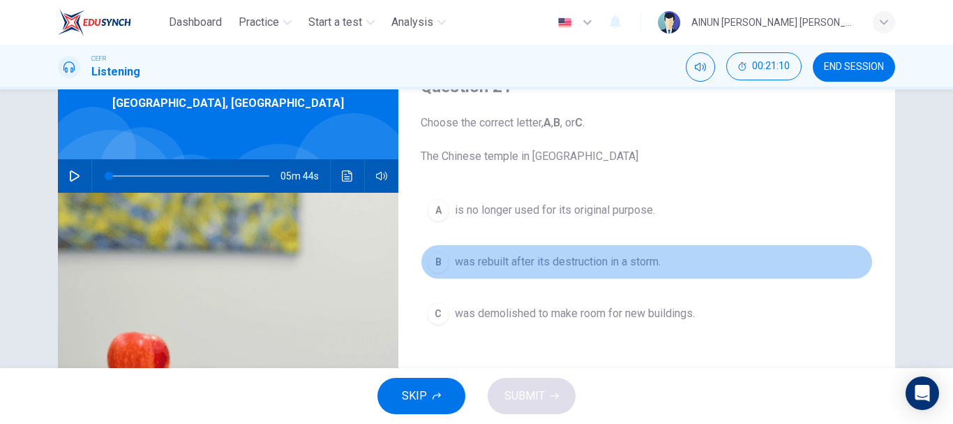
click at [437, 263] on div "B" at bounding box center [438, 262] width 22 height 22
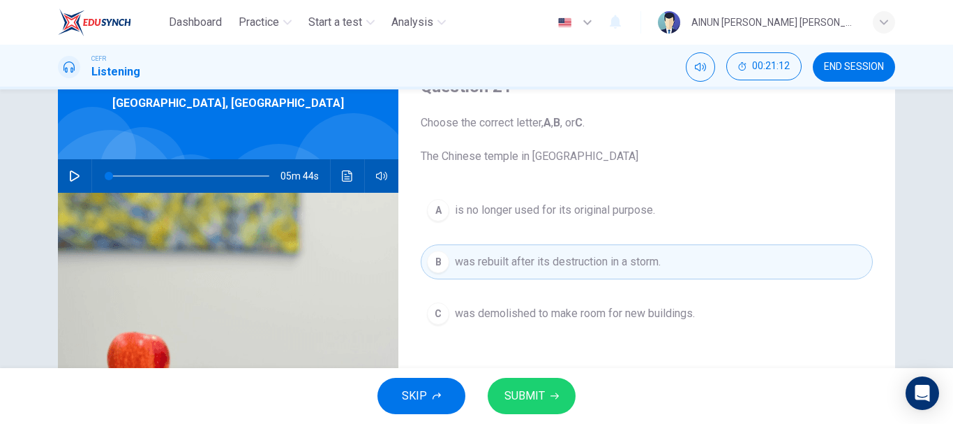
click at [532, 380] on button "SUBMIT" at bounding box center [532, 396] width 88 height 36
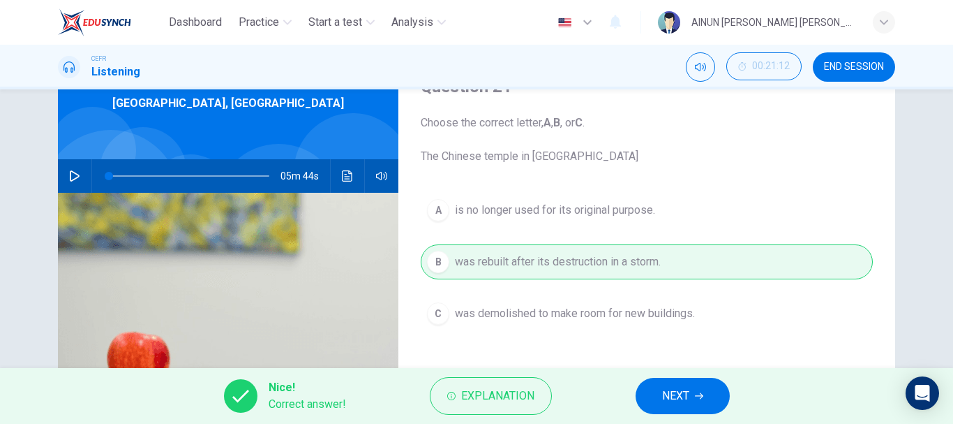
click at [676, 407] on button "NEXT" at bounding box center [683, 396] width 94 height 36
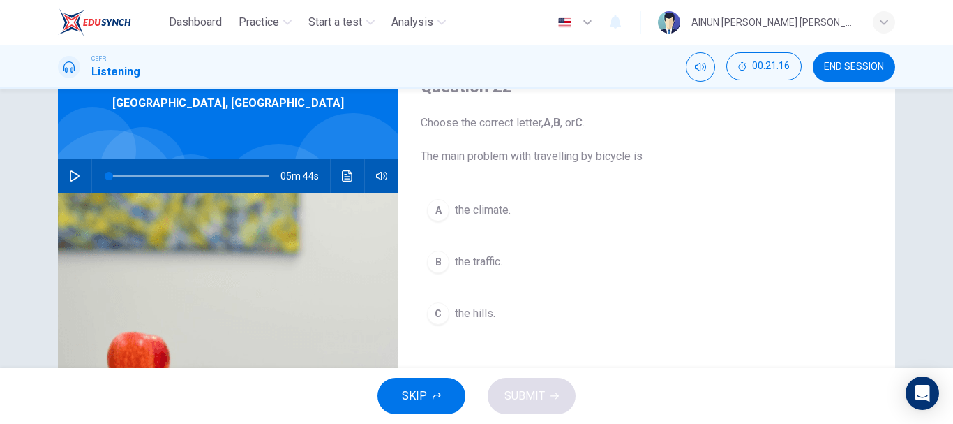
click at [476, 269] on span "the traffic." at bounding box center [478, 261] width 47 height 17
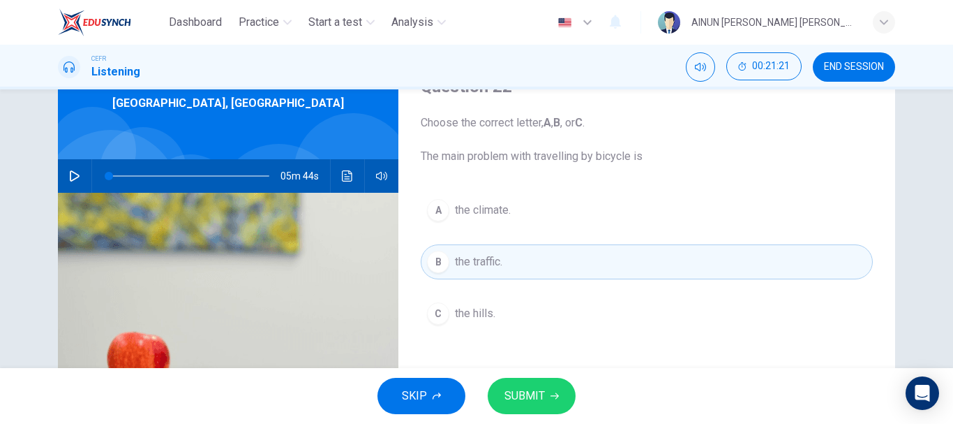
click at [461, 214] on span "the climate." at bounding box center [483, 210] width 56 height 17
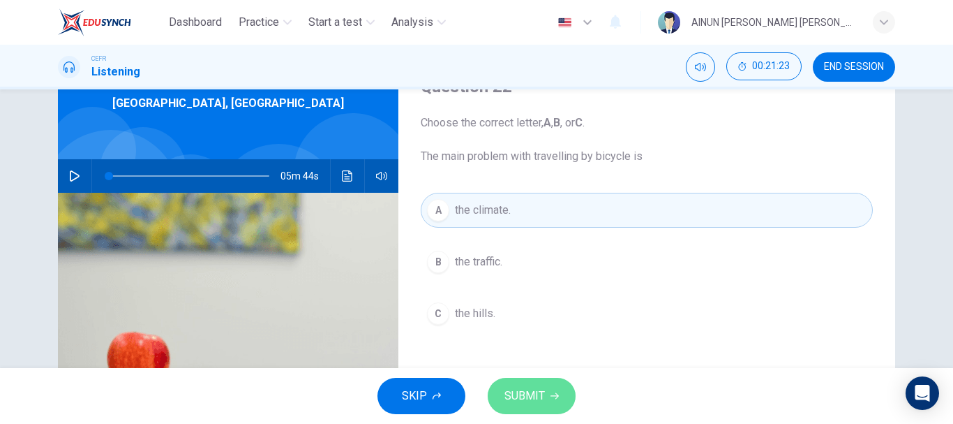
click at [523, 392] on span "SUBMIT" at bounding box center [525, 396] width 40 height 20
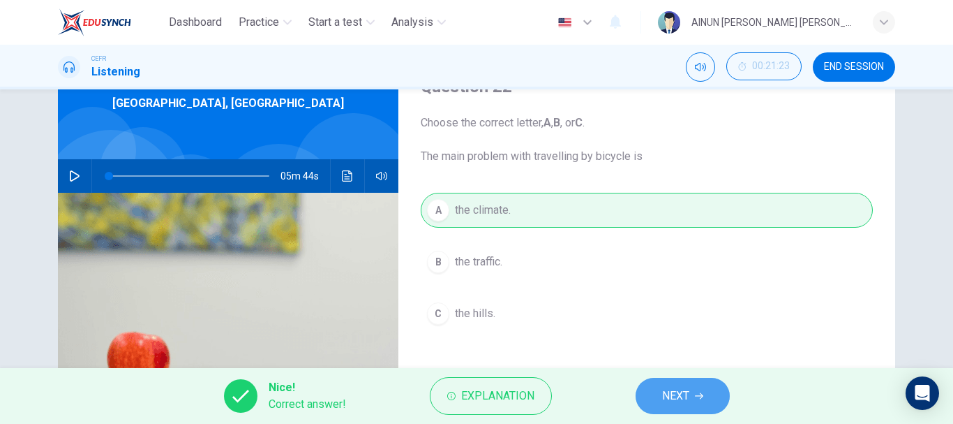
click at [701, 392] on icon "button" at bounding box center [699, 396] width 8 height 8
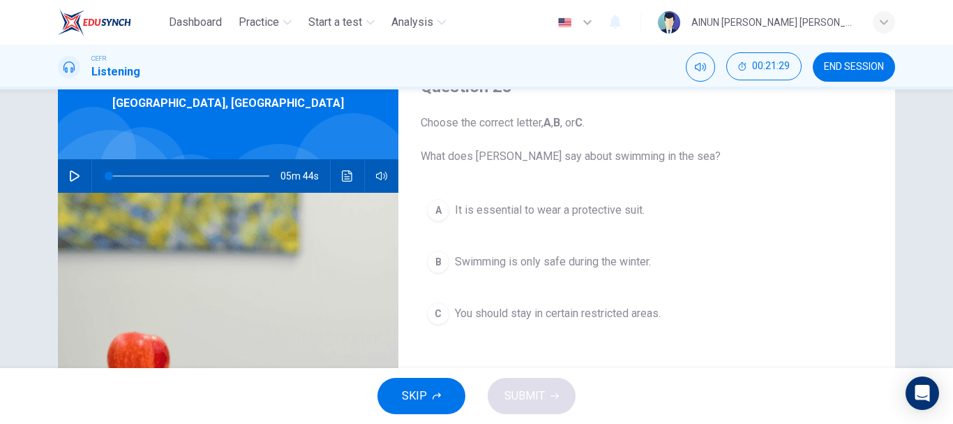
click at [455, 310] on span "You should stay in certain restricted areas." at bounding box center [558, 313] width 206 height 17
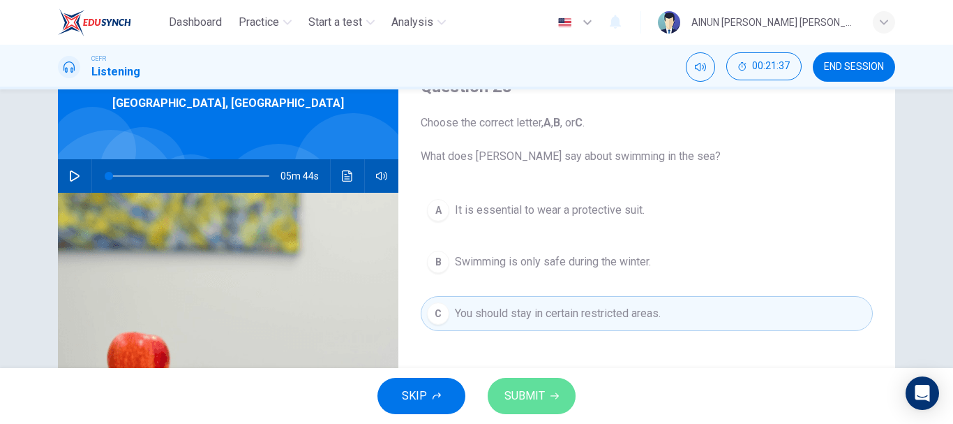
click at [521, 407] on button "SUBMIT" at bounding box center [532, 396] width 88 height 36
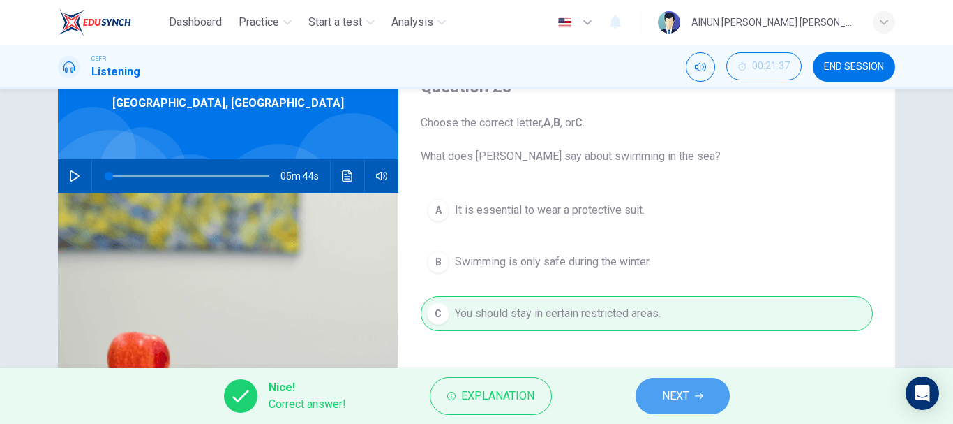
click at [680, 400] on span "NEXT" at bounding box center [675, 396] width 27 height 20
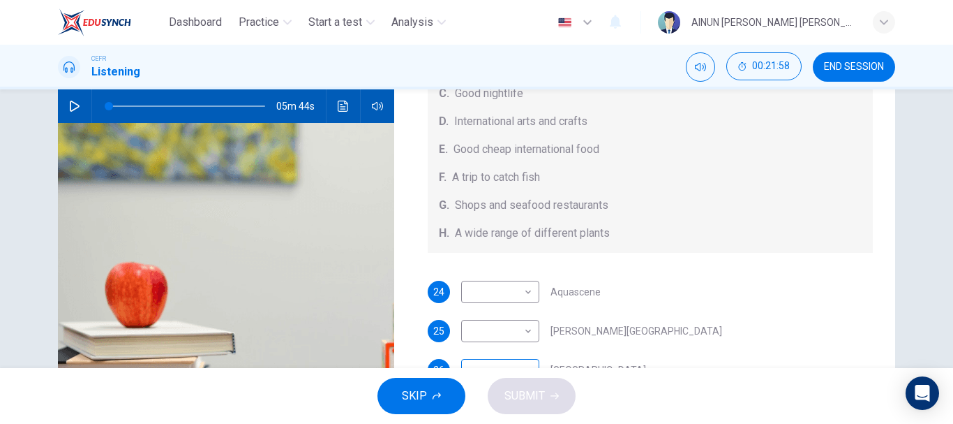
scroll to position [157, 0]
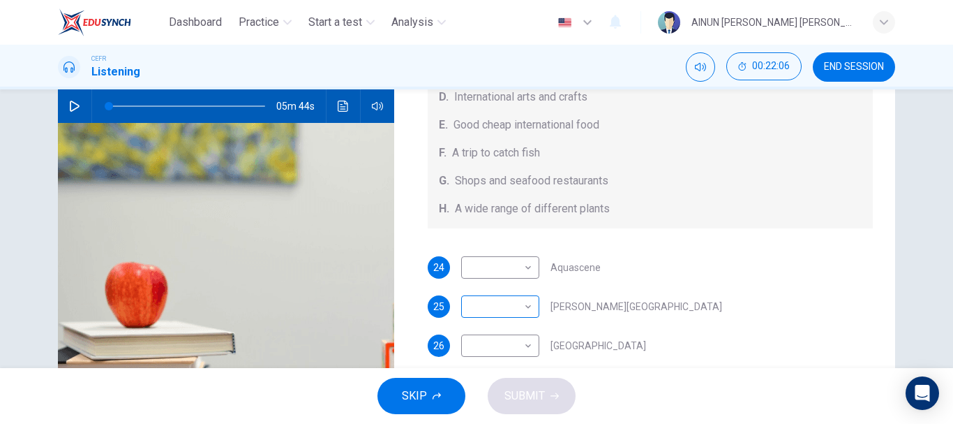
click at [500, 310] on body "Dashboard Practice Start a test Analysis English en ​ AINUN FARAHANI ADIBA BINT…" at bounding box center [476, 212] width 953 height 424
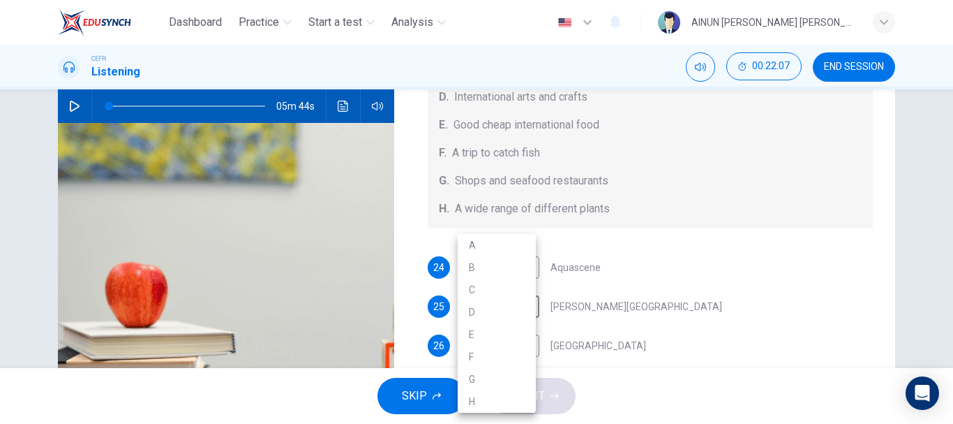
click at [479, 336] on li "E" at bounding box center [497, 334] width 78 height 22
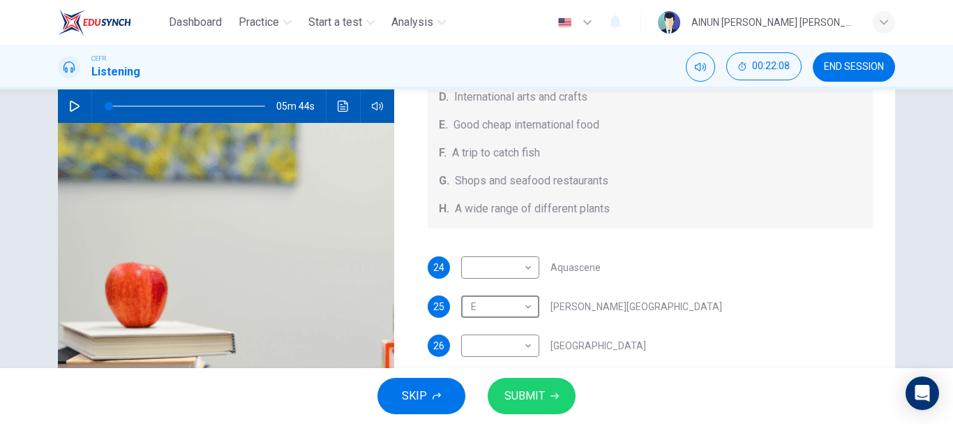
type input "E"
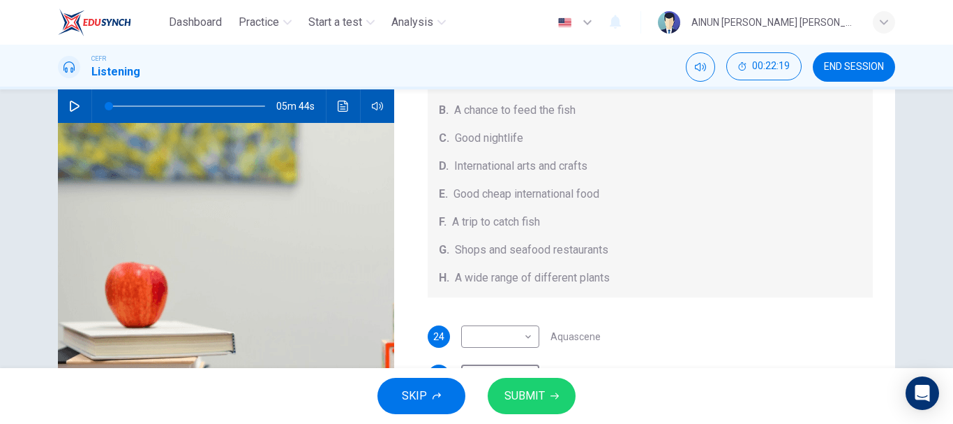
scroll to position [140, 0]
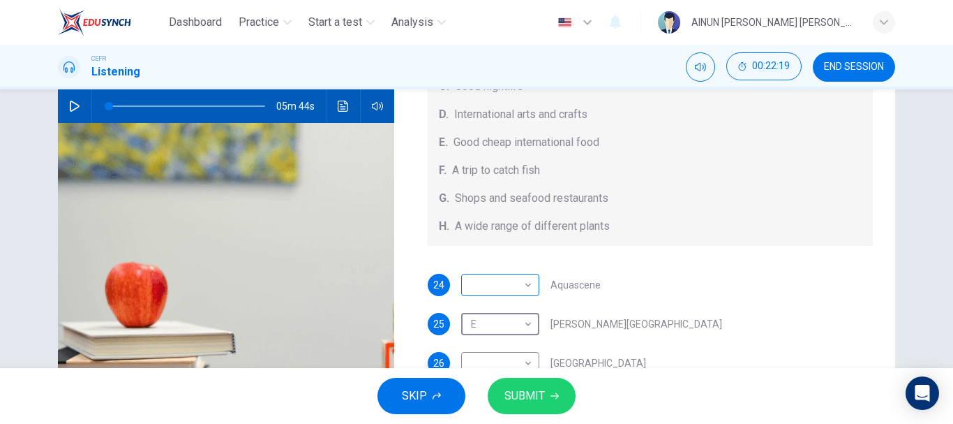
click at [512, 294] on body "Dashboard Practice Start a test Analysis English en ​ AINUN FARAHANI ADIBA BINT…" at bounding box center [476, 212] width 953 height 424
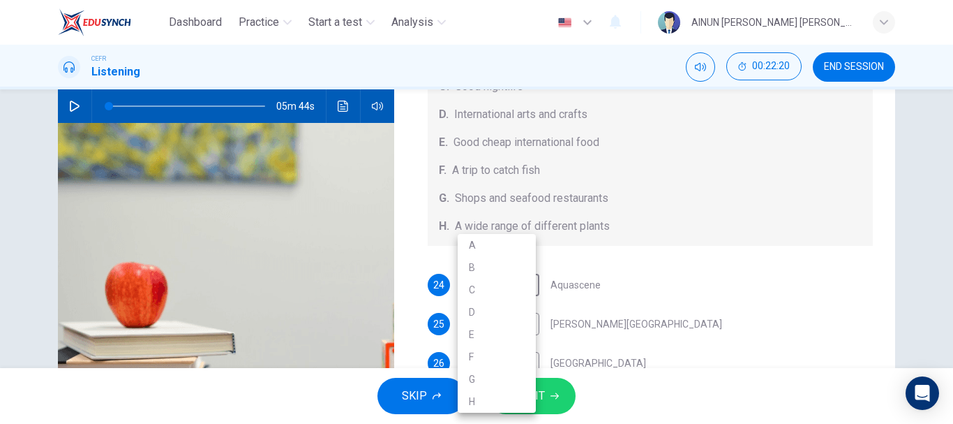
click at [477, 267] on li "B" at bounding box center [497, 267] width 78 height 22
type input "B"
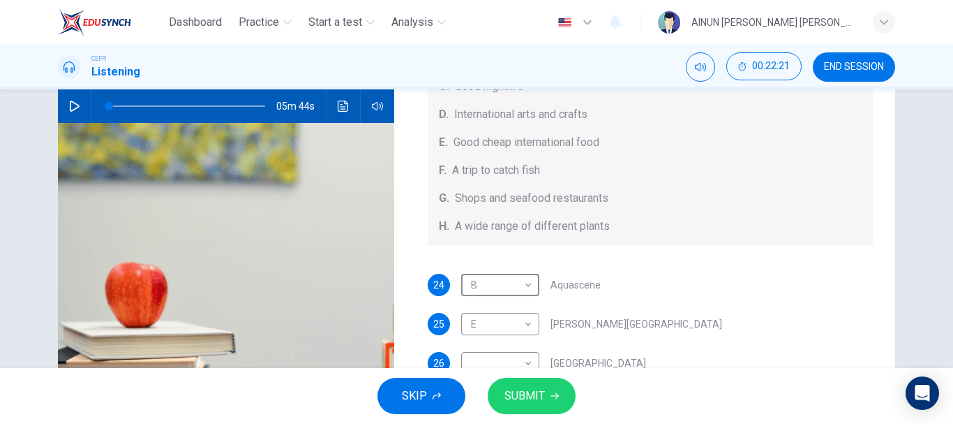
scroll to position [157, 0]
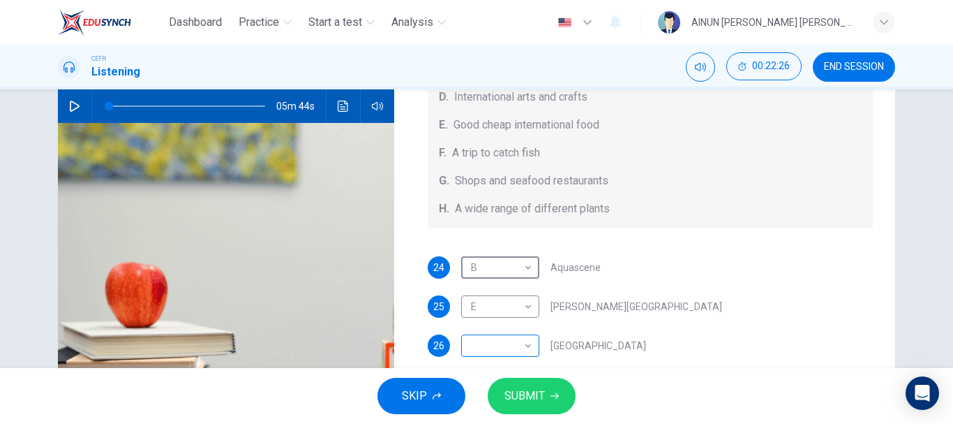
click at [505, 348] on body "Dashboard Practice Start a test Analysis English en ​ AINUN FARAHANI ADIBA BINT…" at bounding box center [476, 212] width 953 height 424
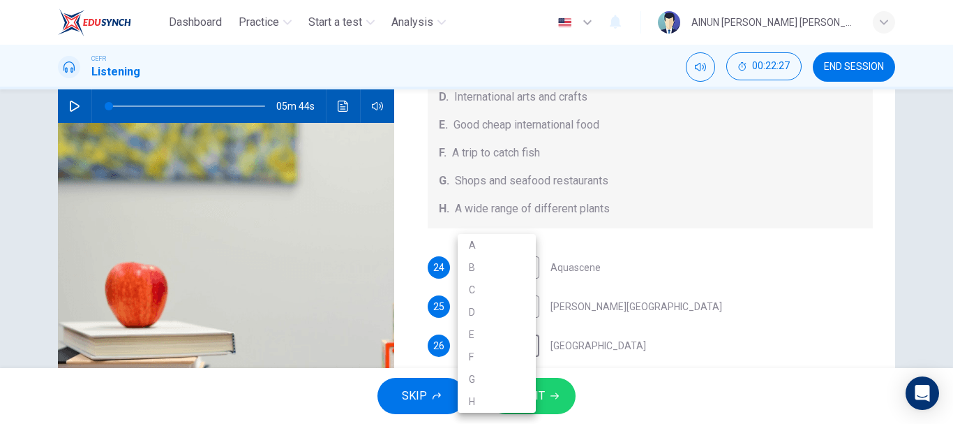
click at [491, 379] on li "G" at bounding box center [497, 379] width 78 height 22
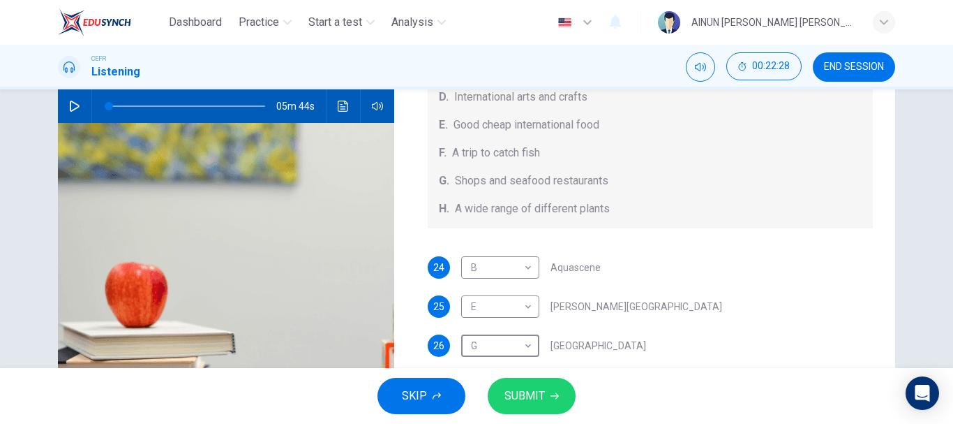
type input "G"
click at [558, 397] on button "SUBMIT" at bounding box center [532, 396] width 88 height 36
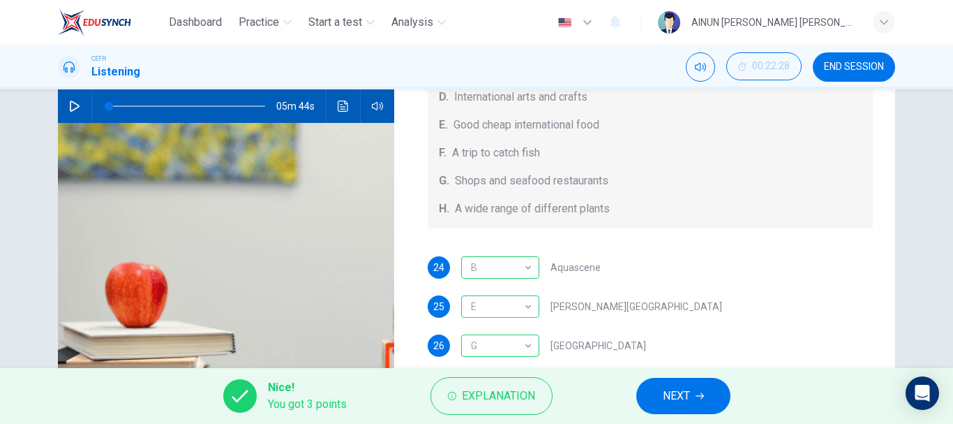
click at [672, 392] on span "NEXT" at bounding box center [676, 396] width 27 height 20
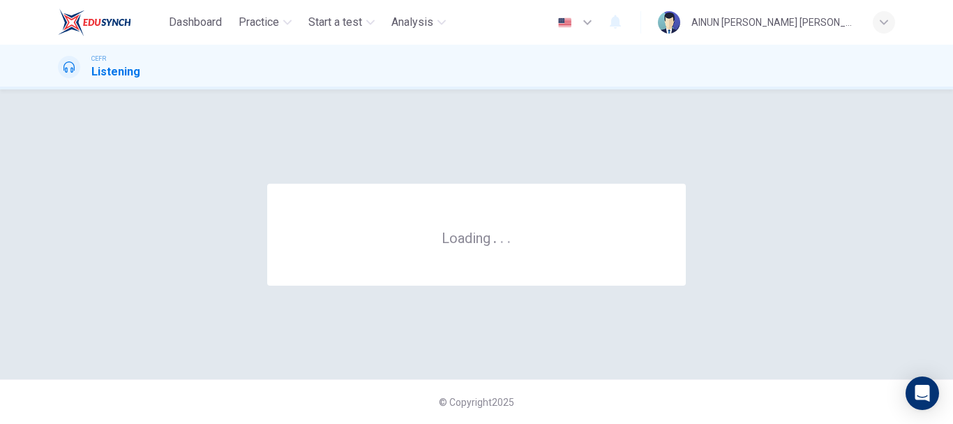
scroll to position [0, 0]
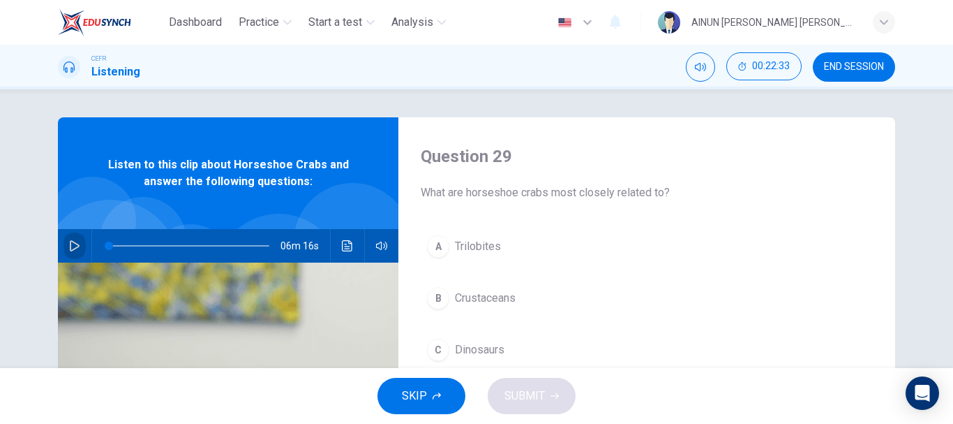
click at [66, 239] on button "button" at bounding box center [75, 246] width 22 height 34
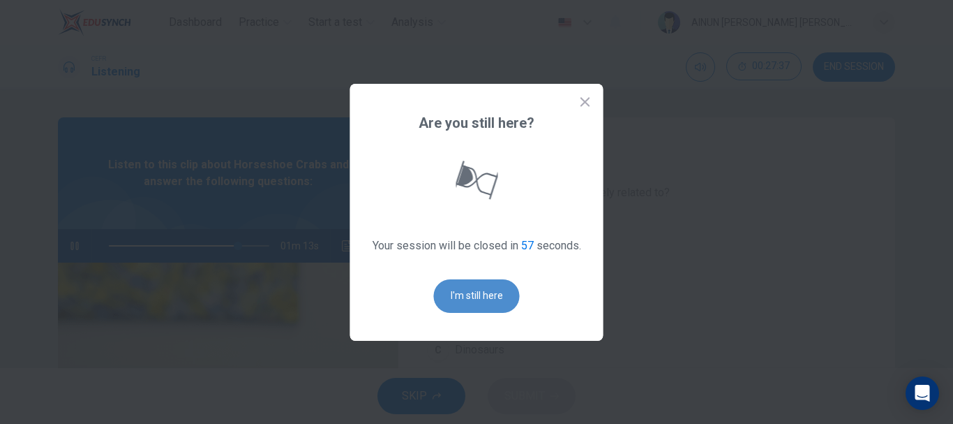
click at [484, 293] on button "I'm still here" at bounding box center [477, 296] width 86 height 34
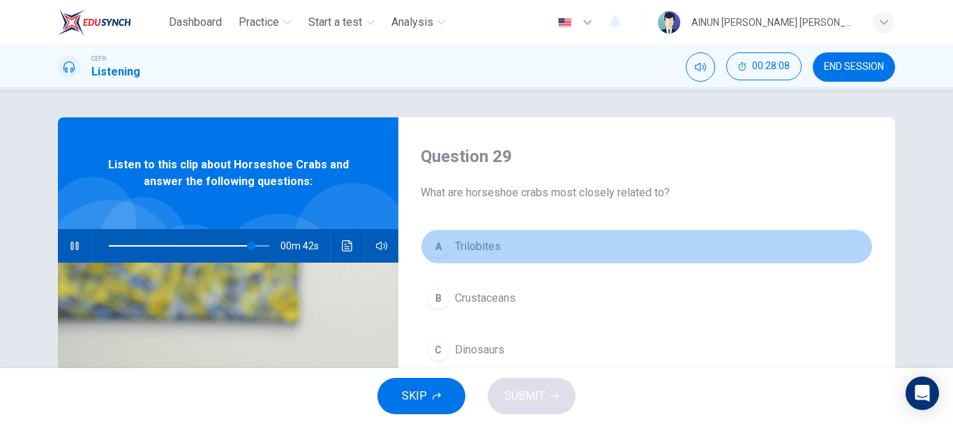
click at [437, 245] on div "A" at bounding box center [438, 246] width 22 height 22
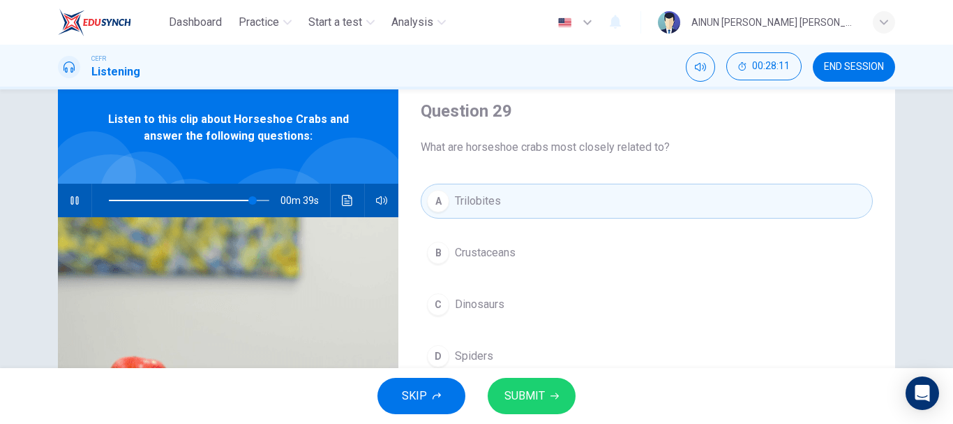
scroll to position [70, 0]
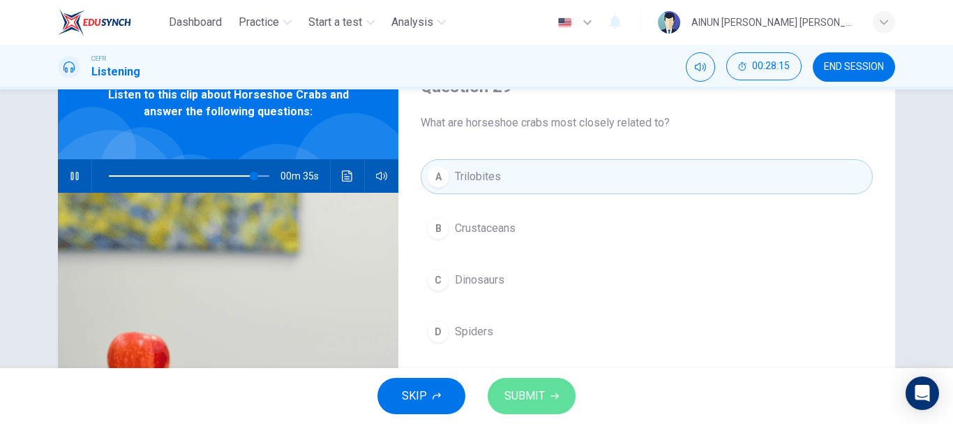
click at [544, 396] on button "SUBMIT" at bounding box center [532, 396] width 88 height 36
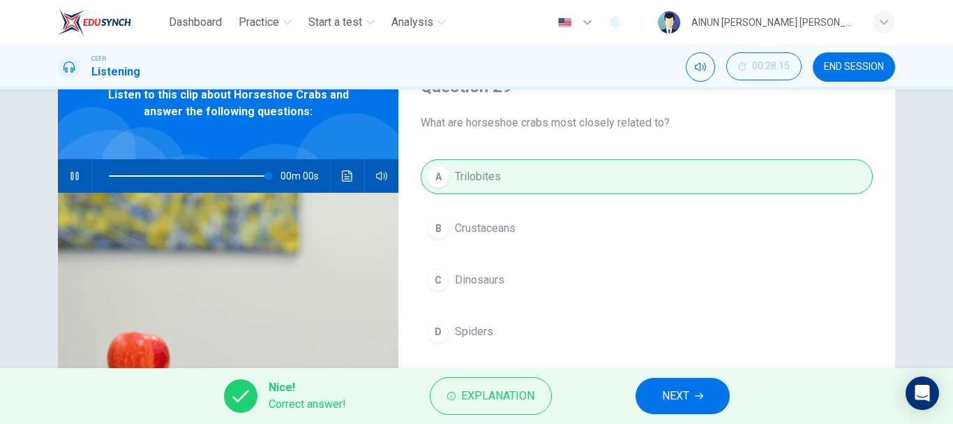
type input "0"
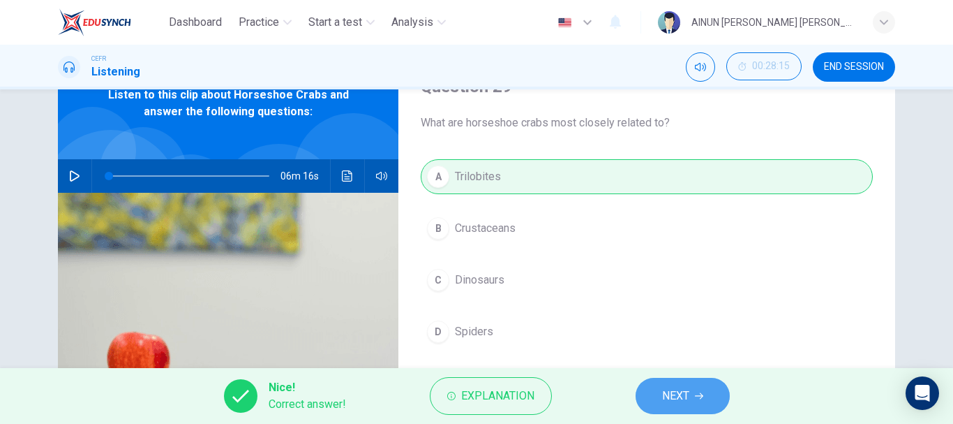
click at [690, 385] on button "NEXT" at bounding box center [683, 396] width 94 height 36
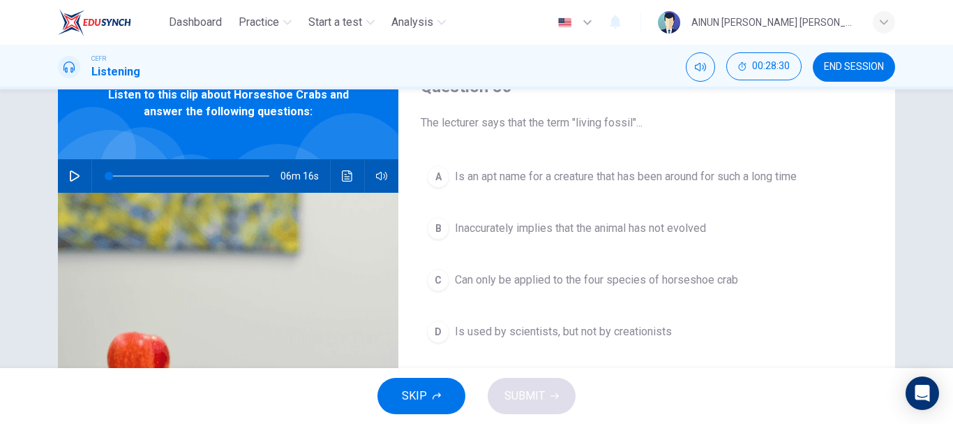
click at [455, 172] on span "Is an apt name for a creature that has been around for such a long time" at bounding box center [626, 176] width 342 height 17
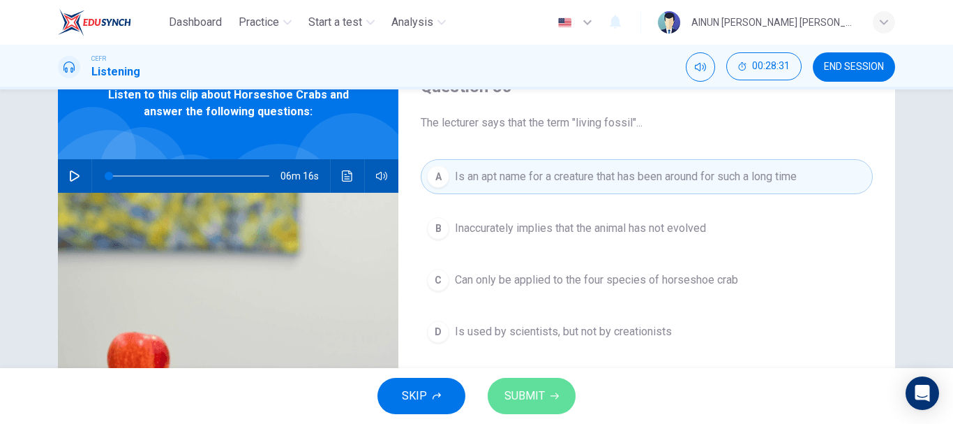
click at [522, 386] on span "SUBMIT" at bounding box center [525, 396] width 40 height 20
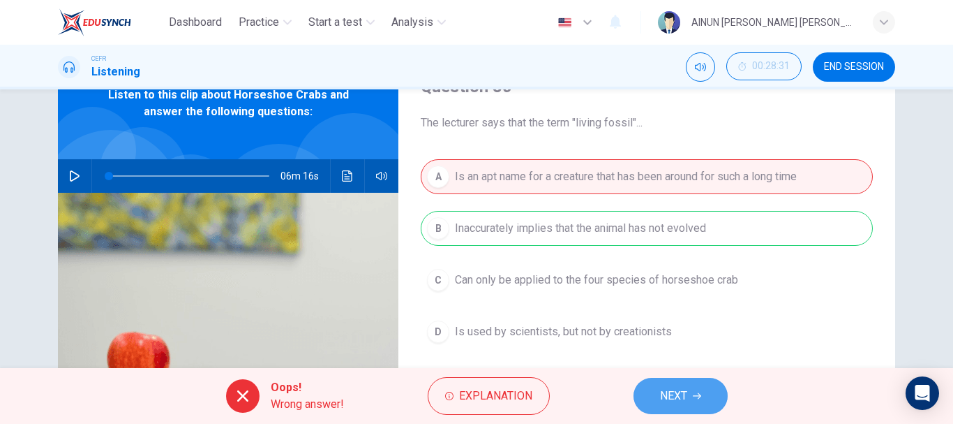
click at [669, 394] on span "NEXT" at bounding box center [673, 396] width 27 height 20
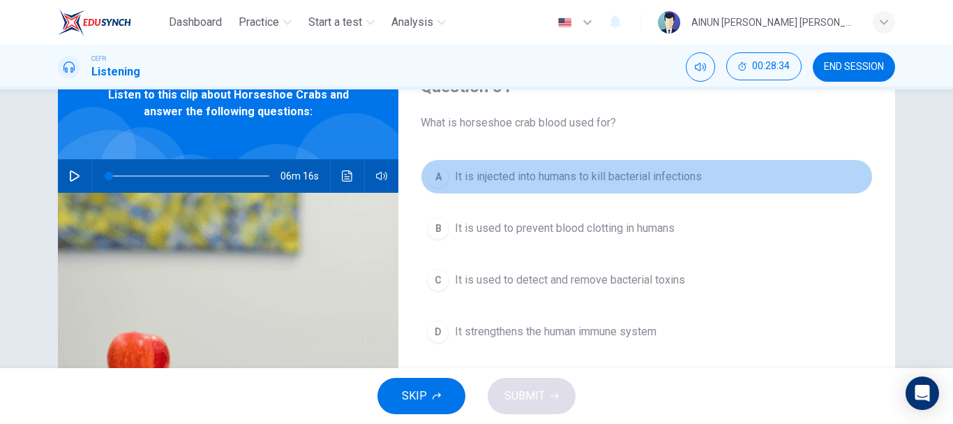
click at [431, 180] on div "A" at bounding box center [438, 176] width 22 height 22
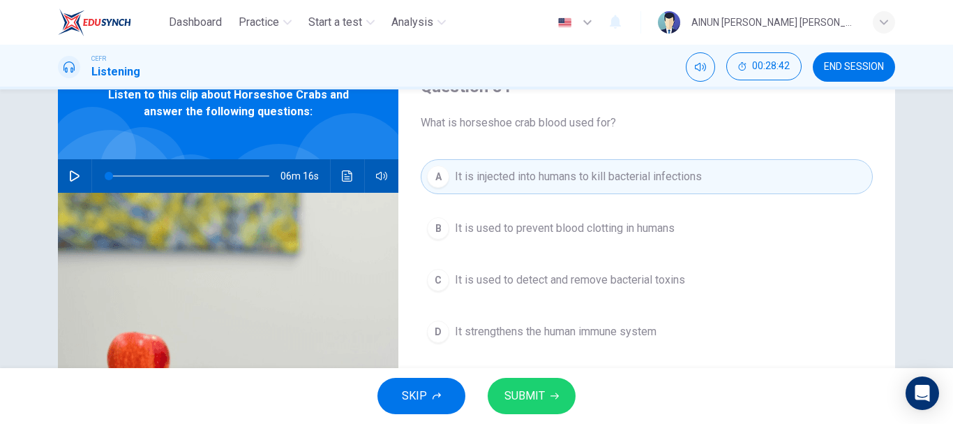
click at [516, 389] on span "SUBMIT" at bounding box center [525, 396] width 40 height 20
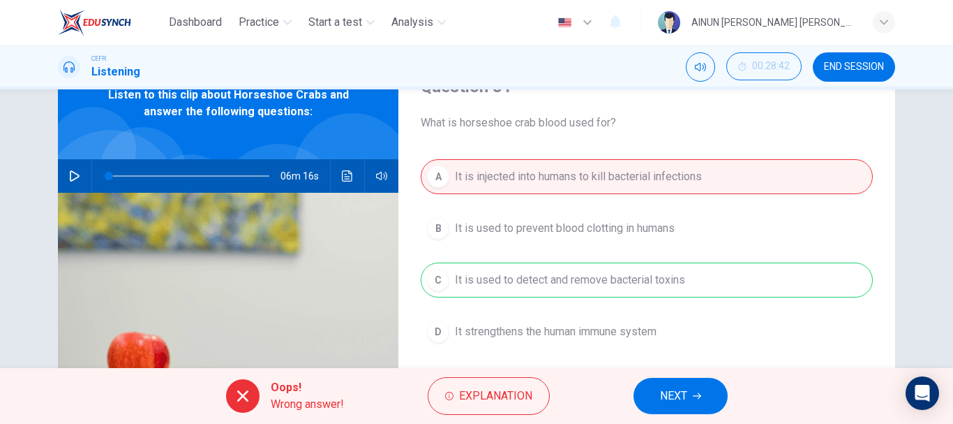
click at [669, 390] on span "NEXT" at bounding box center [673, 396] width 27 height 20
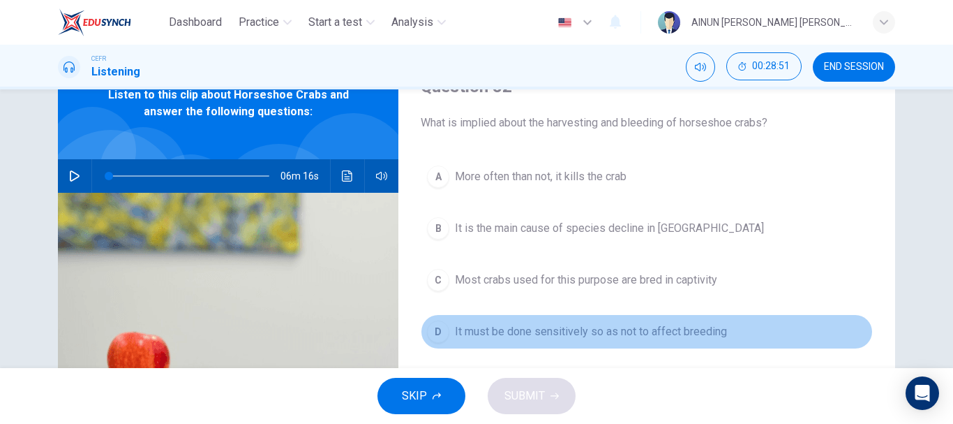
click at [436, 320] on button "D It must be done sensitively so as not to affect breeding" at bounding box center [647, 331] width 452 height 35
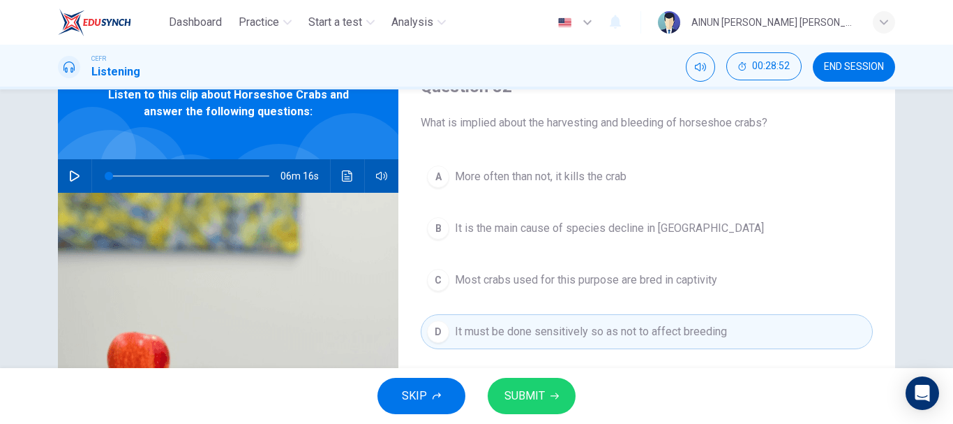
click at [516, 400] on span "SUBMIT" at bounding box center [525, 396] width 40 height 20
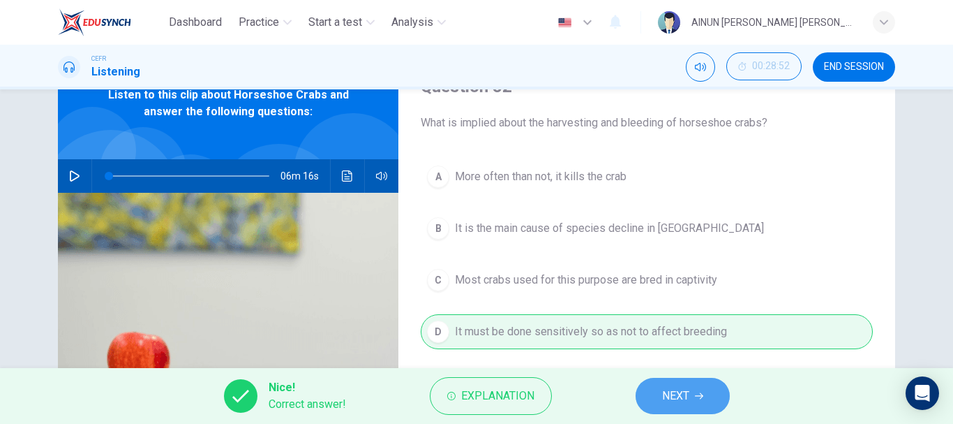
click at [669, 395] on span "NEXT" at bounding box center [675, 396] width 27 height 20
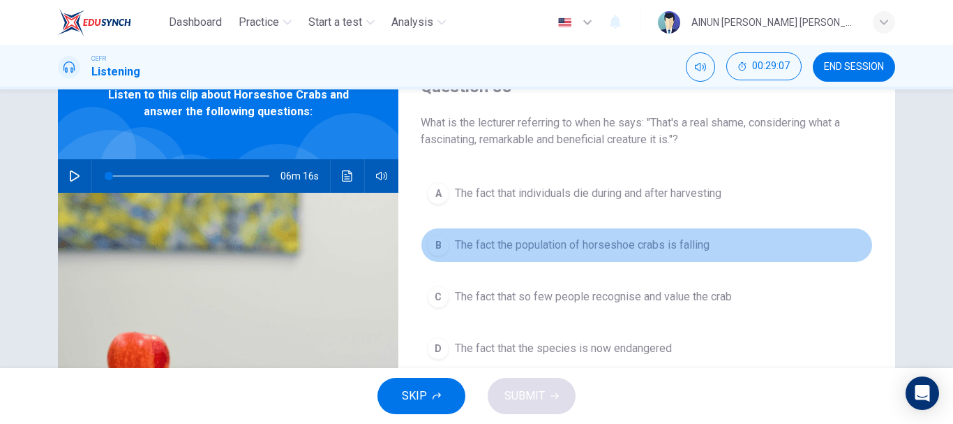
click at [519, 251] on span "The fact the population of horseshoe crabs is falling" at bounding box center [582, 245] width 255 height 17
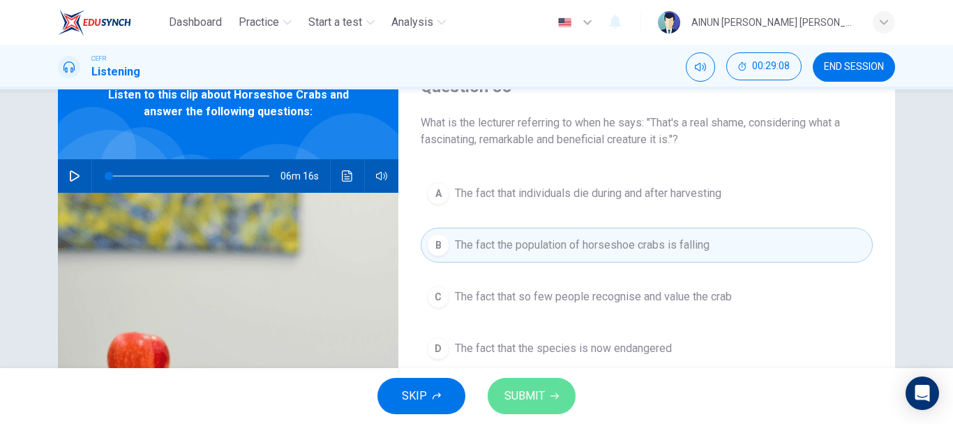
click at [511, 390] on span "SUBMIT" at bounding box center [525, 396] width 40 height 20
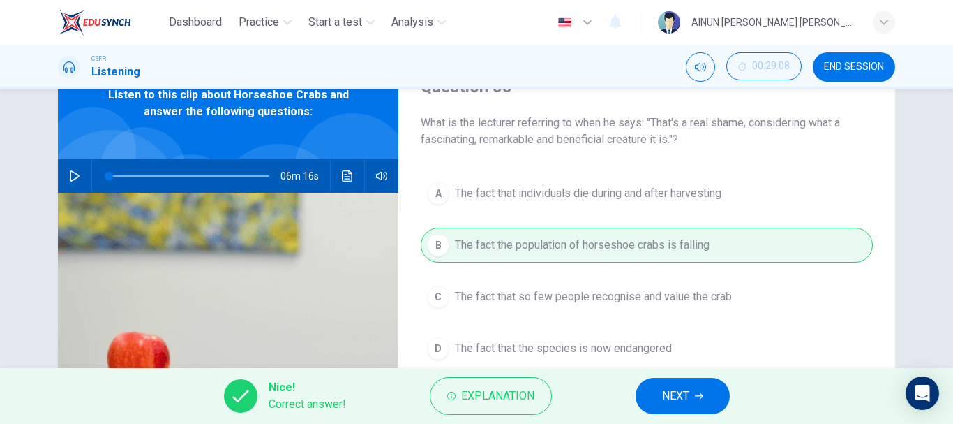
click at [662, 398] on span "NEXT" at bounding box center [675, 396] width 27 height 20
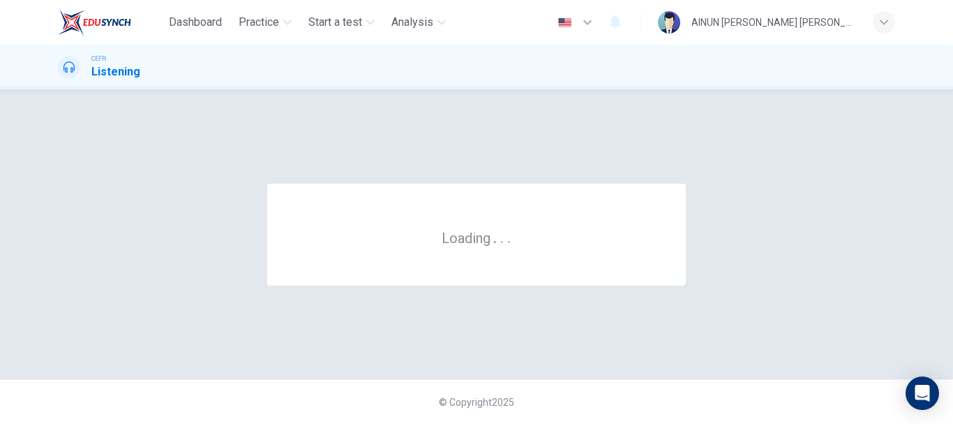
scroll to position [0, 0]
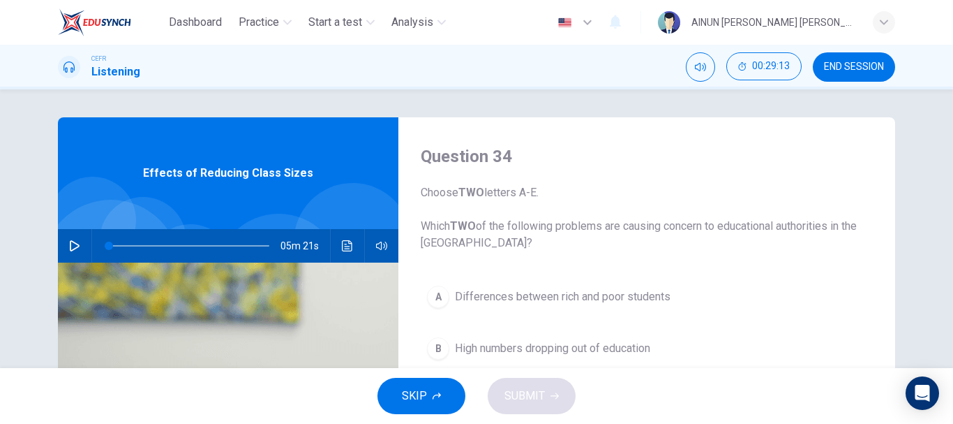
click at [69, 247] on icon "button" at bounding box center [74, 245] width 11 height 11
click at [70, 245] on icon "button" at bounding box center [74, 245] width 11 height 11
click at [155, 244] on span at bounding box center [158, 245] width 8 height 8
click at [72, 241] on icon "button" at bounding box center [74, 245] width 11 height 11
click at [149, 245] on span at bounding box center [152, 245] width 8 height 8
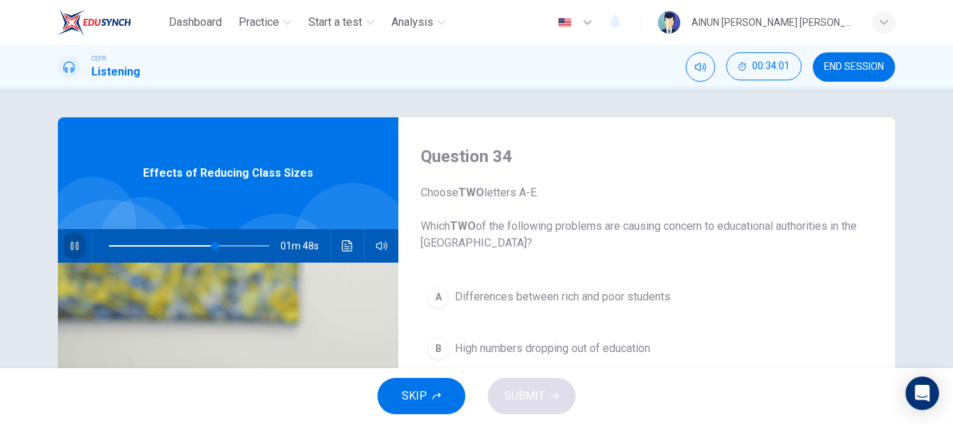
click at [73, 248] on icon "button" at bounding box center [74, 245] width 8 height 8
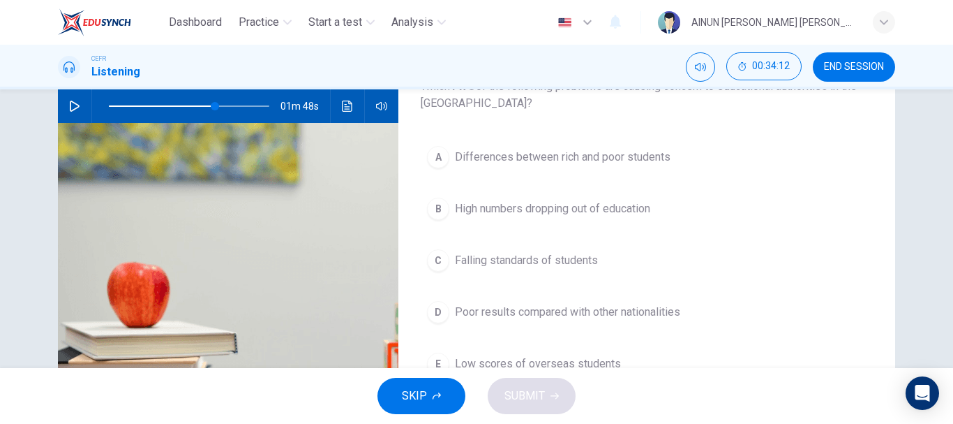
scroll to position [209, 0]
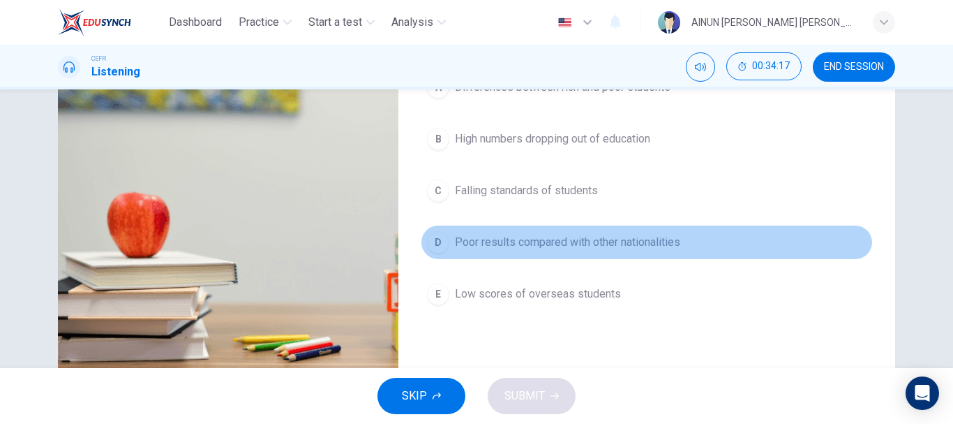
click at [427, 246] on div "D" at bounding box center [438, 242] width 22 height 22
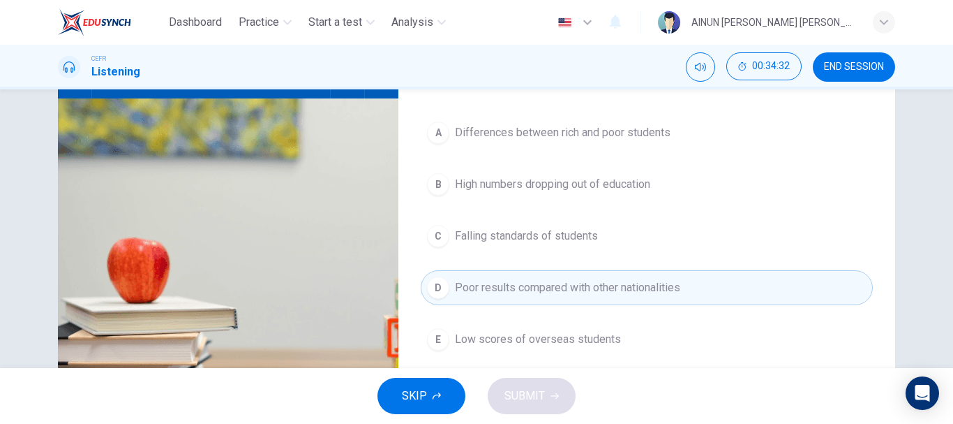
scroll to position [140, 0]
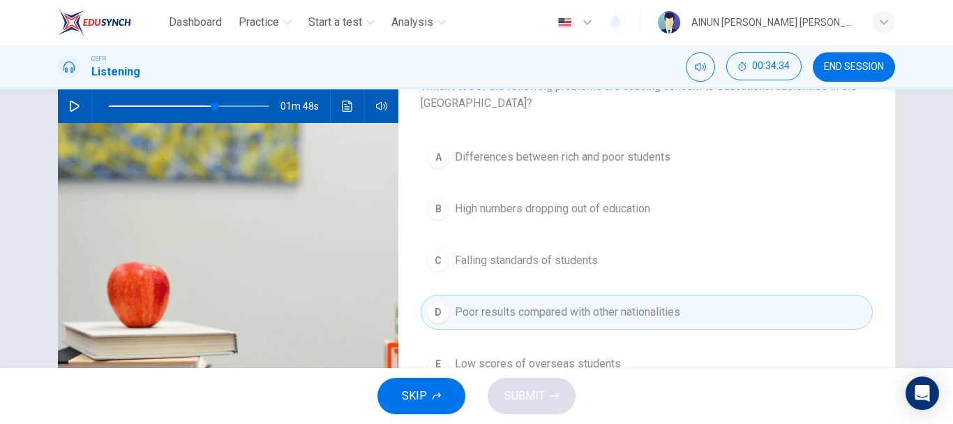
click at [542, 165] on button "A Differences between rich and poor students" at bounding box center [647, 157] width 452 height 35
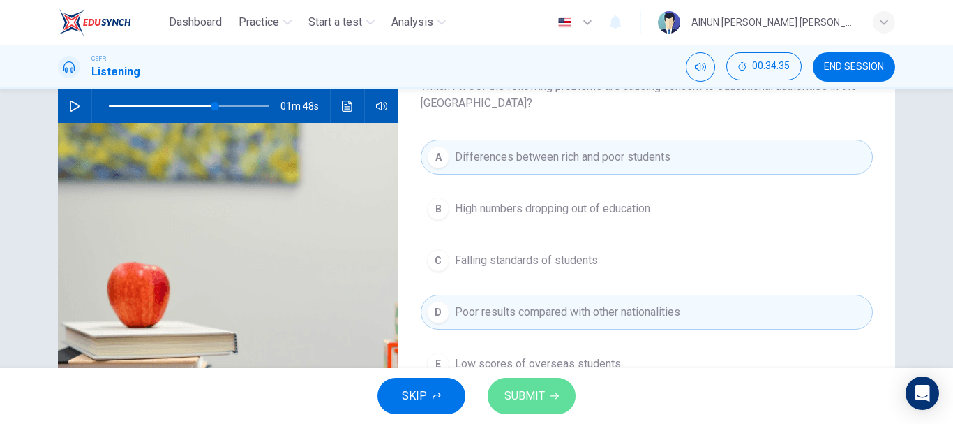
click at [548, 391] on button "SUBMIT" at bounding box center [532, 396] width 88 height 36
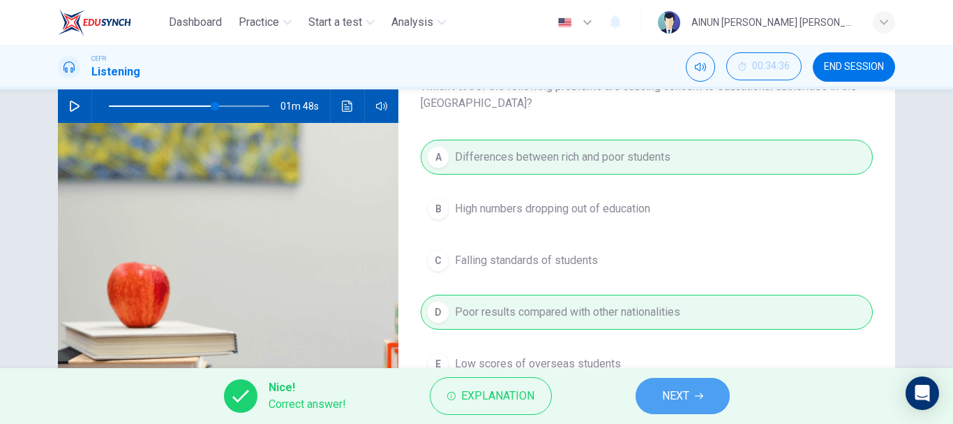
click at [659, 390] on button "NEXT" at bounding box center [683, 396] width 94 height 36
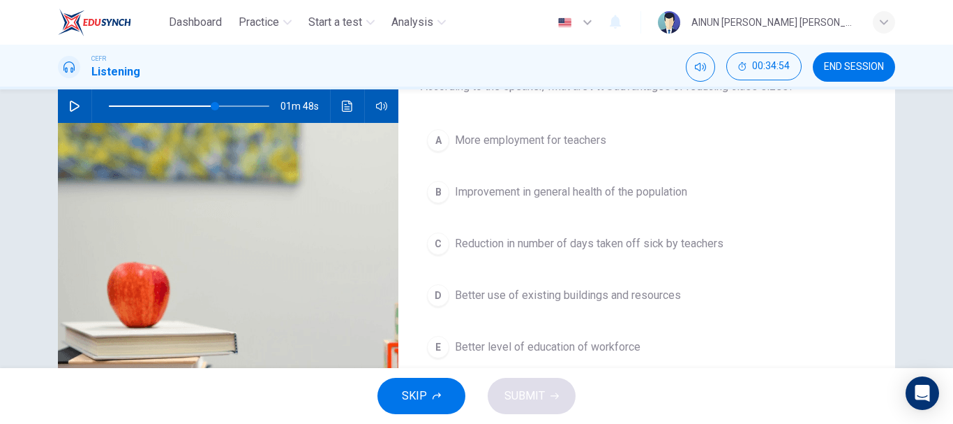
click at [445, 189] on div "B" at bounding box center [438, 192] width 22 height 22
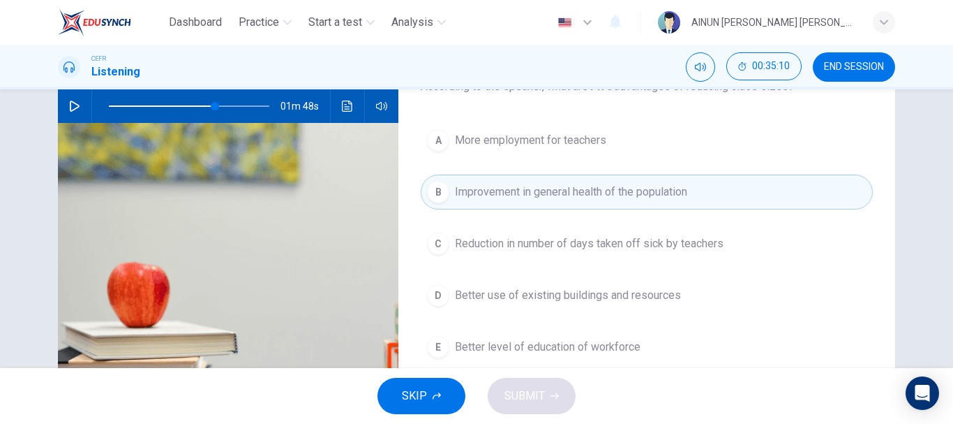
click at [443, 297] on div "D" at bounding box center [438, 295] width 22 height 22
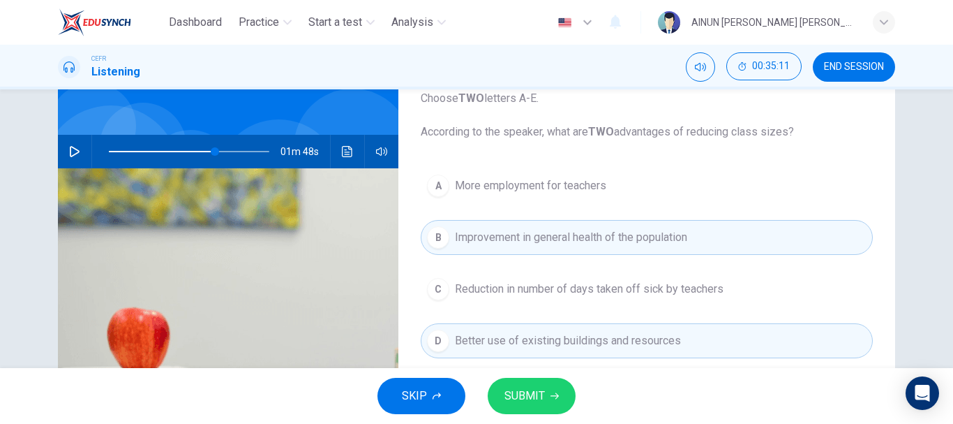
scroll to position [70, 0]
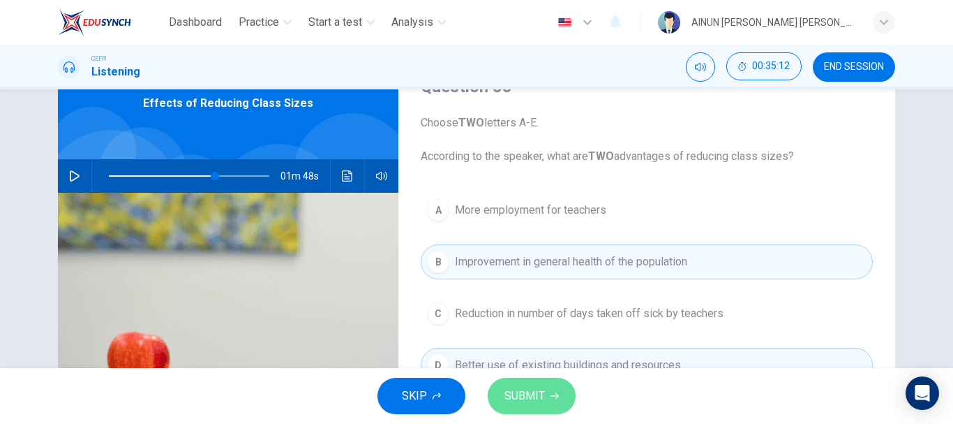
click at [511, 399] on span "SUBMIT" at bounding box center [525, 396] width 40 height 20
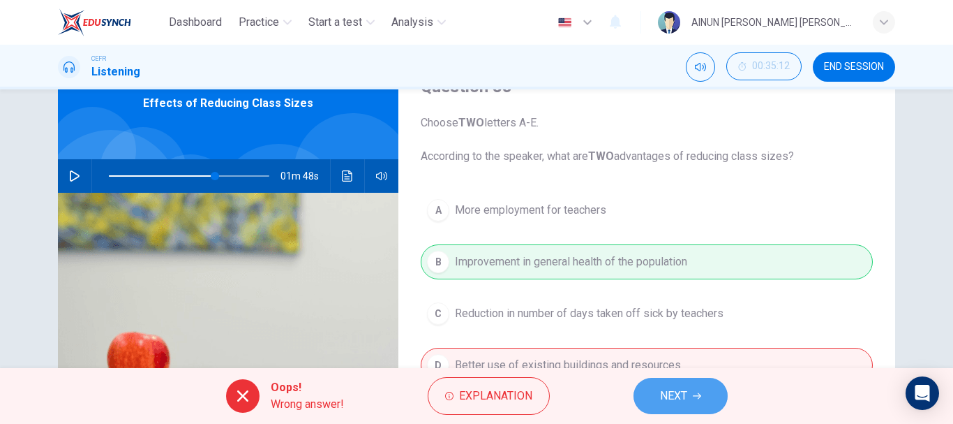
click at [660, 402] on span "NEXT" at bounding box center [673, 396] width 27 height 20
type input "66"
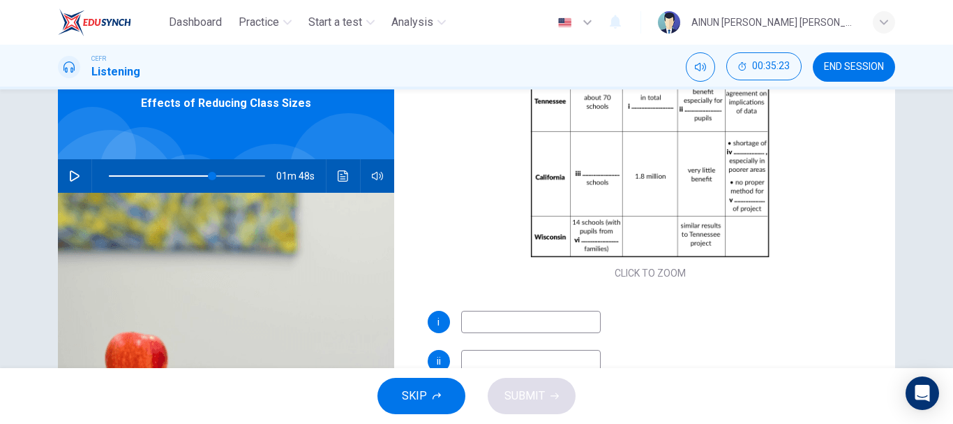
scroll to position [200, 0]
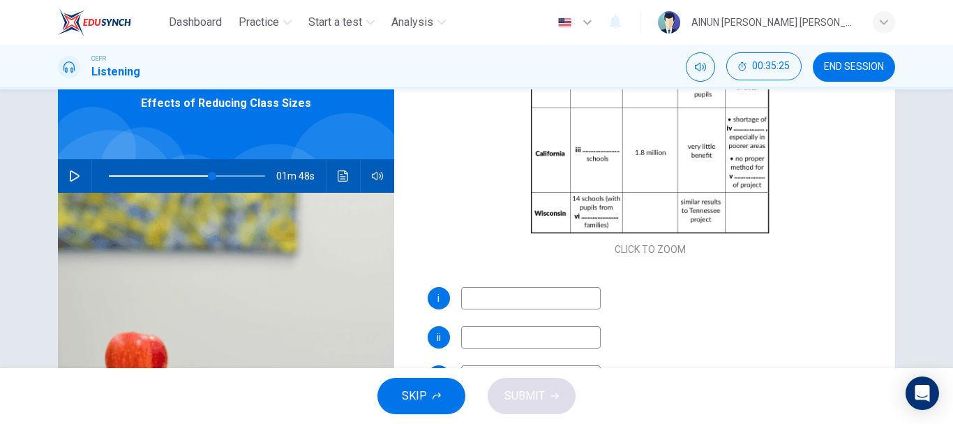
click at [509, 294] on input at bounding box center [531, 298] width 140 height 22
type input "640"
click at [69, 178] on icon "button" at bounding box center [74, 175] width 11 height 11
click at [199, 175] on span at bounding box center [202, 176] width 8 height 8
click at [526, 337] on input at bounding box center [531, 337] width 140 height 22
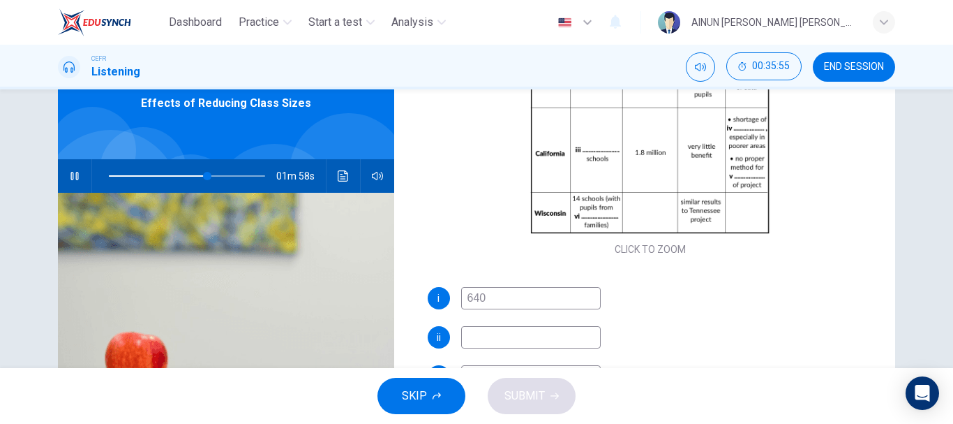
type input "64"
type input "mino"
type input "64"
type input "minoriti"
type input "64"
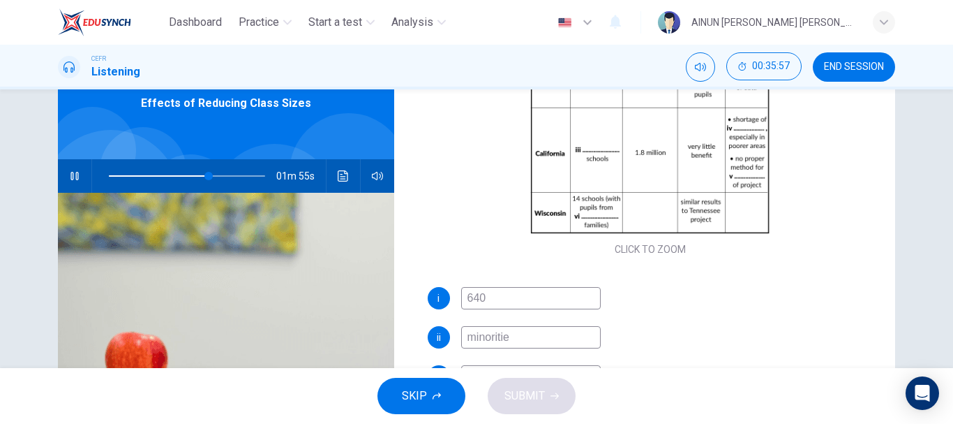
type input "minorities"
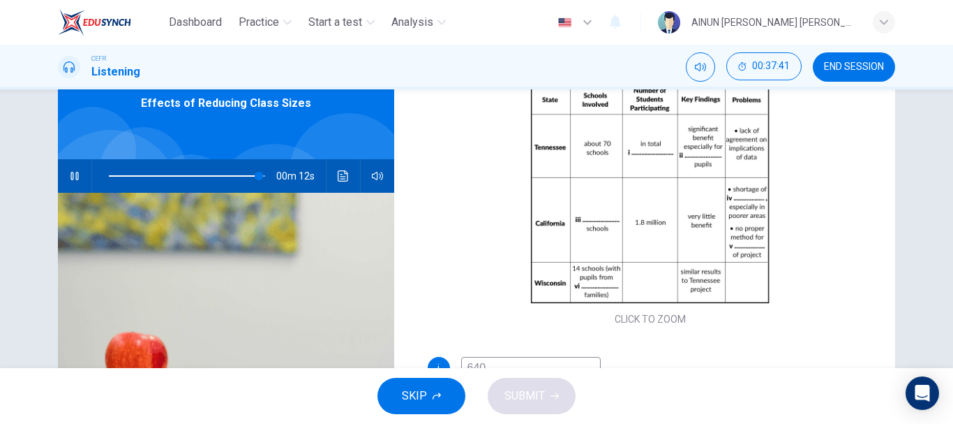
type input "97"
type input "minorities"
click at [228, 174] on span at bounding box center [187, 176] width 156 height 20
click at [222, 177] on span at bounding box center [226, 176] width 8 height 8
click at [223, 176] on span at bounding box center [227, 176] width 8 height 8
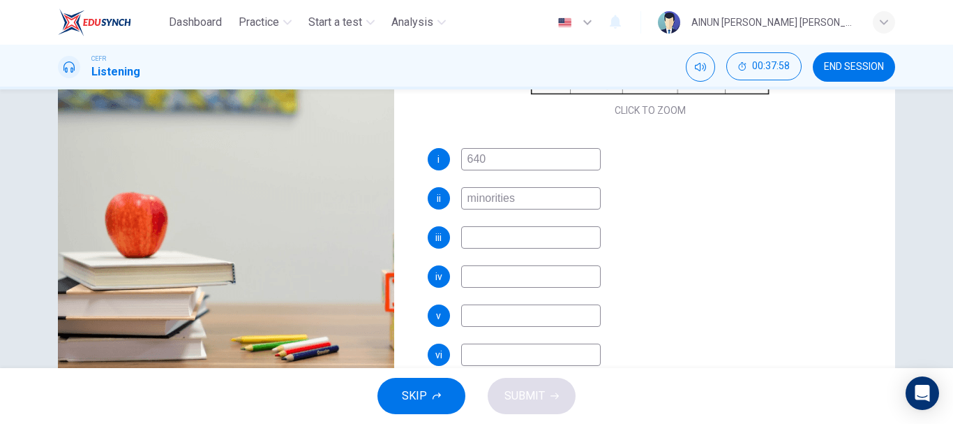
scroll to position [200, 0]
type input "75"
click at [520, 239] on input at bounding box center [531, 236] width 140 height 22
type input "a"
type input "75"
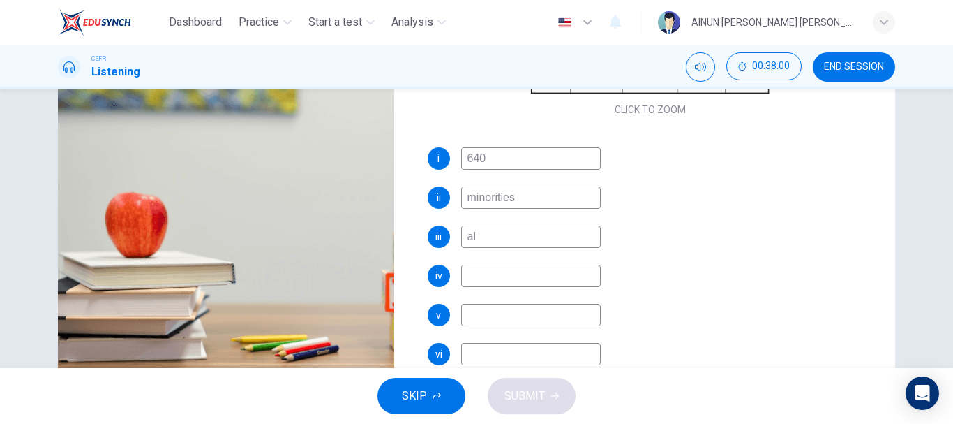
type input "all"
type input "76"
type input "all"
click at [470, 276] on input at bounding box center [531, 276] width 140 height 22
type input "77"
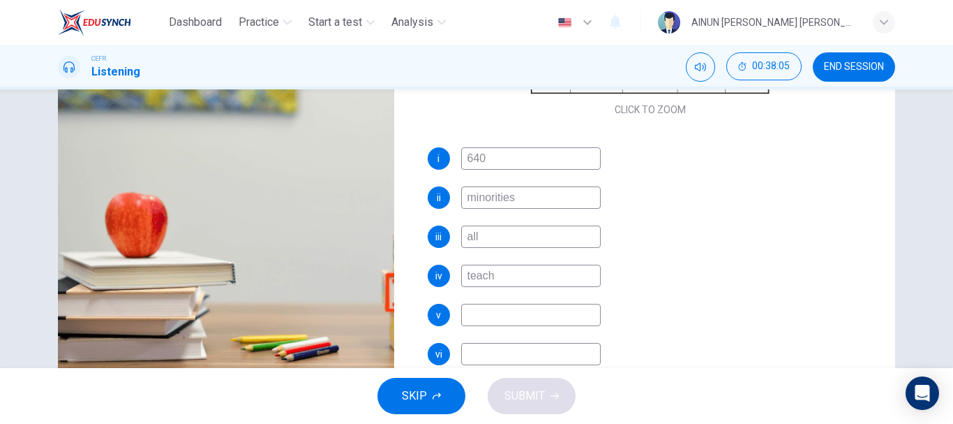
type input "teache"
type input "77"
type input "teachers"
type input "78"
type input "teachers"
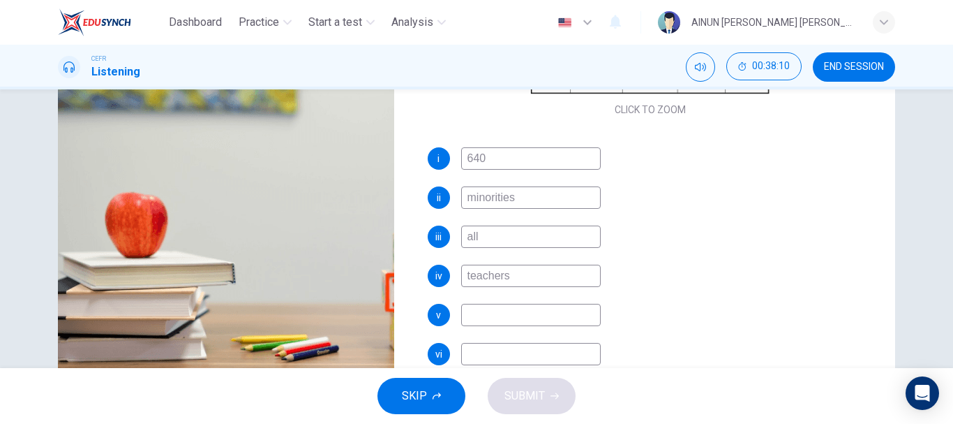
click at [507, 308] on input at bounding box center [531, 315] width 140 height 22
type input "79"
type input "pro"
type input "79"
type input "prod"
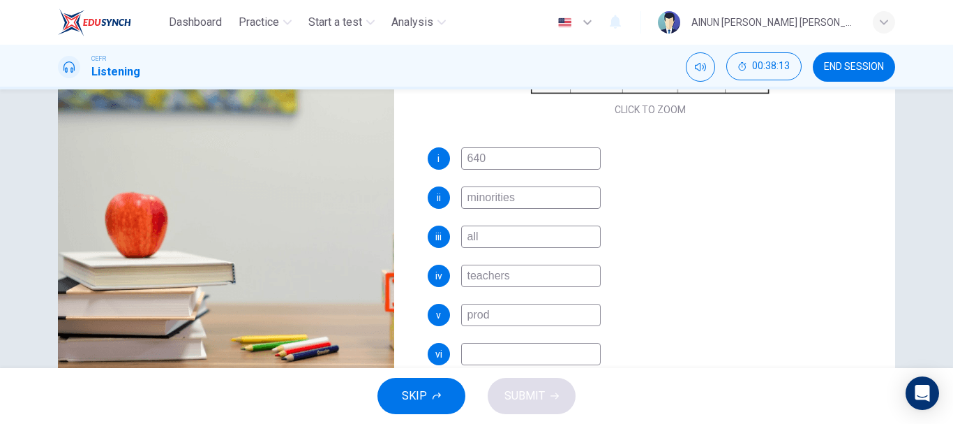
type input "79"
type input "proce"
type input "79"
type input "procedures"
type input "81"
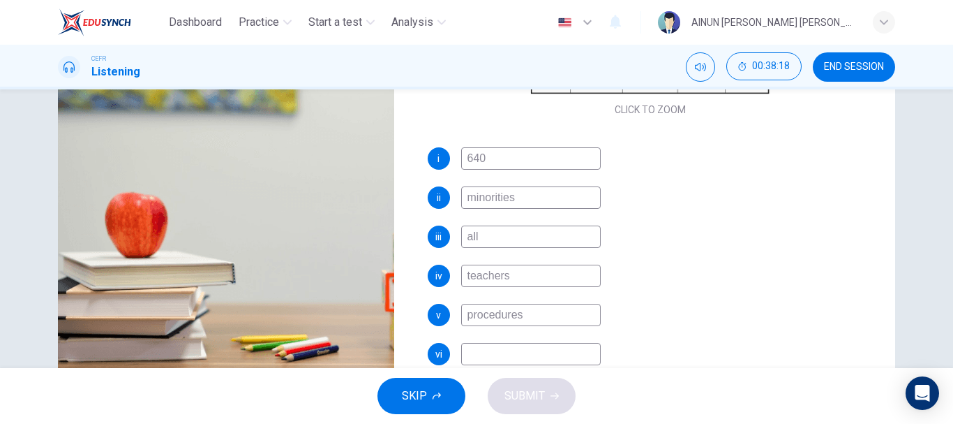
type input "procedures"
click at [478, 364] on input at bounding box center [531, 354] width 140 height 22
type input "81"
type input "po"
type input "81"
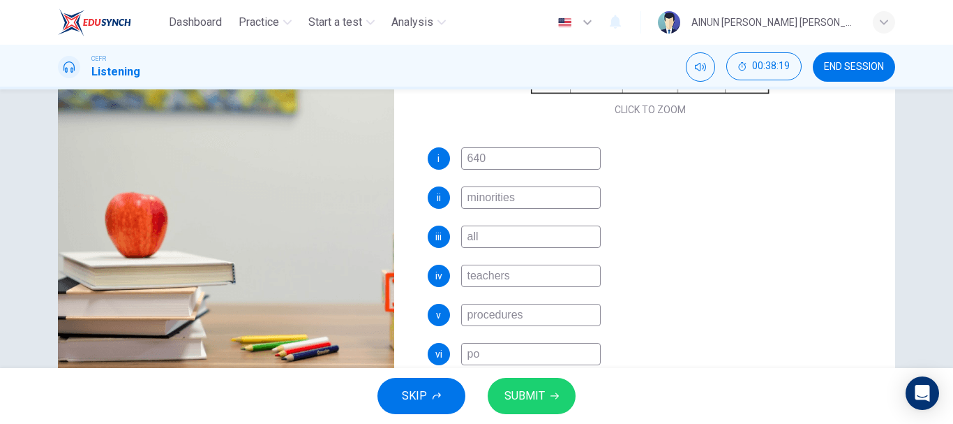
type input "poo"
type input "81"
type input "poor"
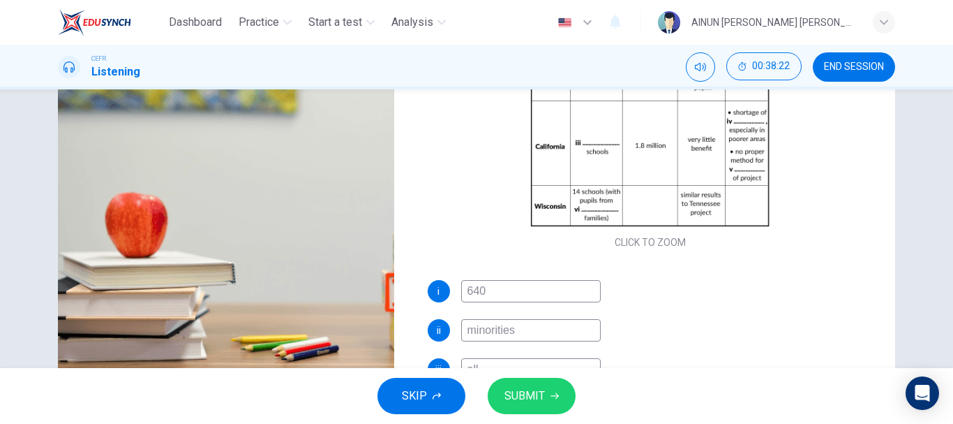
type input "82"
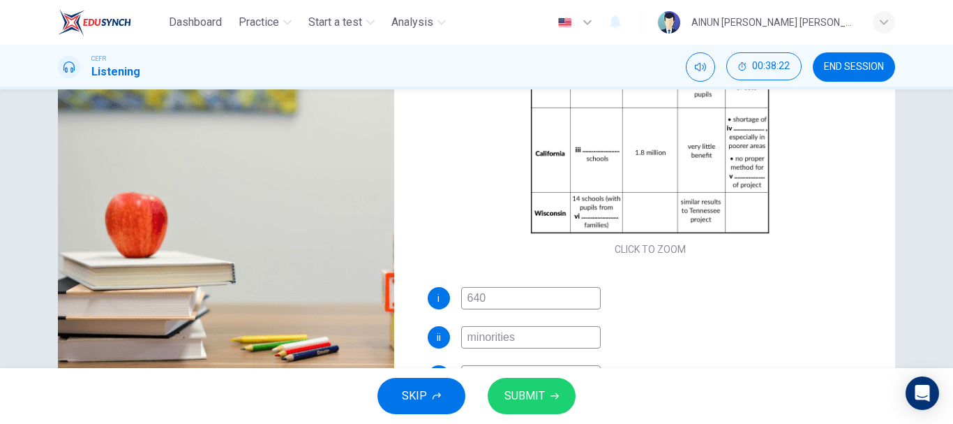
type input "poor"
click at [539, 396] on span "SUBMIT" at bounding box center [525, 396] width 40 height 20
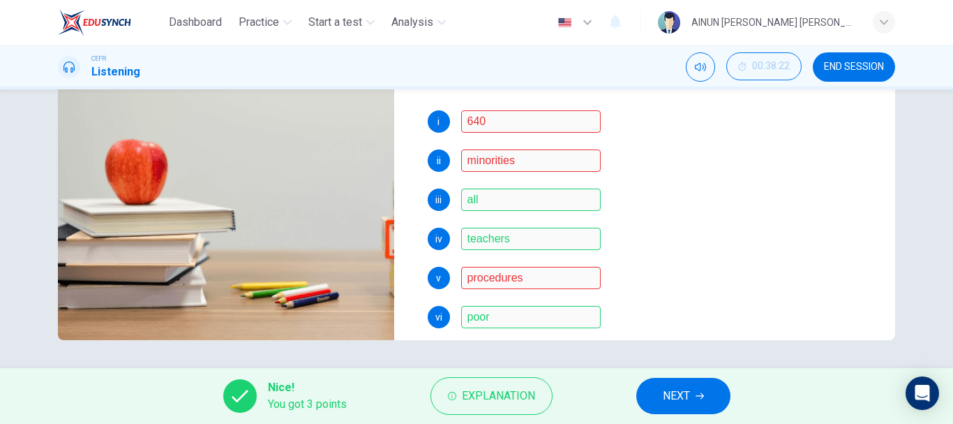
scroll to position [200, 0]
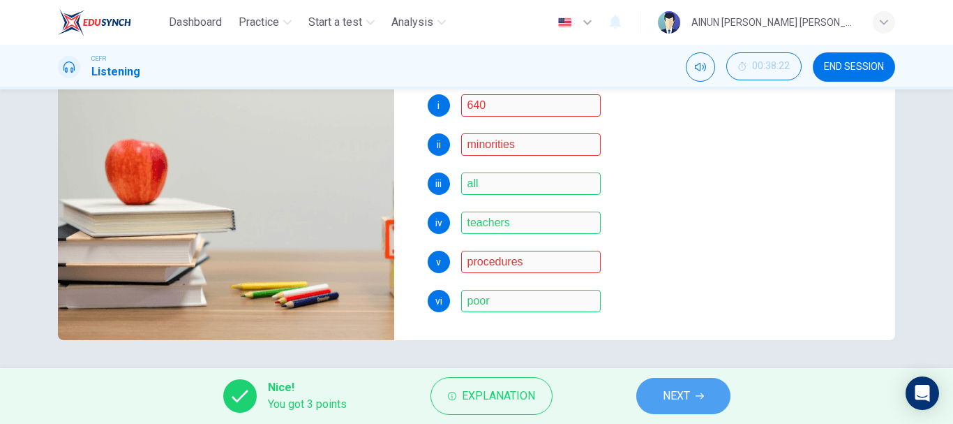
type input "88"
click at [671, 409] on button "NEXT" at bounding box center [684, 396] width 94 height 36
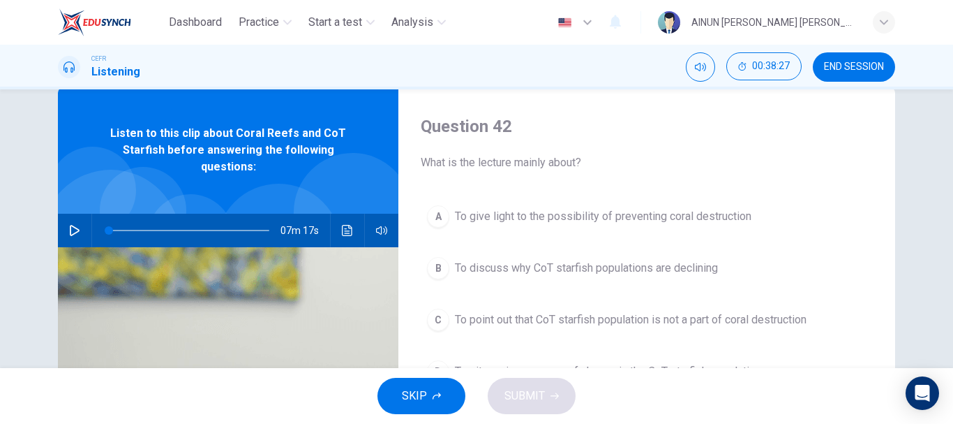
scroll to position [0, 0]
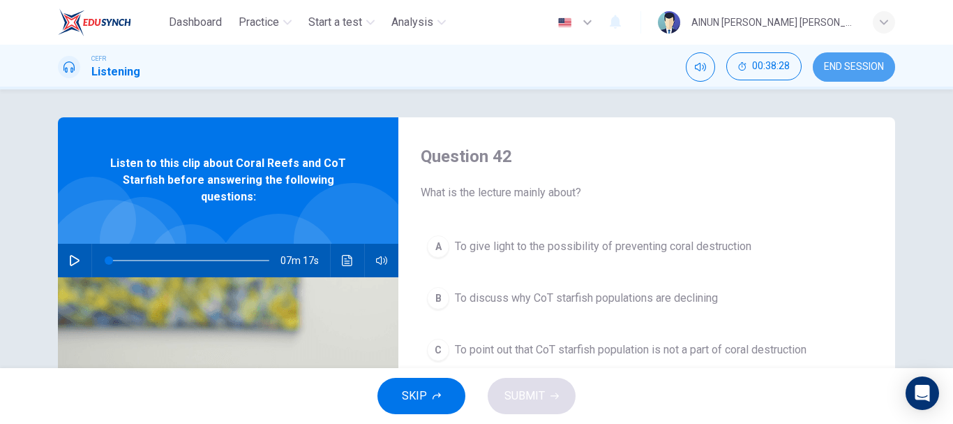
click at [837, 61] on span "END SESSION" at bounding box center [854, 66] width 60 height 11
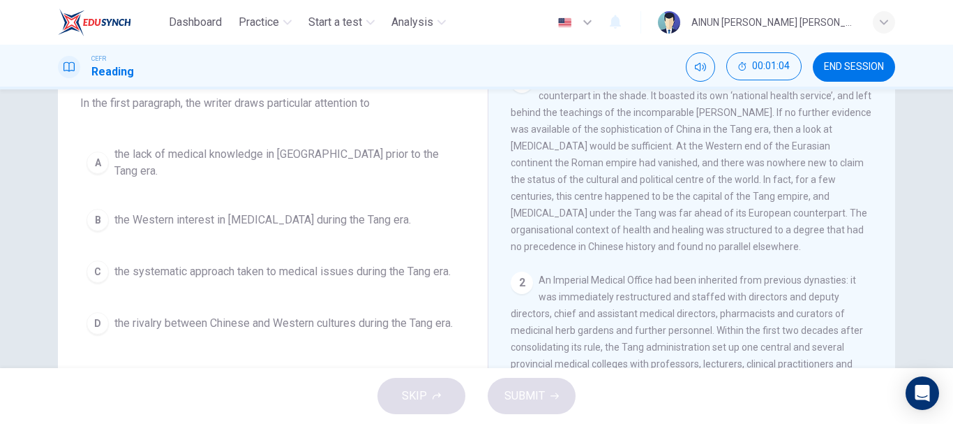
scroll to position [209, 0]
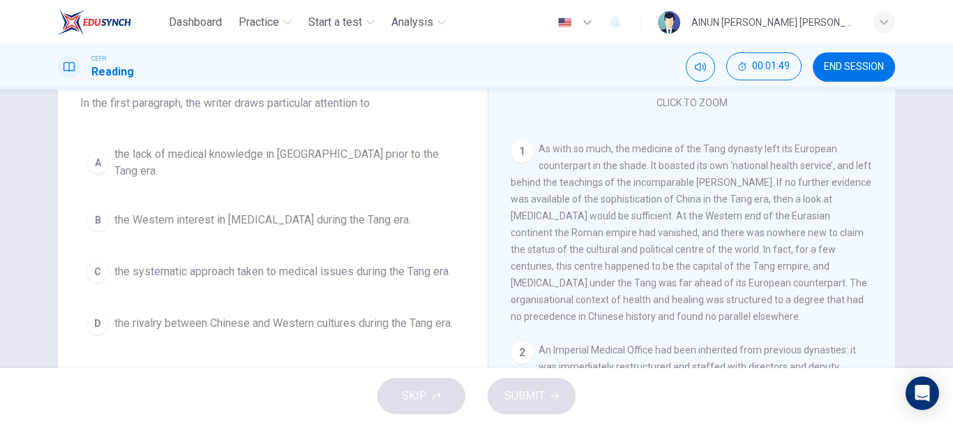
click at [178, 211] on span "the Western interest in [MEDICAL_DATA] during the Tang era." at bounding box center [262, 219] width 297 height 17
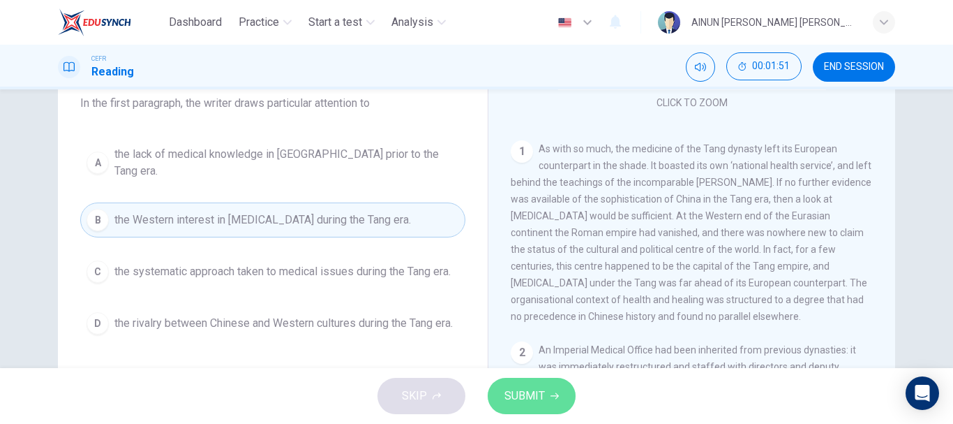
click at [508, 390] on span "SUBMIT" at bounding box center [525, 396] width 40 height 20
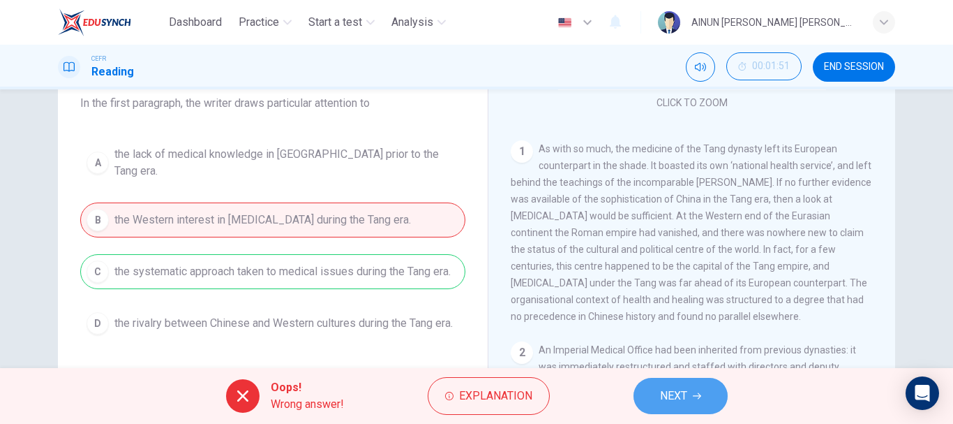
click at [699, 396] on icon "button" at bounding box center [697, 396] width 8 height 6
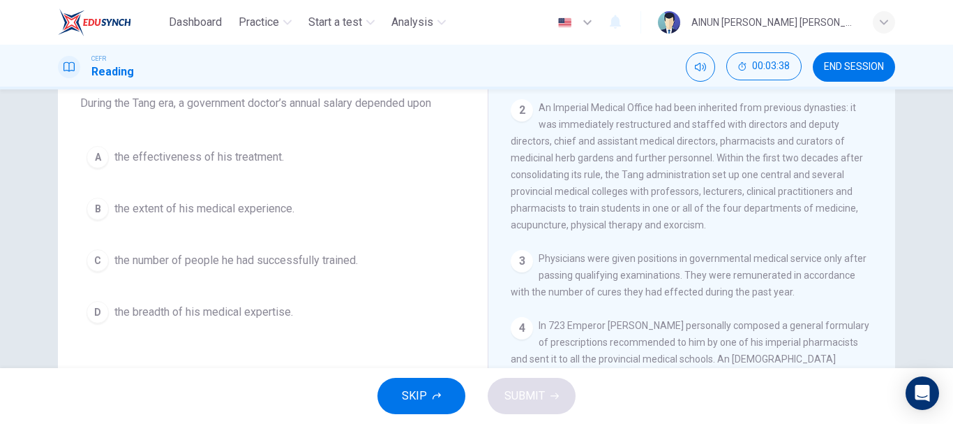
scroll to position [456, 0]
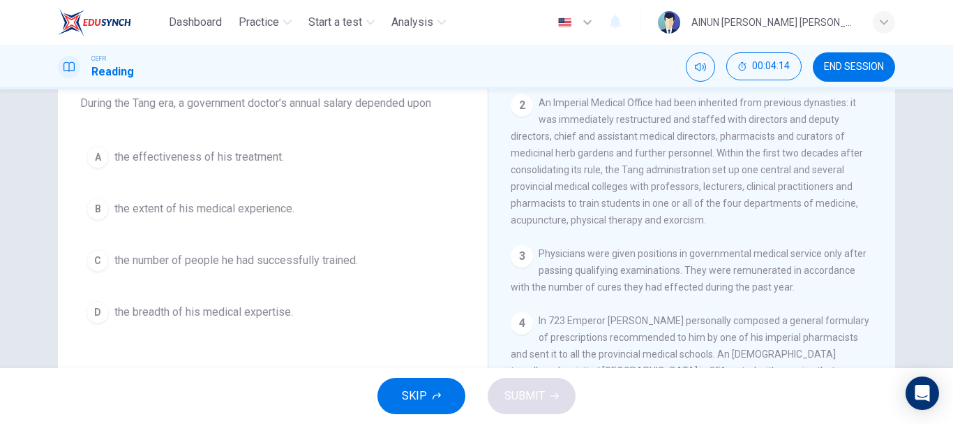
click at [171, 259] on span "the number of people he had successfully trained." at bounding box center [236, 260] width 244 height 17
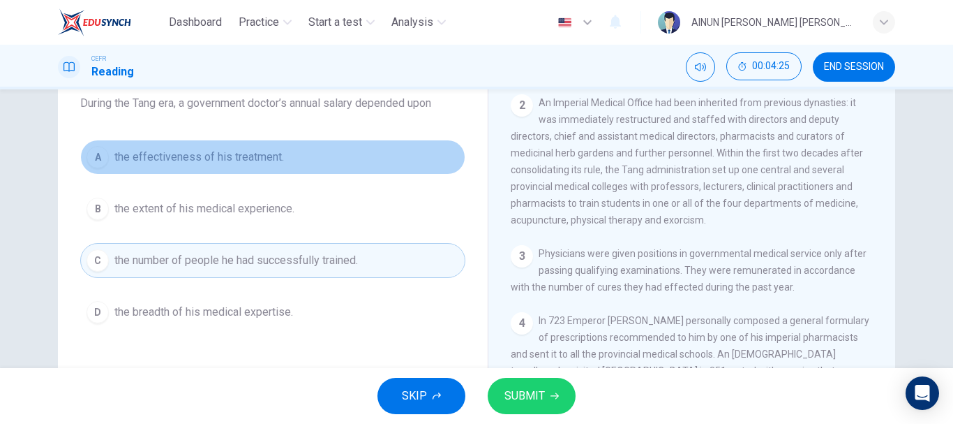
click at [204, 149] on span "the effectiveness of his treatment." at bounding box center [199, 157] width 170 height 17
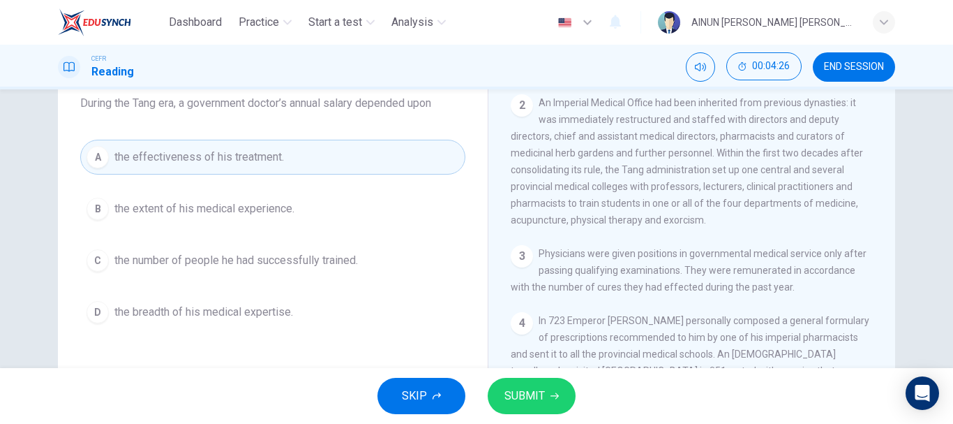
click at [526, 394] on span "SUBMIT" at bounding box center [525, 396] width 40 height 20
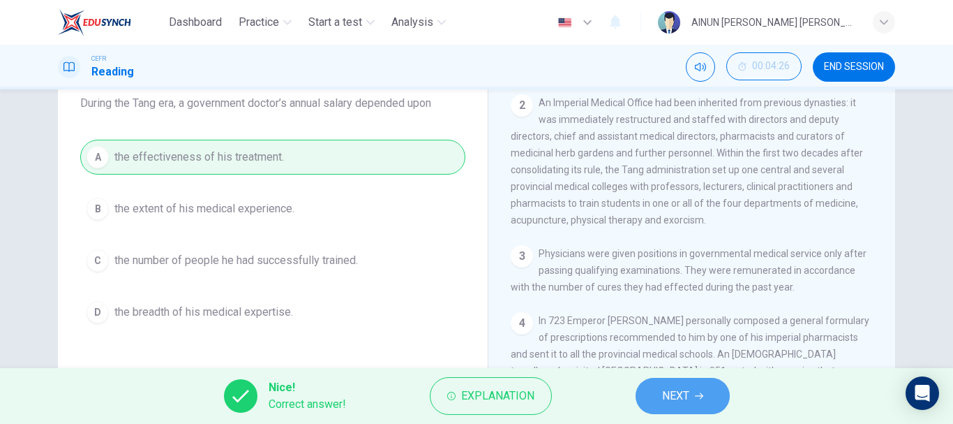
click at [691, 394] on button "NEXT" at bounding box center [683, 396] width 94 height 36
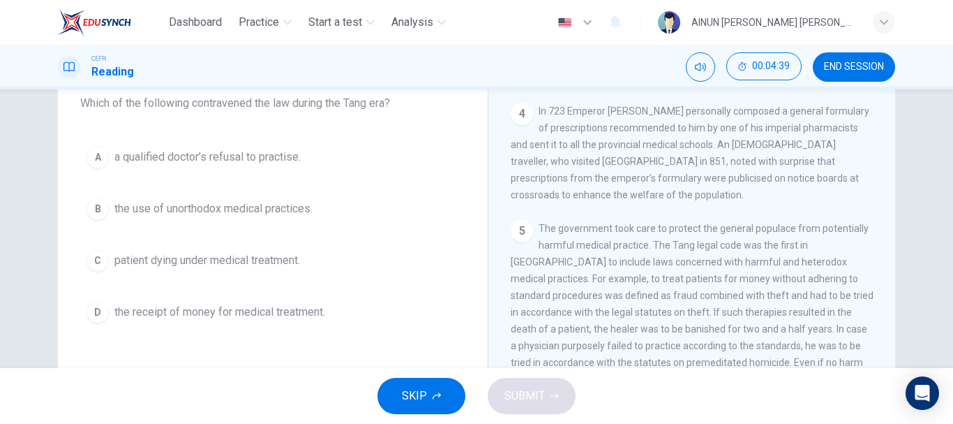
scroll to position [736, 0]
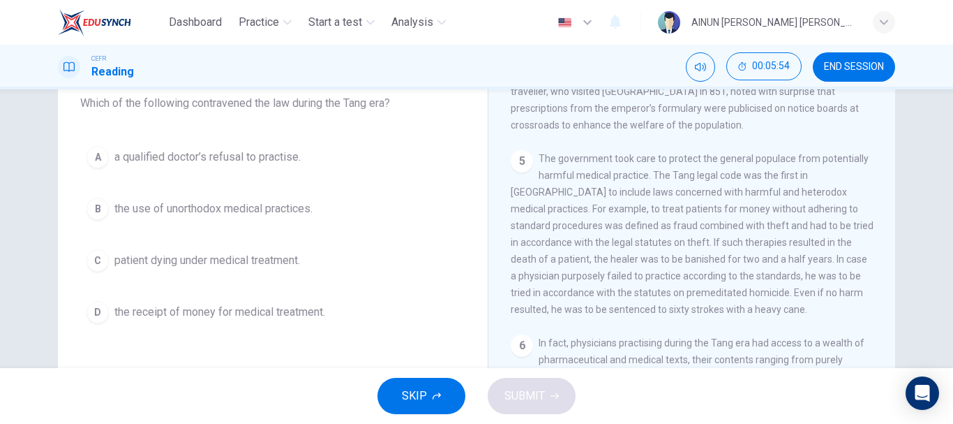
click at [87, 206] on div "B" at bounding box center [98, 209] width 22 height 22
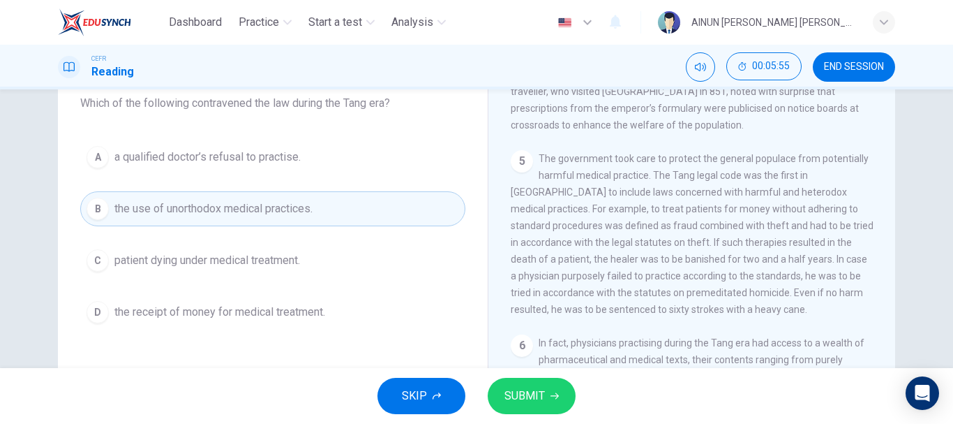
click at [522, 394] on span "SUBMIT" at bounding box center [525, 396] width 40 height 20
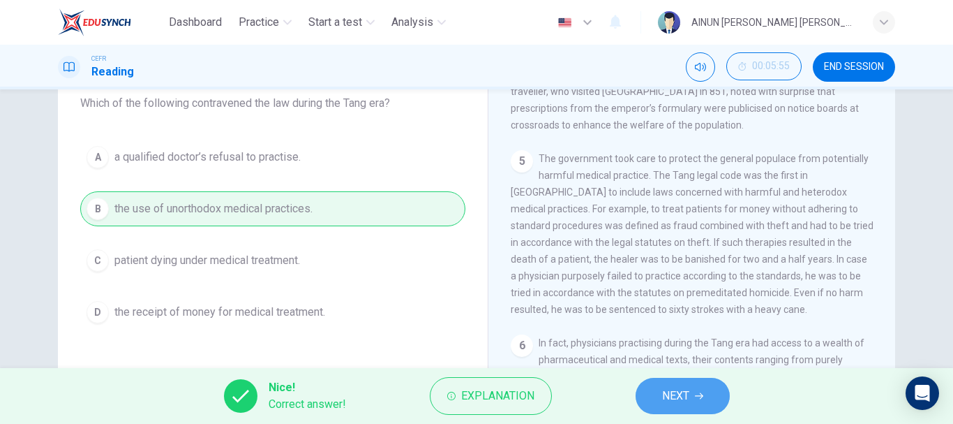
click at [690, 401] on button "NEXT" at bounding box center [683, 396] width 94 height 36
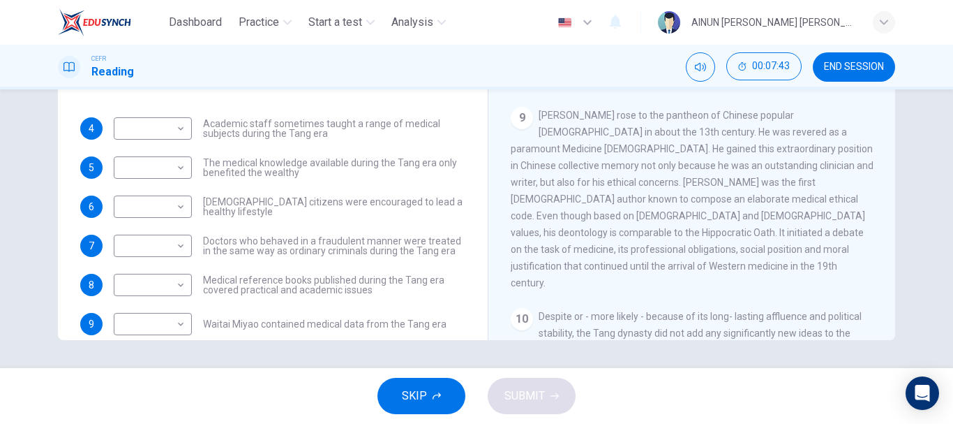
scroll to position [1434, 0]
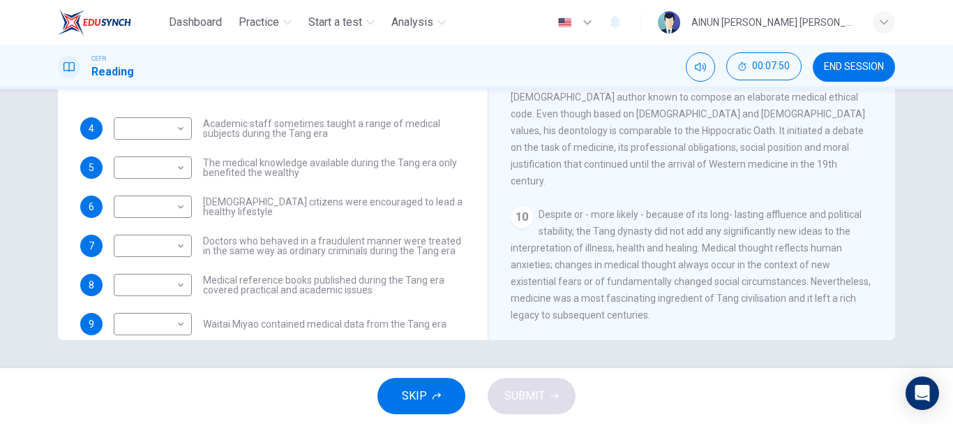
drag, startPoint x: 312, startPoint y: 218, endPoint x: 382, endPoint y: 244, distance: 74.4
click at [382, 244] on div "4 ​ ​ Academic staff sometimes taught a range of medical subjects during the Ta…" at bounding box center [272, 245] width 385 height 257
click at [168, 131] on body "Dashboard Practice Start a test Analysis English en ​ AINUN [PERSON_NAME] [PERS…" at bounding box center [476, 212] width 953 height 424
click at [165, 193] on li "NOT GIVEN" at bounding box center [149, 195] width 78 height 22
type input "NOT GIVEN"
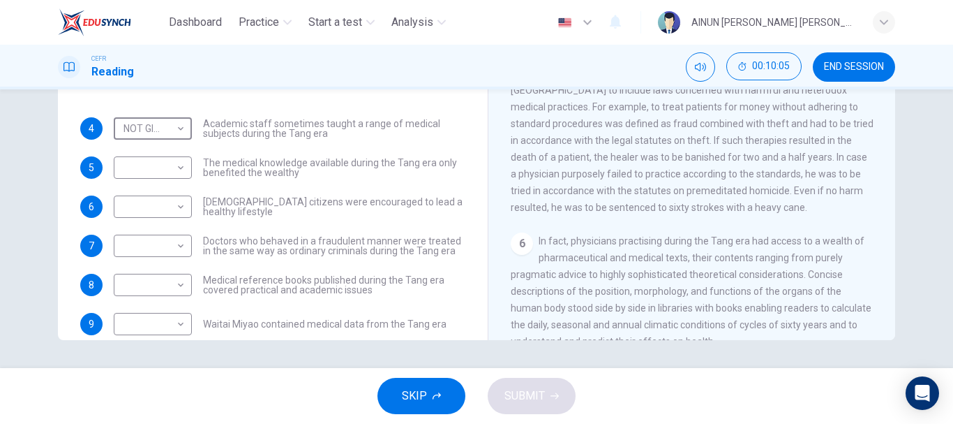
scroll to position [768, 0]
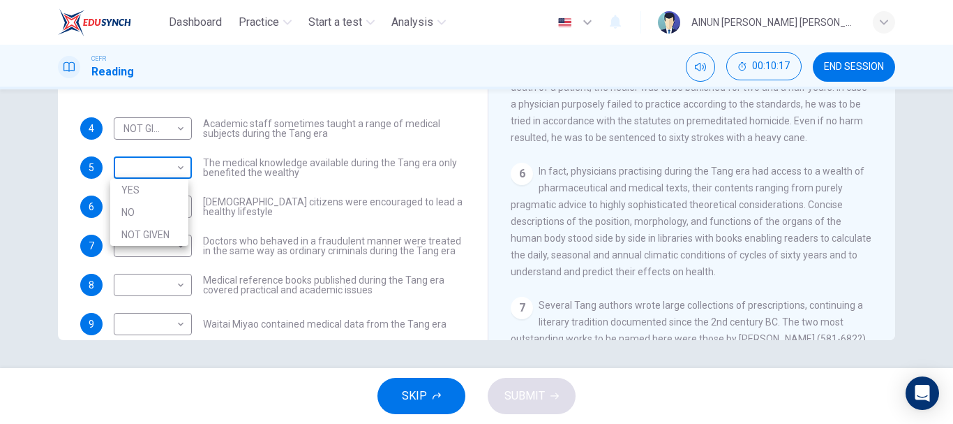
click at [175, 167] on body "Dashboard Practice Start a test Analysis English en ​ AINUN [PERSON_NAME] [PERS…" at bounding box center [476, 212] width 953 height 424
click at [181, 186] on li "YES" at bounding box center [149, 190] width 78 height 22
type input "YES"
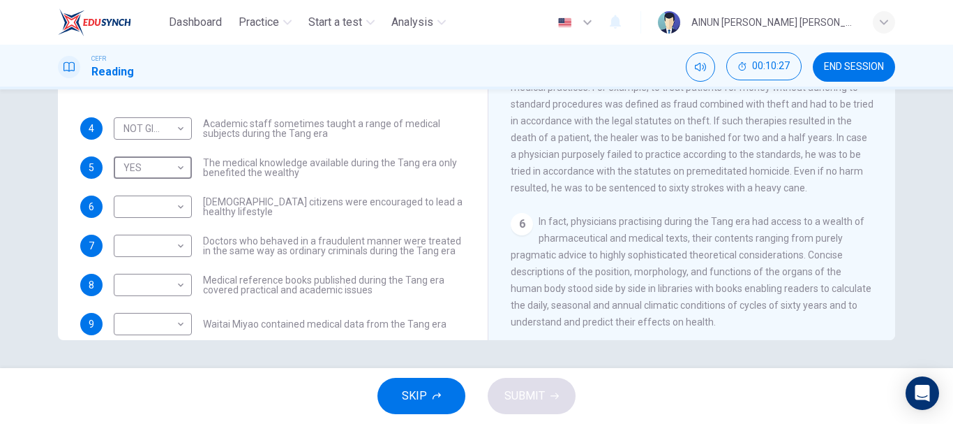
scroll to position [628, 0]
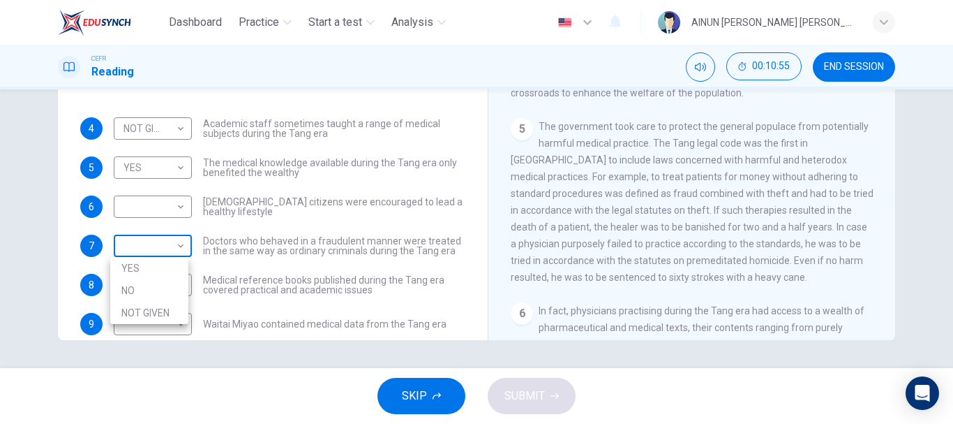
click at [160, 247] on body "Dashboard Practice Start a test Analysis English en ​ AINUN [PERSON_NAME] [PERS…" at bounding box center [476, 212] width 953 height 424
click at [154, 304] on li "NOT GIVEN" at bounding box center [149, 313] width 78 height 22
type input "NOT GIVEN"
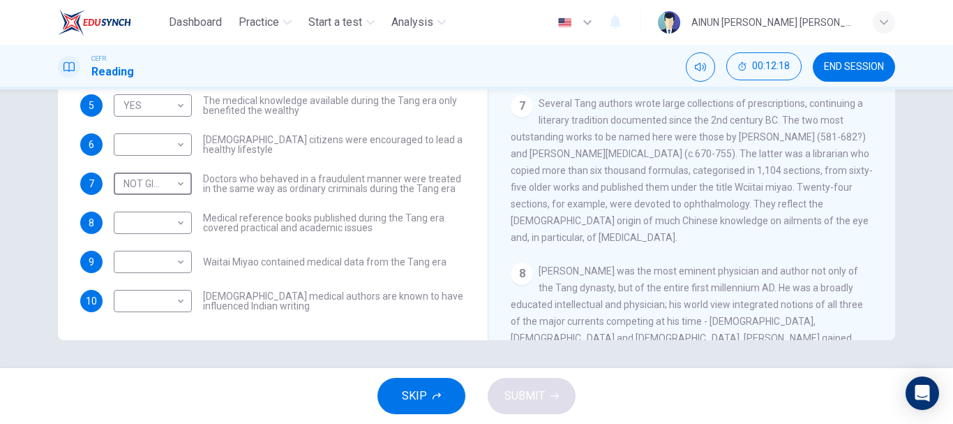
scroll to position [945, 0]
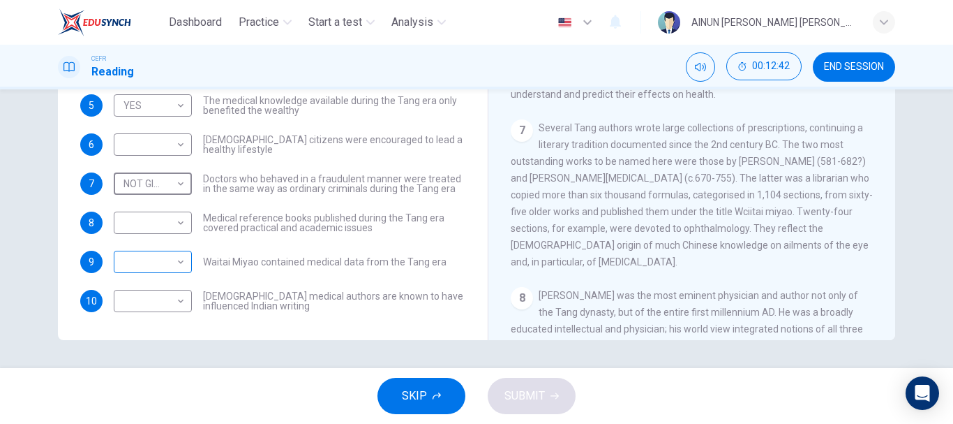
click at [208, 228] on body "Dashboard Practice Start a test Analysis English en ​ AINUN [PERSON_NAME] [PERS…" at bounding box center [476, 212] width 953 height 424
click at [178, 287] on li "YES" at bounding box center [149, 284] width 78 height 22
type input "YES"
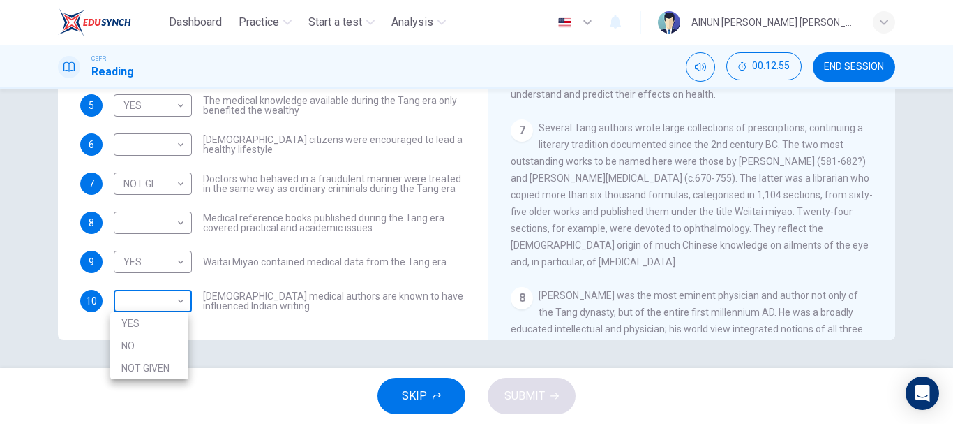
click at [160, 304] on body "Dashboard Practice Start a test Analysis English en ​ AINUN [PERSON_NAME] [PERS…" at bounding box center [476, 212] width 953 height 424
click at [158, 329] on li "YES" at bounding box center [149, 323] width 78 height 22
type input "YES"
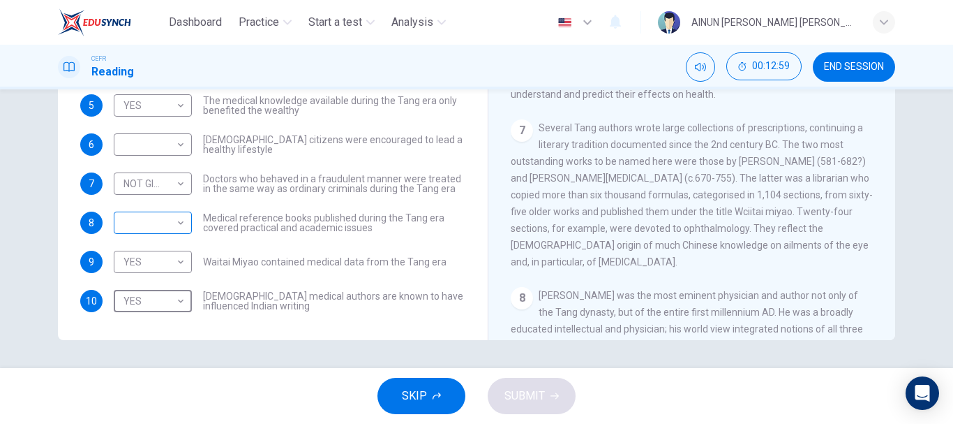
click at [173, 229] on body "Dashboard Practice Start a test Analysis English en ​ AINUN [PERSON_NAME] [PERS…" at bounding box center [476, 212] width 953 height 424
click at [185, 146] on div at bounding box center [476, 212] width 953 height 424
click at [172, 141] on body "Dashboard Practice Start a test Analysis English en ​ AINUN [PERSON_NAME] [PERS…" at bounding box center [476, 212] width 953 height 424
click at [164, 188] on li "NO" at bounding box center [149, 189] width 78 height 22
type input "NO"
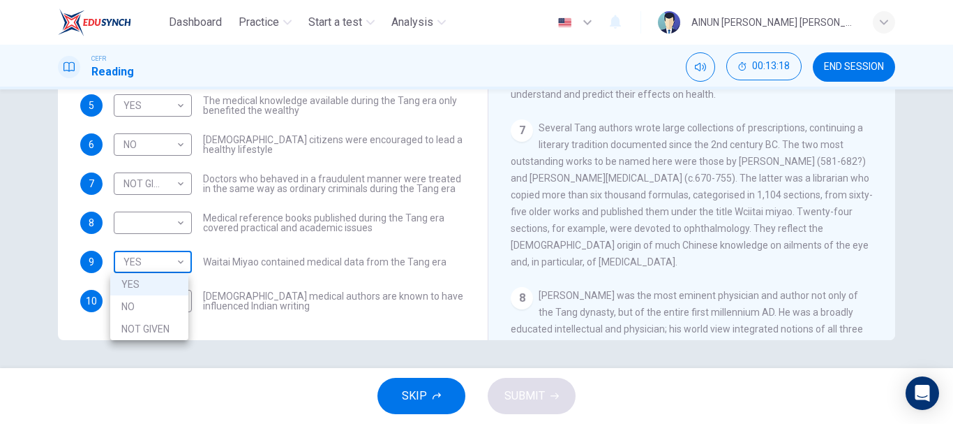
click at [161, 251] on body "Dashboard Practice Start a test Analysis English en ​ AINUN [PERSON_NAME] [PERS…" at bounding box center [476, 212] width 953 height 424
click at [154, 327] on li "NOT GIVEN" at bounding box center [149, 329] width 78 height 22
type input "NOT GIVEN"
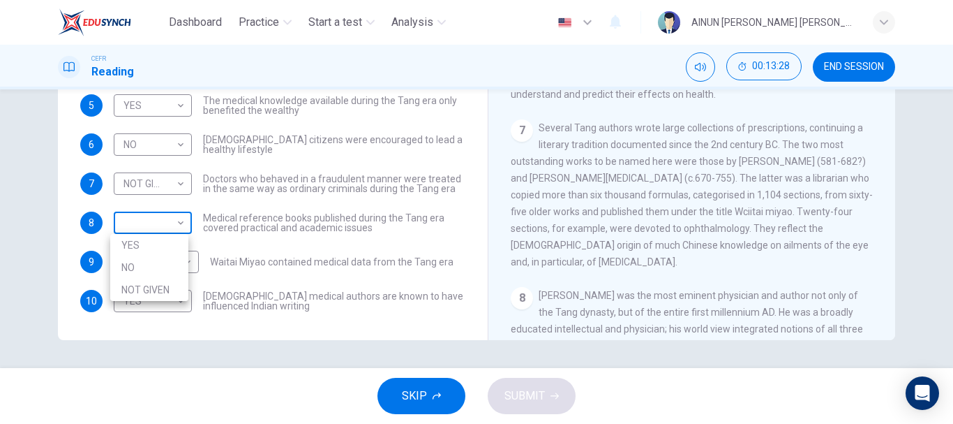
click at [152, 222] on body "Dashboard Practice Start a test Analysis English en ​ AINUN [PERSON_NAME] [PERS…" at bounding box center [476, 212] width 953 height 424
click at [164, 258] on li "NO" at bounding box center [149, 267] width 78 height 22
type input "NO"
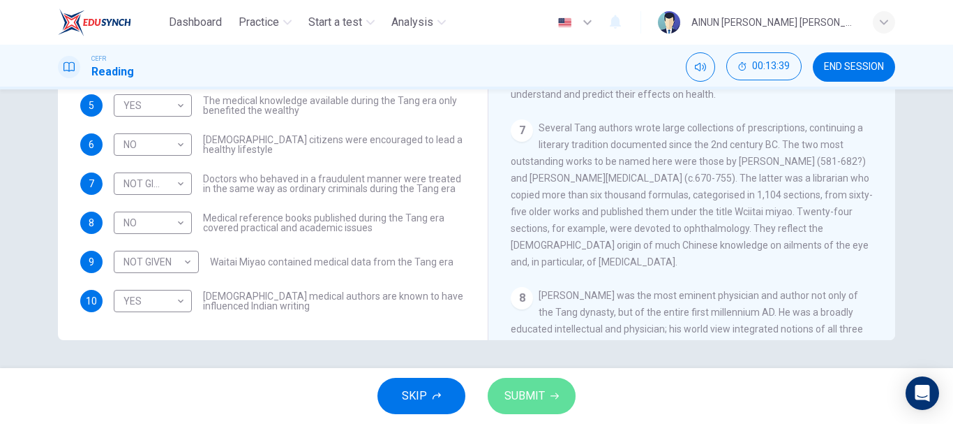
click at [539, 402] on span "SUBMIT" at bounding box center [525, 396] width 40 height 20
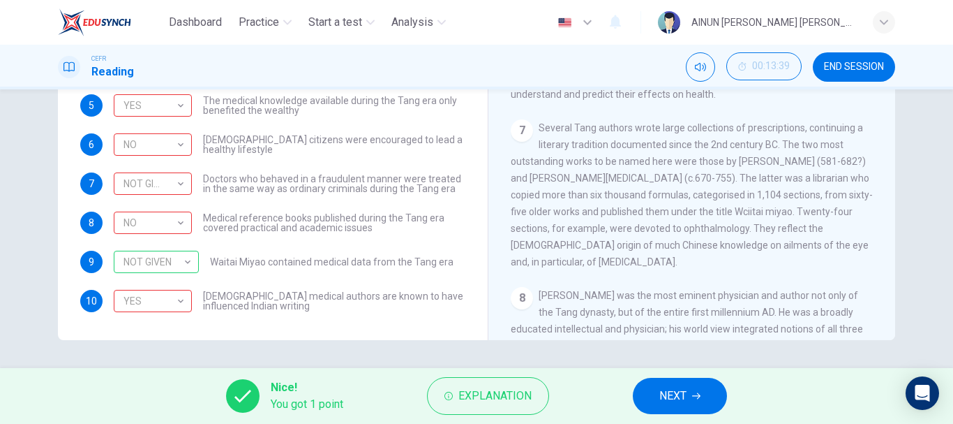
click at [655, 387] on button "NEXT" at bounding box center [680, 396] width 94 height 36
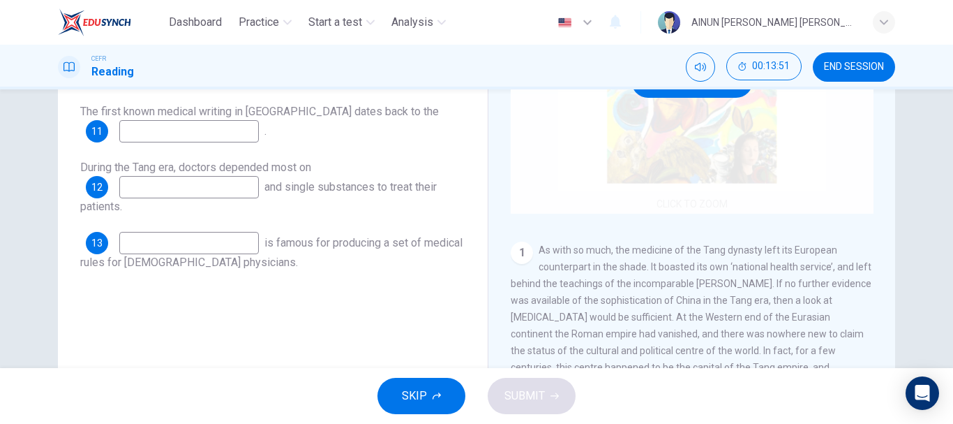
scroll to position [0, 0]
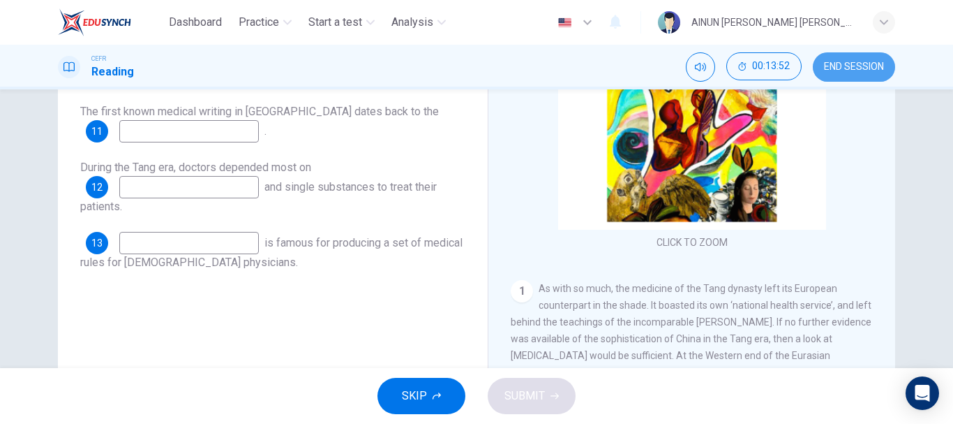
click at [841, 75] on button "END SESSION" at bounding box center [854, 66] width 82 height 29
